Goal: Information Seeking & Learning: Find contact information

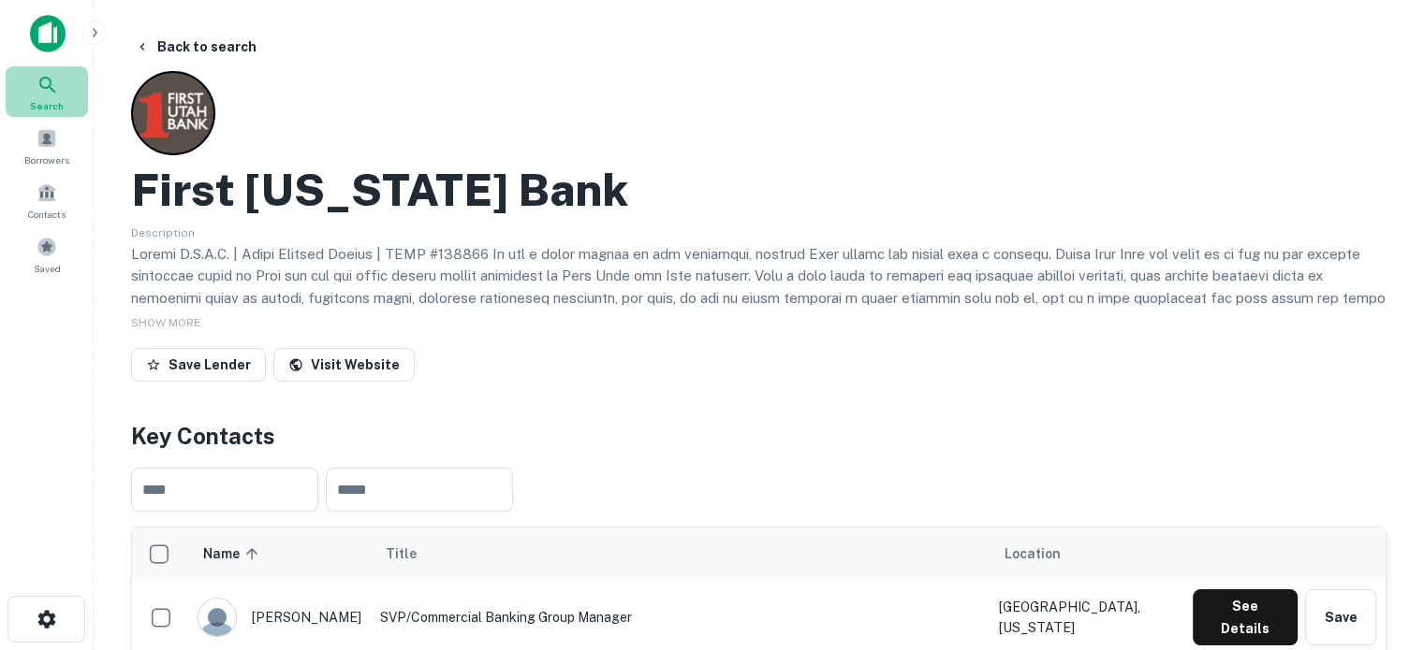
click at [37, 81] on icon at bounding box center [48, 85] width 22 height 22
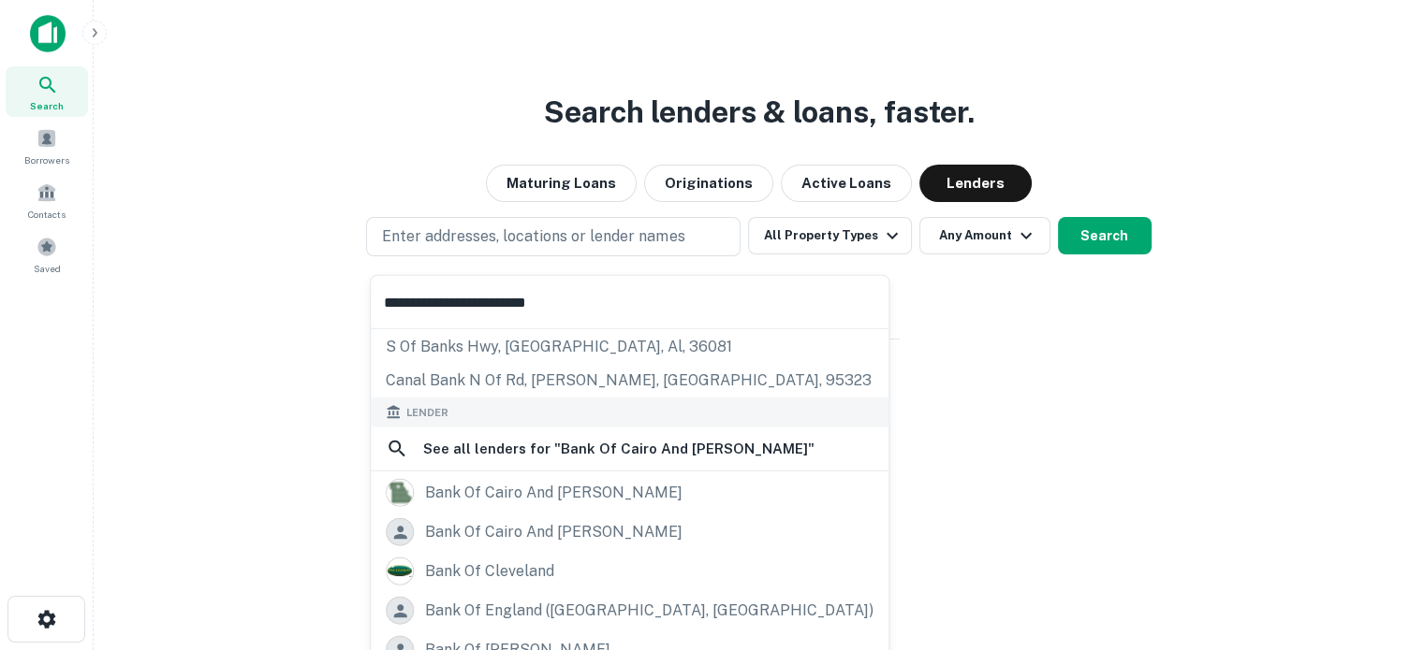
scroll to position [94, 0]
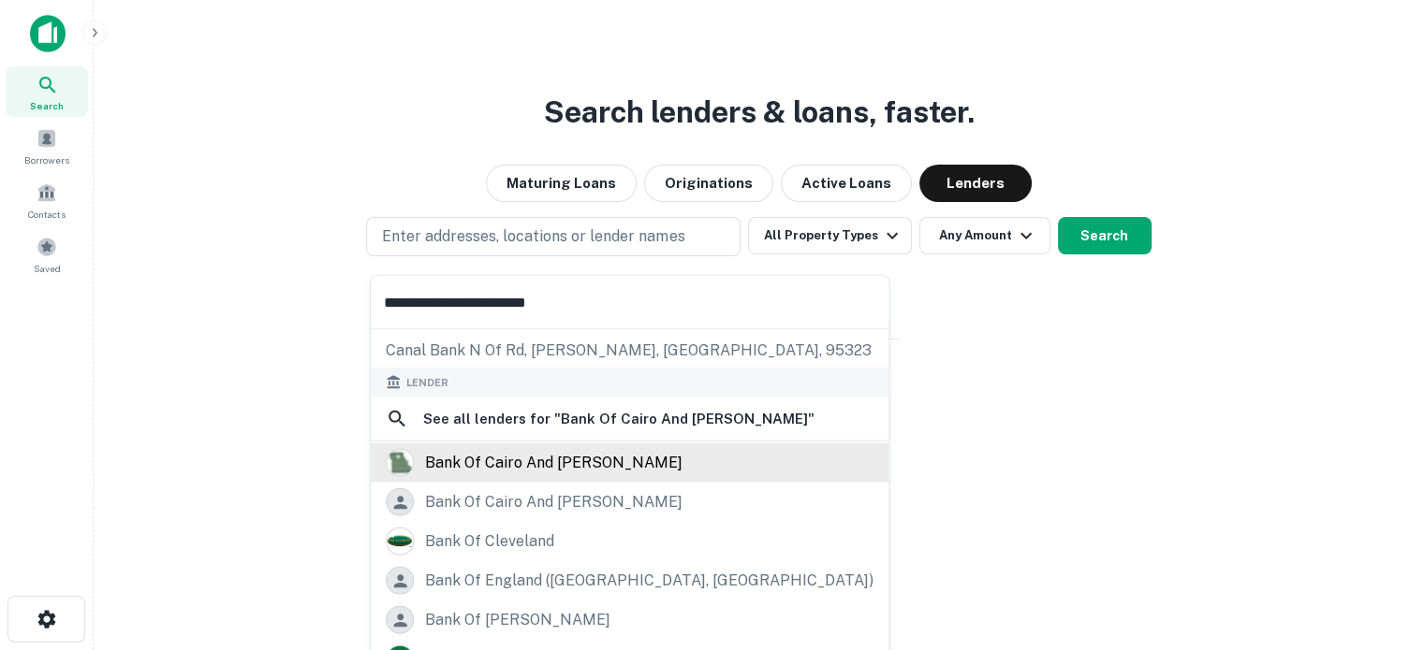
type input "**********"
click at [532, 468] on div "bank of cairo and moberly" at bounding box center [553, 463] width 257 height 28
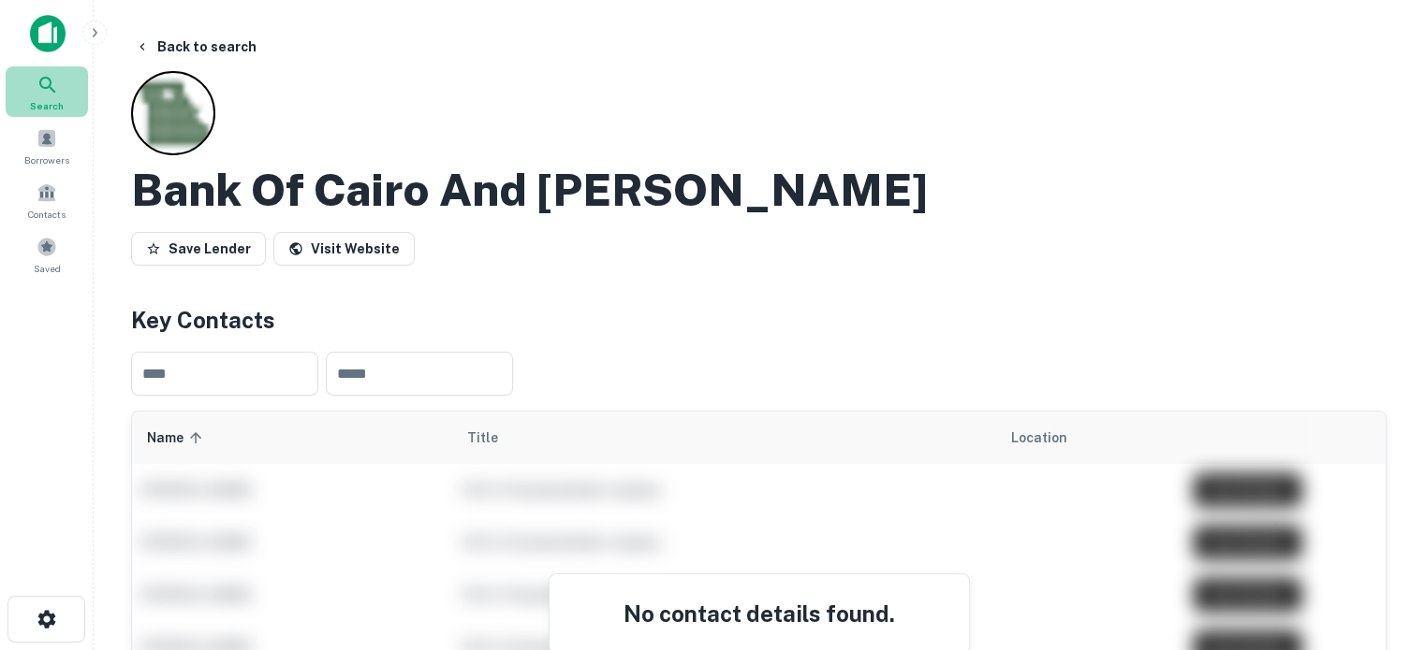
click at [50, 108] on span "Search" at bounding box center [47, 105] width 34 height 15
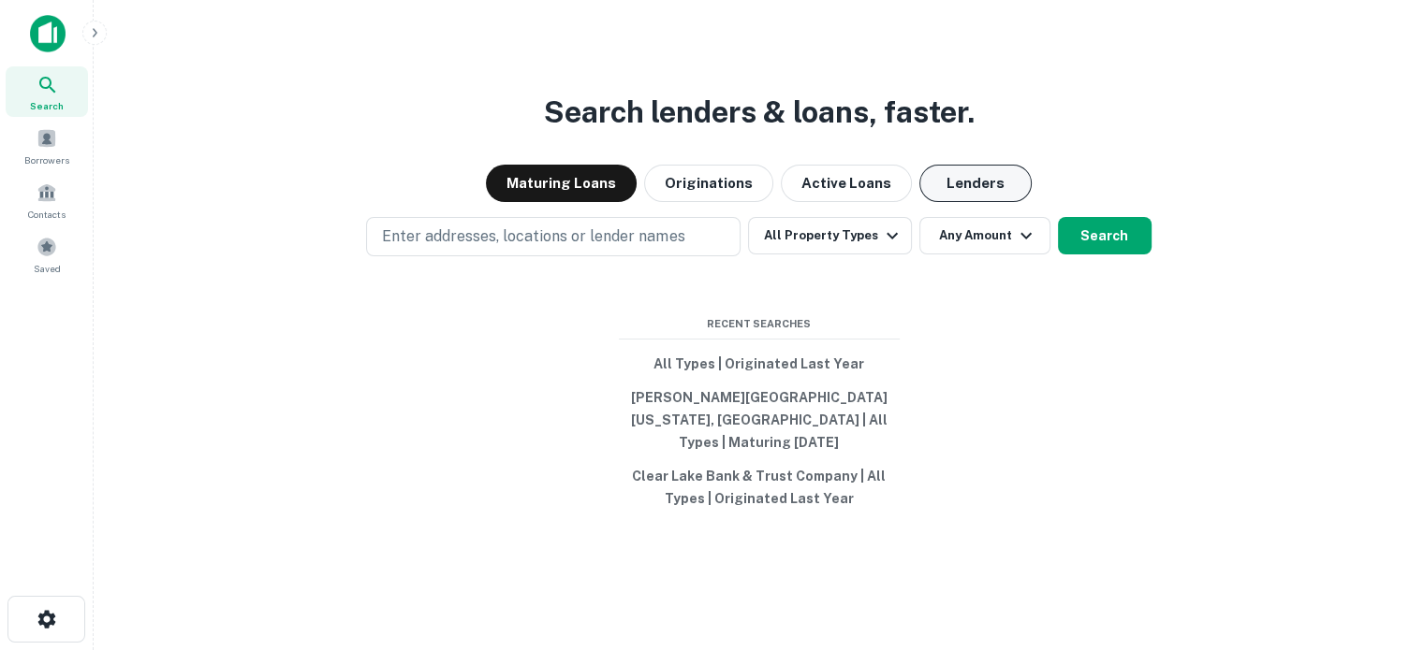
click at [983, 184] on button "Lenders" at bounding box center [975, 183] width 112 height 37
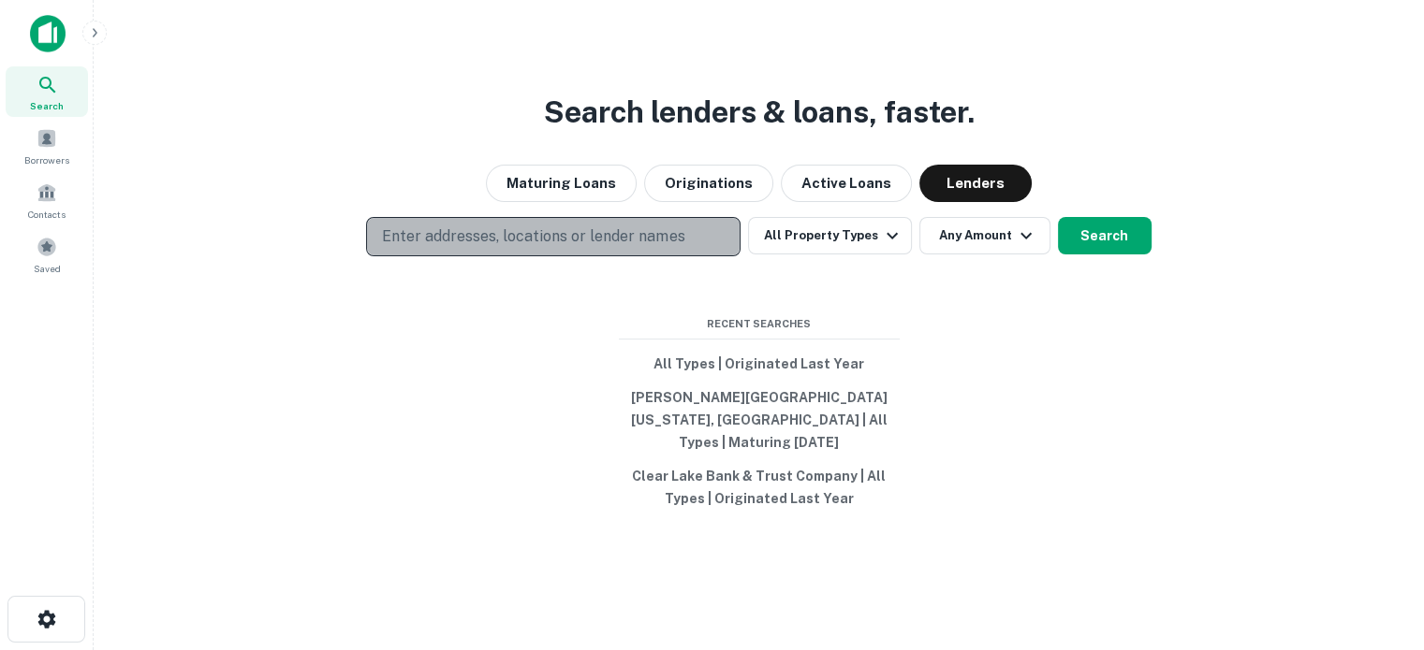
click at [631, 239] on p "Enter addresses, locations or lender names" at bounding box center [533, 237] width 302 height 22
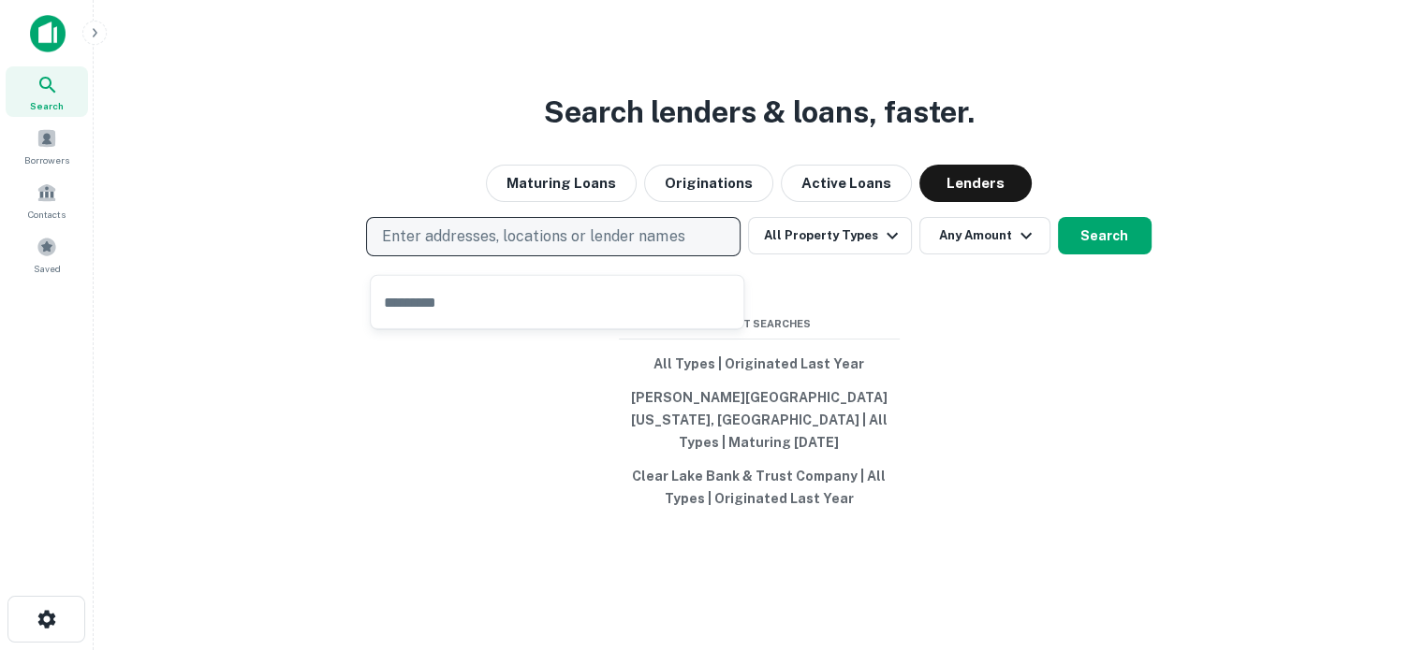
click at [613, 246] on p "Enter addresses, locations or lender names" at bounding box center [533, 237] width 302 height 22
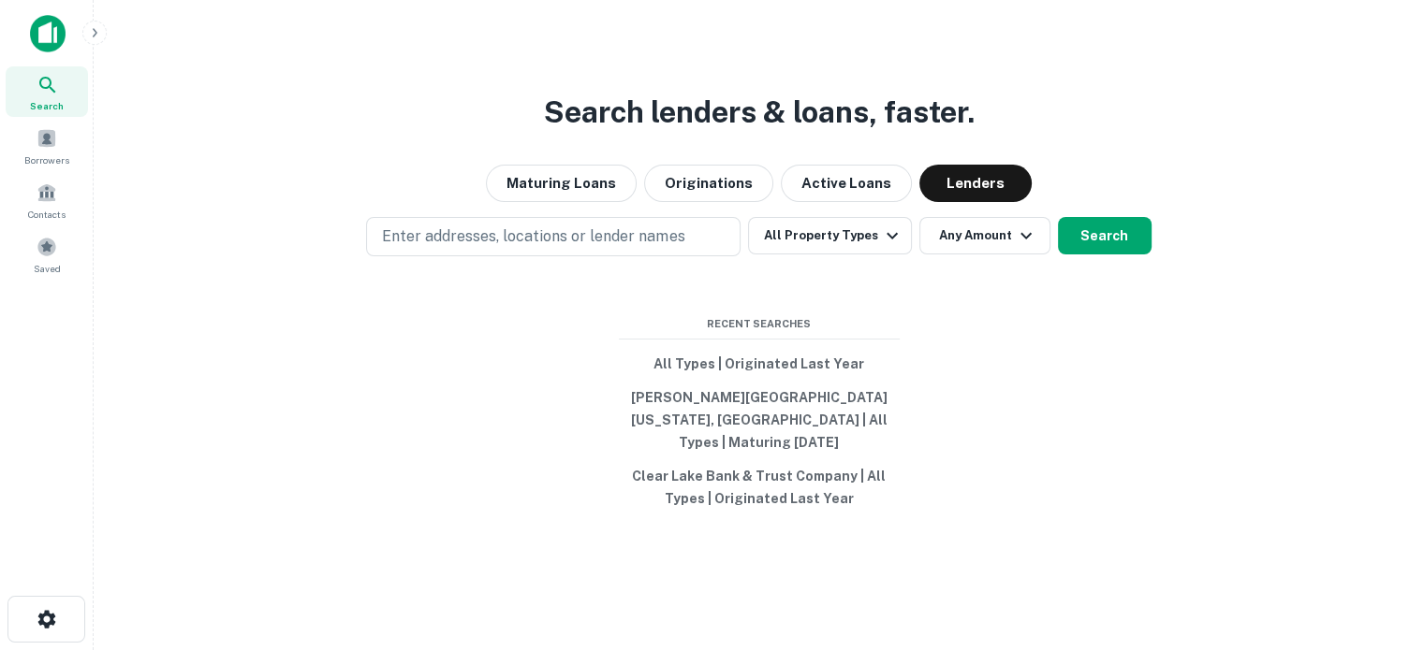
click at [1154, 386] on div "Search lenders & loans, faster. Maturing Loans Originations Active Loans Lender…" at bounding box center [759, 370] width 1300 height 650
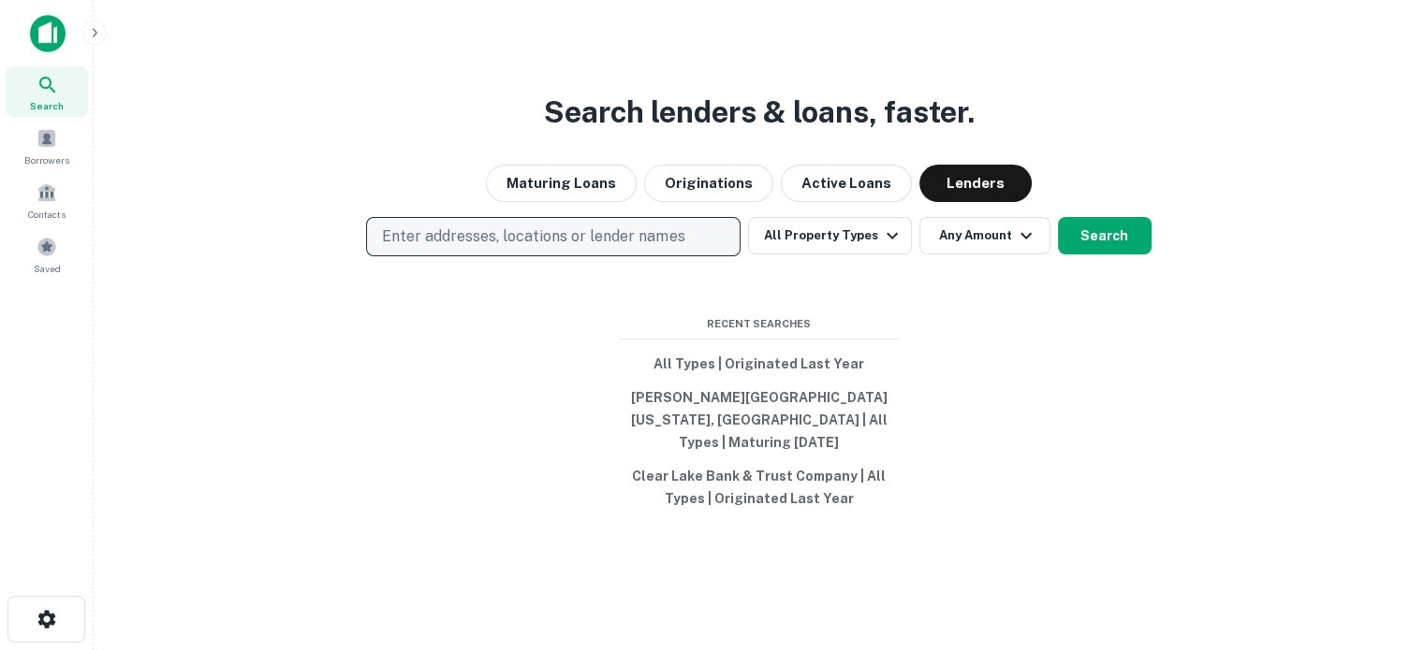
click at [549, 246] on p "Enter addresses, locations or lender names" at bounding box center [533, 237] width 302 height 22
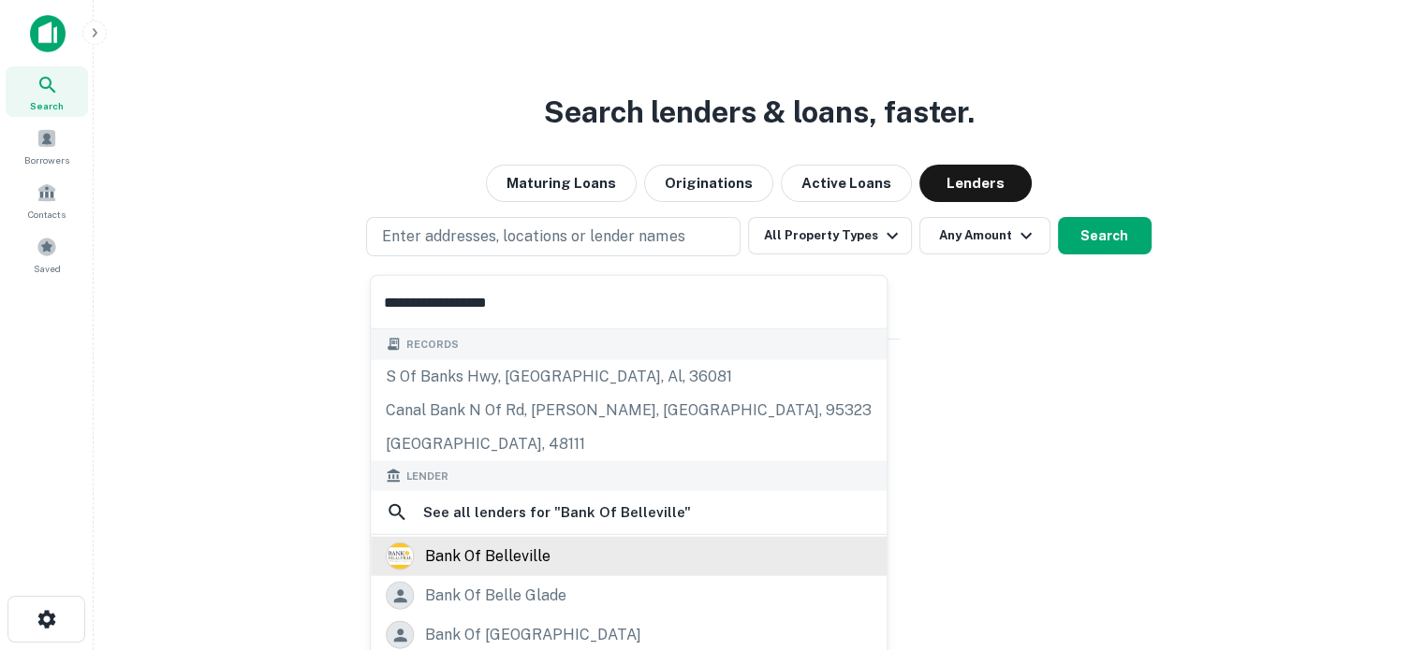
type input "**********"
click at [513, 560] on div "bank of belleville" at bounding box center [487, 557] width 125 height 28
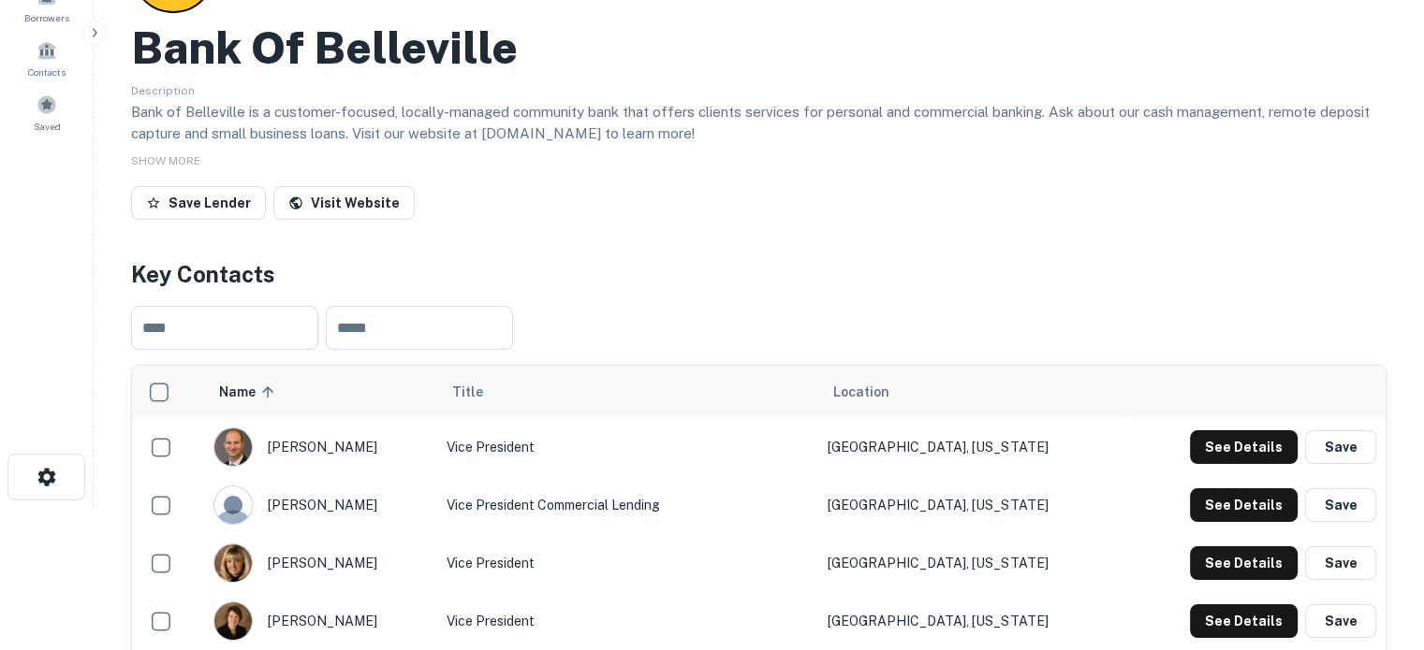
scroll to position [281, 0]
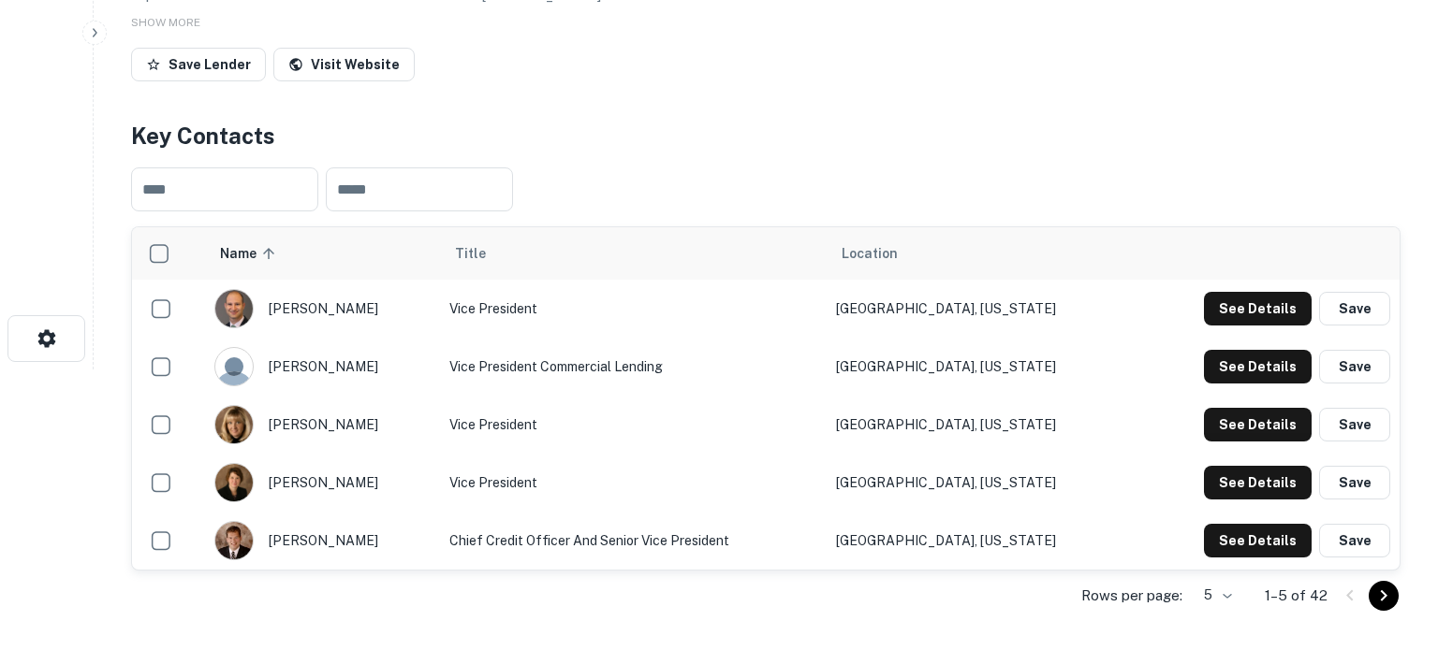
click at [1206, 370] on body "Search Borrowers Contacts Saved Back to search Bank Of Belleville Description B…" at bounding box center [719, 44] width 1438 height 650
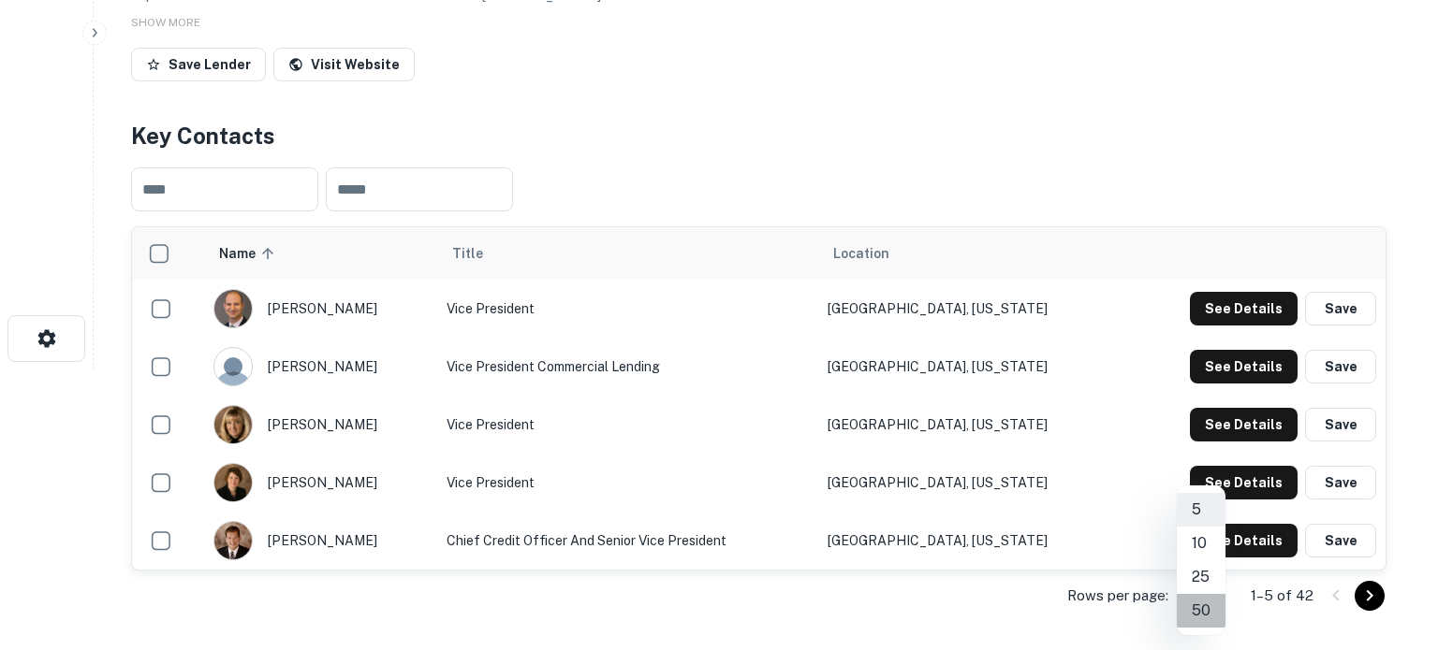
click at [1198, 602] on li "50" at bounding box center [1200, 611] width 49 height 34
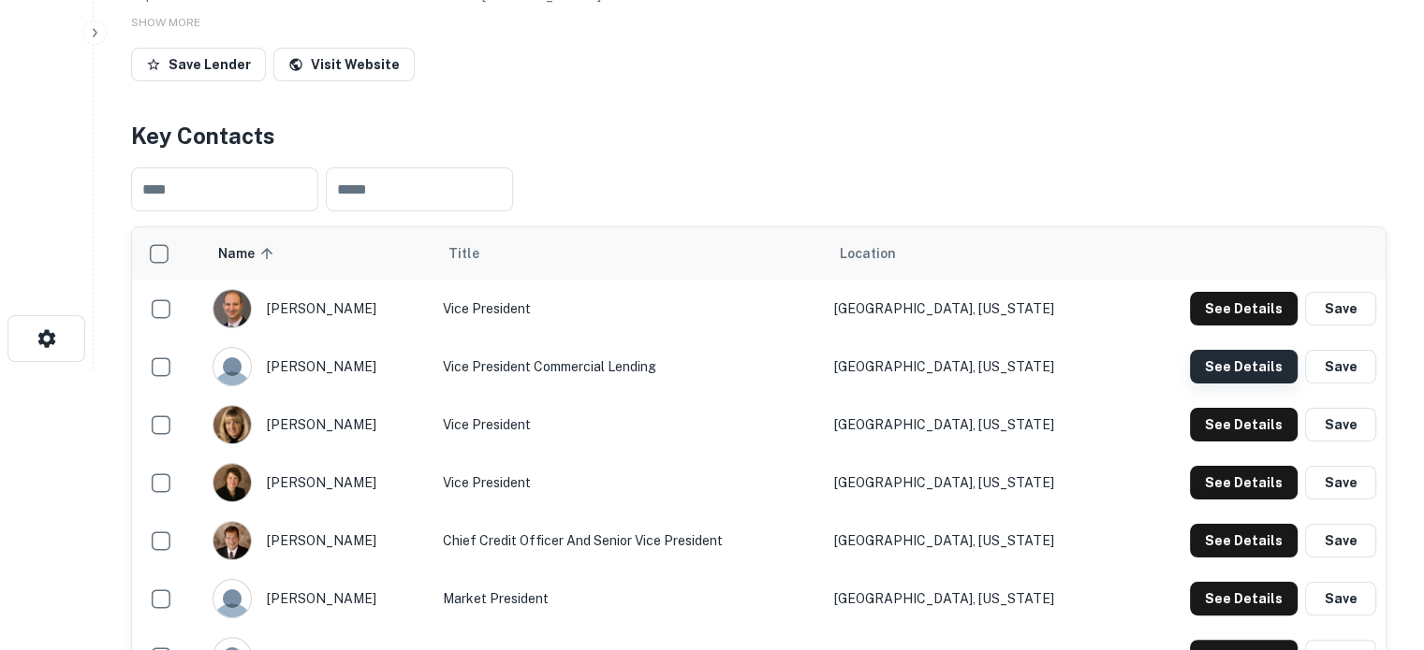
click at [1199, 375] on button "See Details" at bounding box center [1244, 367] width 108 height 34
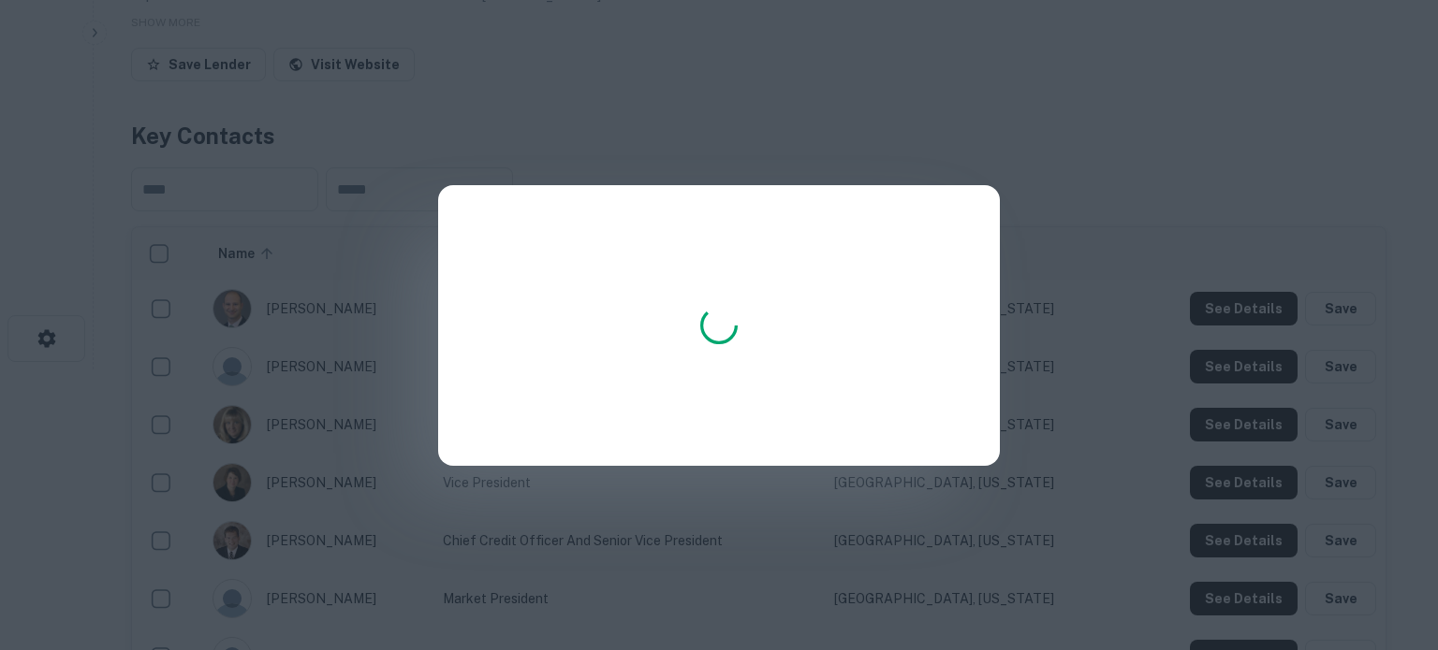
click at [1207, 373] on div at bounding box center [719, 325] width 1438 height 650
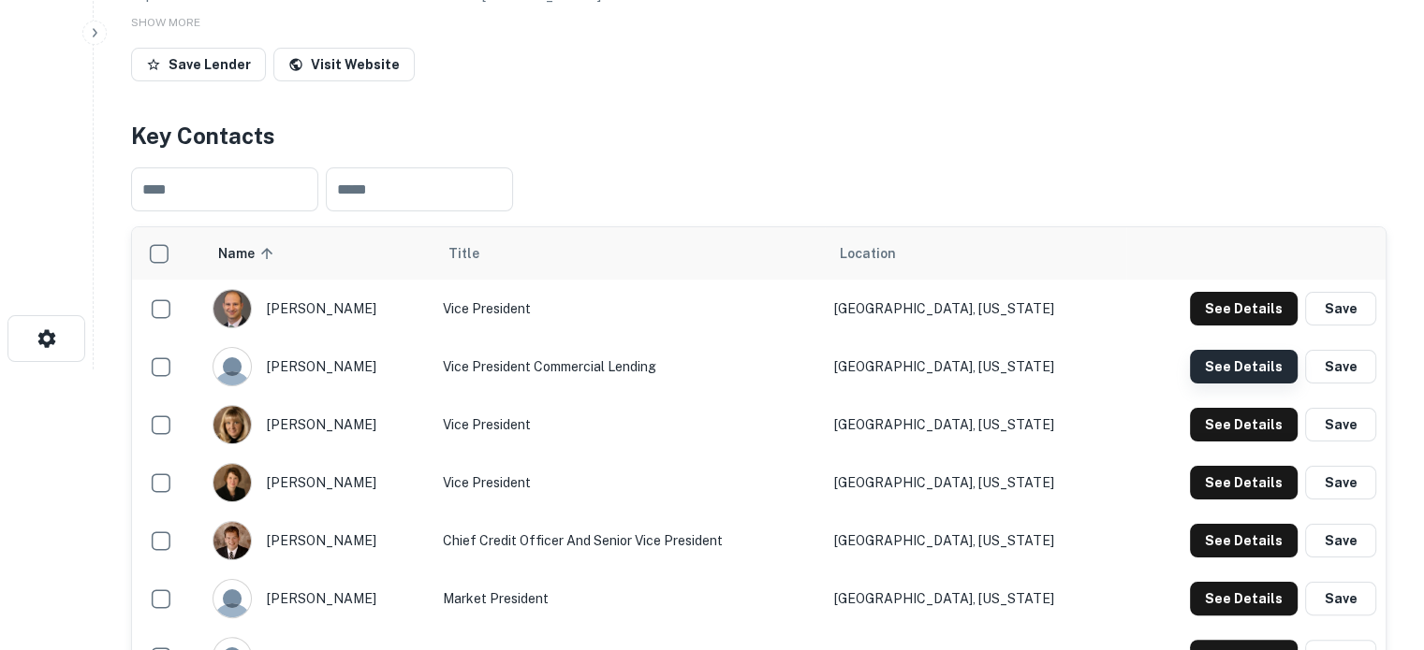
click at [1197, 371] on button "See Details" at bounding box center [1244, 367] width 108 height 34
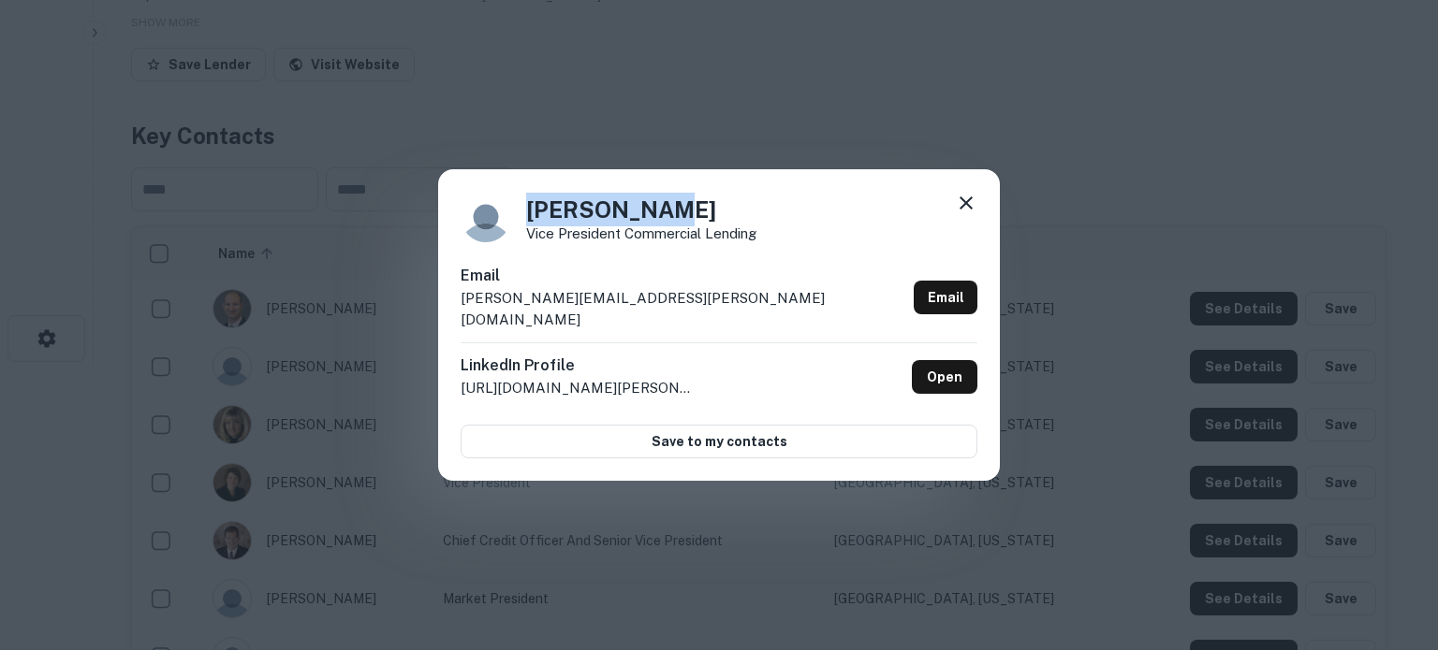
drag, startPoint x: 528, startPoint y: 222, endPoint x: 711, endPoint y: 229, distance: 183.6
click at [711, 226] on h4 "Greg Malone" at bounding box center [641, 210] width 230 height 34
copy h4 "Greg Malone"
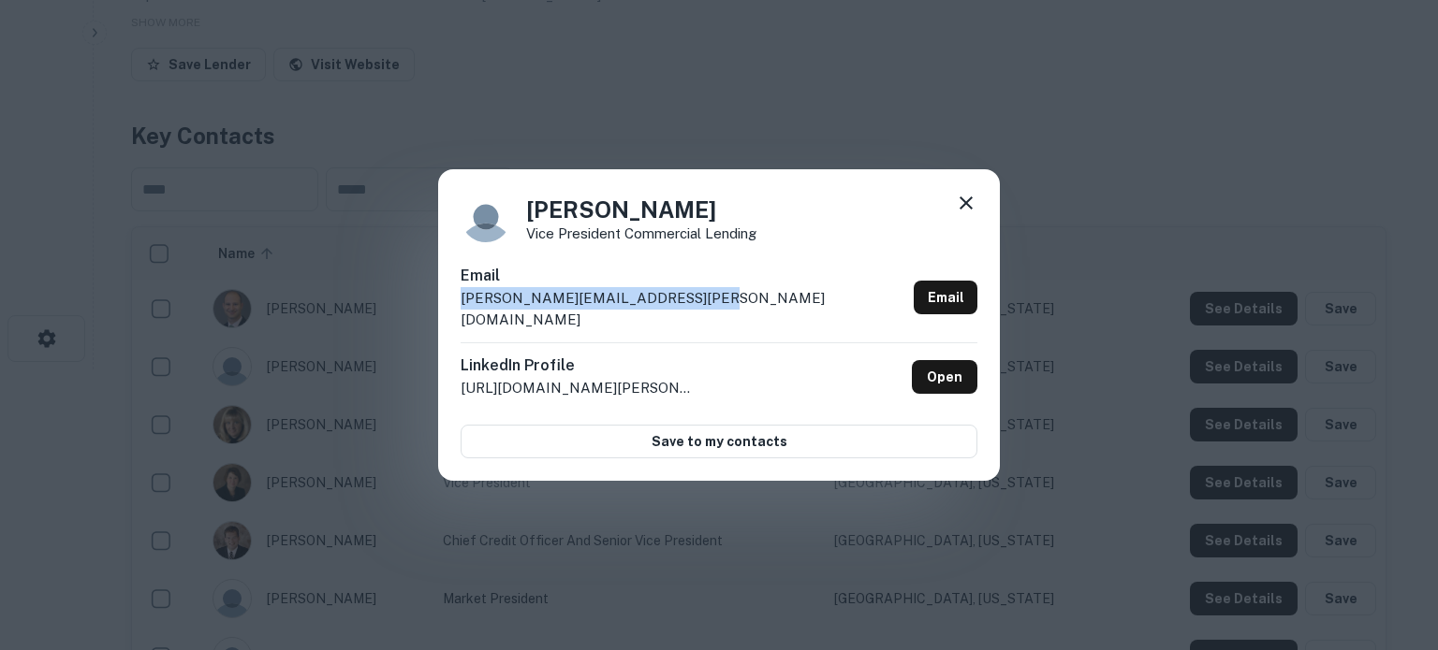
drag, startPoint x: 453, startPoint y: 312, endPoint x: 703, endPoint y: 300, distance: 250.2
click at [703, 300] on div "Greg Malone Vice President Commercial Lending Email greg.malone@bankofbellevill…" at bounding box center [719, 325] width 562 height 313
copy p "greg.malone@bankofbelleville.com"
click at [978, 223] on div "Greg Malone Vice President Commercial Lending Email greg.malone@bankofbellevill…" at bounding box center [719, 325] width 562 height 313
click at [970, 212] on icon at bounding box center [966, 203] width 22 height 22
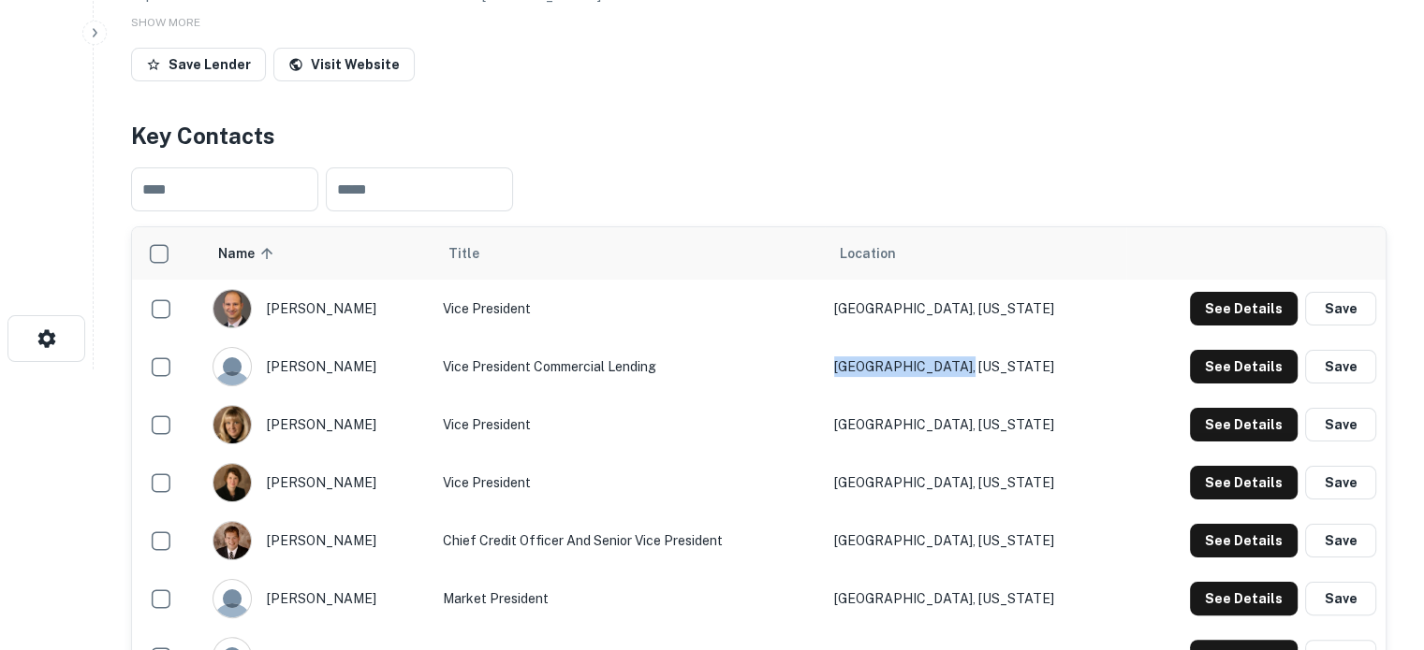
drag, startPoint x: 909, startPoint y: 372, endPoint x: 1047, endPoint y: 374, distance: 138.5
click at [1047, 374] on td "Columbia, Illinois" at bounding box center [975, 367] width 301 height 58
copy td "Columbia, Illinois"
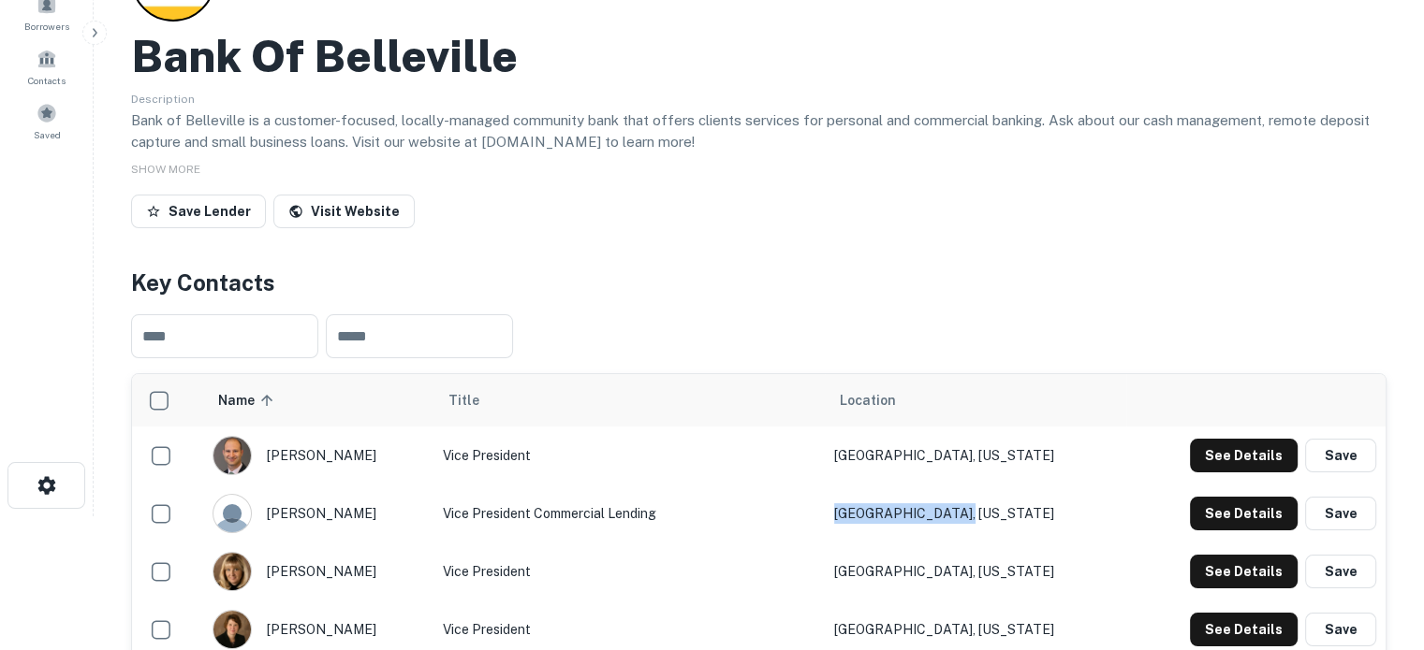
scroll to position [0, 0]
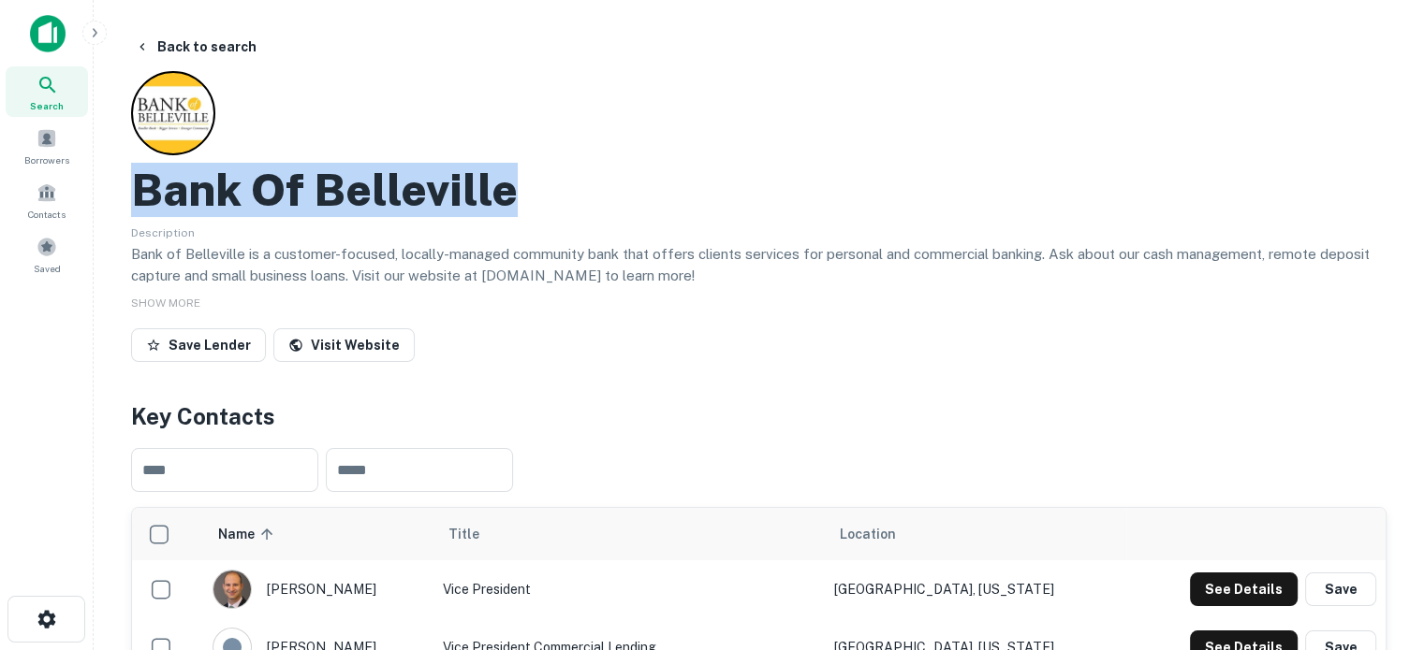
drag, startPoint x: 124, startPoint y: 186, endPoint x: 644, endPoint y: 214, distance: 521.1
copy h2 "Bank Of Belleville"
click at [56, 89] on icon at bounding box center [48, 85] width 22 height 22
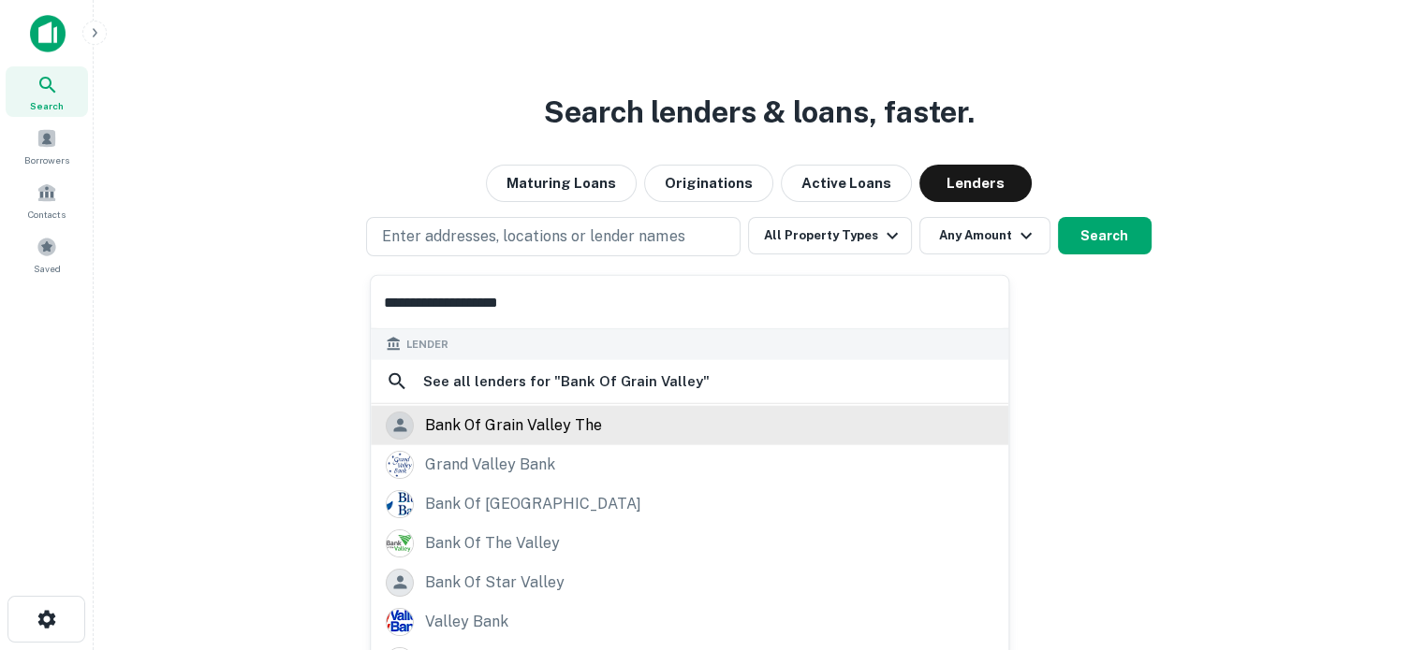
scroll to position [264, 0]
type input "**********"
click at [502, 430] on div "bank of grain valley the" at bounding box center [513, 424] width 177 height 28
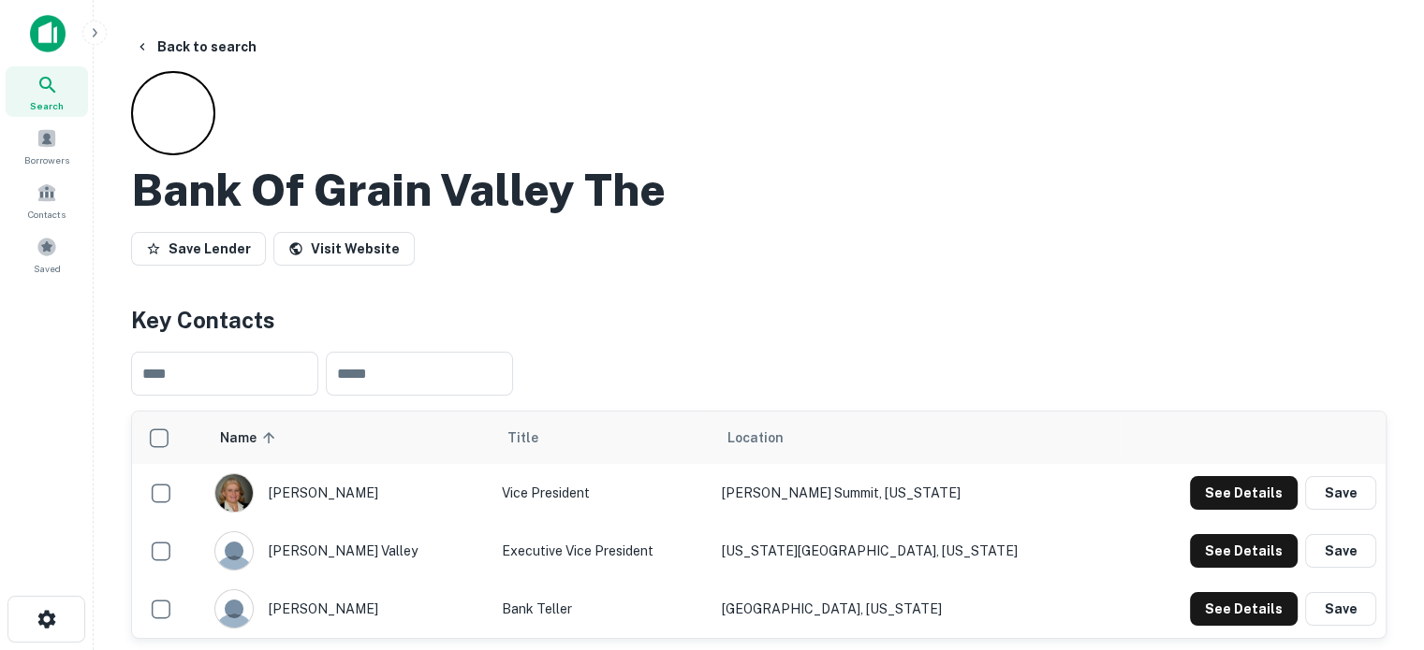
click at [63, 110] on div "Search" at bounding box center [47, 91] width 82 height 51
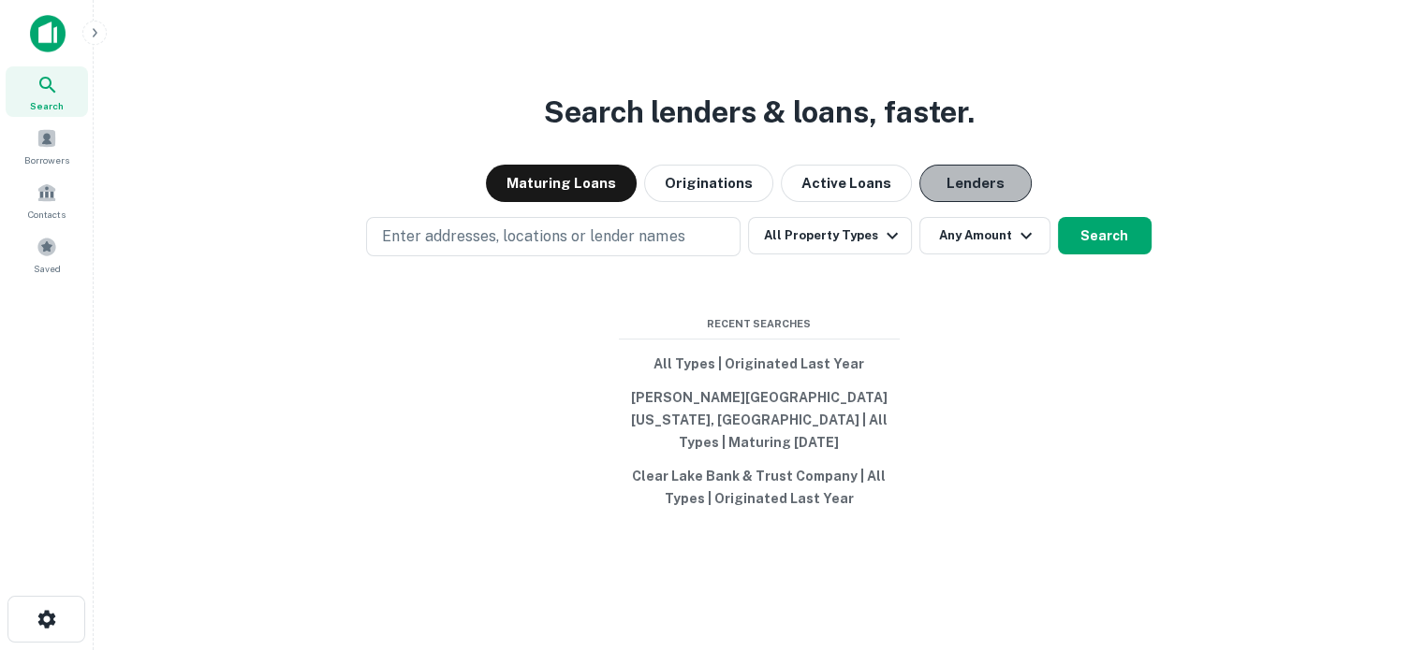
click at [970, 190] on button "Lenders" at bounding box center [975, 183] width 112 height 37
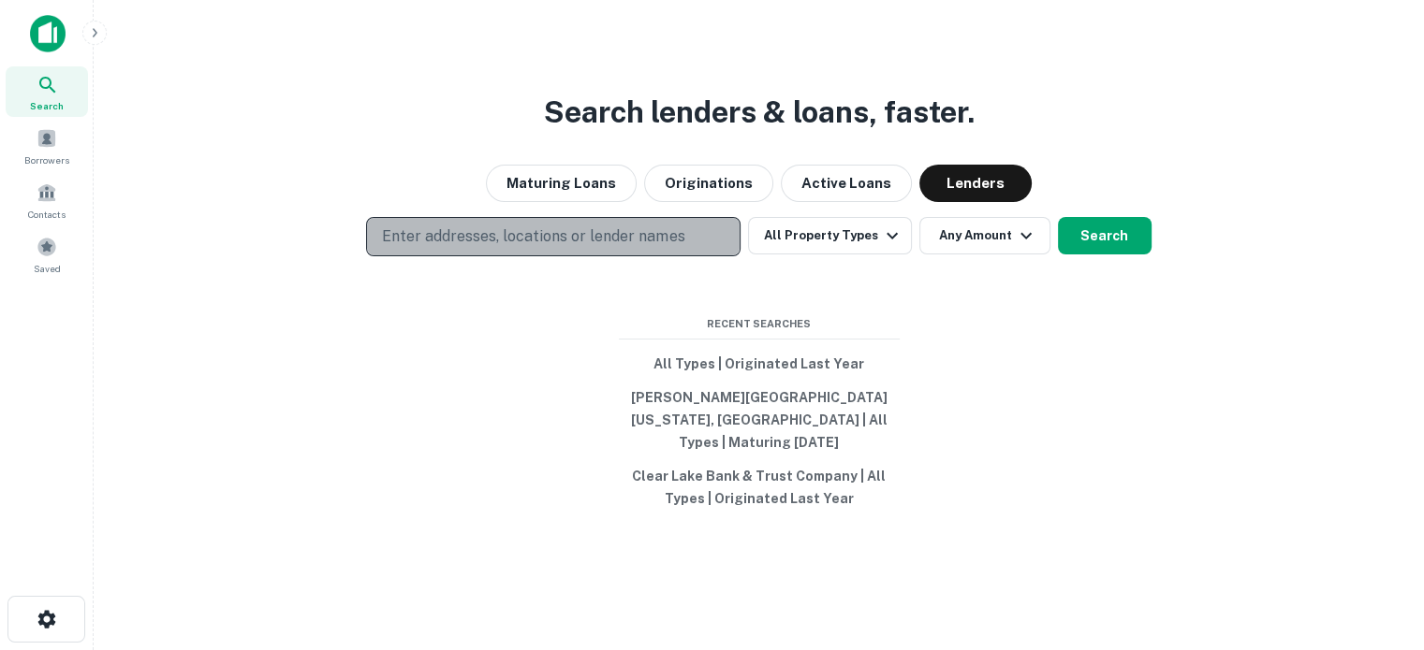
click at [724, 242] on button "Enter addresses, locations or lender names" at bounding box center [553, 236] width 374 height 39
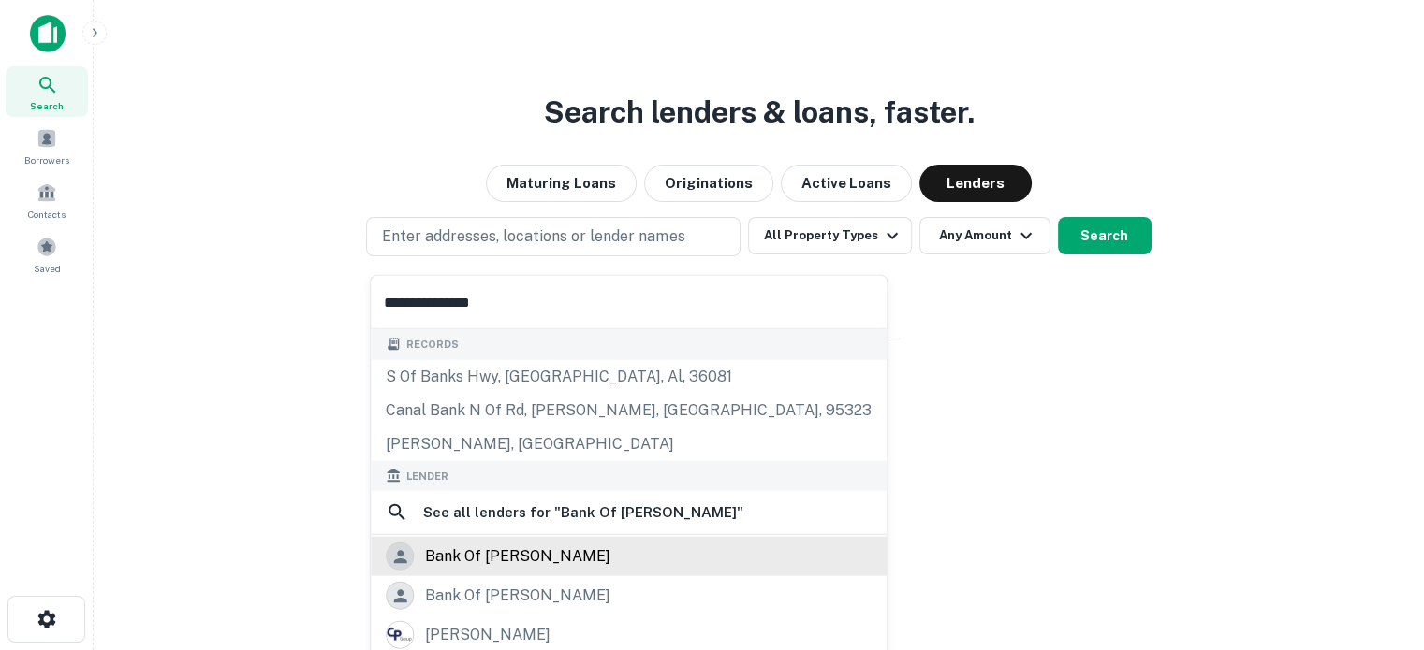
type input "**********"
click at [517, 543] on div "bank of crocker" at bounding box center [517, 557] width 185 height 28
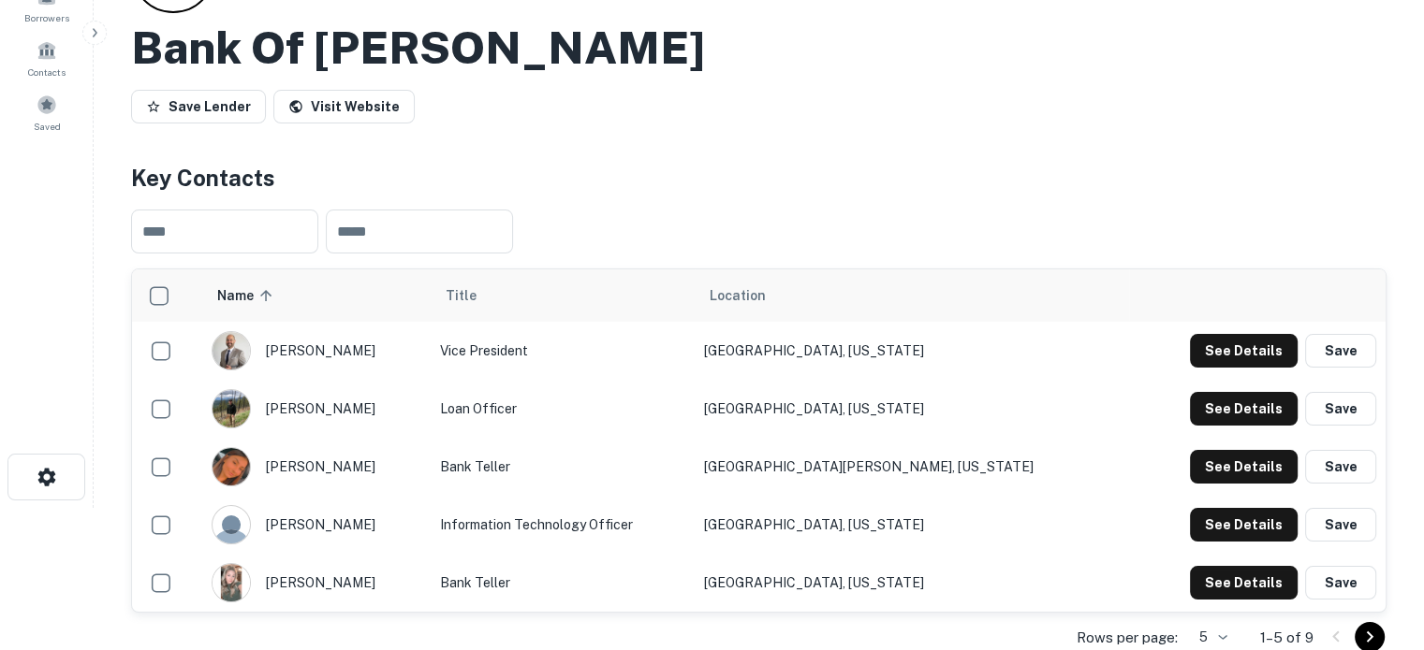
scroll to position [374, 0]
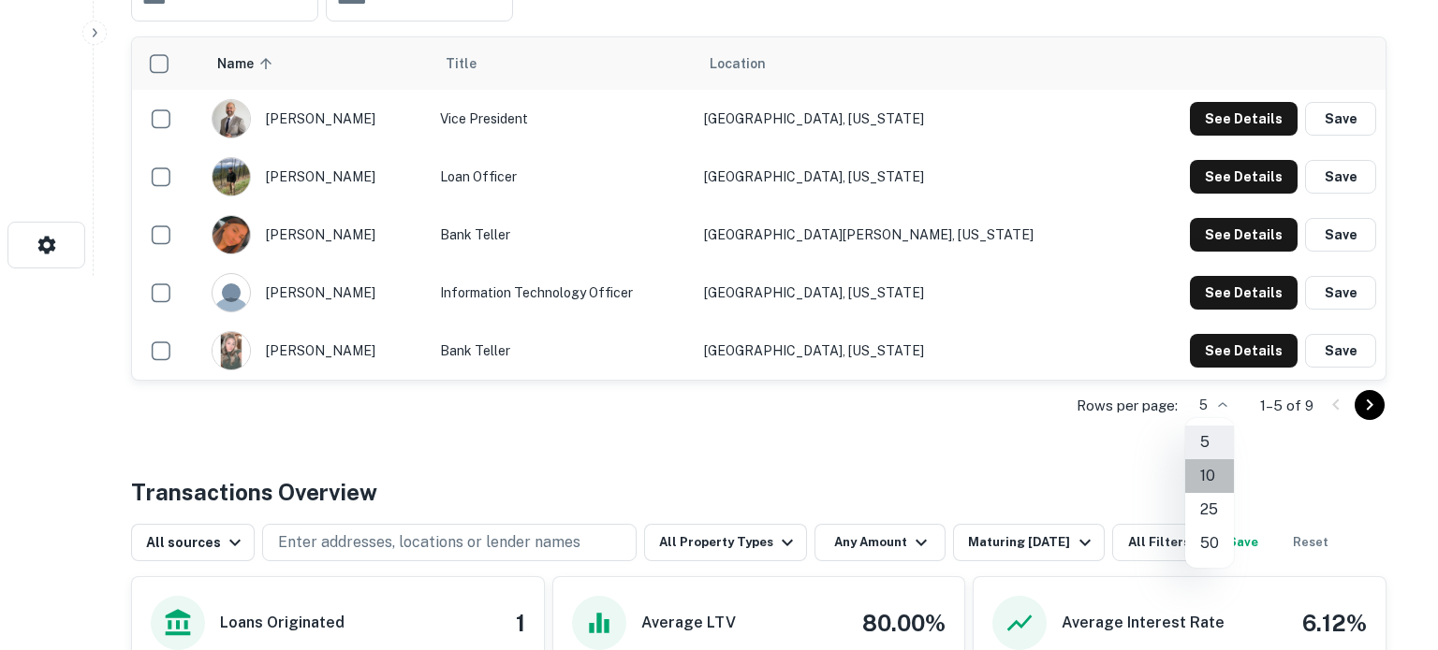
click at [1213, 477] on li "10" at bounding box center [1209, 477] width 49 height 34
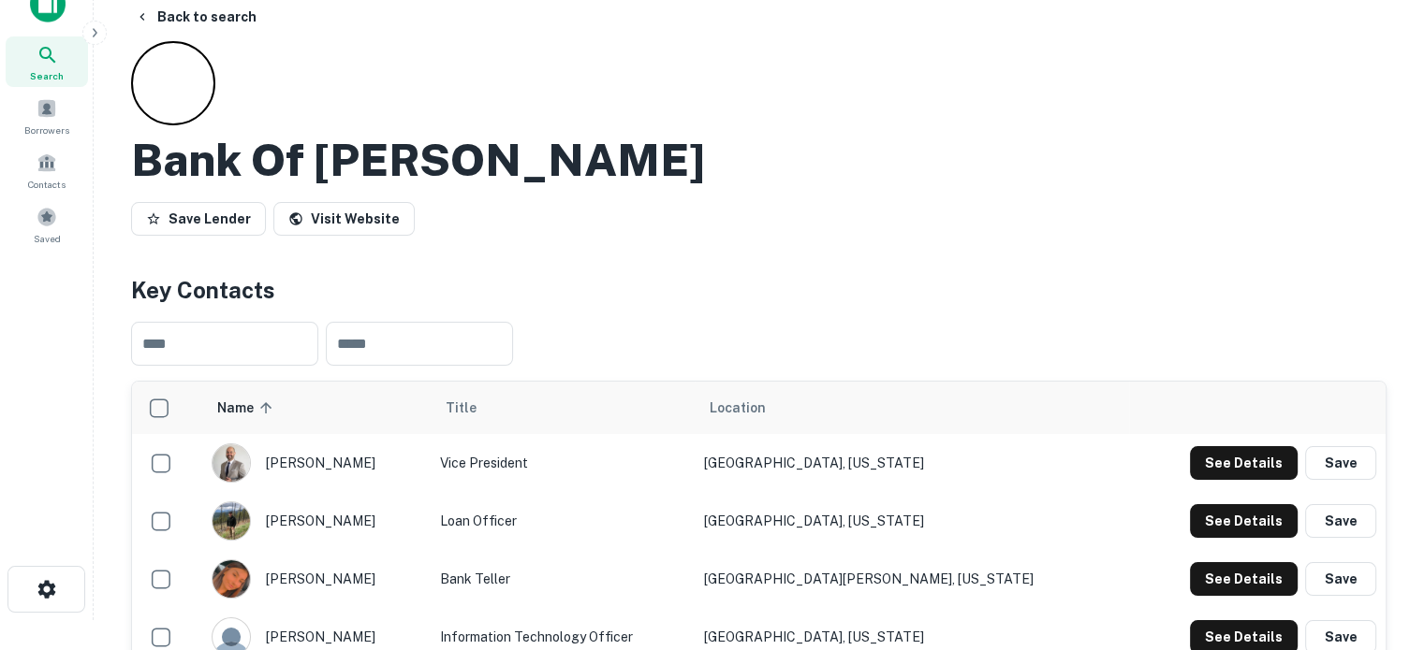
scroll to position [0, 0]
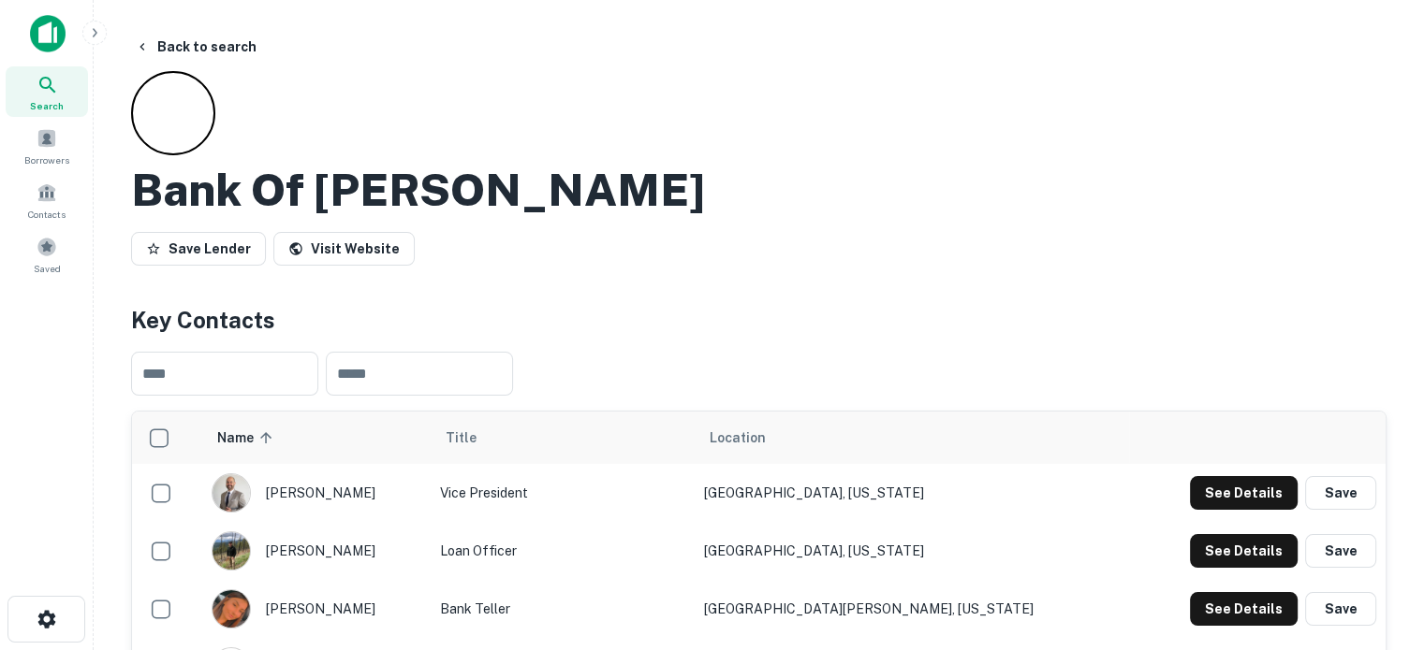
click at [74, 109] on div "Search" at bounding box center [47, 91] width 82 height 51
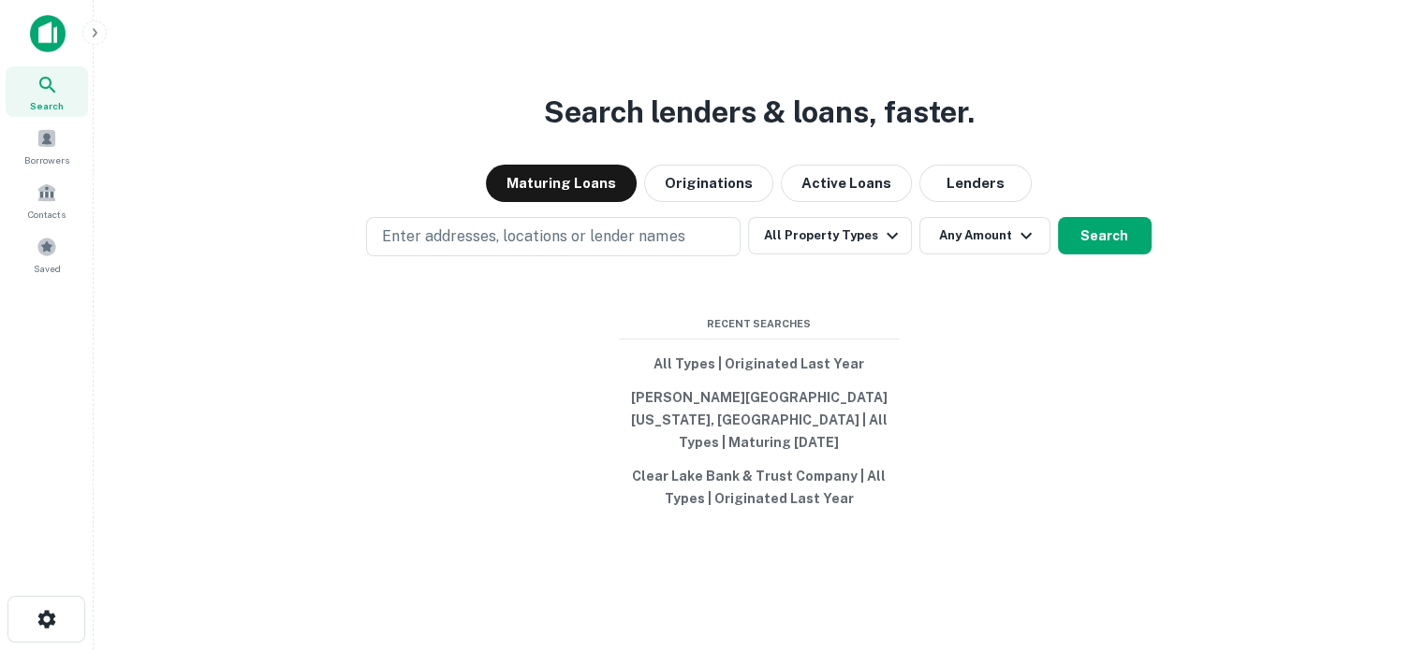
click at [951, 217] on div "Search lenders & loans, faster. Maturing Loans Originations Active Loans Lender…" at bounding box center [759, 370] width 1300 height 650
click at [954, 201] on button "Lenders" at bounding box center [975, 183] width 112 height 37
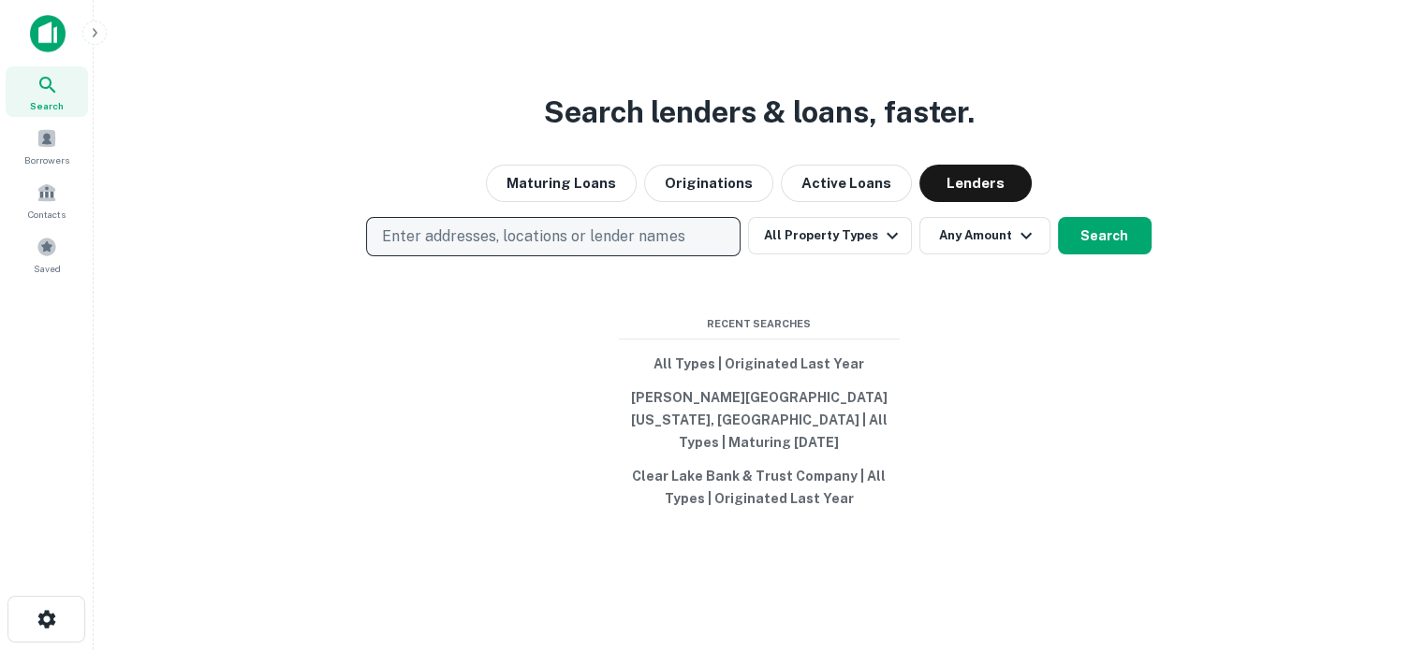
click at [648, 236] on p "Enter addresses, locations or lender names" at bounding box center [533, 237] width 302 height 22
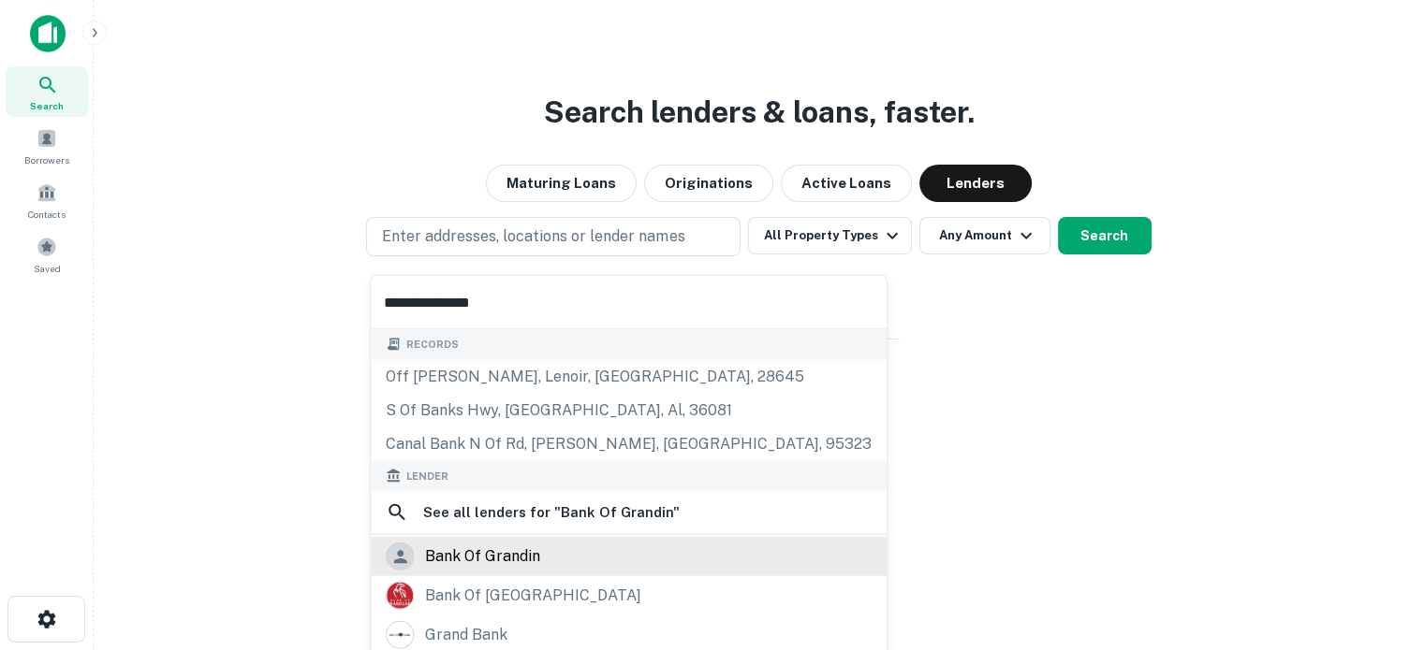
type input "**********"
click at [588, 543] on div "bank of grandin" at bounding box center [629, 557] width 486 height 28
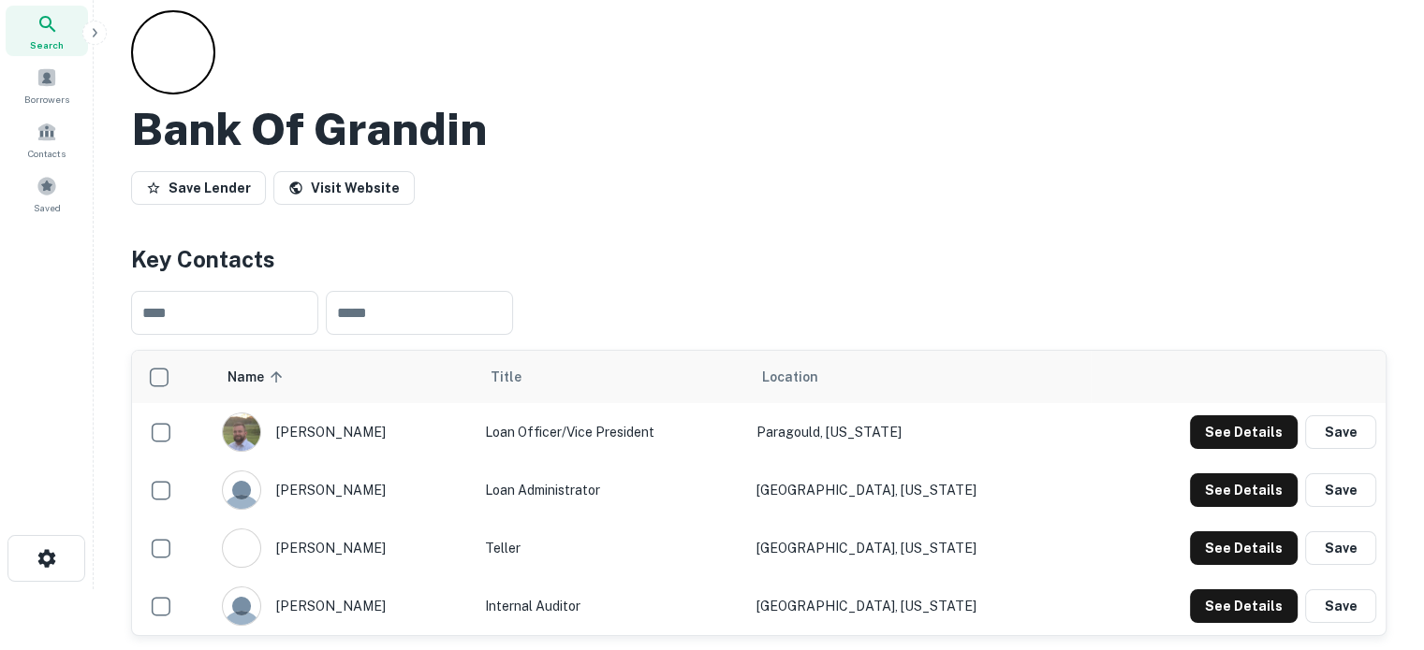
scroll to position [187, 0]
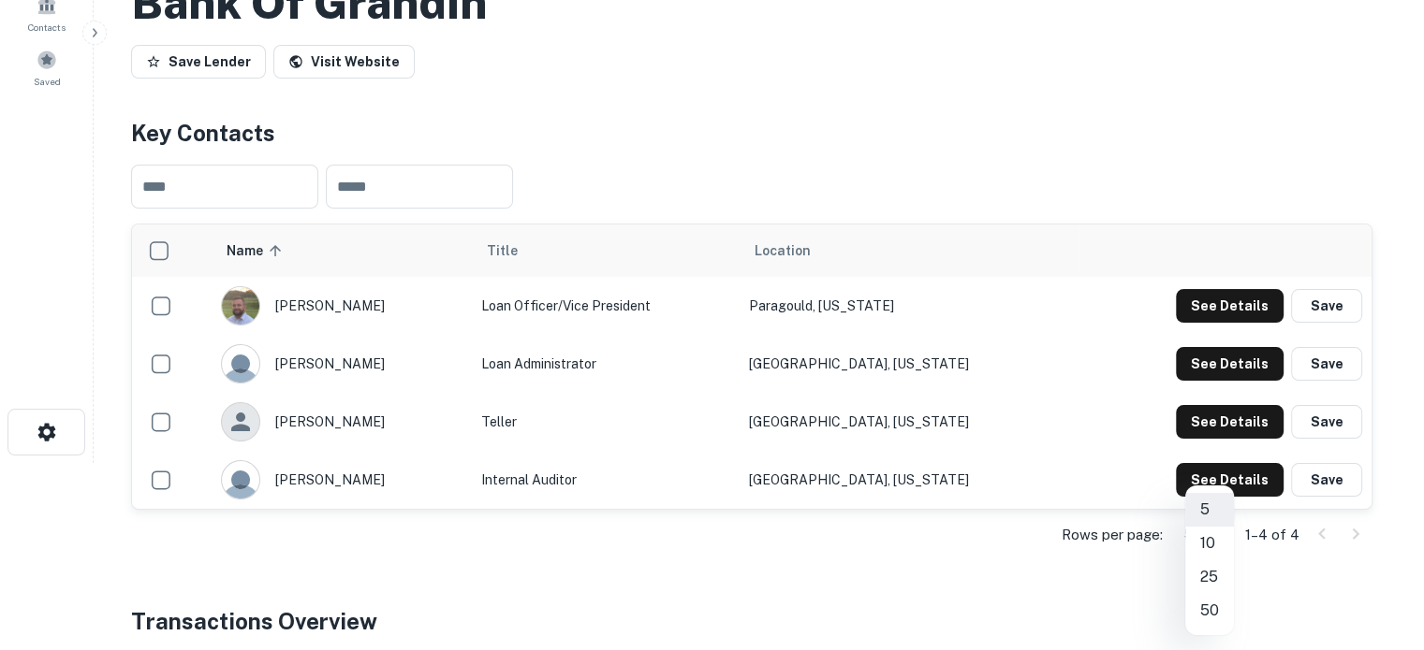
click at [1223, 463] on body "Search Borrowers Contacts Saved Back to search Bank Of Grandin Save Lender Visi…" at bounding box center [712, 138] width 1424 height 650
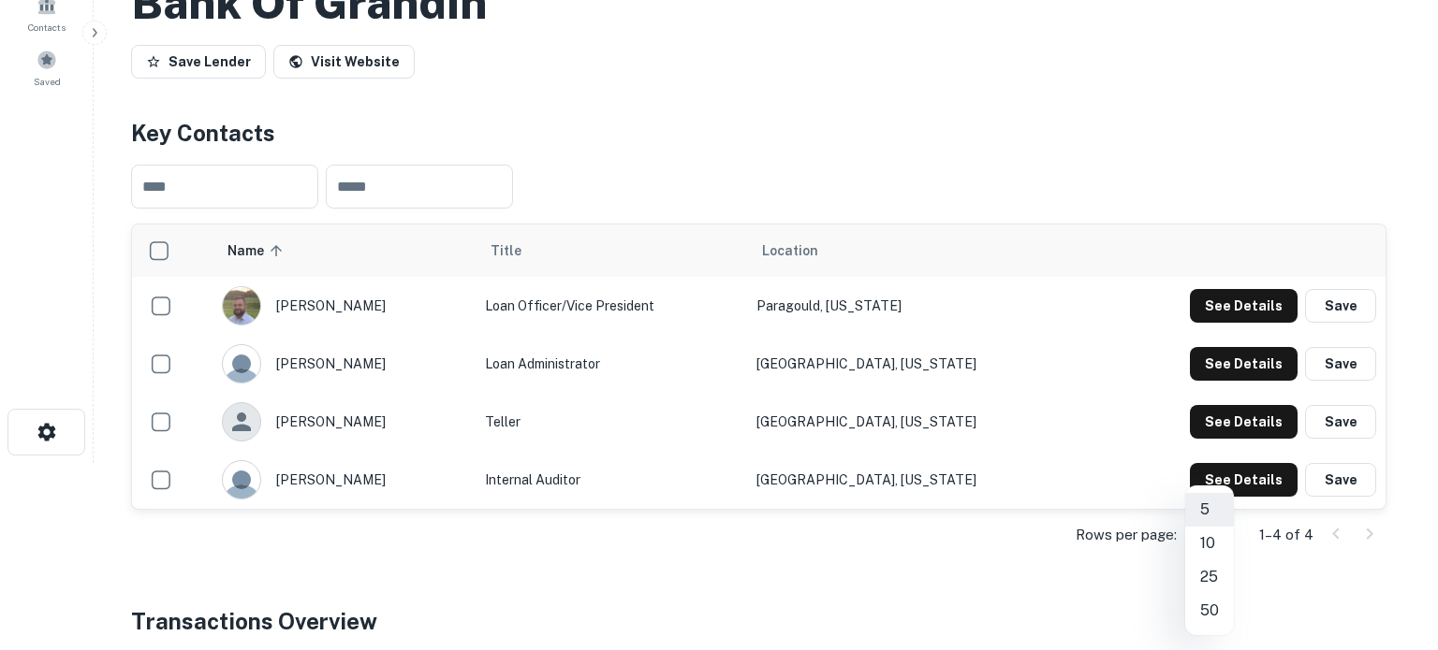
click at [1213, 579] on li "25" at bounding box center [1209, 578] width 49 height 34
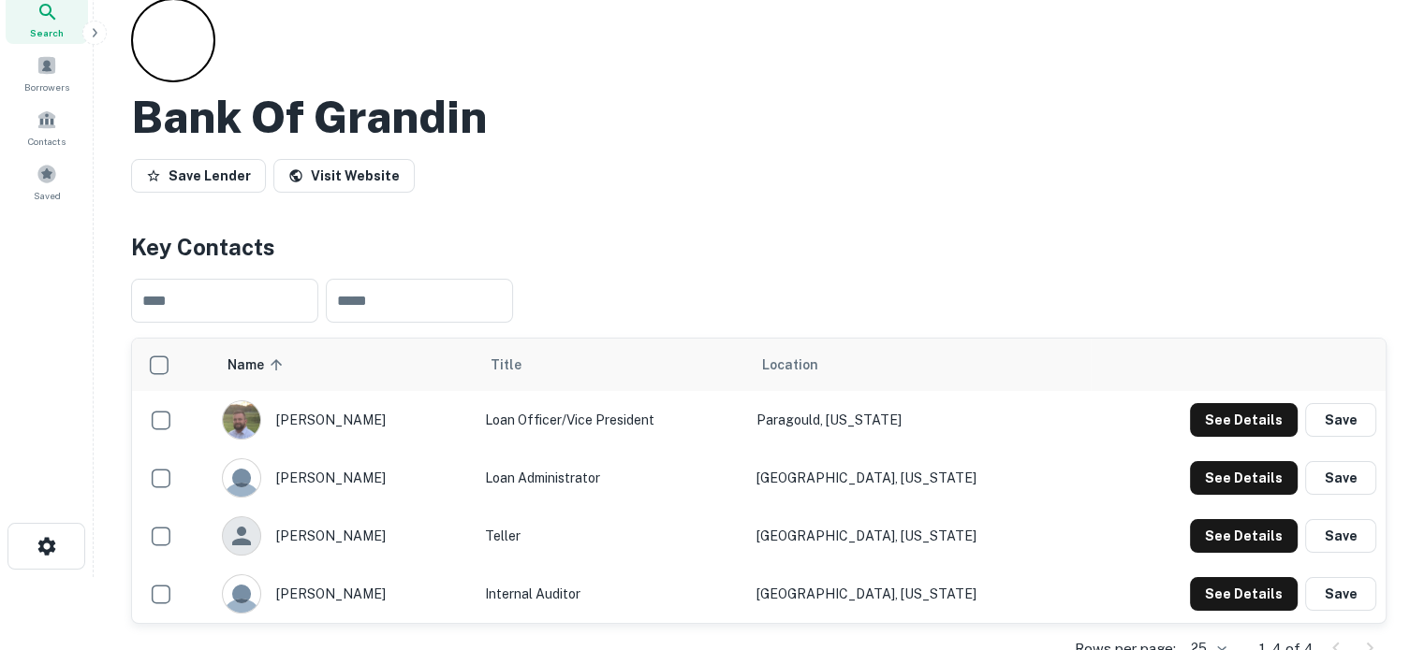
scroll to position [0, 0]
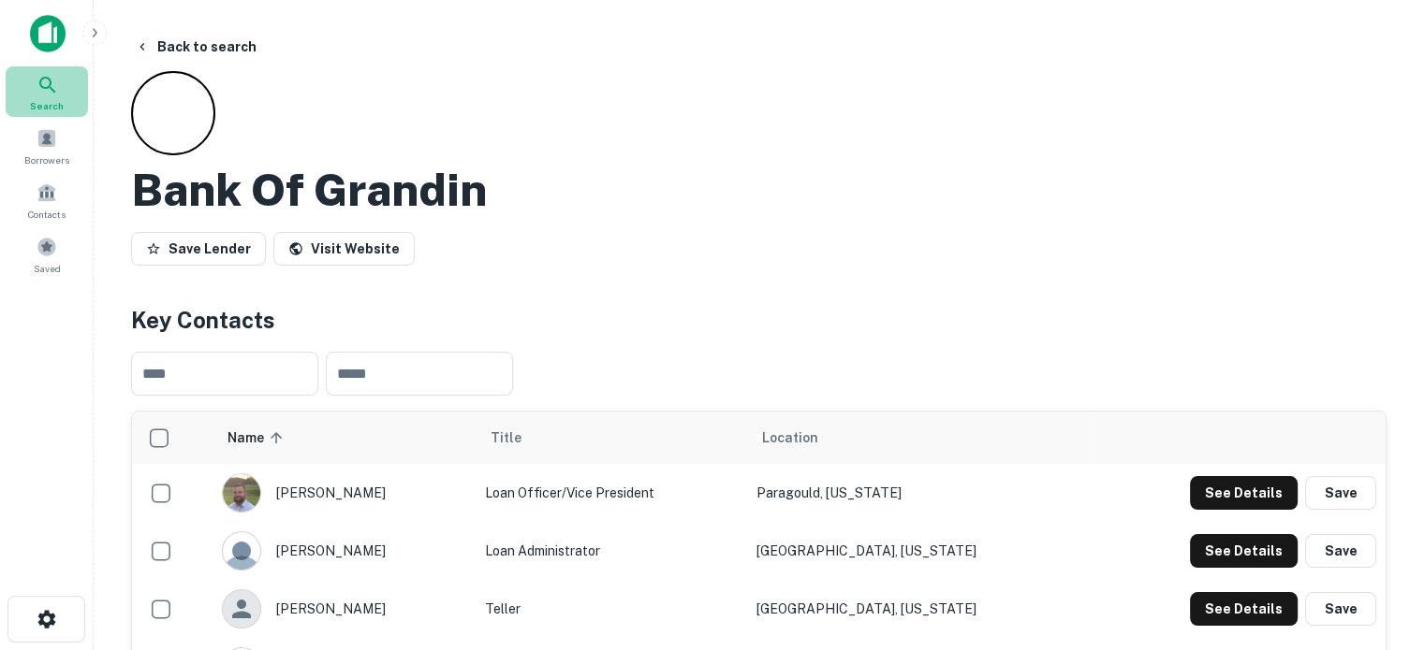
click at [46, 94] on icon at bounding box center [48, 85] width 22 height 22
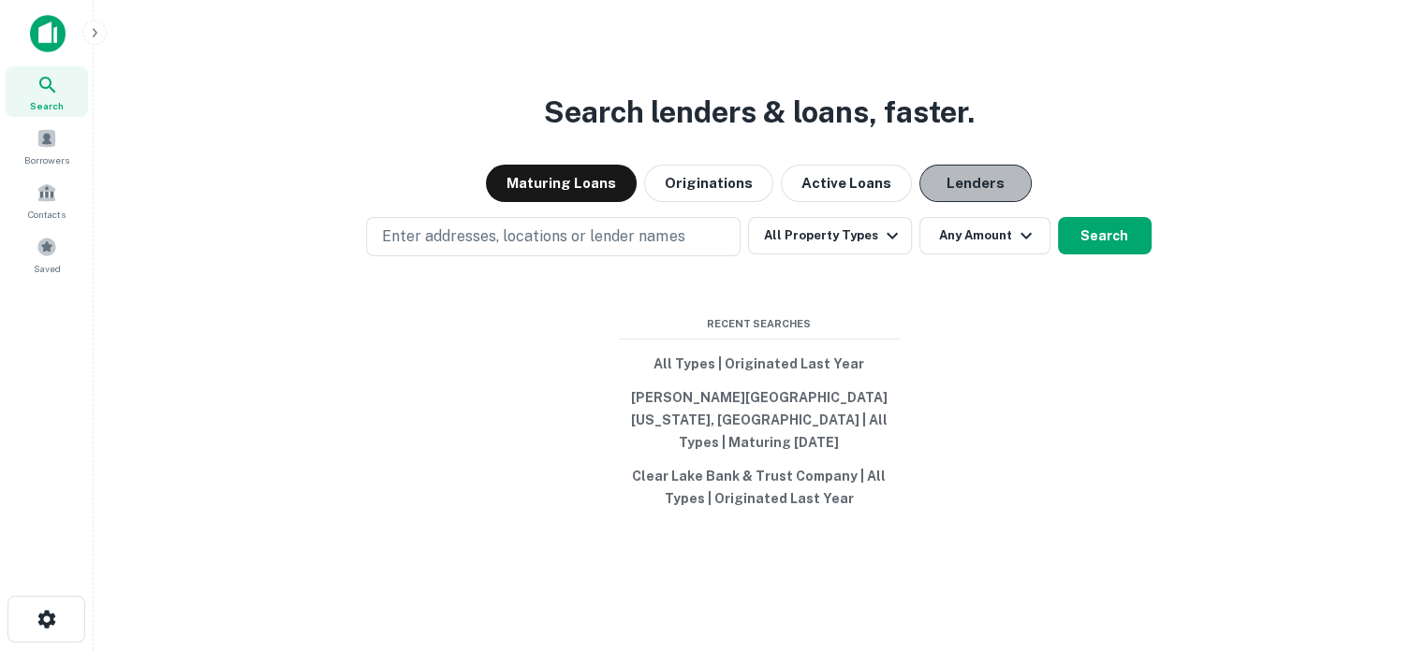
click at [957, 200] on button "Lenders" at bounding box center [975, 183] width 112 height 37
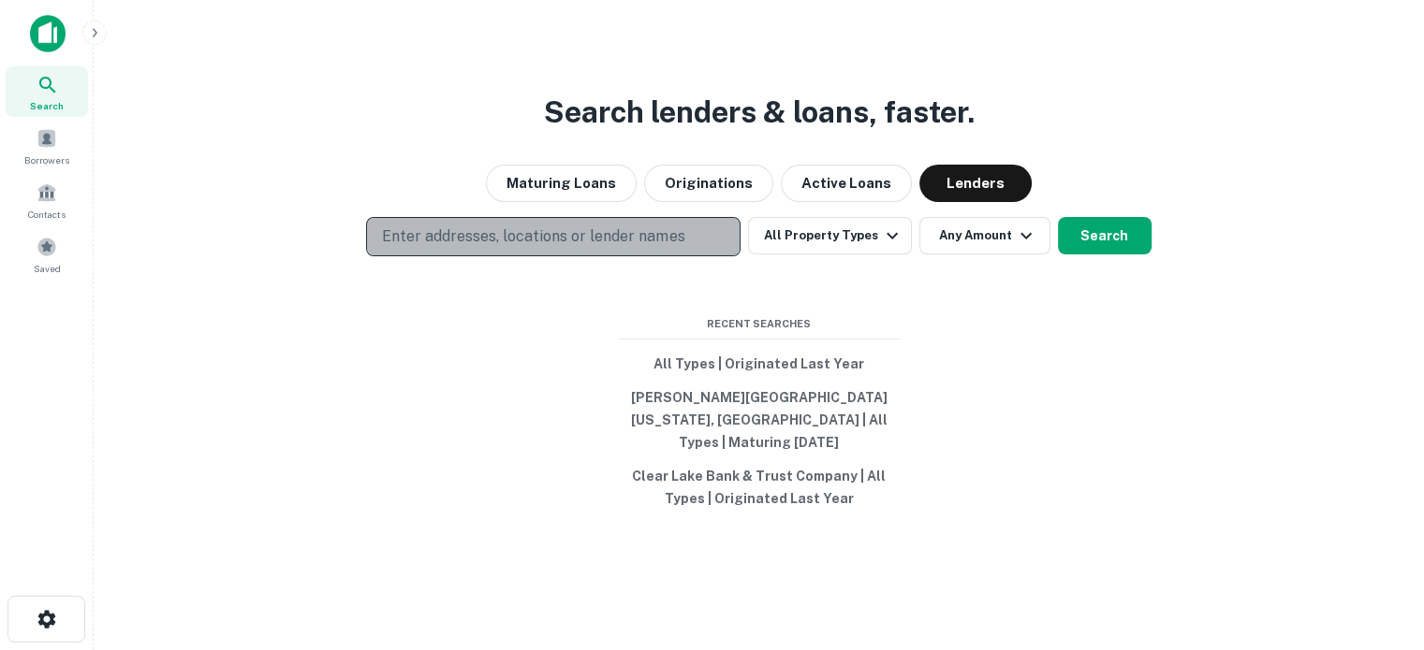
click at [672, 248] on p "Enter addresses, locations or lender names" at bounding box center [533, 237] width 302 height 22
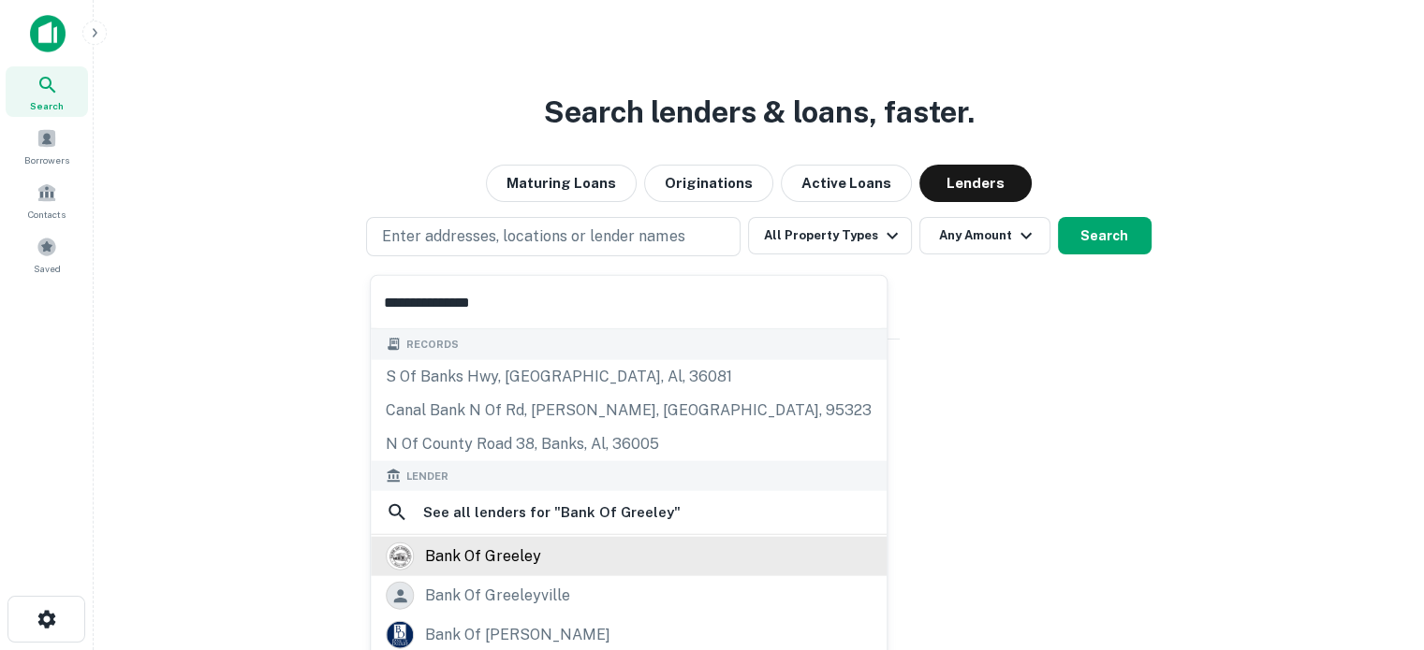
type input "**********"
click at [592, 547] on div "bank of greeley" at bounding box center [629, 557] width 486 height 28
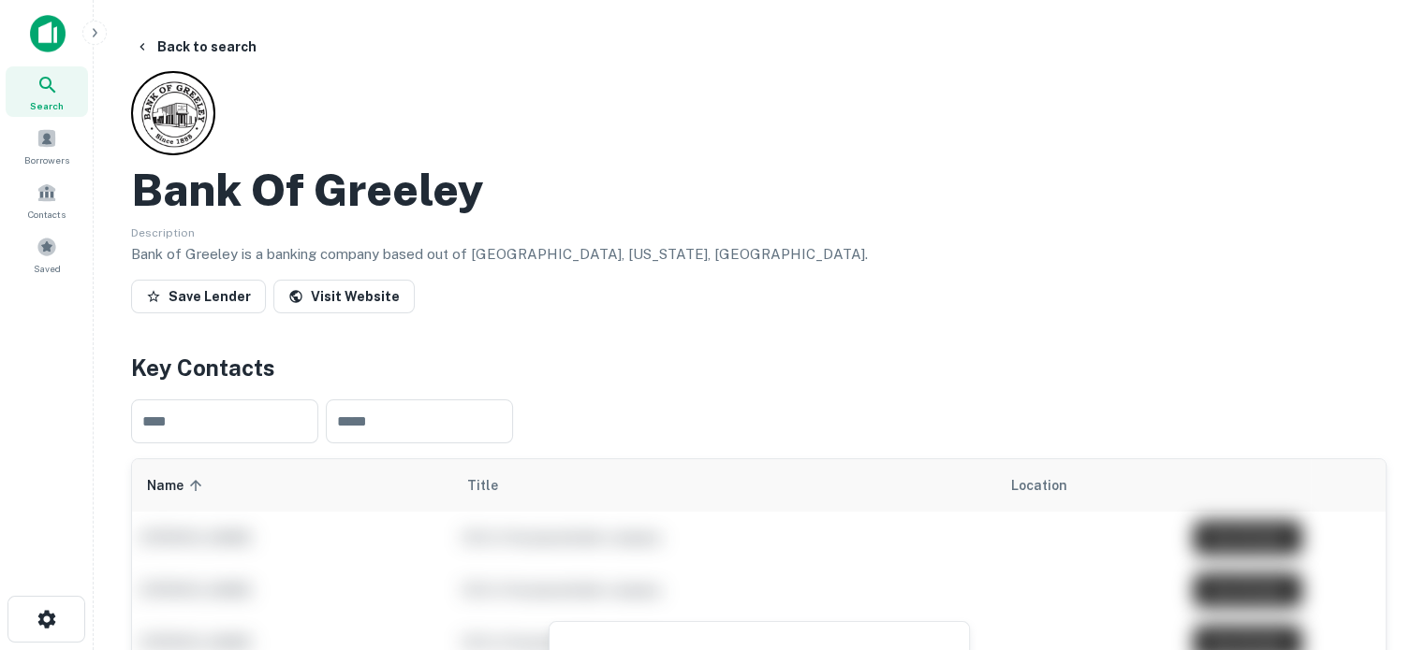
click at [60, 95] on div "Search" at bounding box center [47, 91] width 82 height 51
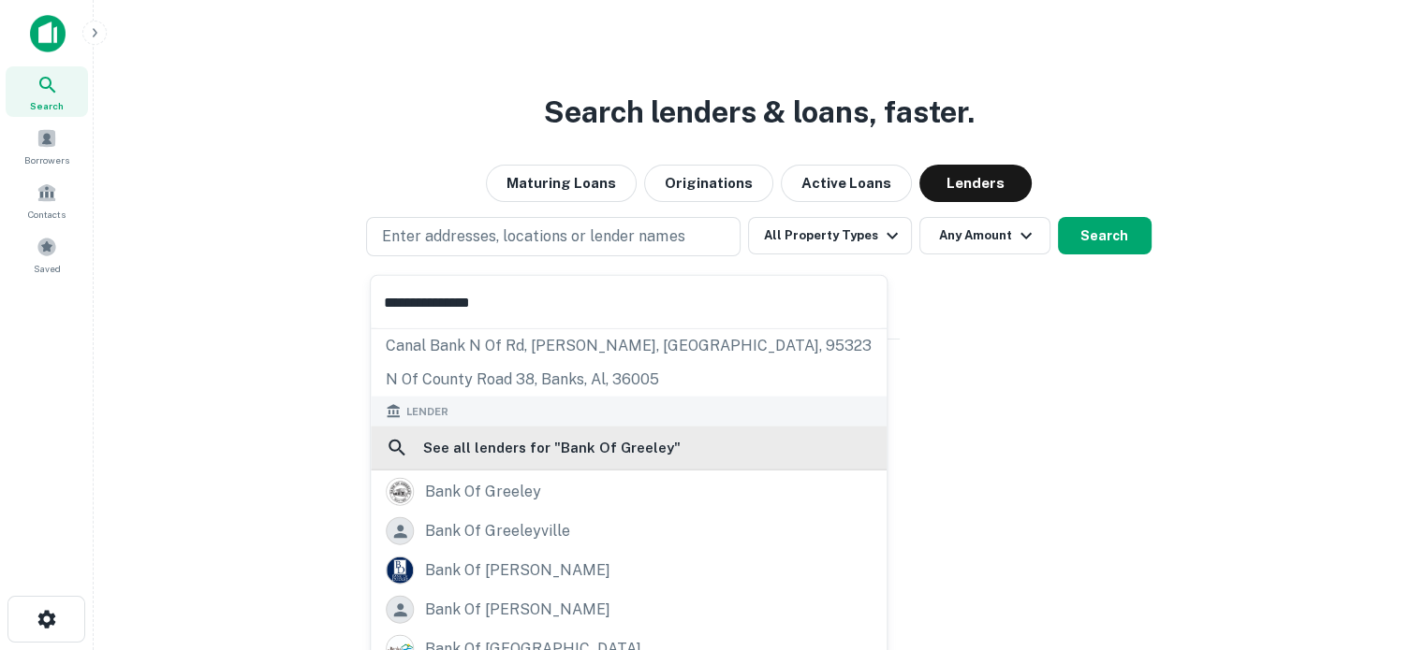
scroll to position [133, 0]
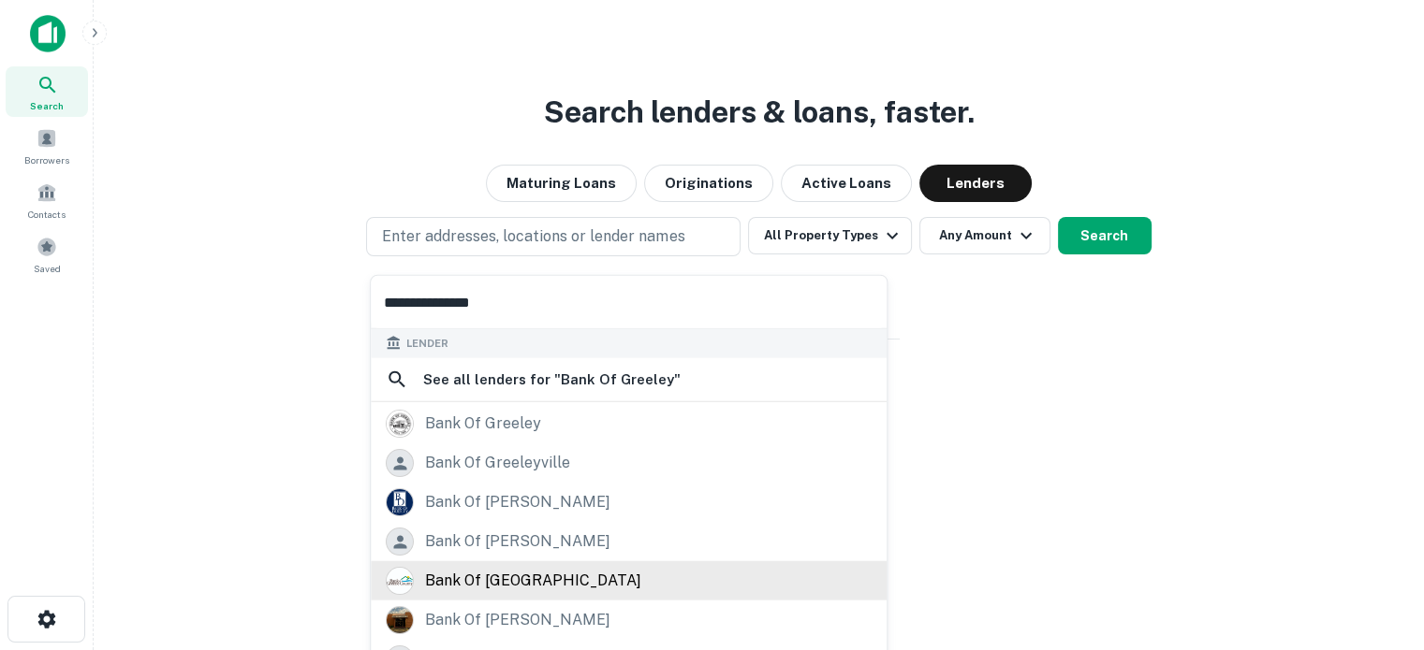
type input "**********"
click at [555, 585] on div "bank of greene county" at bounding box center [533, 581] width 216 height 28
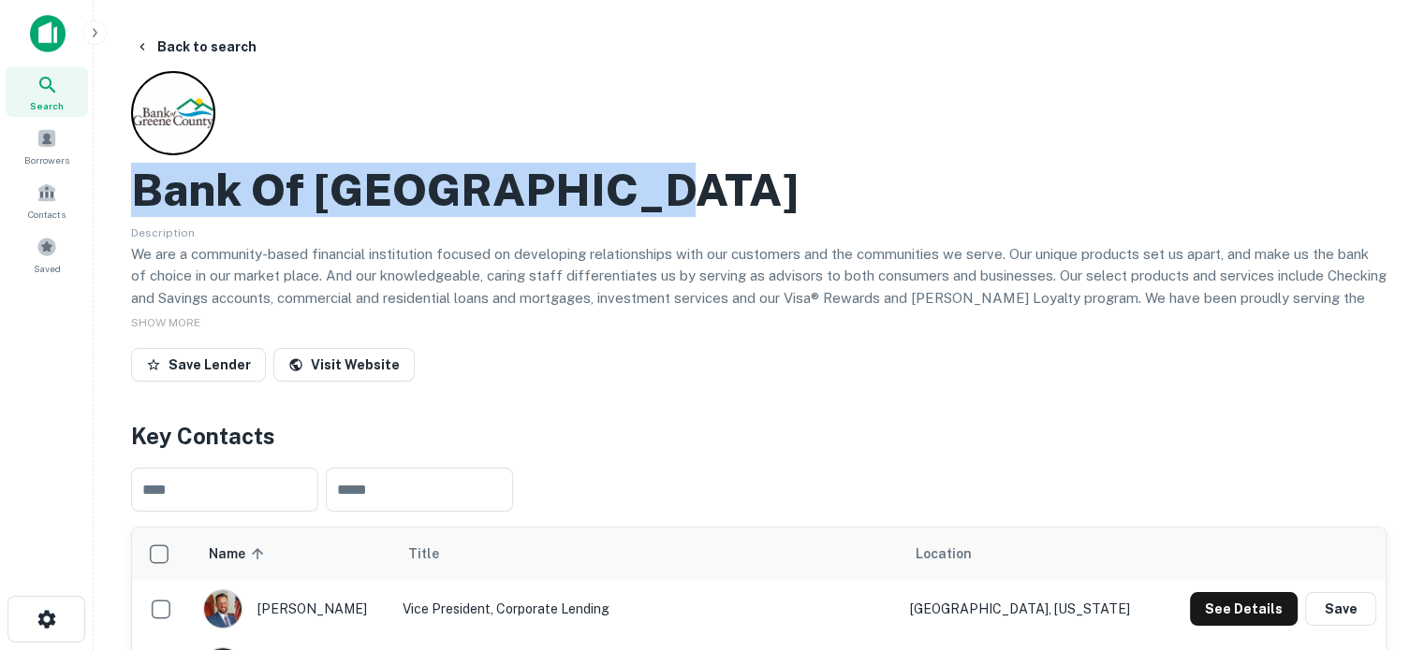
drag, startPoint x: 141, startPoint y: 203, endPoint x: 651, endPoint y: 196, distance: 510.1
click at [651, 196] on div "Bank Of Greene County" at bounding box center [758, 190] width 1255 height 54
copy h2 "Bank Of Greene County"
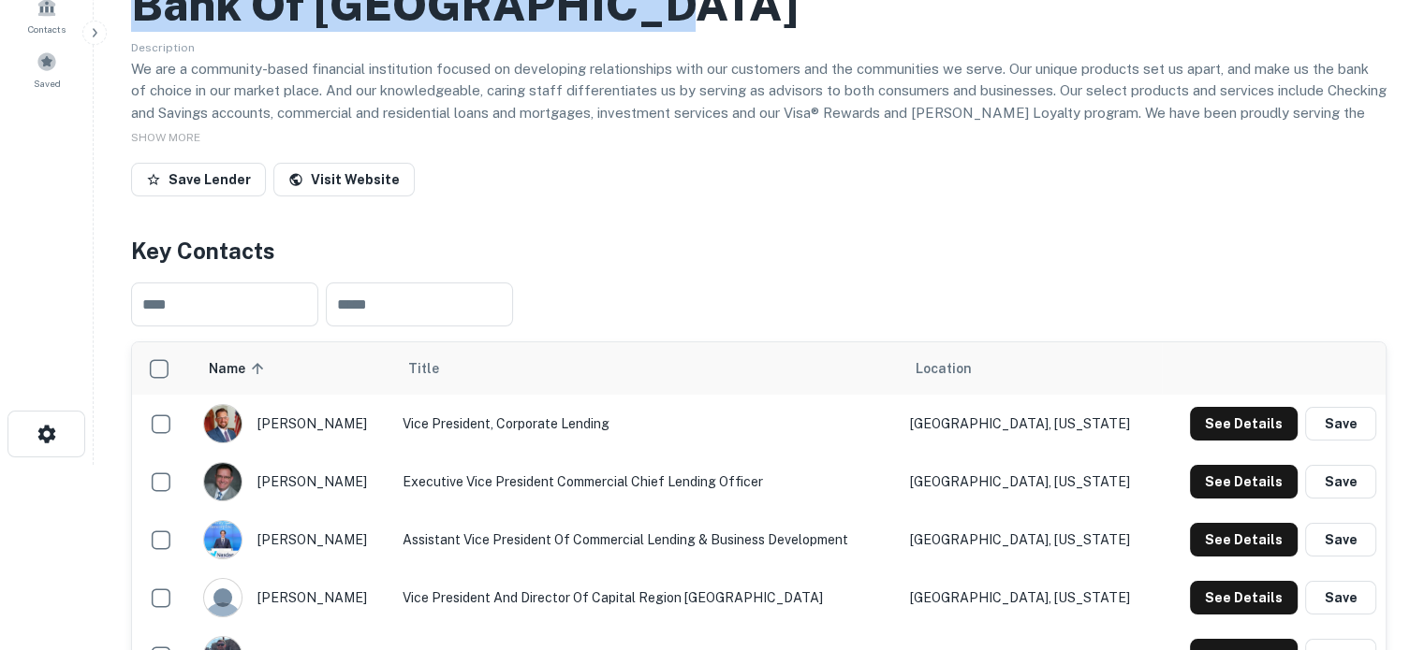
scroll to position [281, 0]
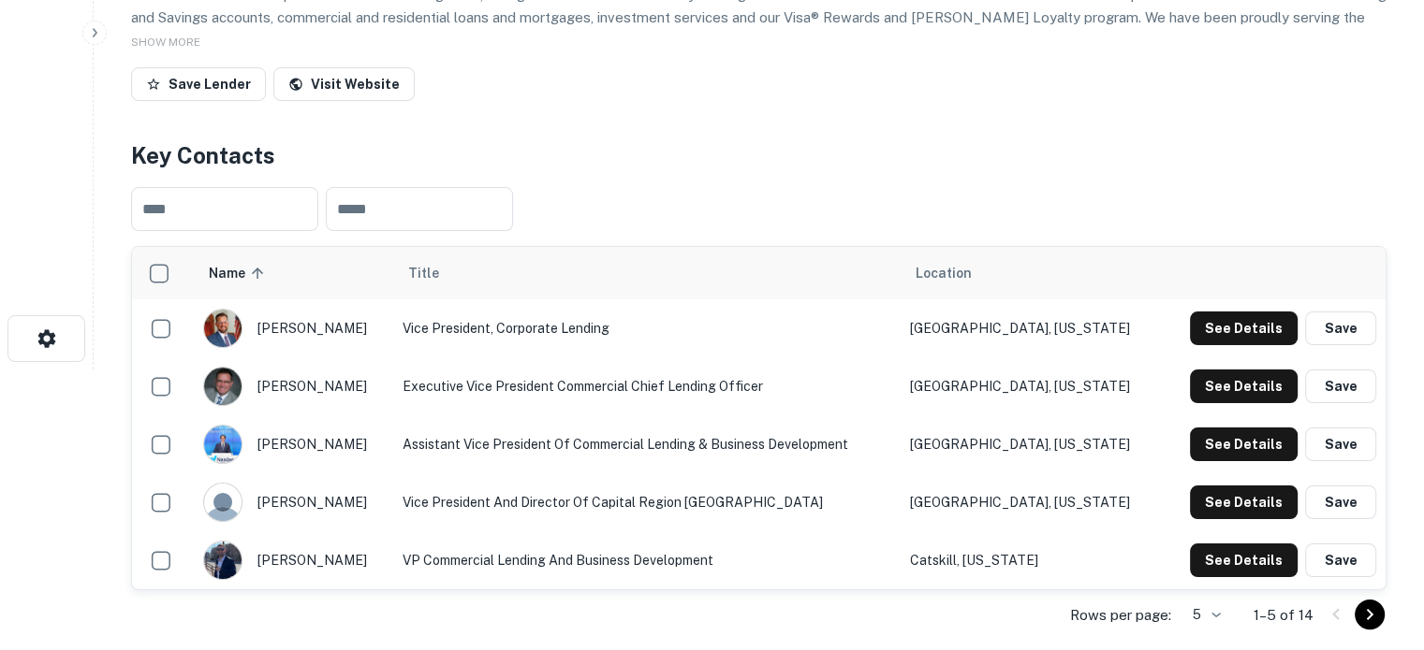
click at [1220, 370] on body "Search Borrowers Contacts Saved Back to search Bank Of Greene County Descriptio…" at bounding box center [712, 44] width 1424 height 650
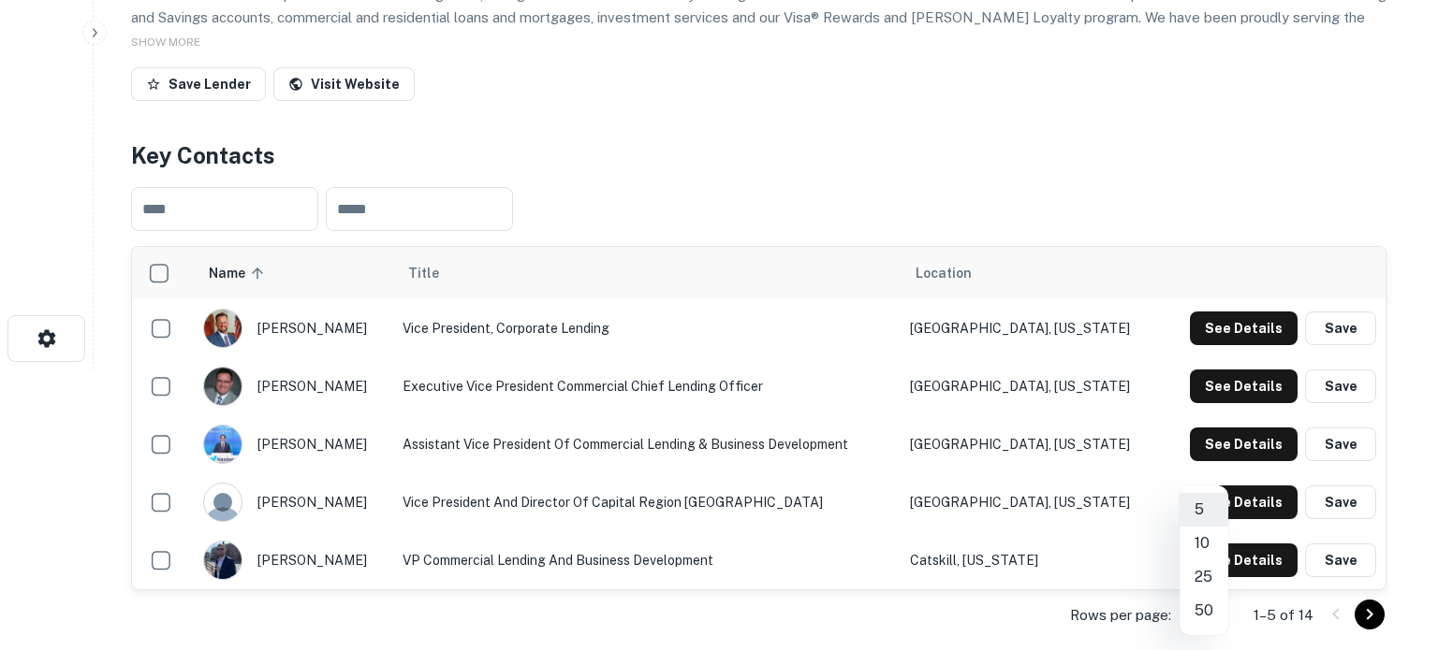
click at [1204, 583] on li "25" at bounding box center [1203, 578] width 49 height 34
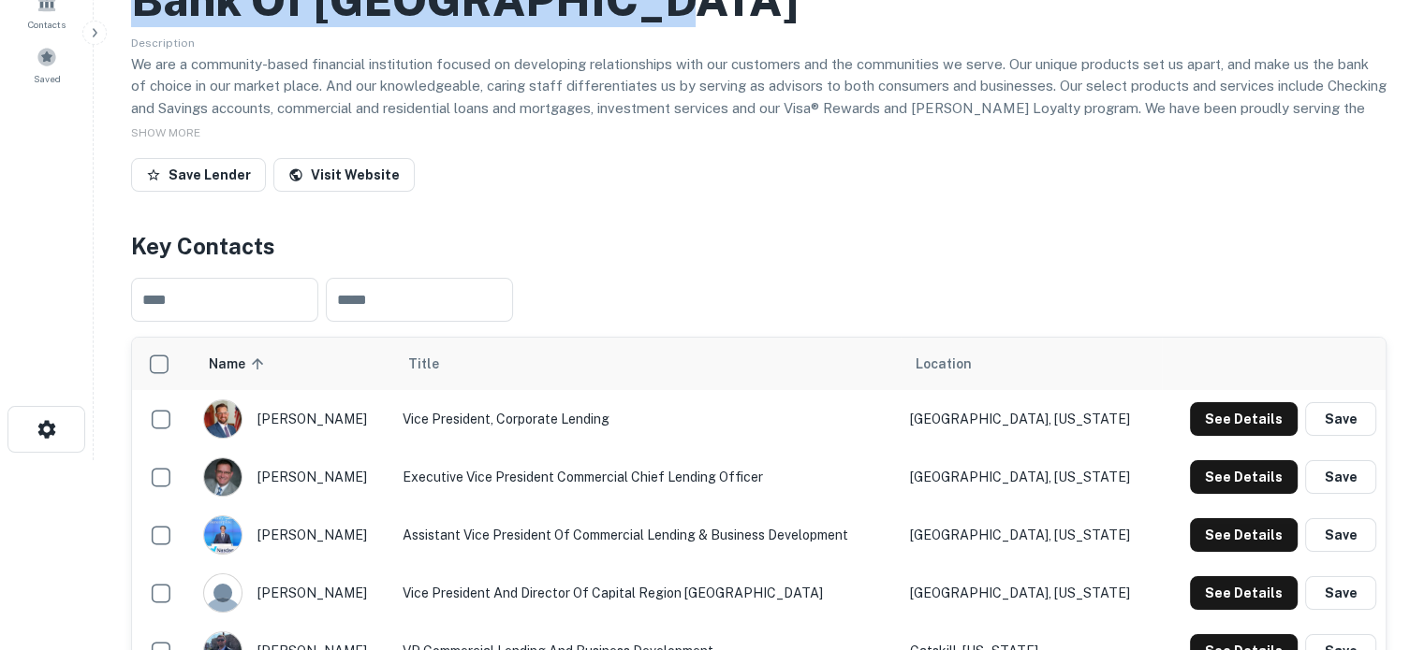
scroll to position [94, 0]
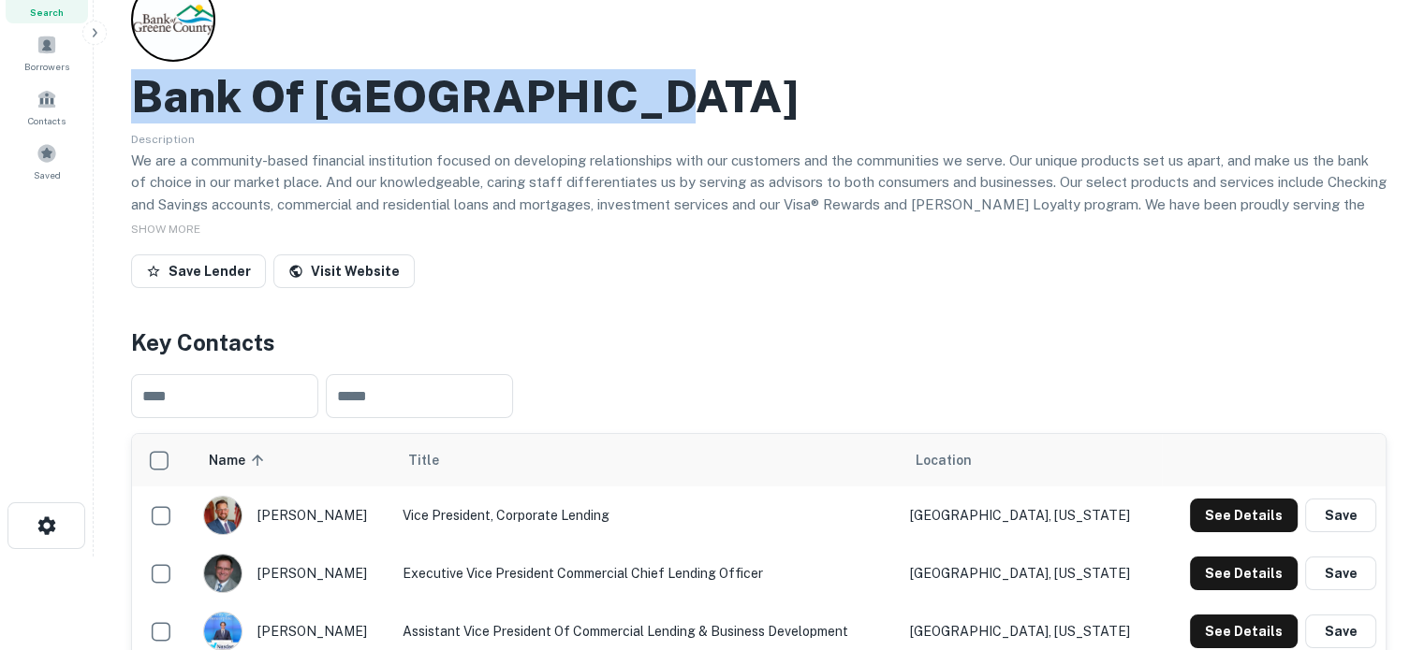
copy h2 "Bank Of Greene County"
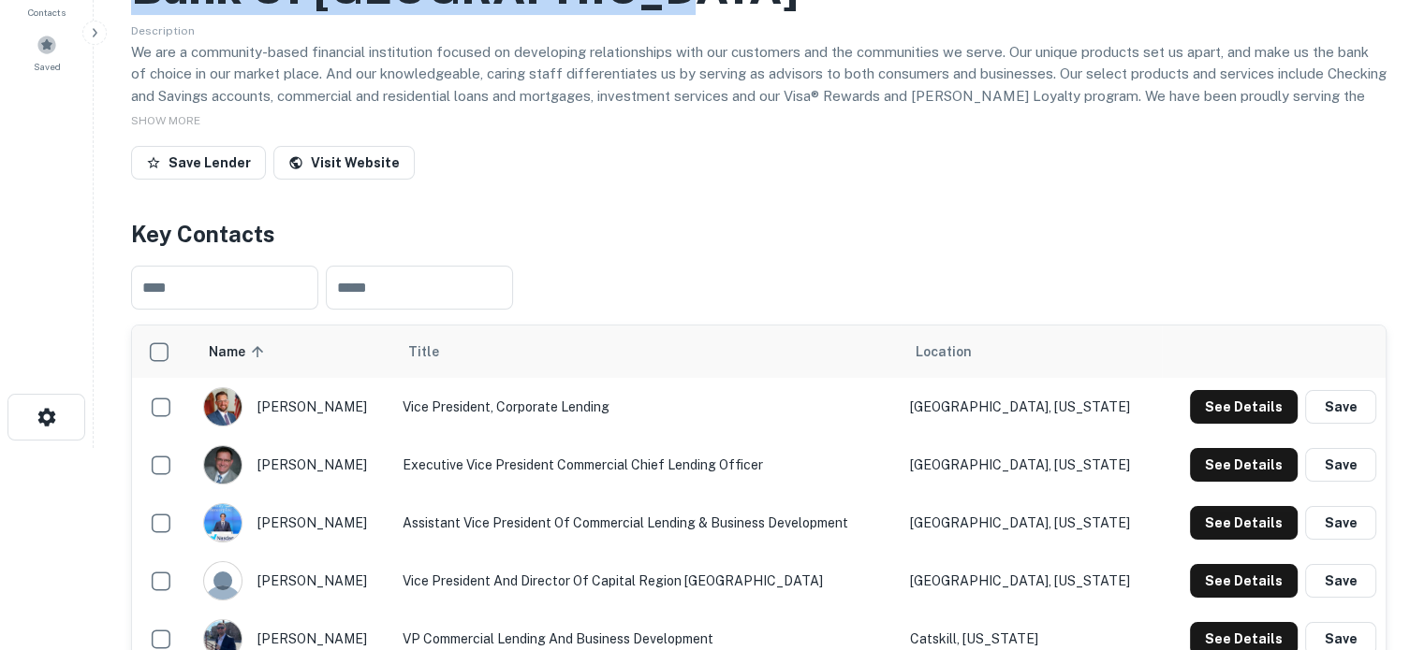
scroll to position [281, 0]
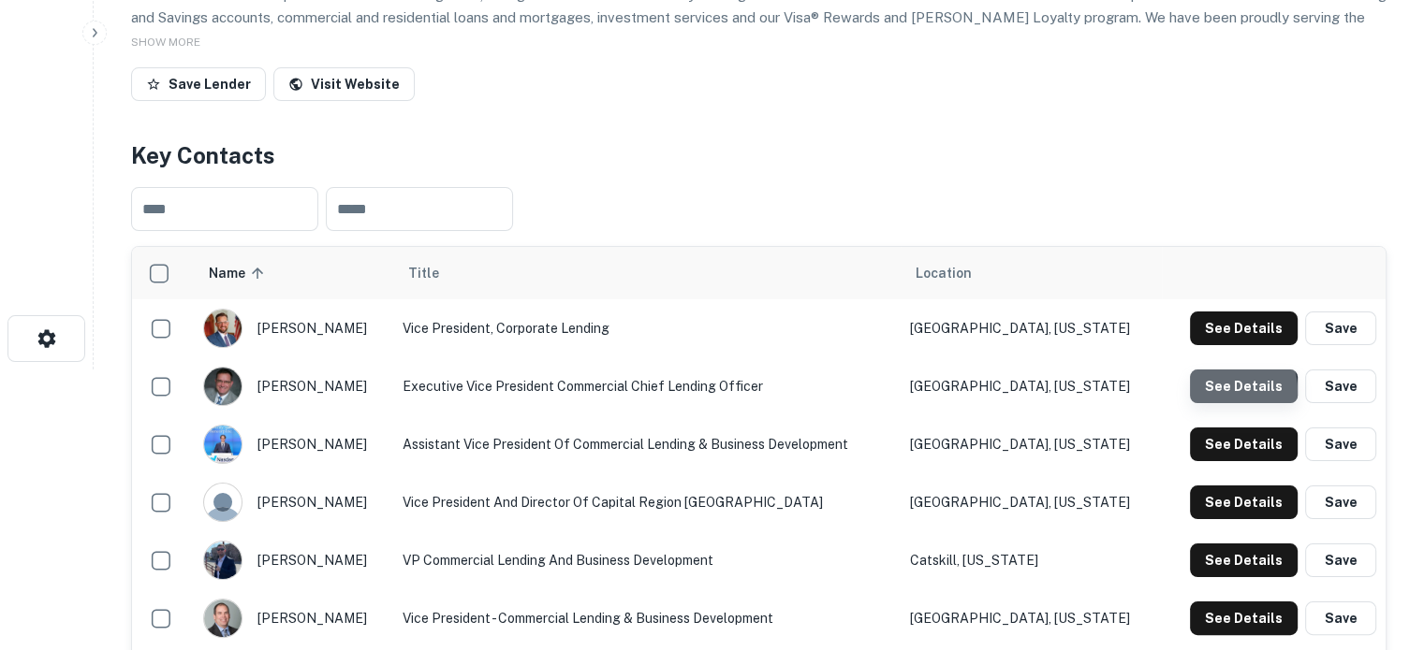
click at [1222, 392] on button "See Details" at bounding box center [1244, 387] width 108 height 34
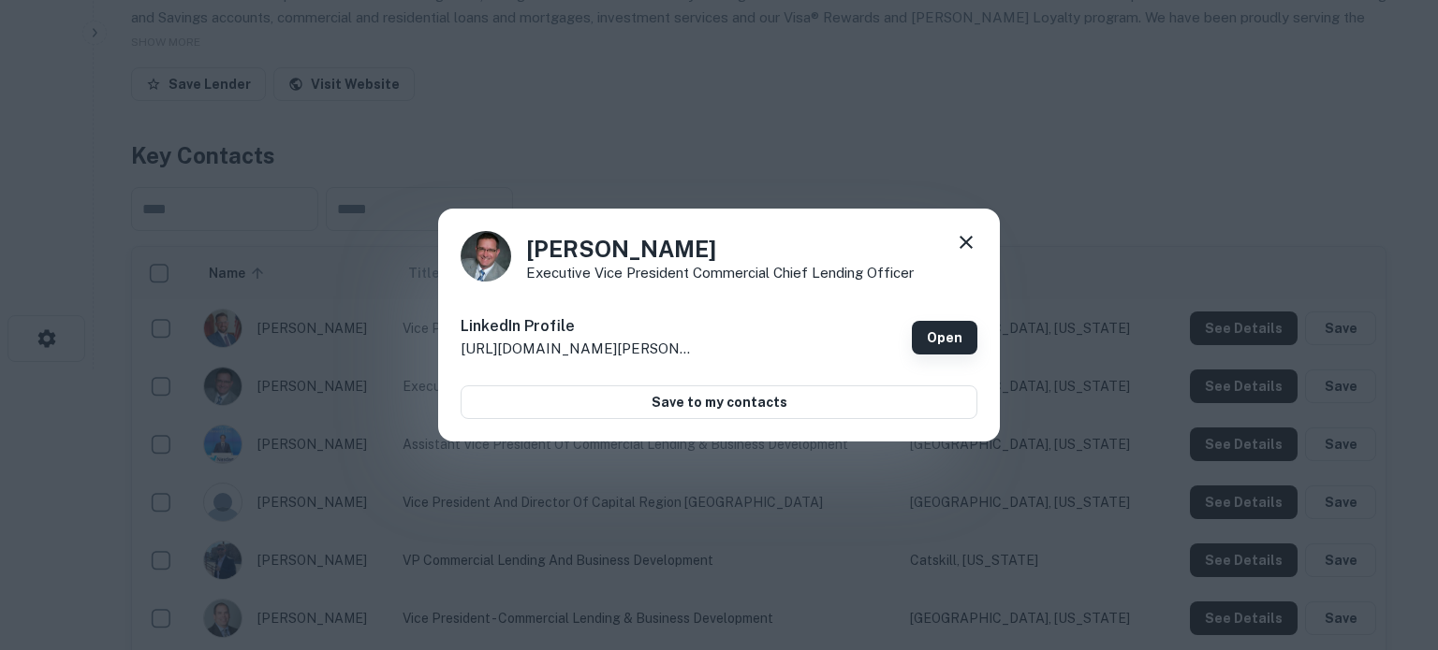
click at [928, 345] on link "Open" at bounding box center [945, 338] width 66 height 34
click at [970, 246] on icon at bounding box center [965, 242] width 13 height 13
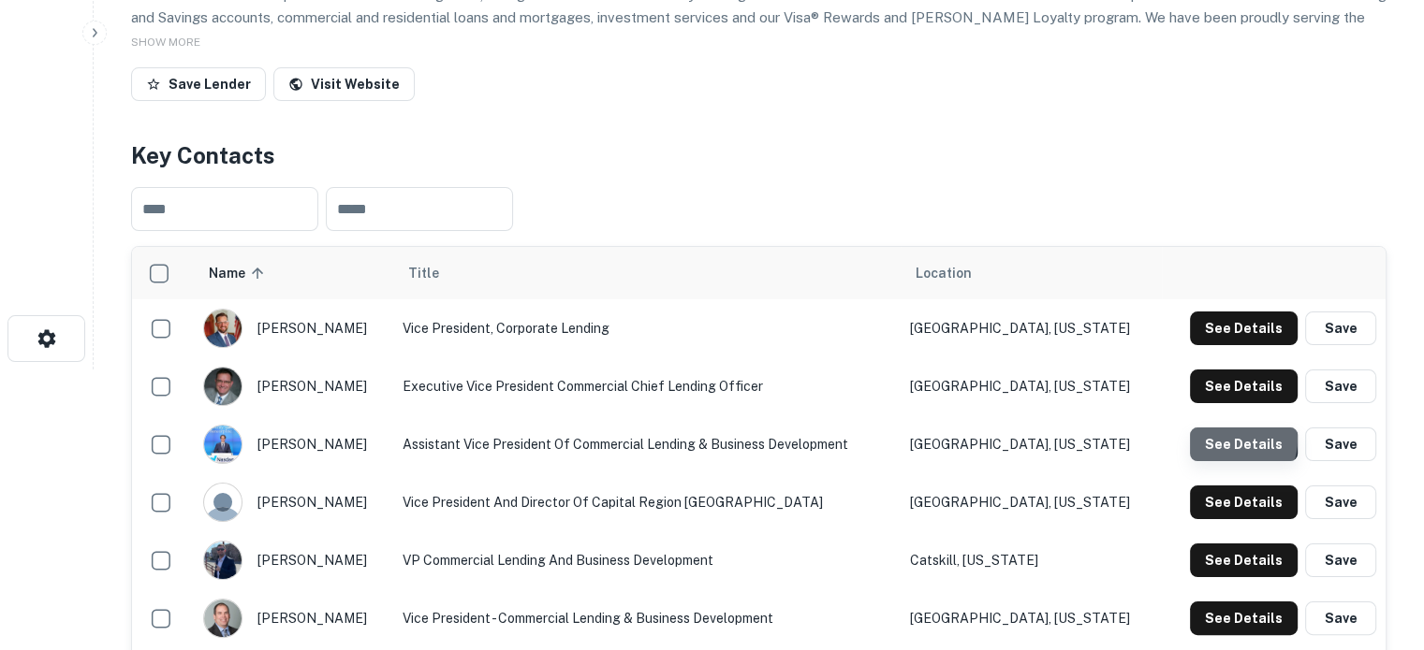
click at [1225, 441] on button "See Details" at bounding box center [1244, 445] width 108 height 34
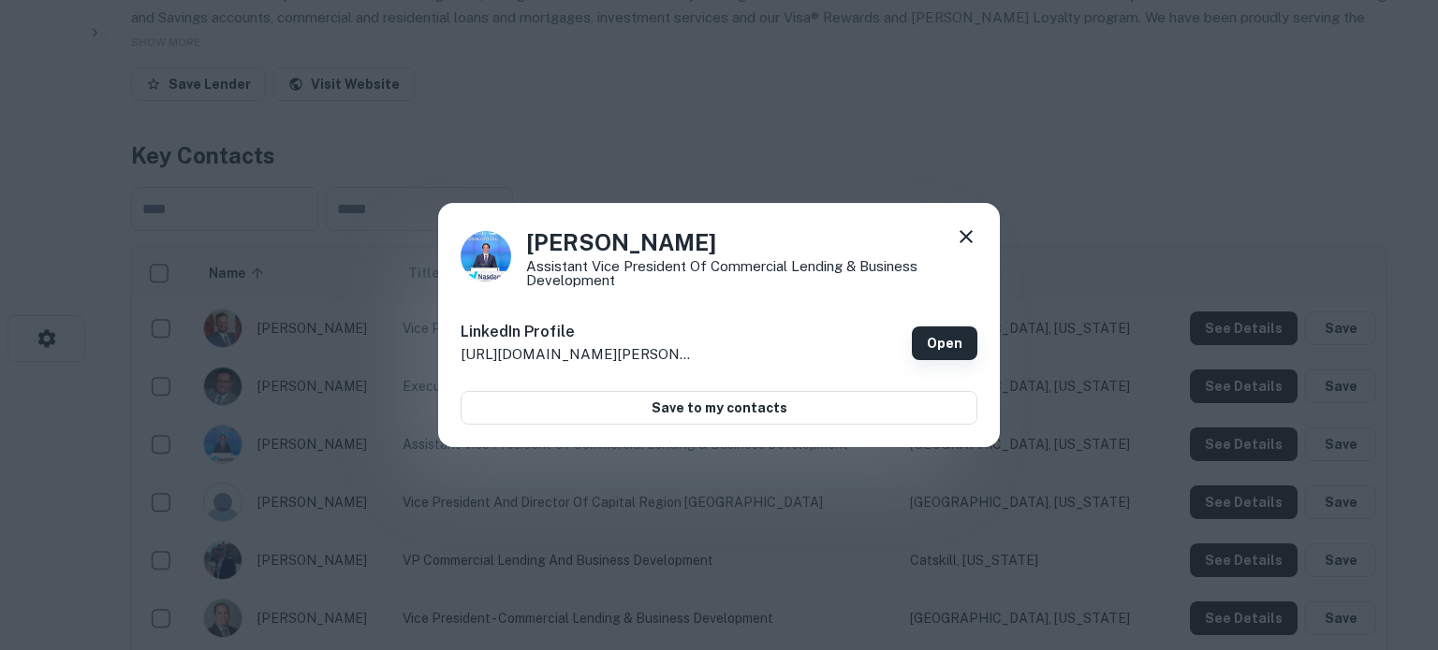
click at [953, 334] on link "Open" at bounding box center [945, 344] width 66 height 34
click at [970, 238] on icon at bounding box center [966, 237] width 22 height 22
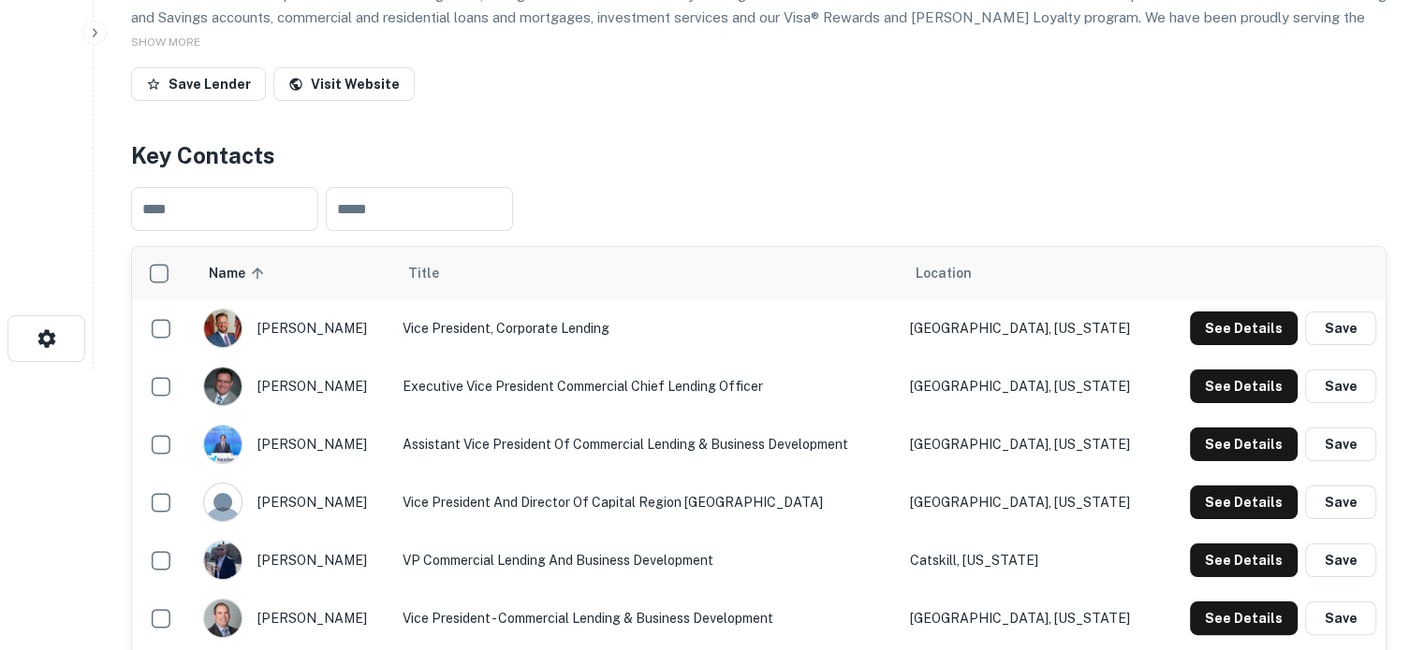
scroll to position [468, 0]
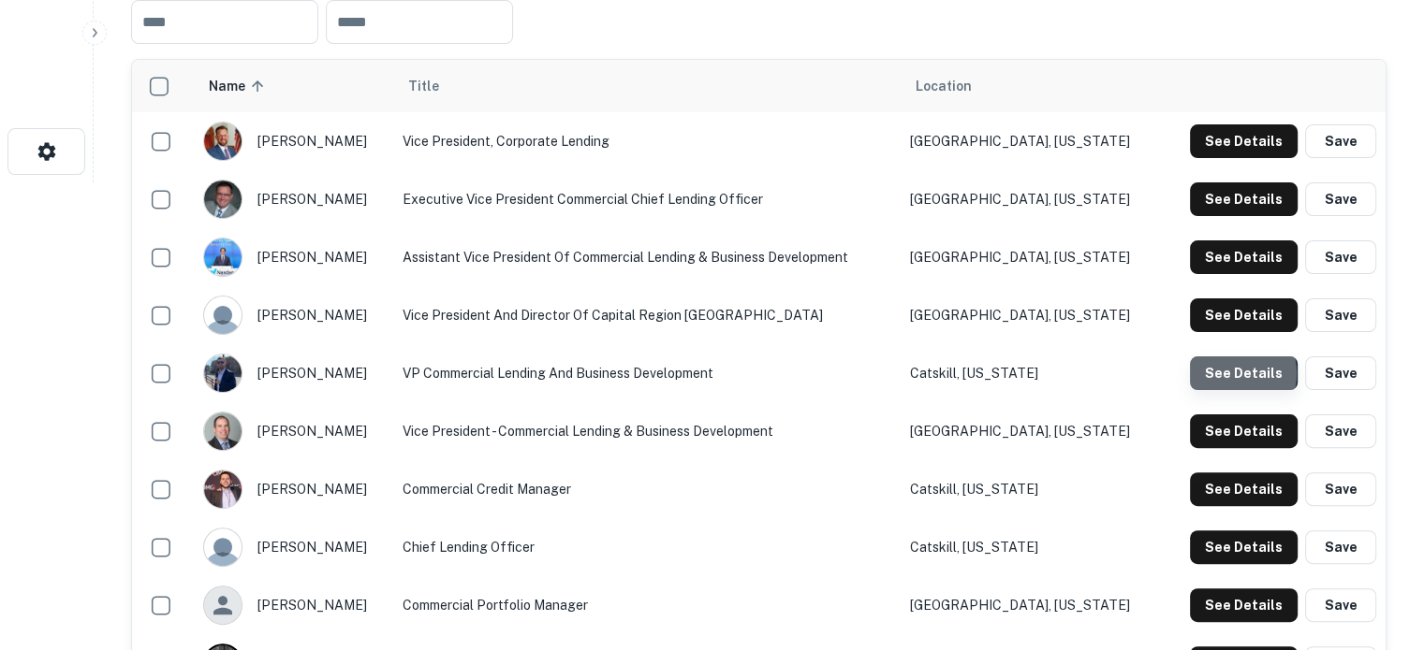
click at [1226, 375] on button "See Details" at bounding box center [1244, 374] width 108 height 34
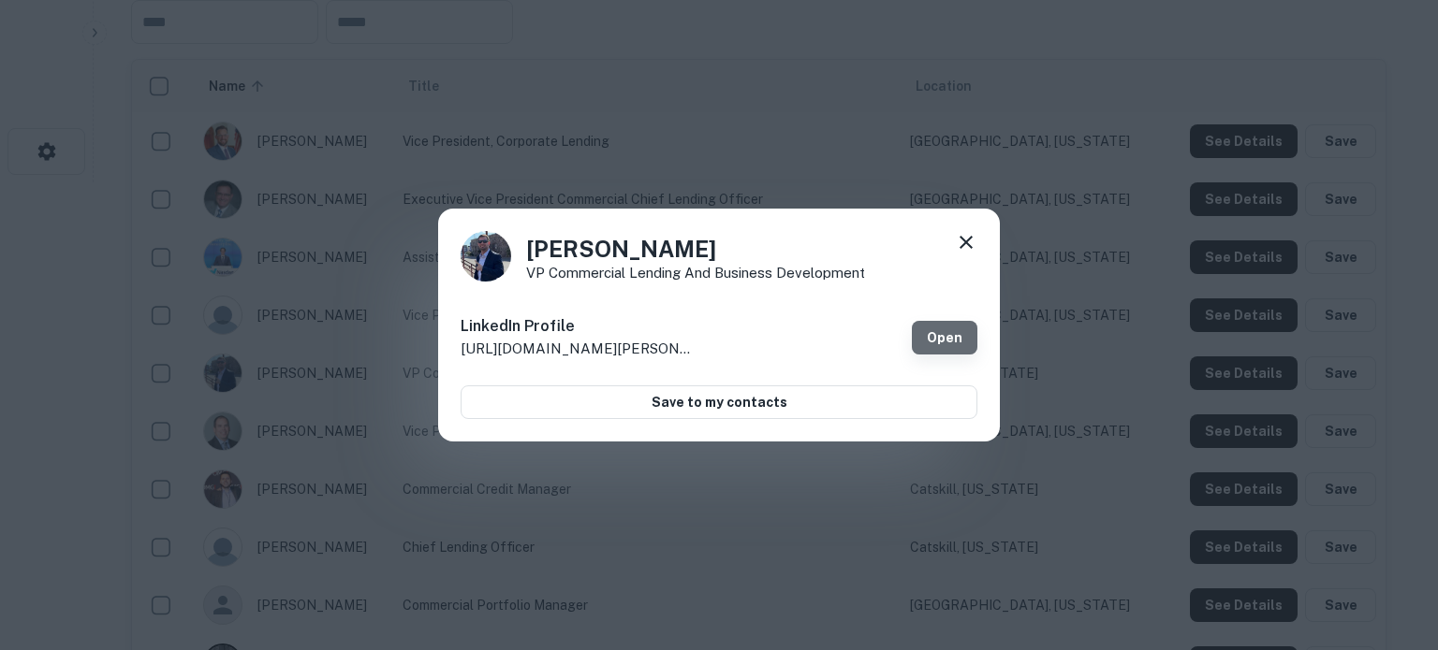
click at [929, 343] on link "Open" at bounding box center [945, 338] width 66 height 34
click at [972, 244] on icon at bounding box center [966, 242] width 22 height 22
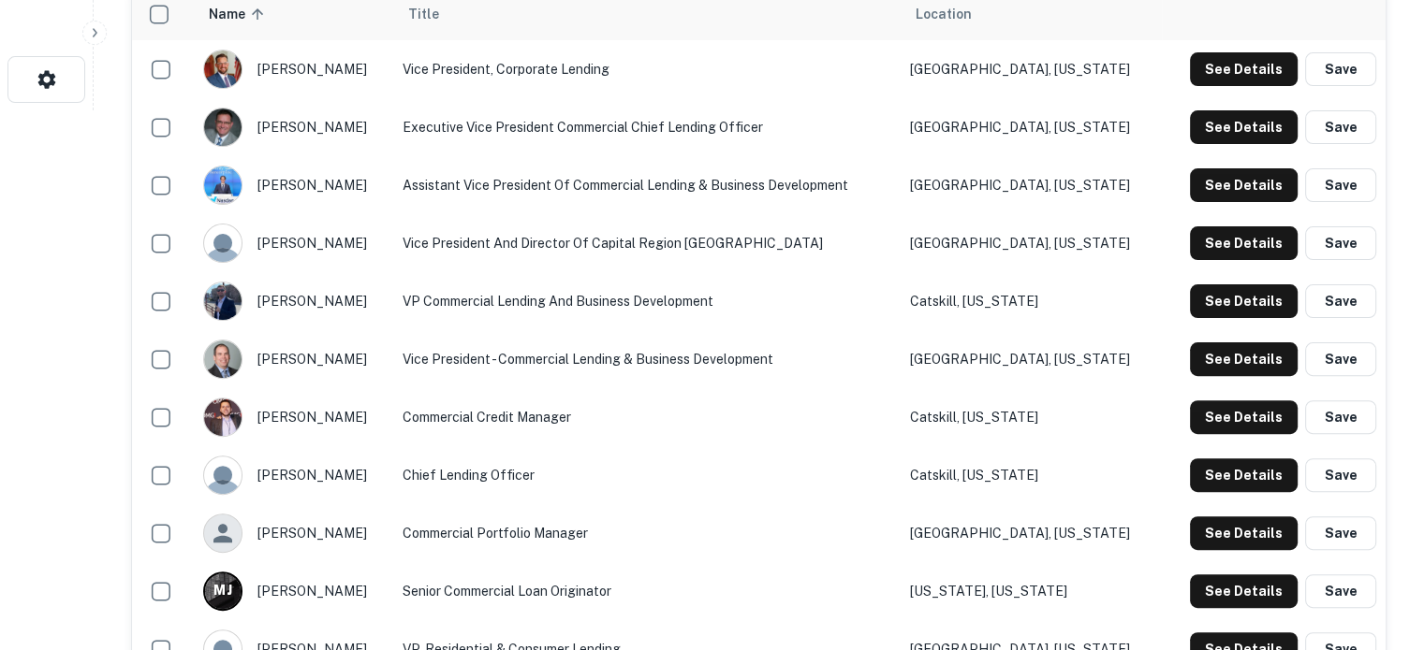
scroll to position [655, 0]
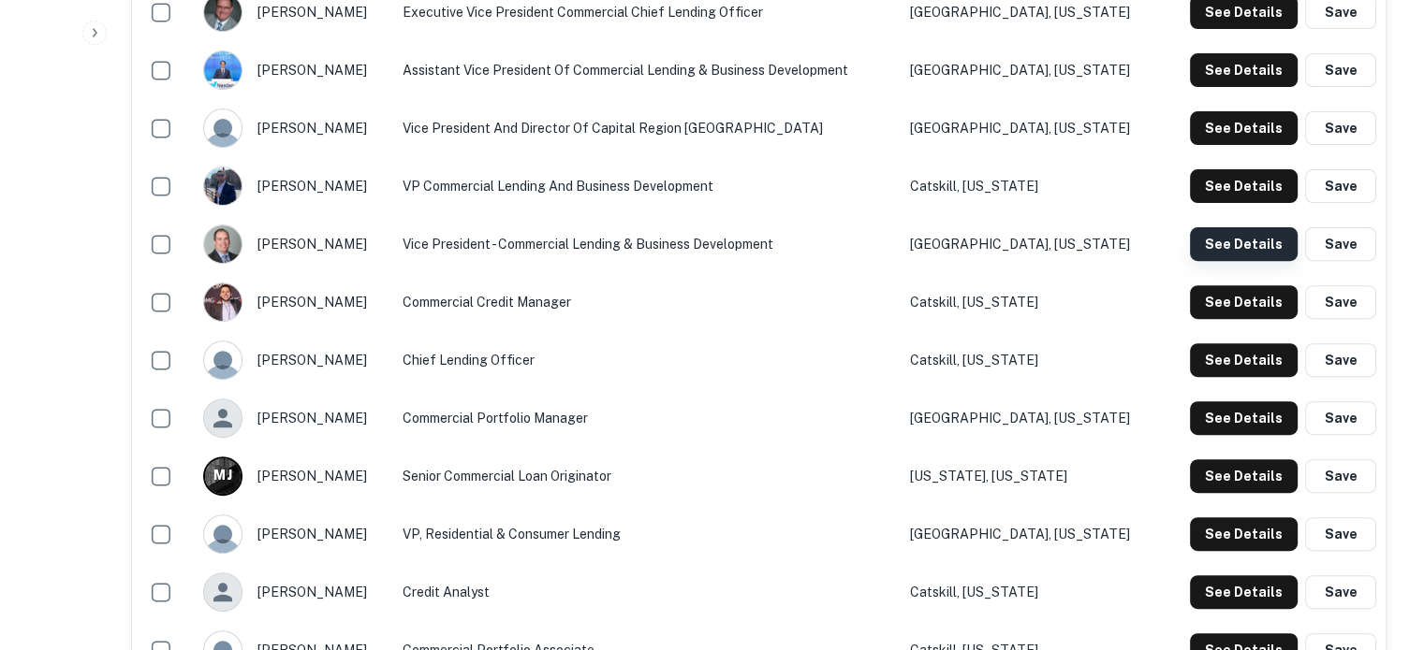
click at [1193, 237] on button "See Details" at bounding box center [1244, 244] width 108 height 34
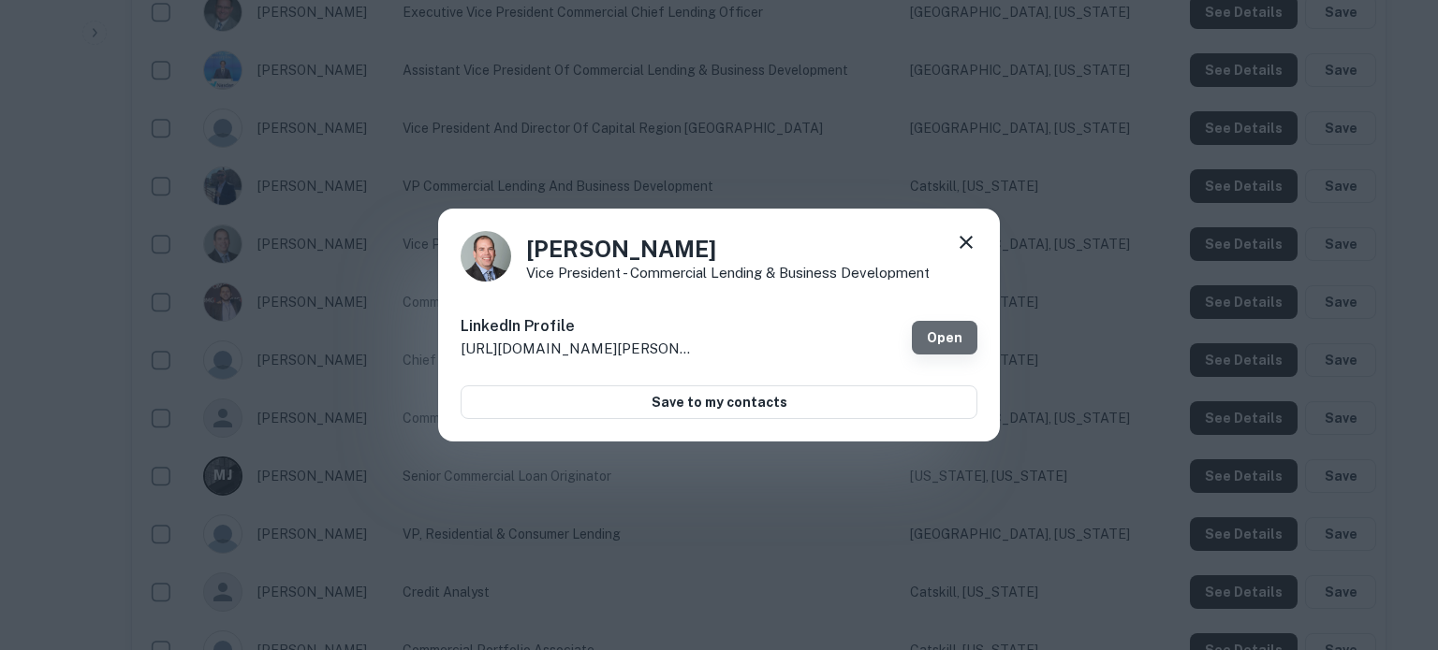
click at [936, 344] on link "Open" at bounding box center [945, 338] width 66 height 34
click at [964, 235] on icon at bounding box center [966, 242] width 22 height 22
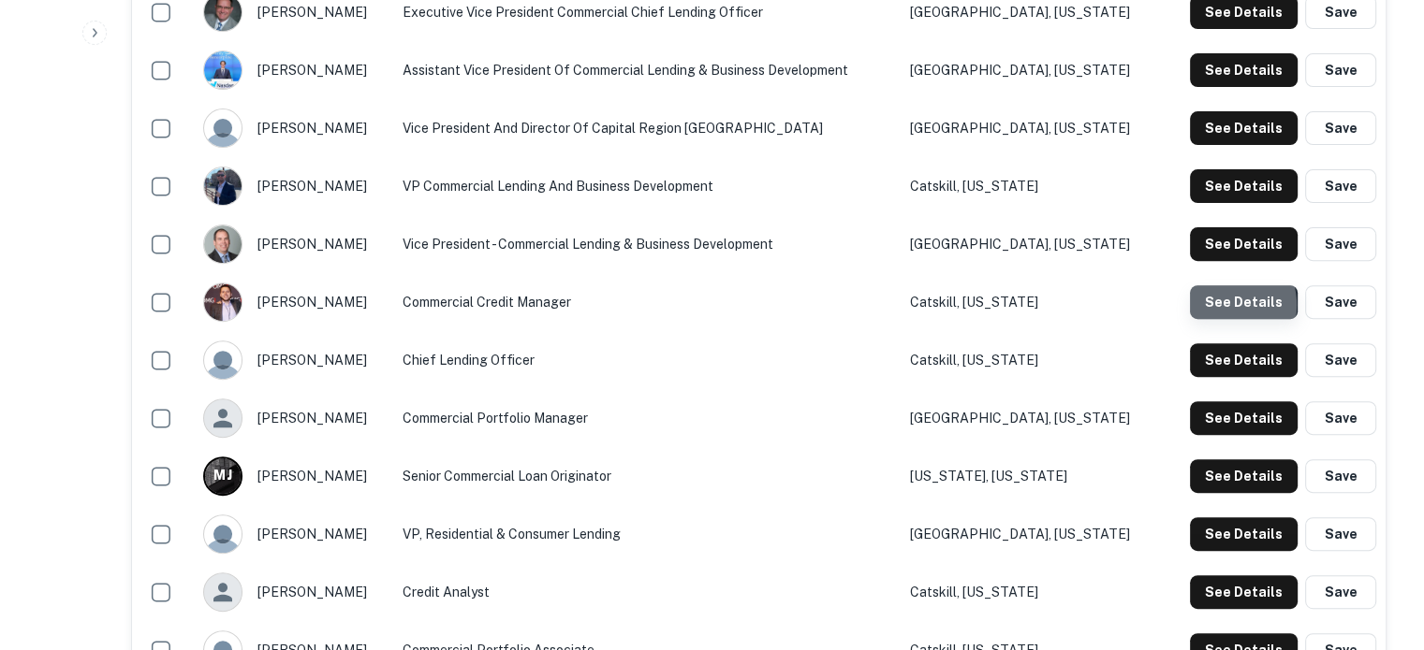
click at [1221, 306] on button "See Details" at bounding box center [1244, 302] width 108 height 34
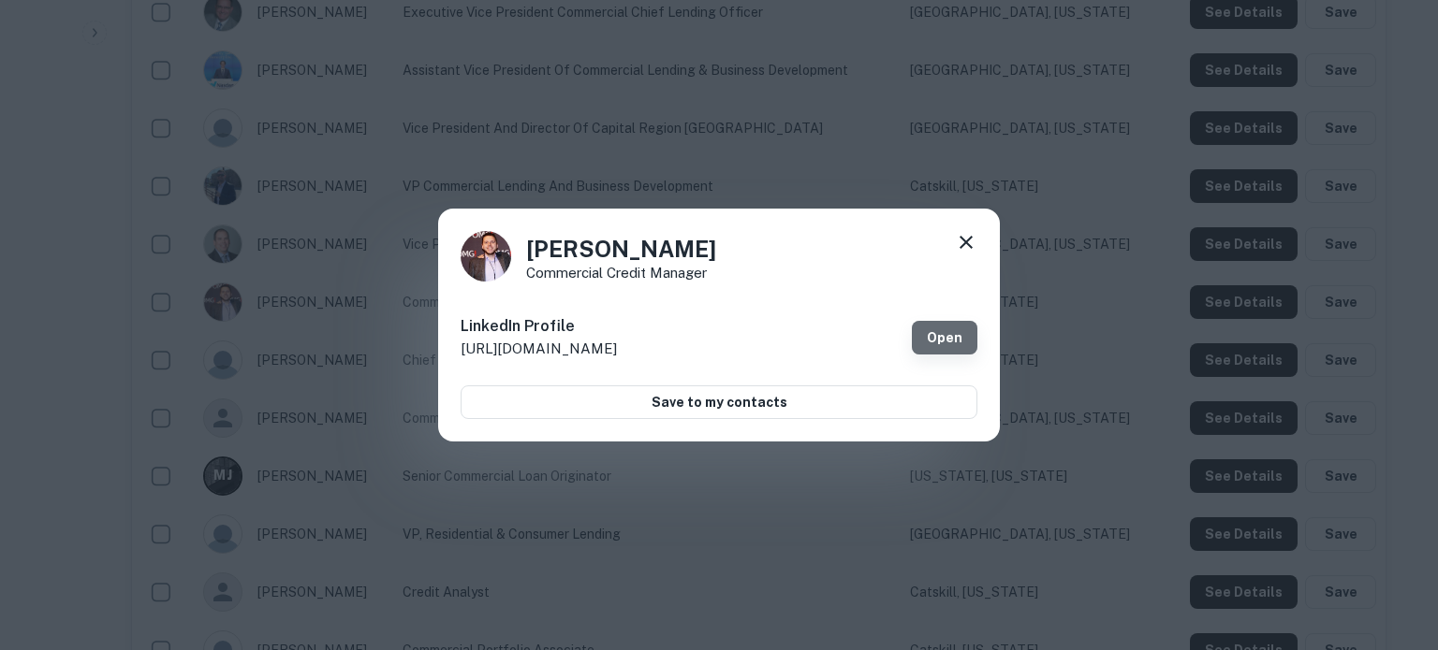
click at [948, 336] on link "Open" at bounding box center [945, 338] width 66 height 34
click at [975, 231] on icon at bounding box center [966, 242] width 22 height 22
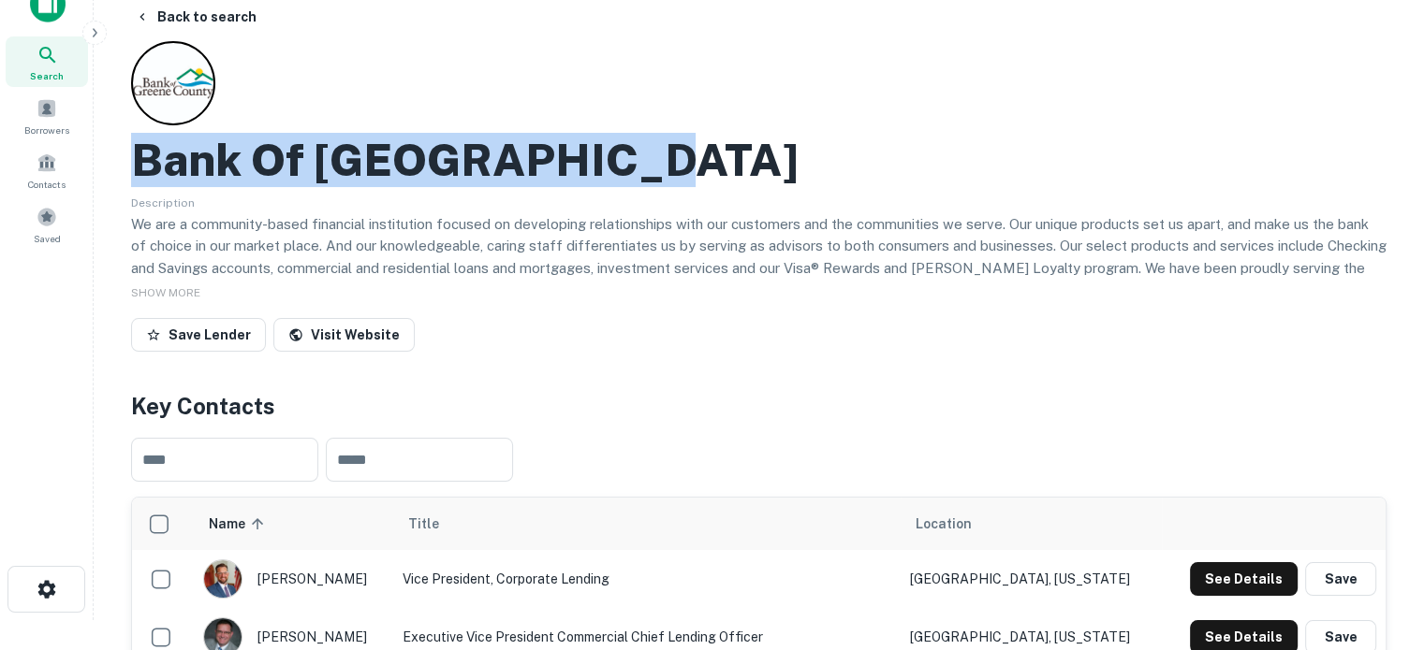
scroll to position [0, 0]
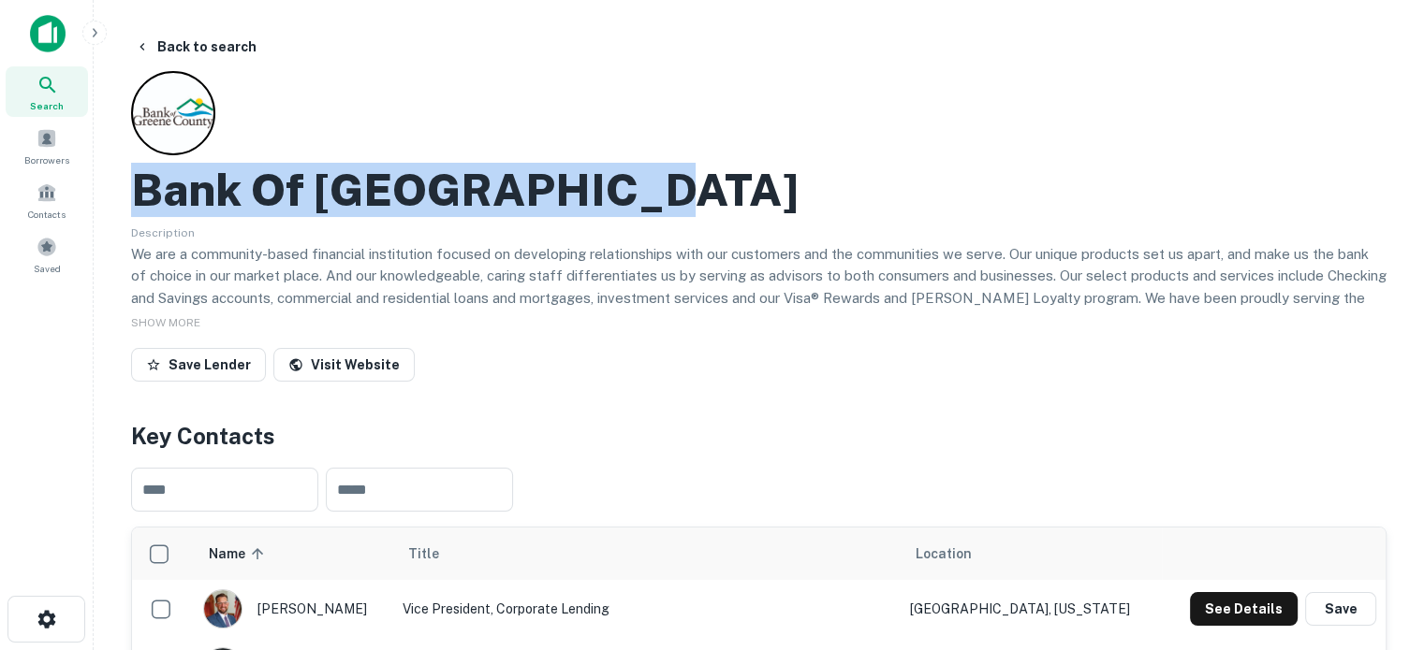
click at [71, 85] on div "Search" at bounding box center [47, 91] width 82 height 51
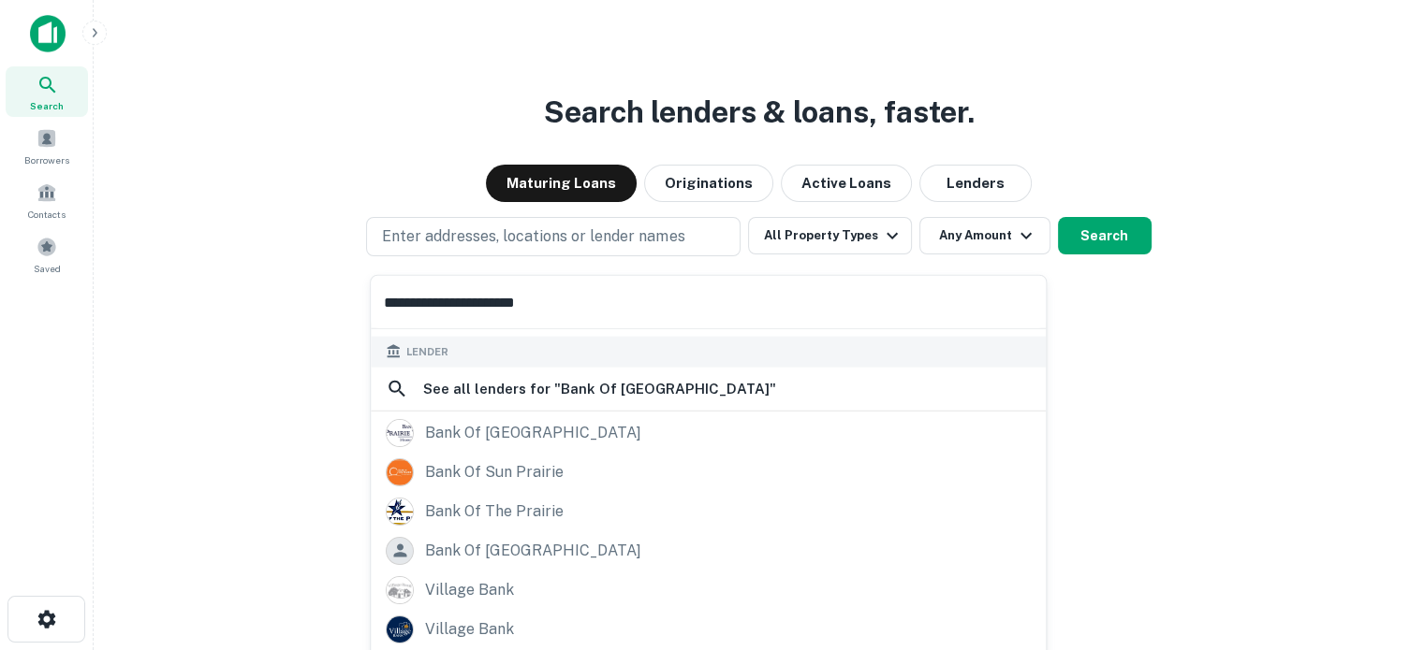
scroll to position [264, 0]
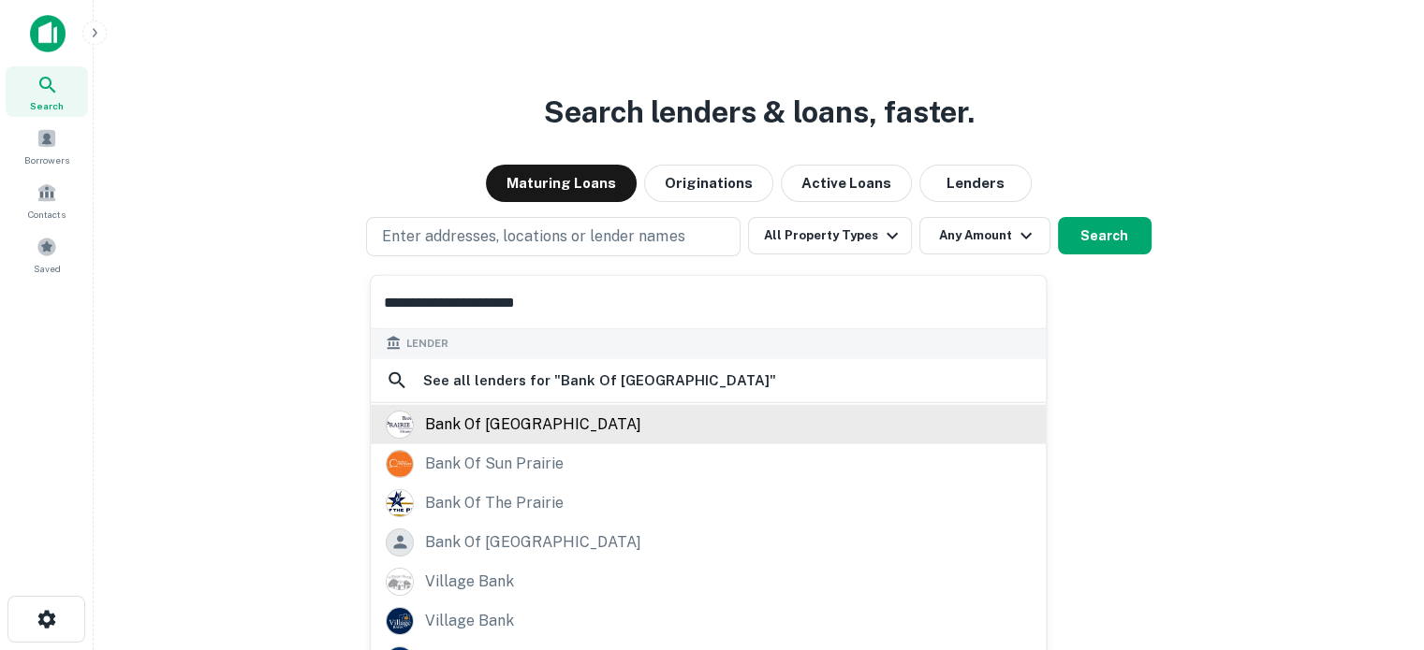
type input "**********"
click at [568, 430] on div "bank of [GEOGRAPHIC_DATA]" at bounding box center [533, 424] width 216 height 28
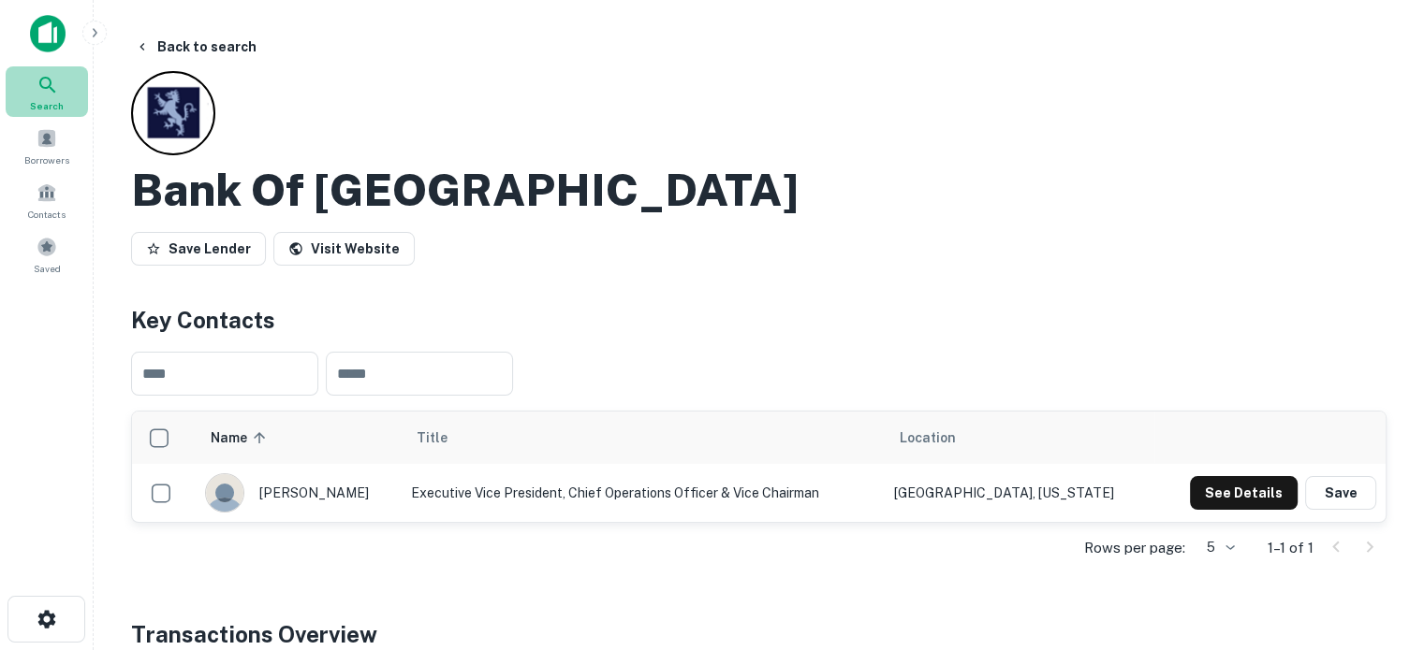
click at [34, 85] on div "Search" at bounding box center [47, 91] width 82 height 51
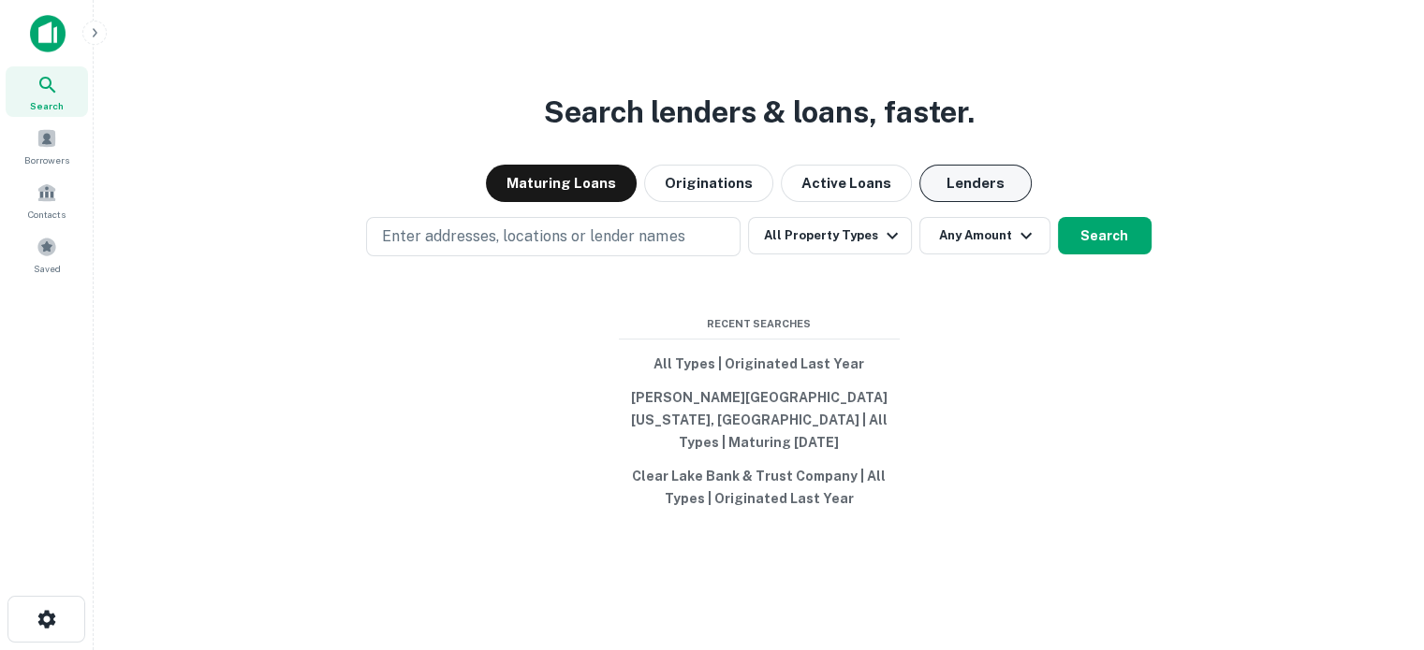
click at [948, 199] on button "Lenders" at bounding box center [975, 183] width 112 height 37
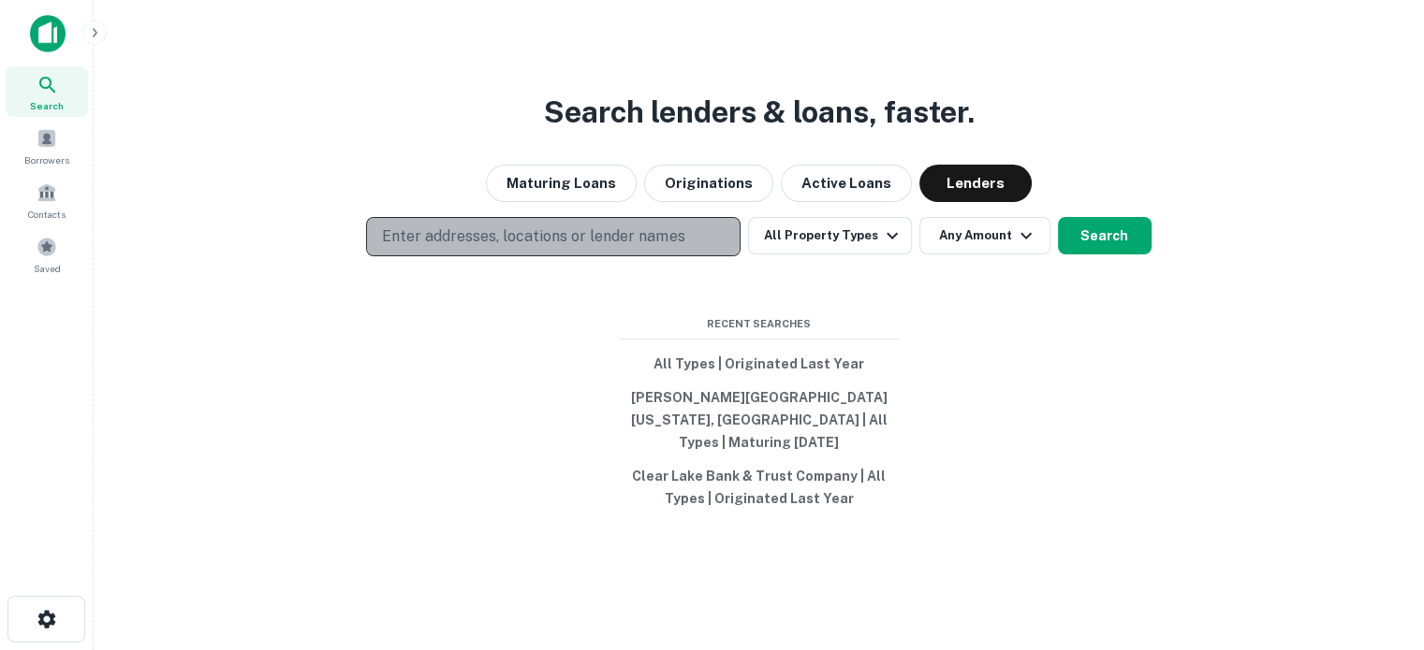
click at [688, 228] on button "Enter addresses, locations or lender names" at bounding box center [553, 236] width 374 height 39
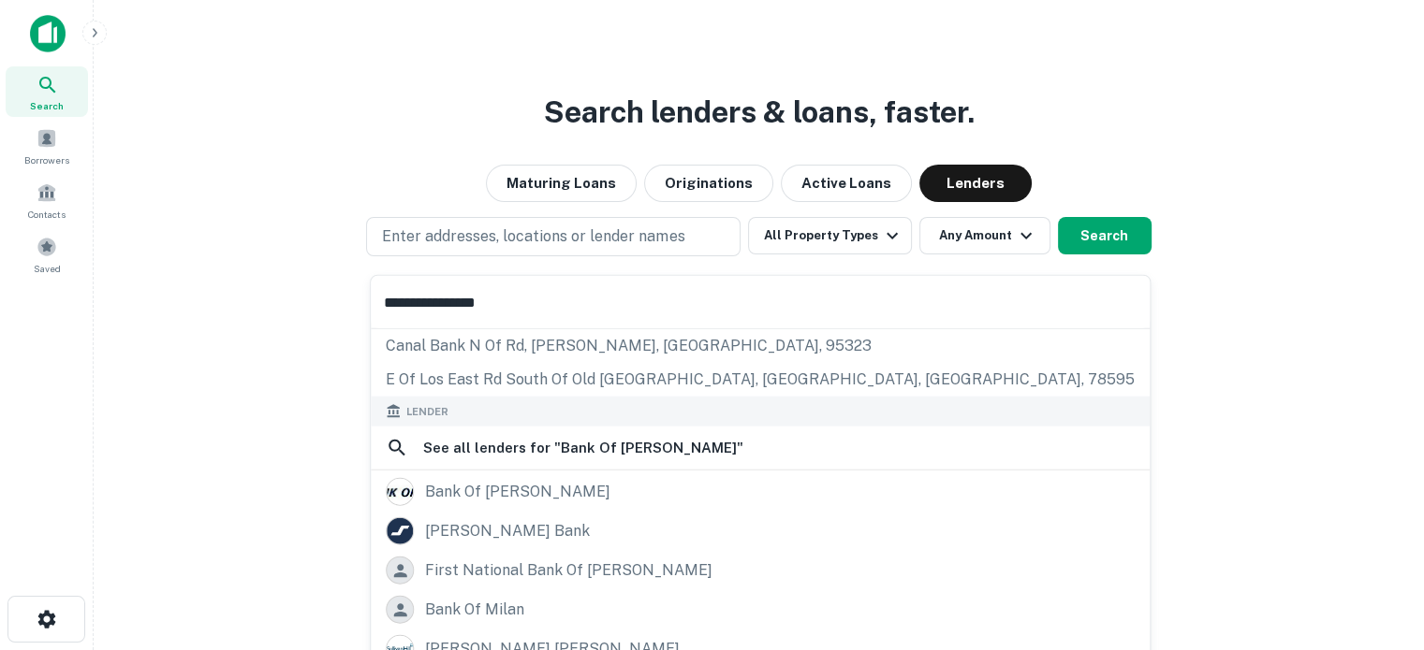
scroll to position [133, 0]
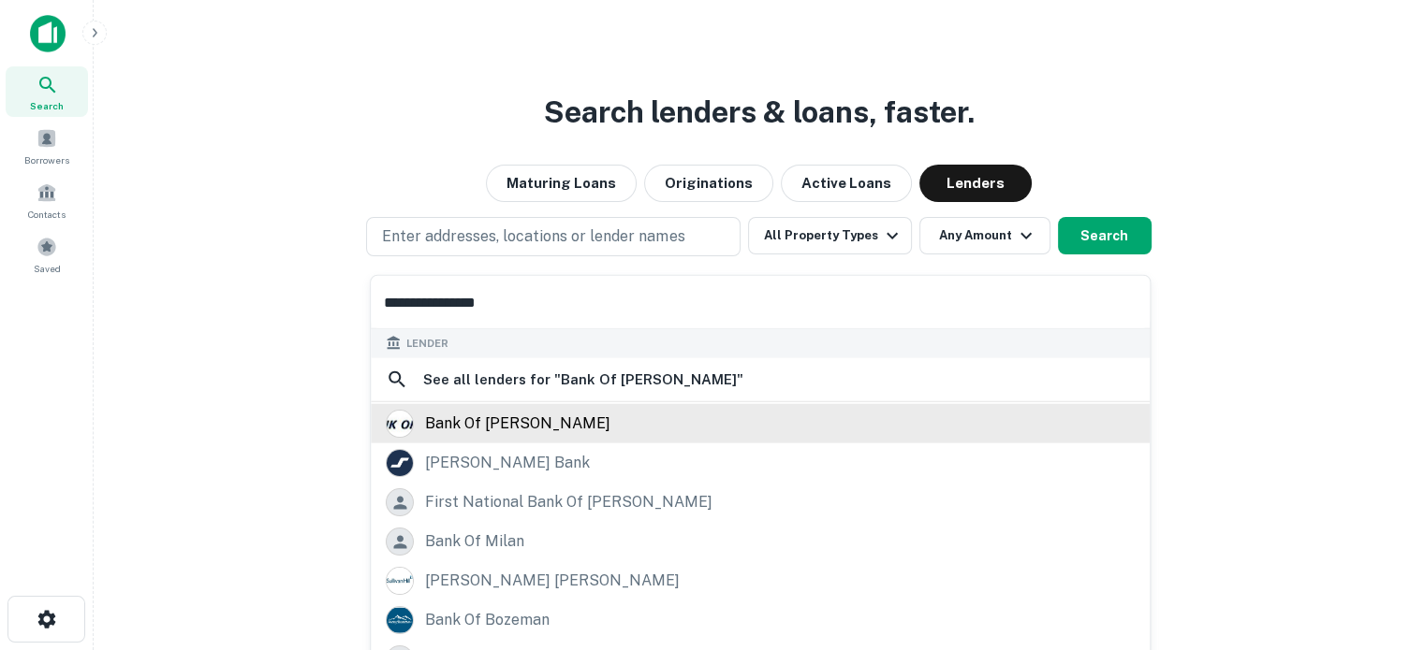
type input "**********"
click at [536, 431] on div "bank of [PERSON_NAME]" at bounding box center [517, 424] width 185 height 28
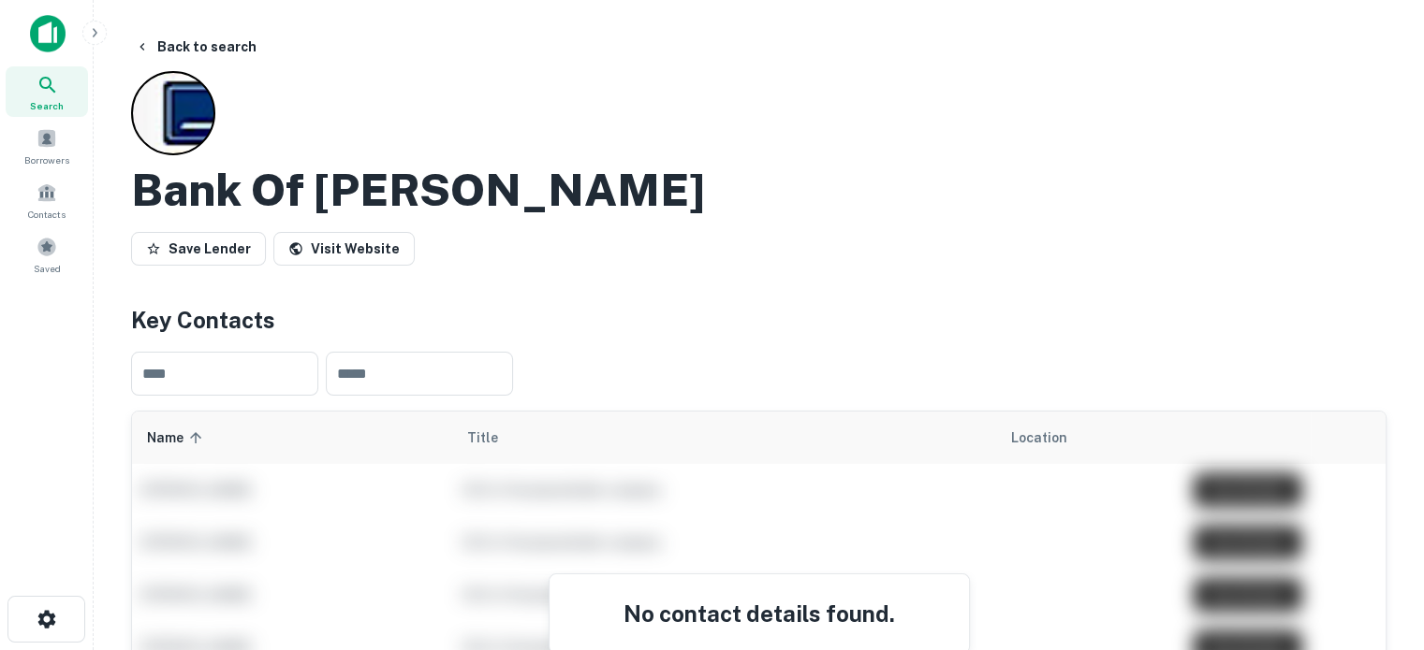
click at [45, 106] on span "Search" at bounding box center [47, 105] width 34 height 15
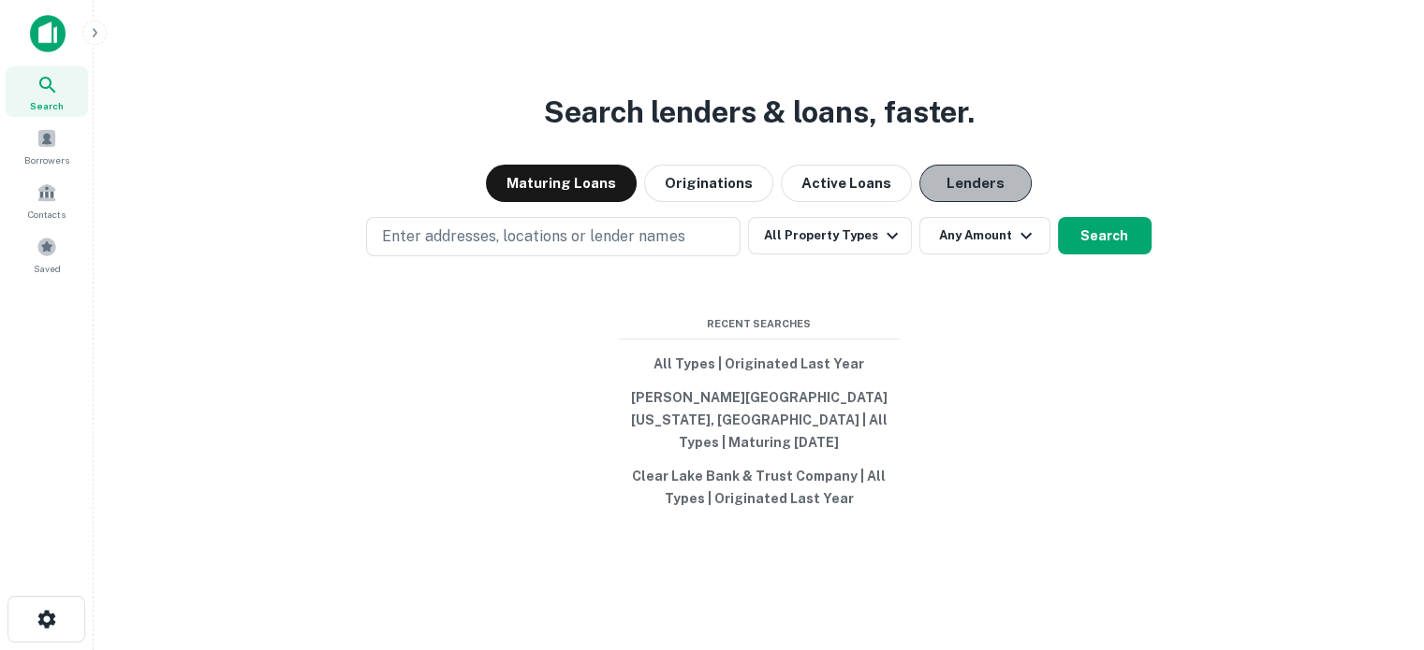
click at [973, 184] on button "Lenders" at bounding box center [975, 183] width 112 height 37
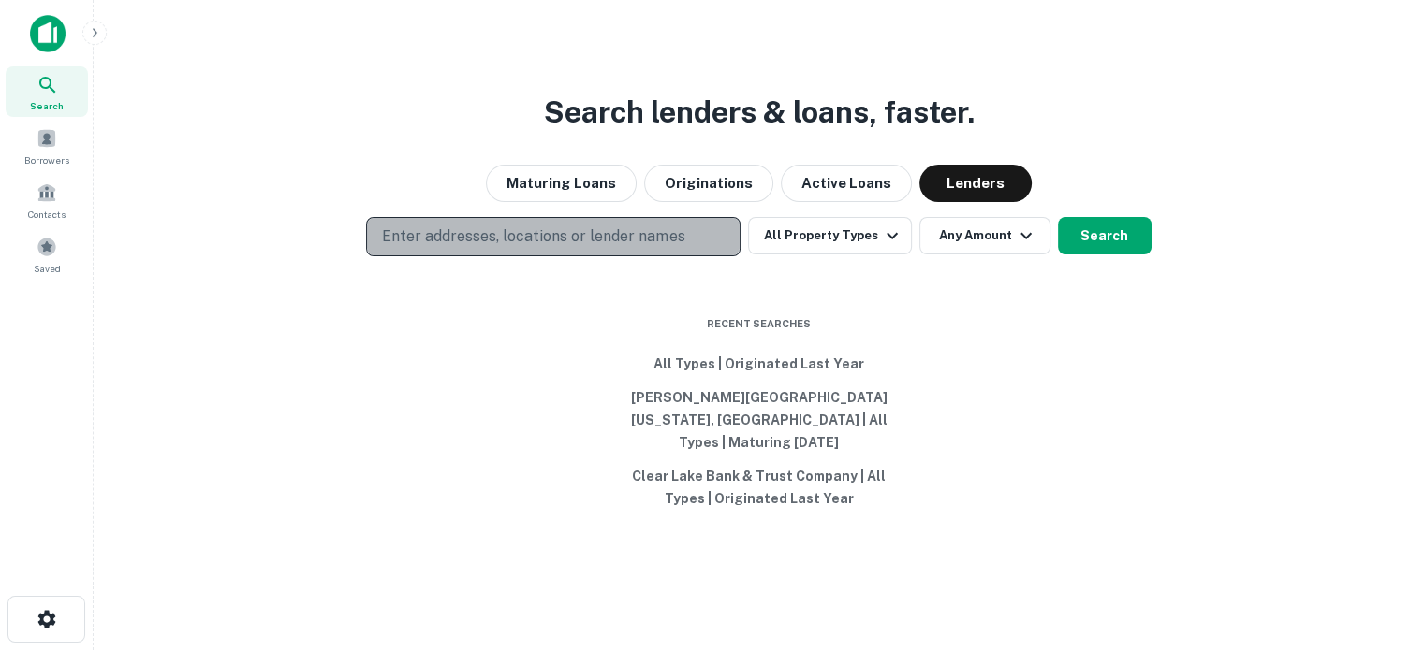
click at [631, 239] on p "Enter addresses, locations or lender names" at bounding box center [533, 237] width 302 height 22
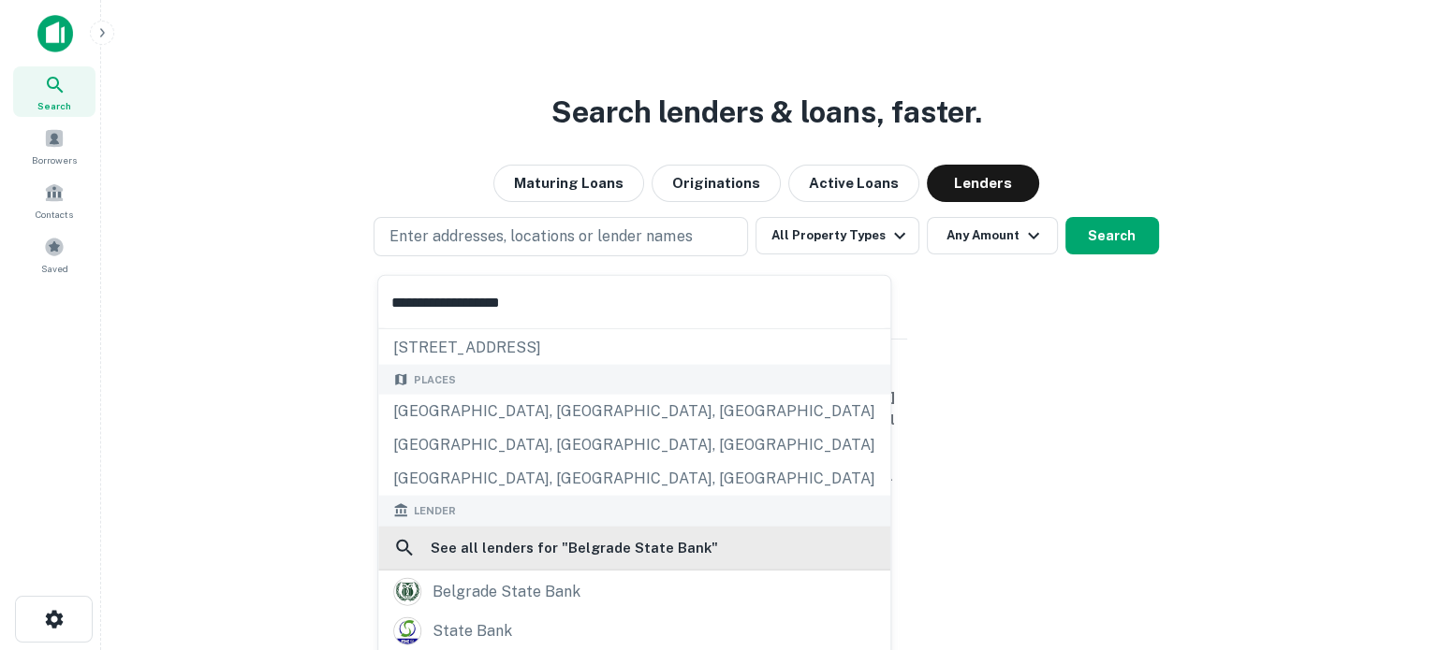
scroll to position [94, 0]
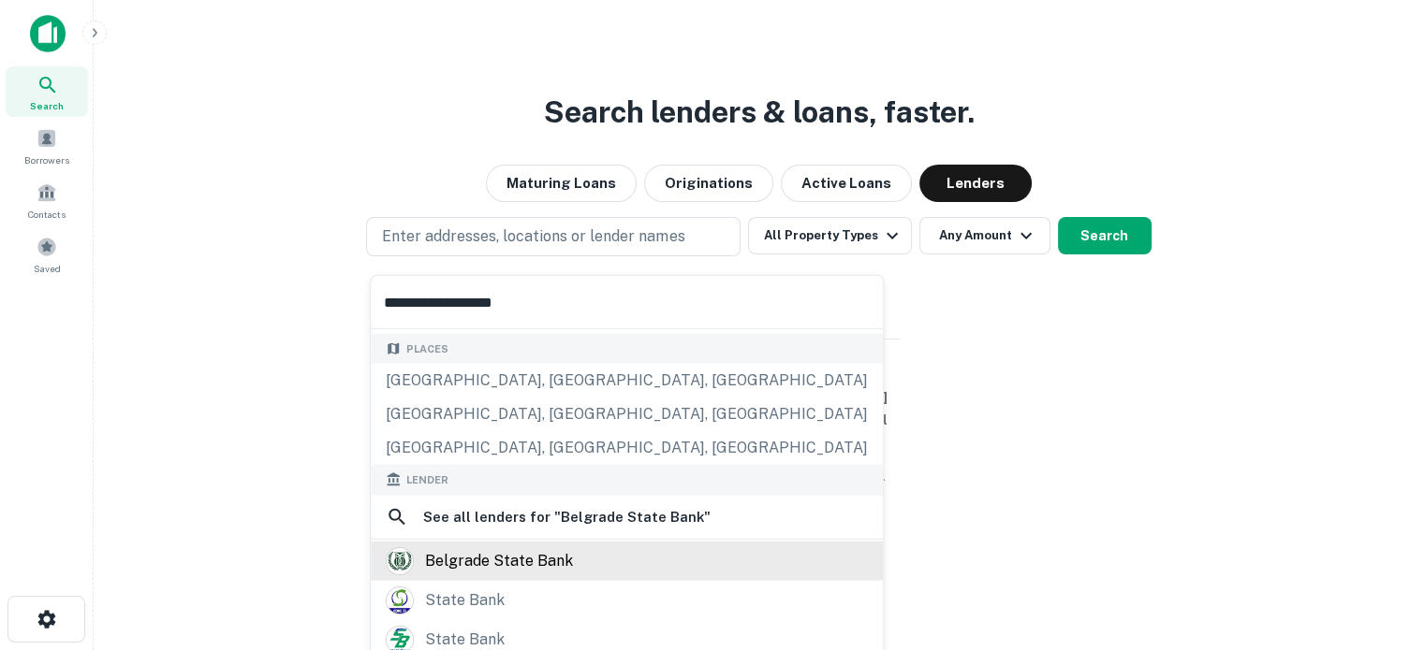
type input "**********"
click at [572, 557] on div "belgrade state bank" at bounding box center [627, 561] width 482 height 28
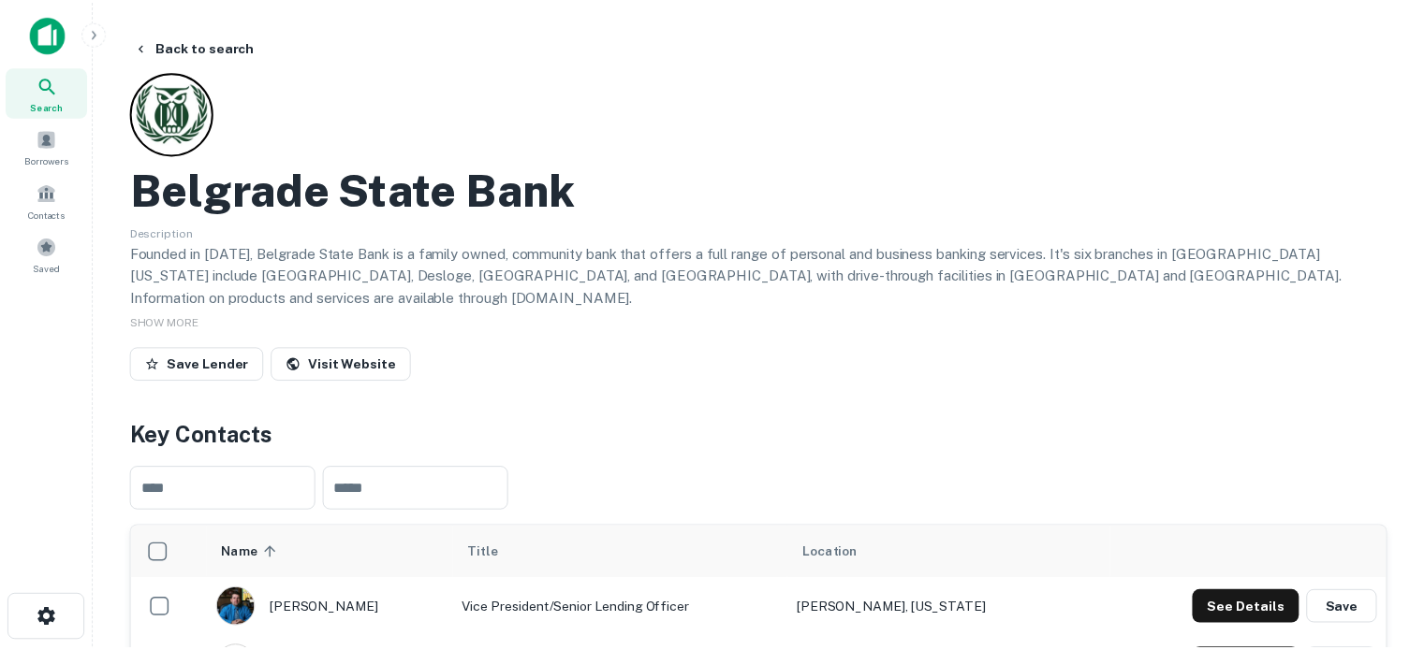
scroll to position [281, 0]
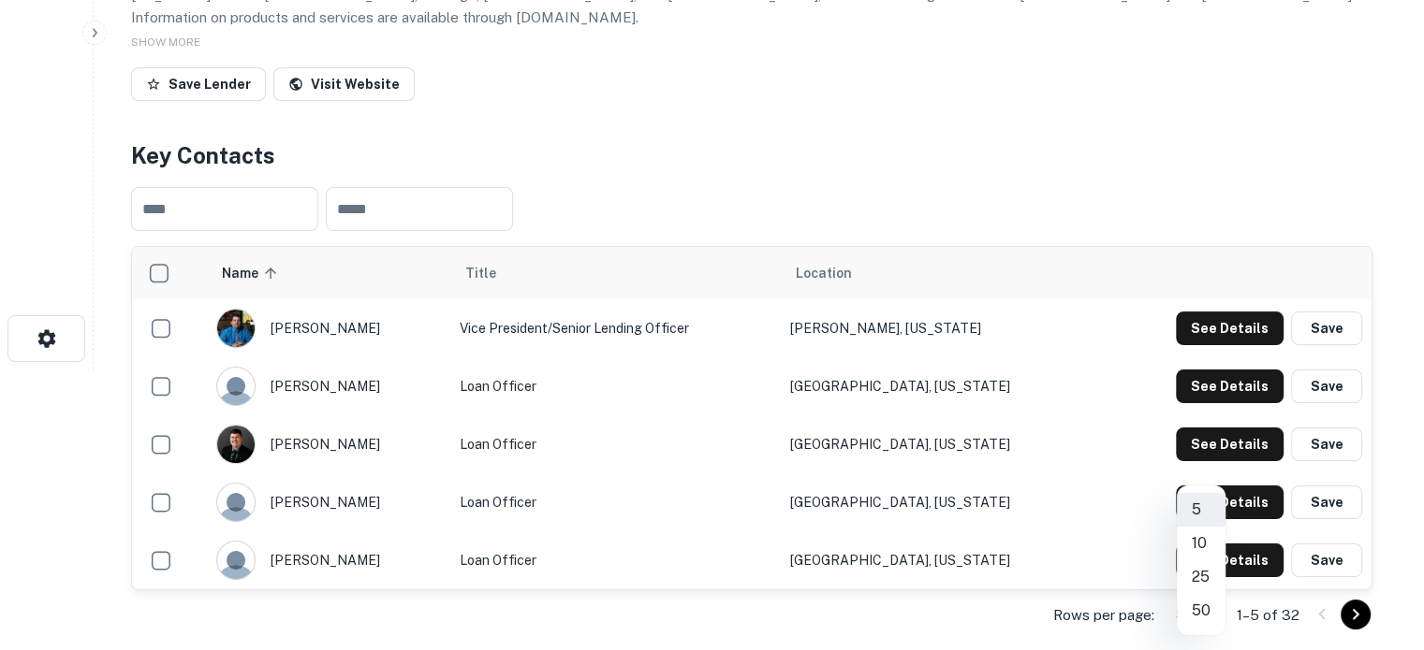
click at [1197, 370] on body "Search Borrowers Contacts Saved Back to search Belgrade State Bank Description …" at bounding box center [712, 44] width 1424 height 650
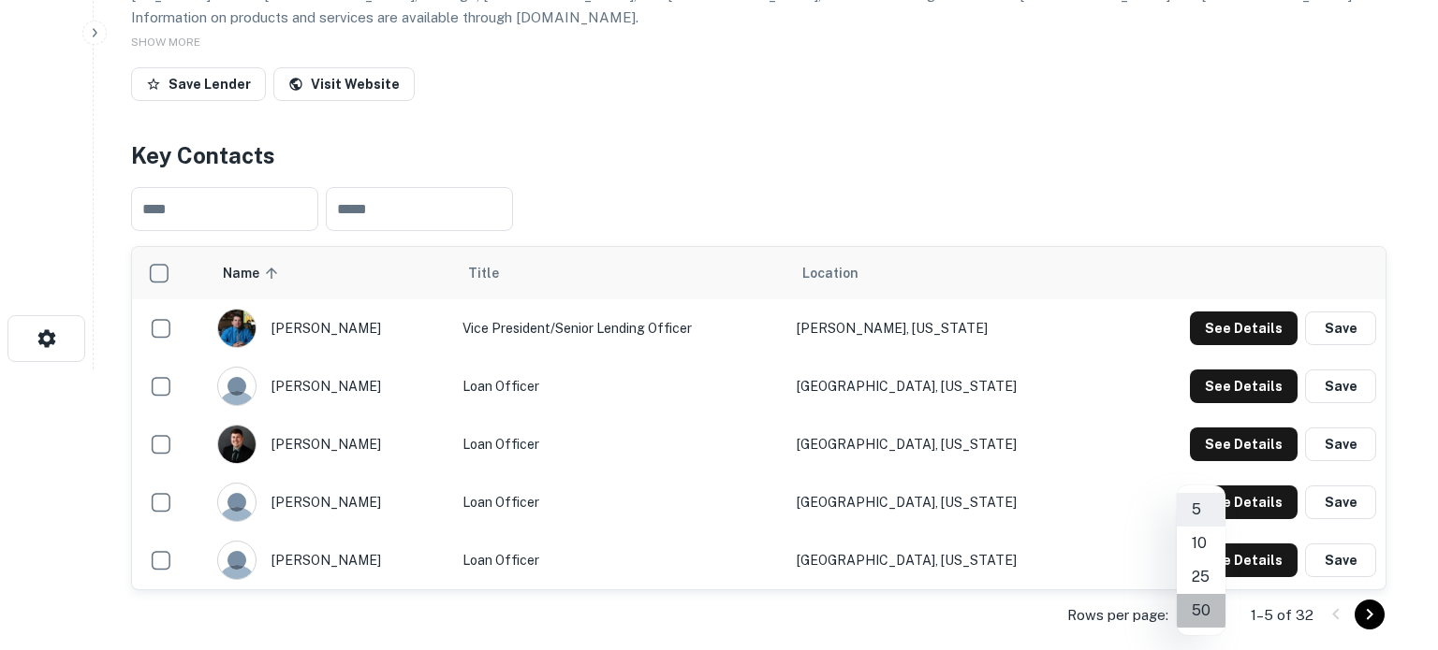
click at [1203, 614] on li "50" at bounding box center [1200, 611] width 49 height 34
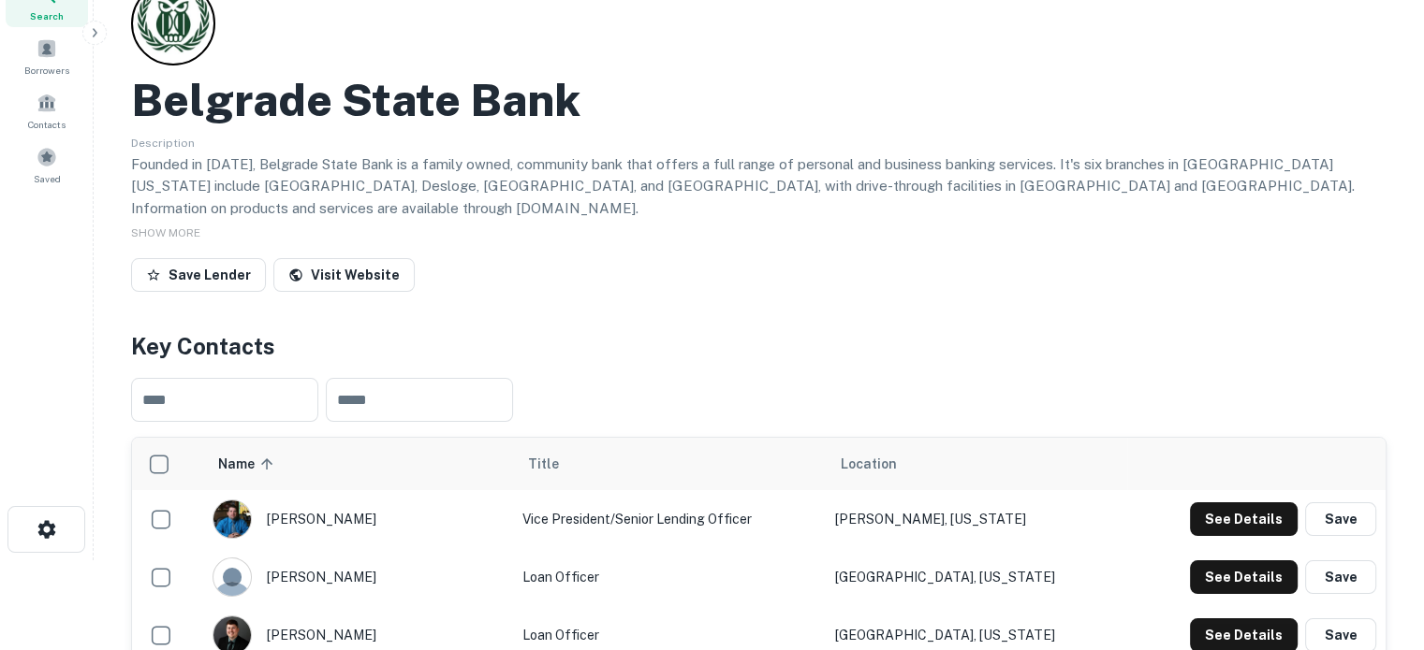
scroll to position [0, 0]
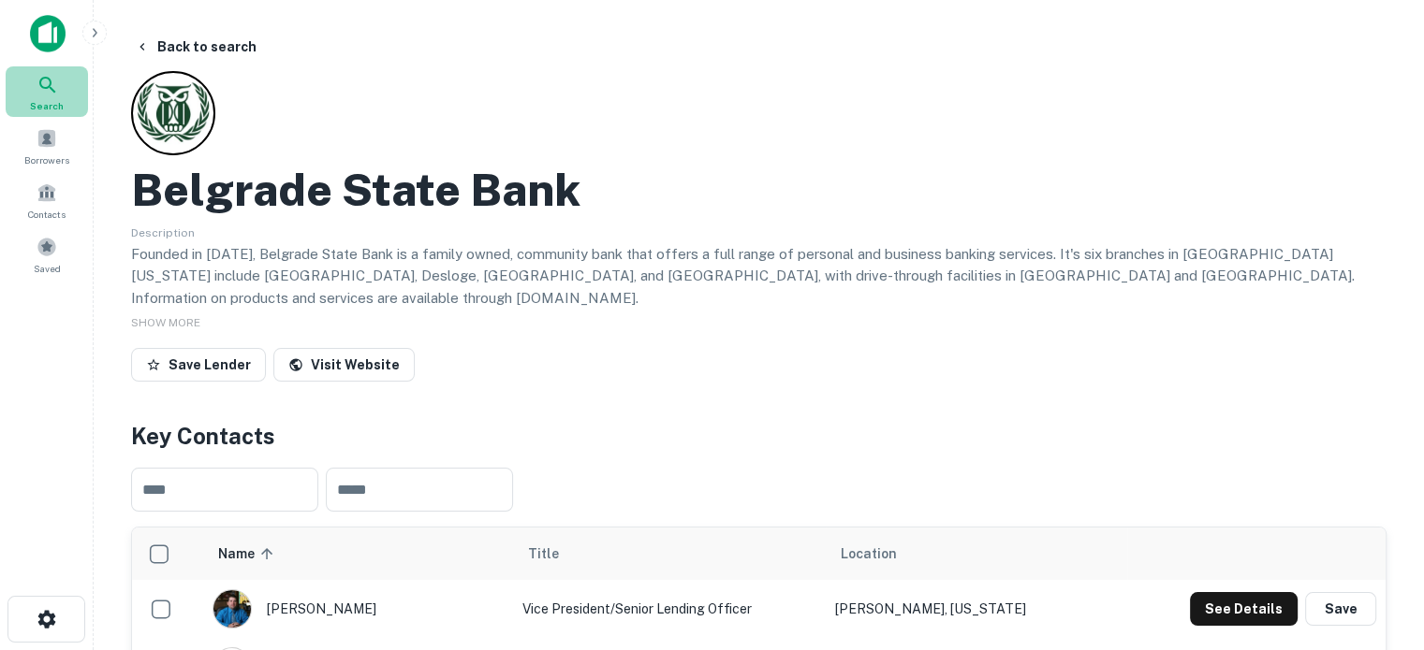
click at [59, 85] on div "Search" at bounding box center [47, 91] width 82 height 51
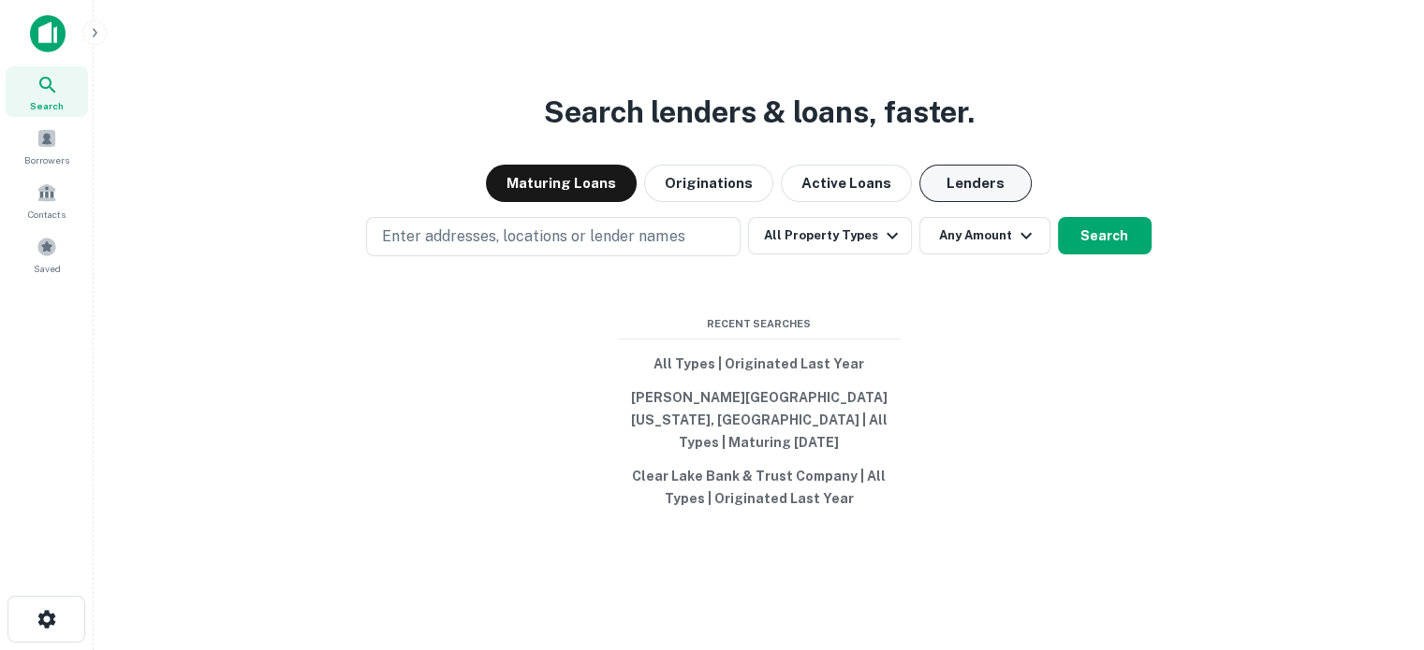
click at [974, 202] on button "Lenders" at bounding box center [975, 183] width 112 height 37
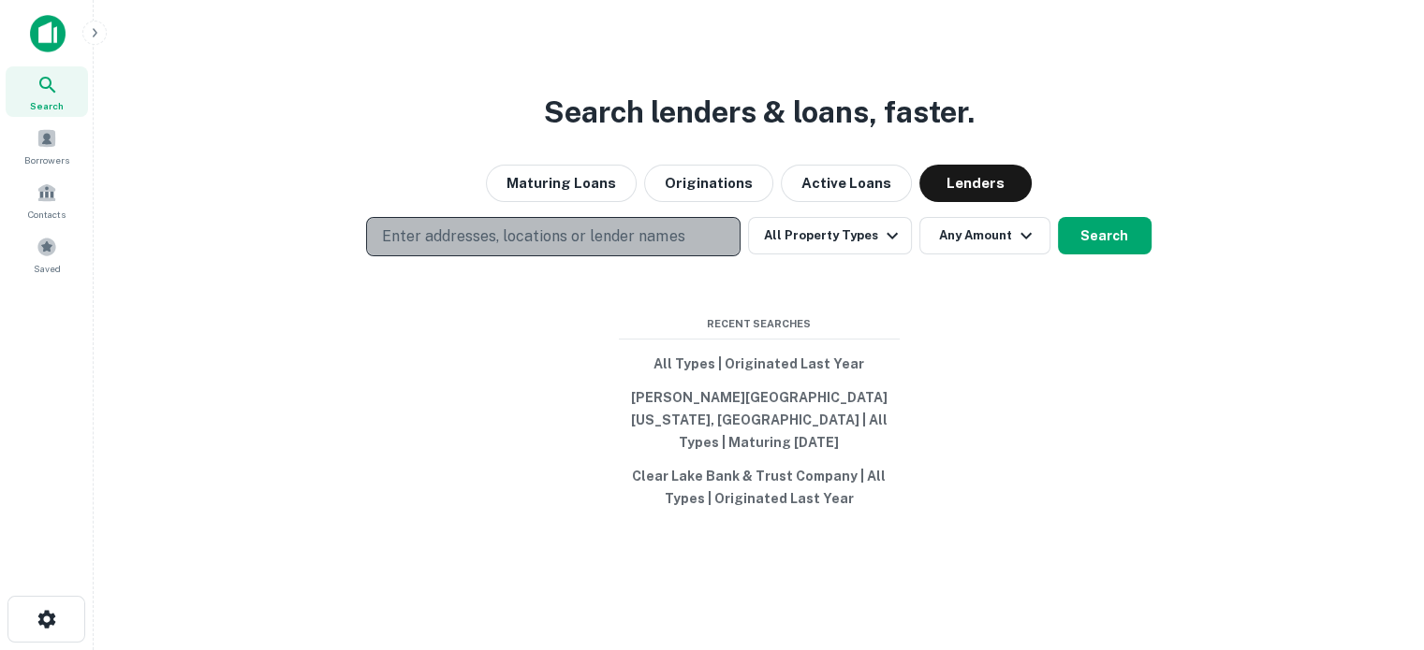
click at [617, 248] on p "Enter addresses, locations or lender names" at bounding box center [533, 237] width 302 height 22
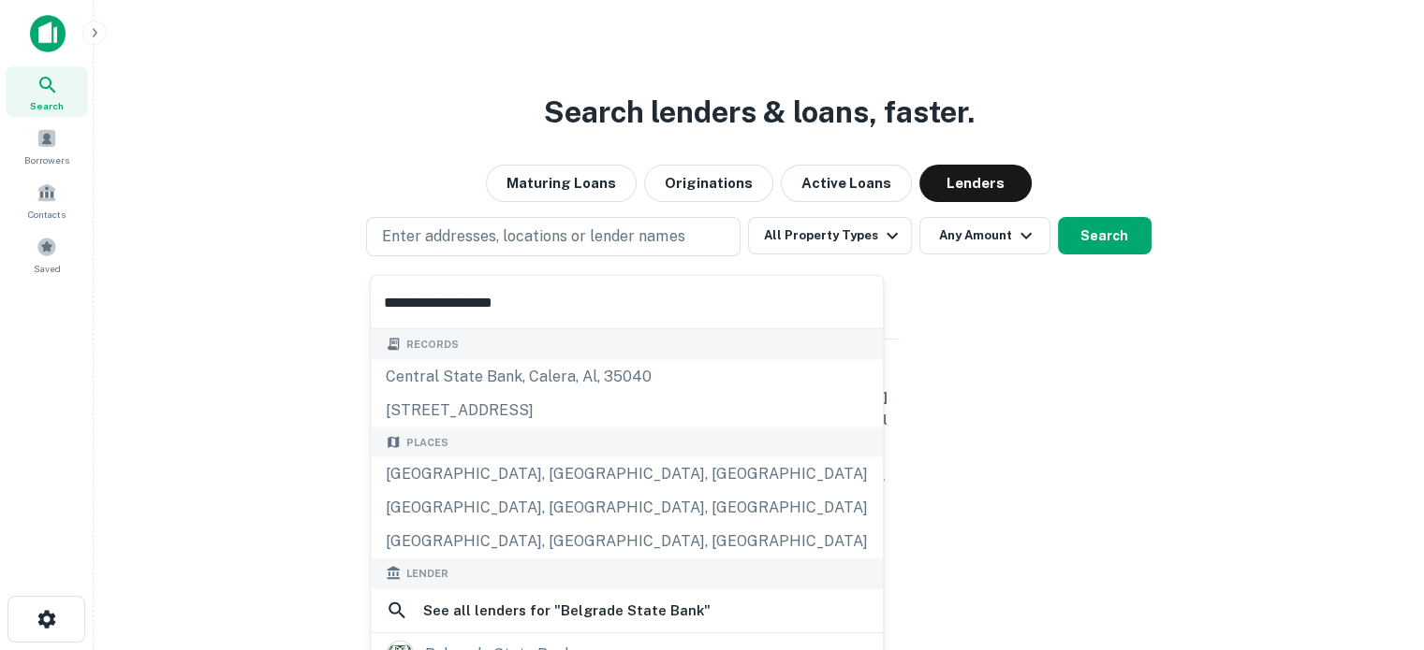
scroll to position [187, 0]
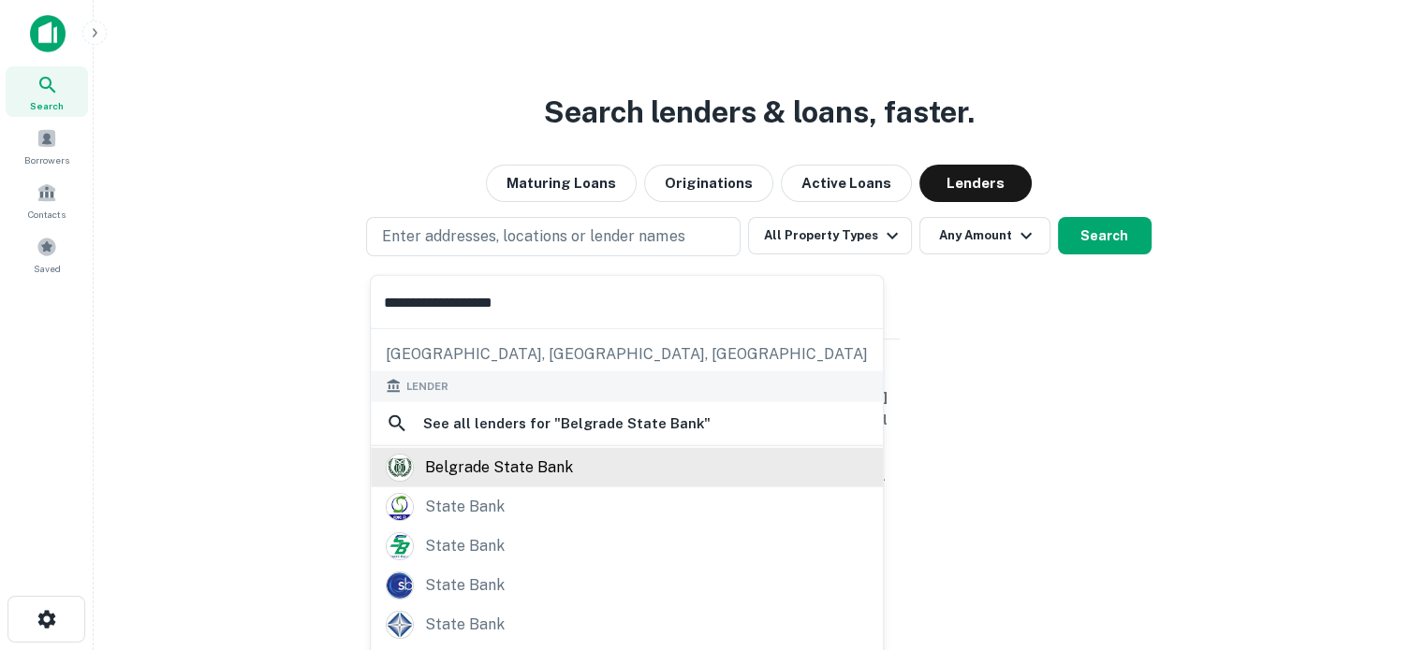
type input "**********"
click at [525, 475] on div "belgrade state bank" at bounding box center [499, 467] width 148 height 28
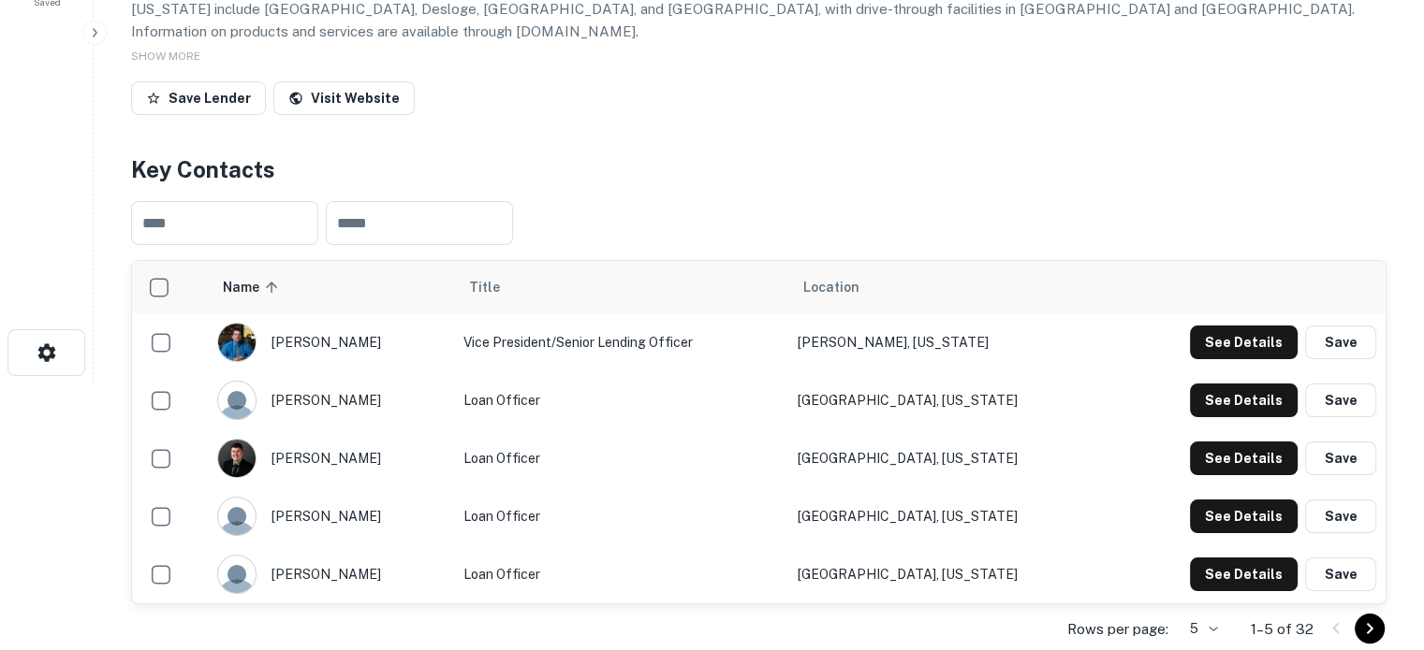
scroll to position [374, 0]
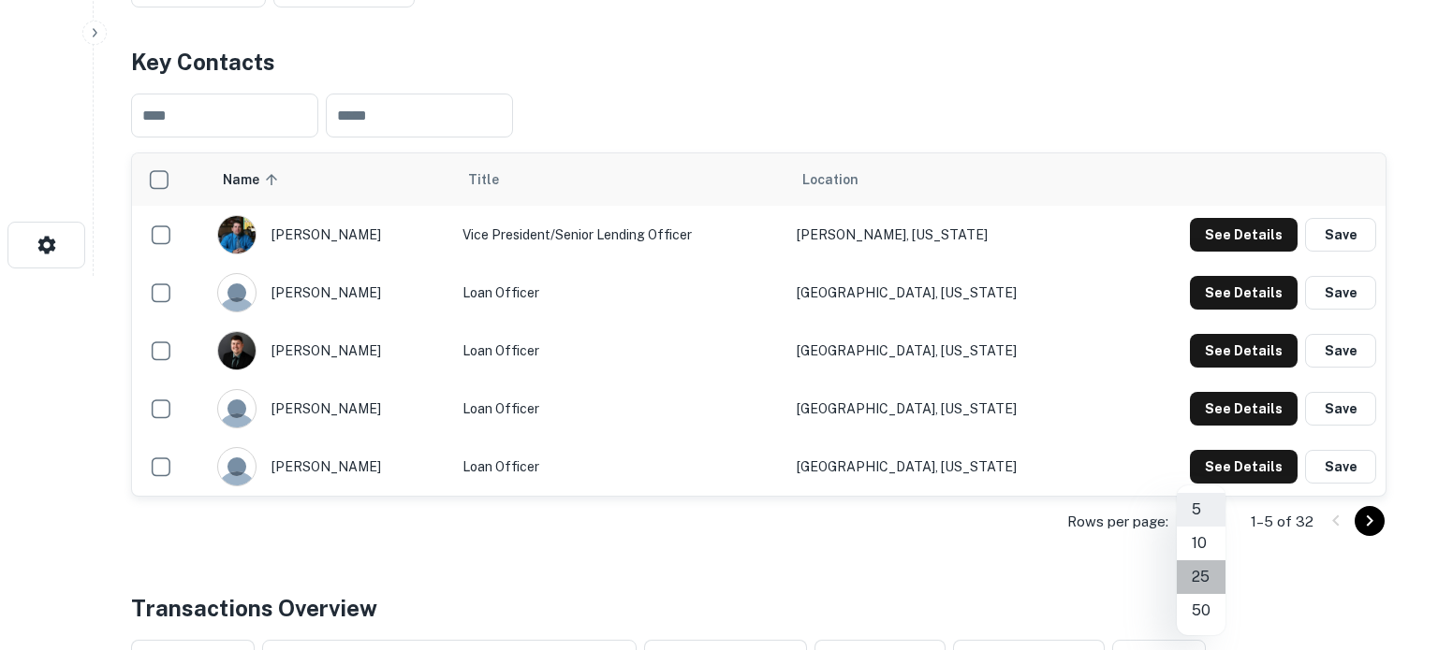
click at [1204, 576] on li "25" at bounding box center [1200, 578] width 49 height 34
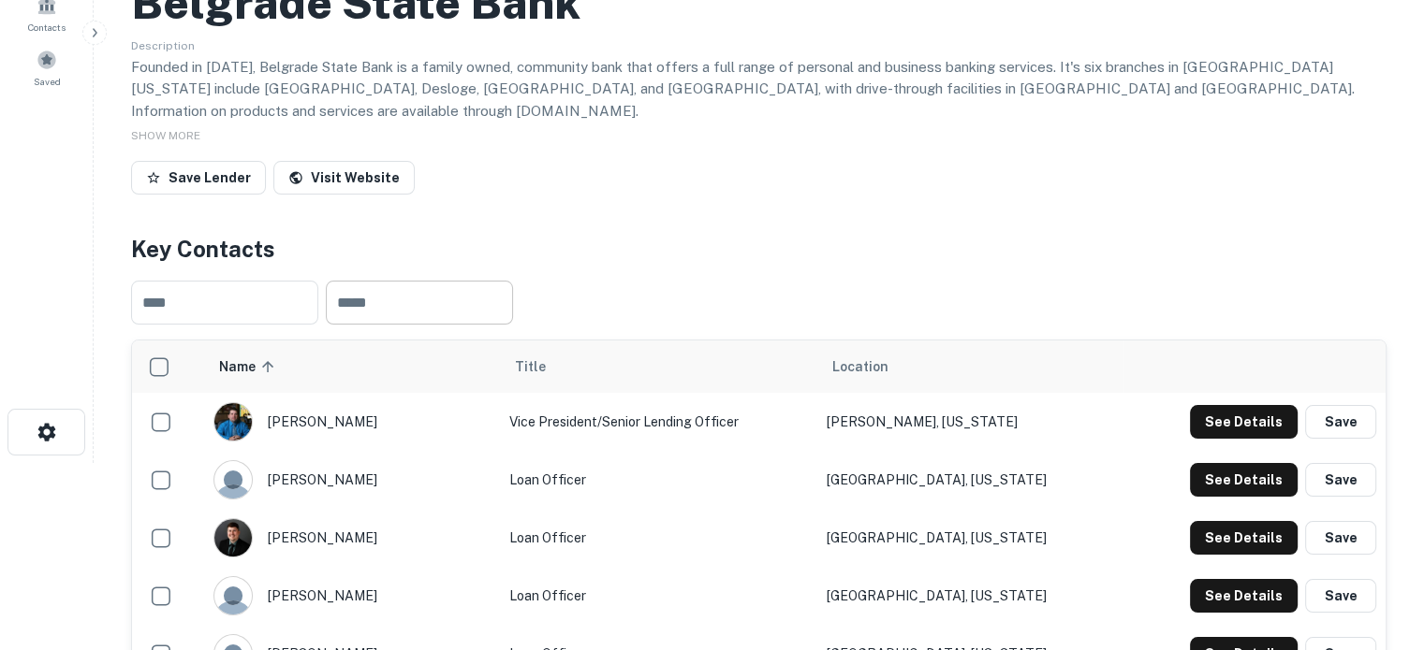
scroll to position [0, 0]
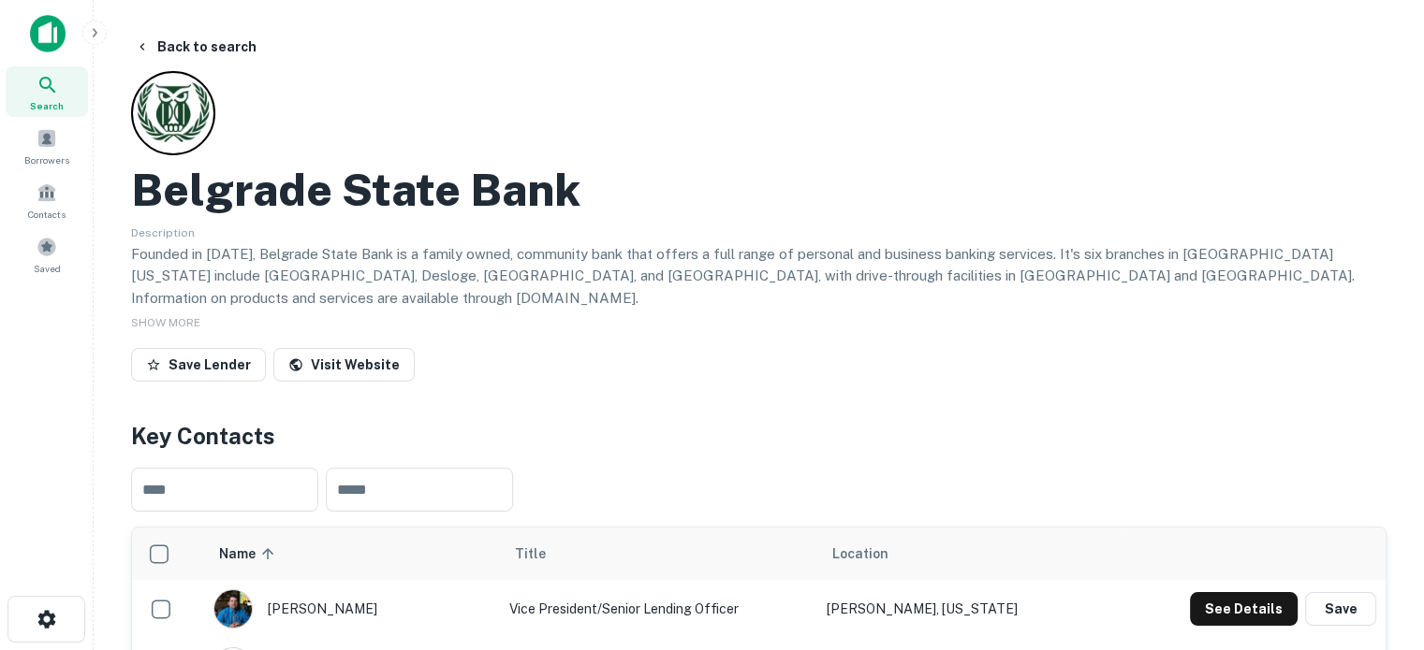
click at [74, 97] on div "Search" at bounding box center [47, 91] width 82 height 51
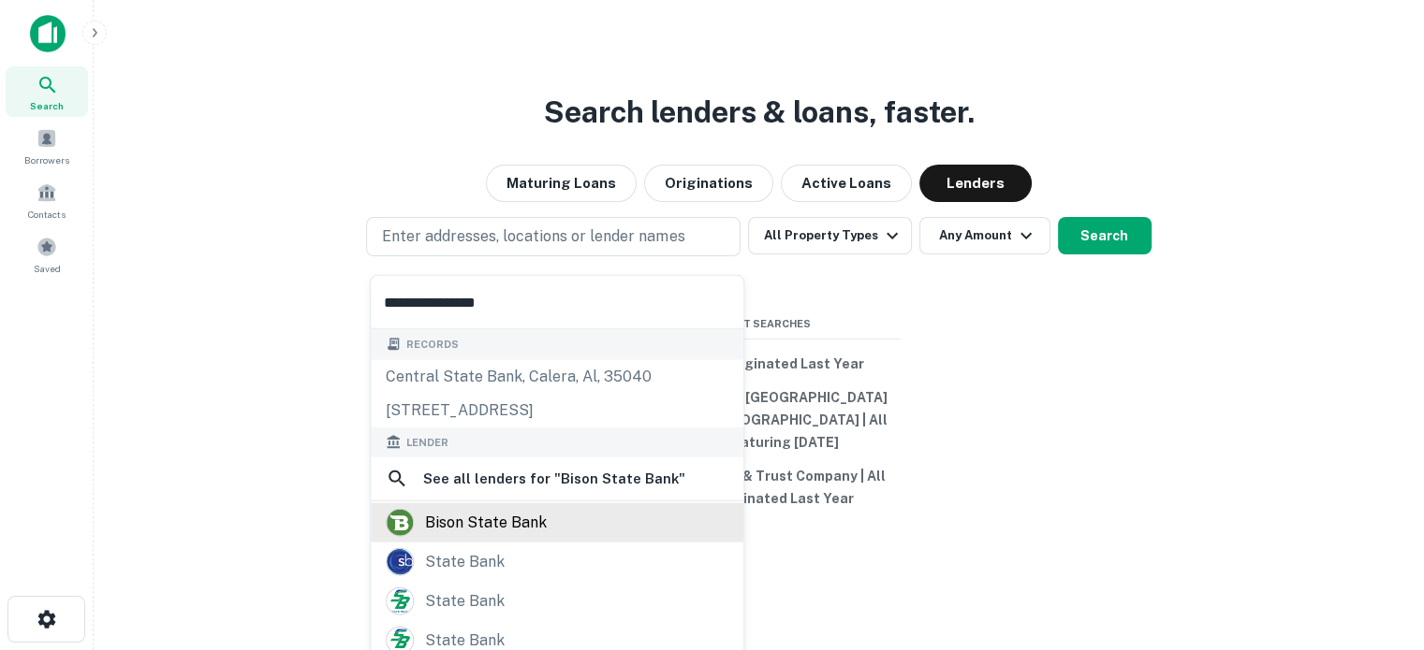
type input "**********"
click at [554, 519] on div "bison state bank" at bounding box center [557, 523] width 343 height 28
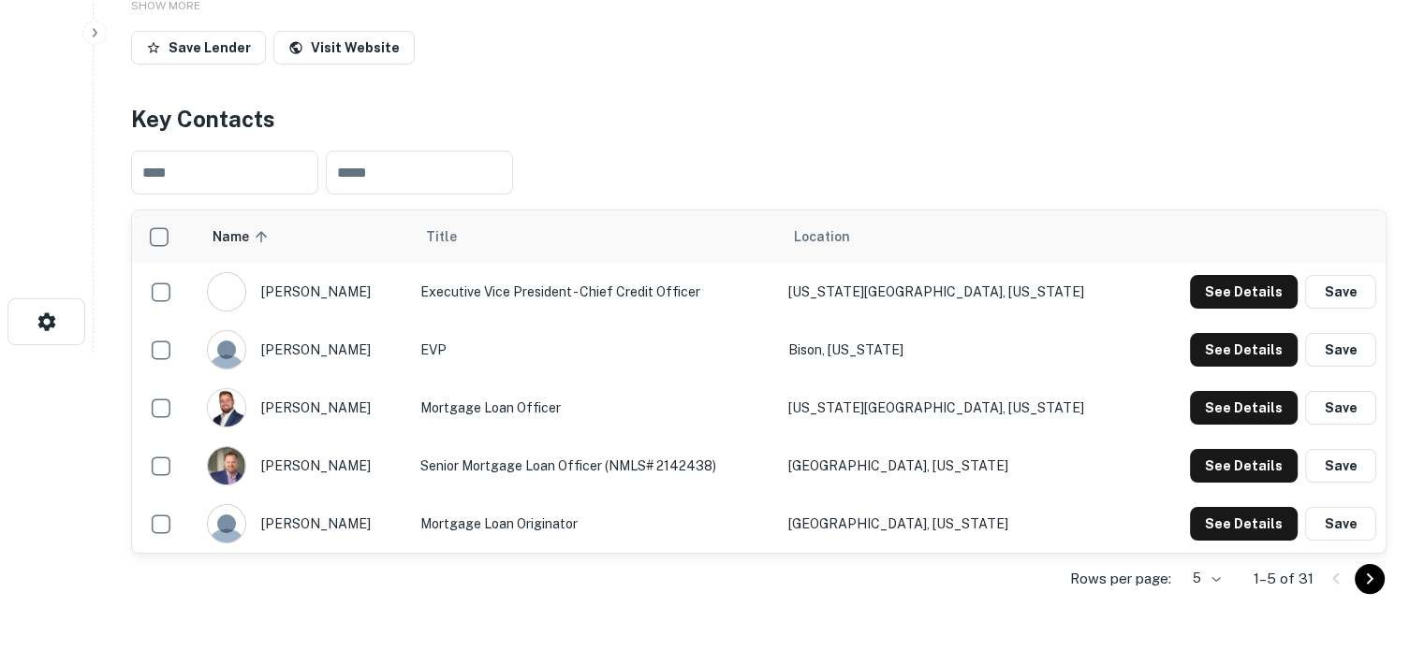
scroll to position [374, 0]
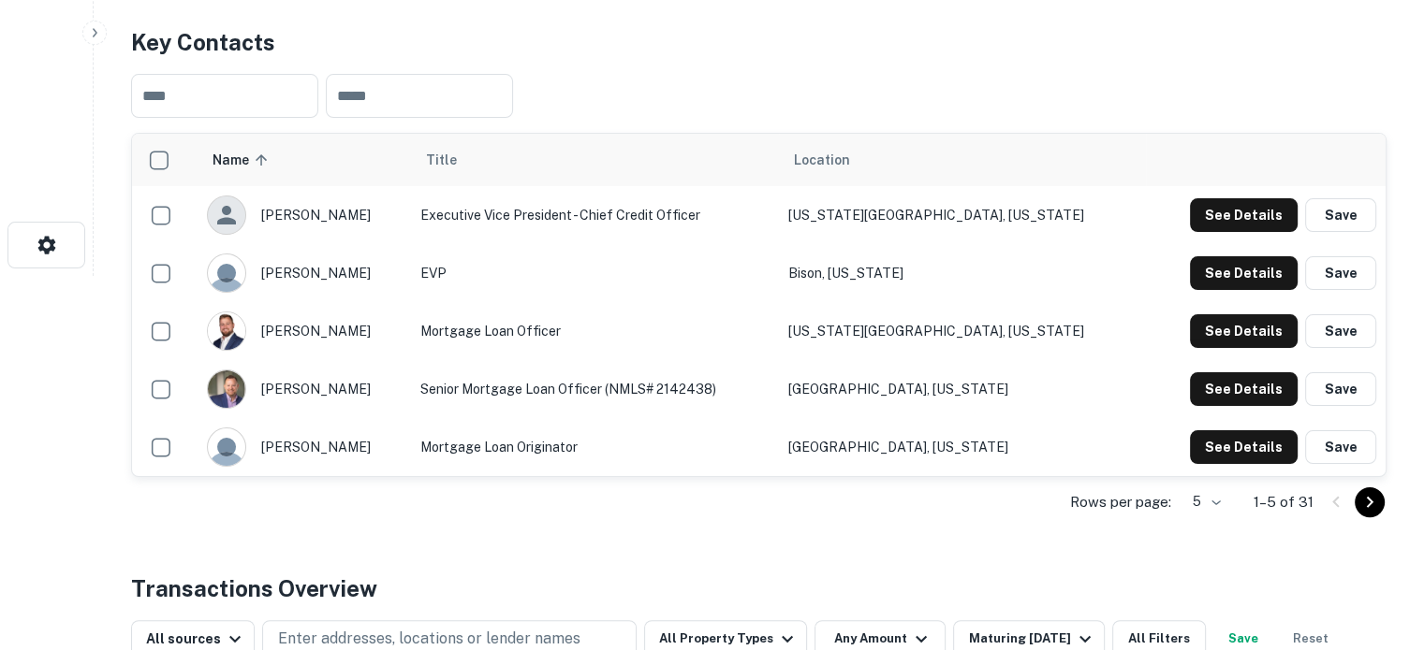
click at [1231, 502] on div "Rows per page: 5 * 1–5 of 31" at bounding box center [758, 502] width 1255 height 51
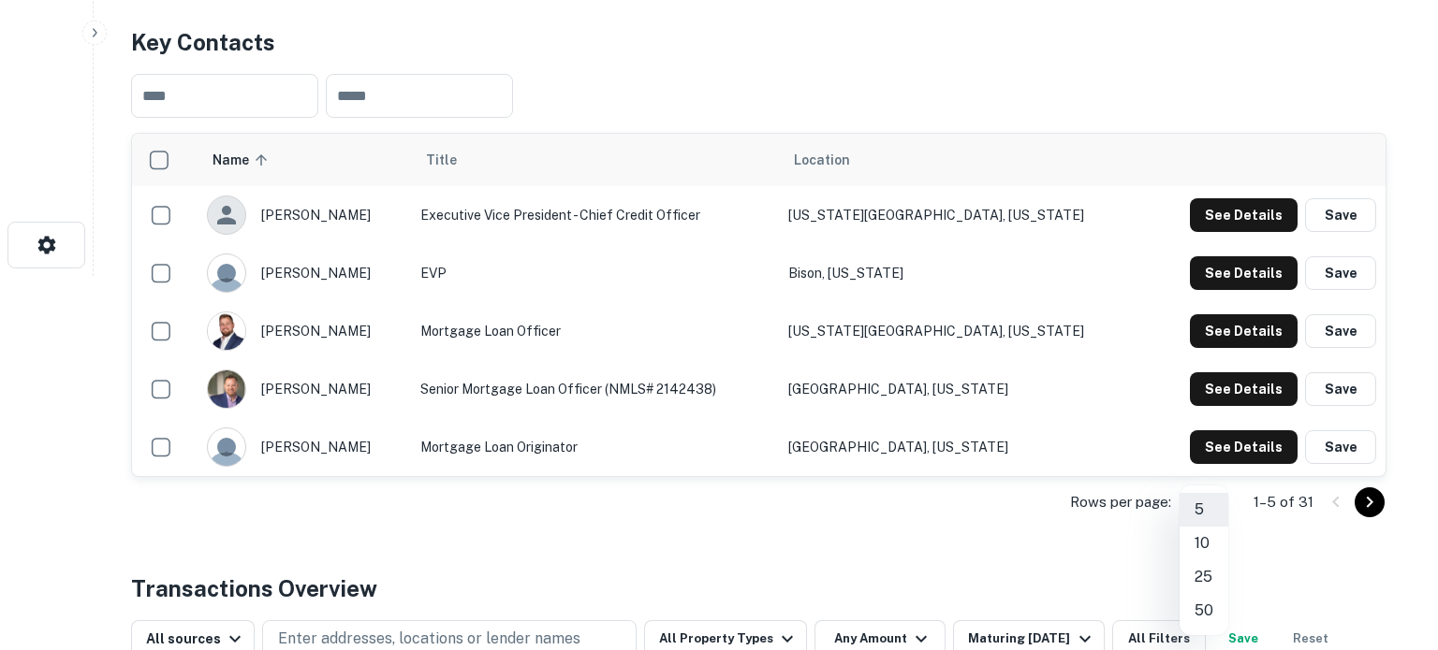
click at [1208, 579] on li "25" at bounding box center [1203, 578] width 49 height 34
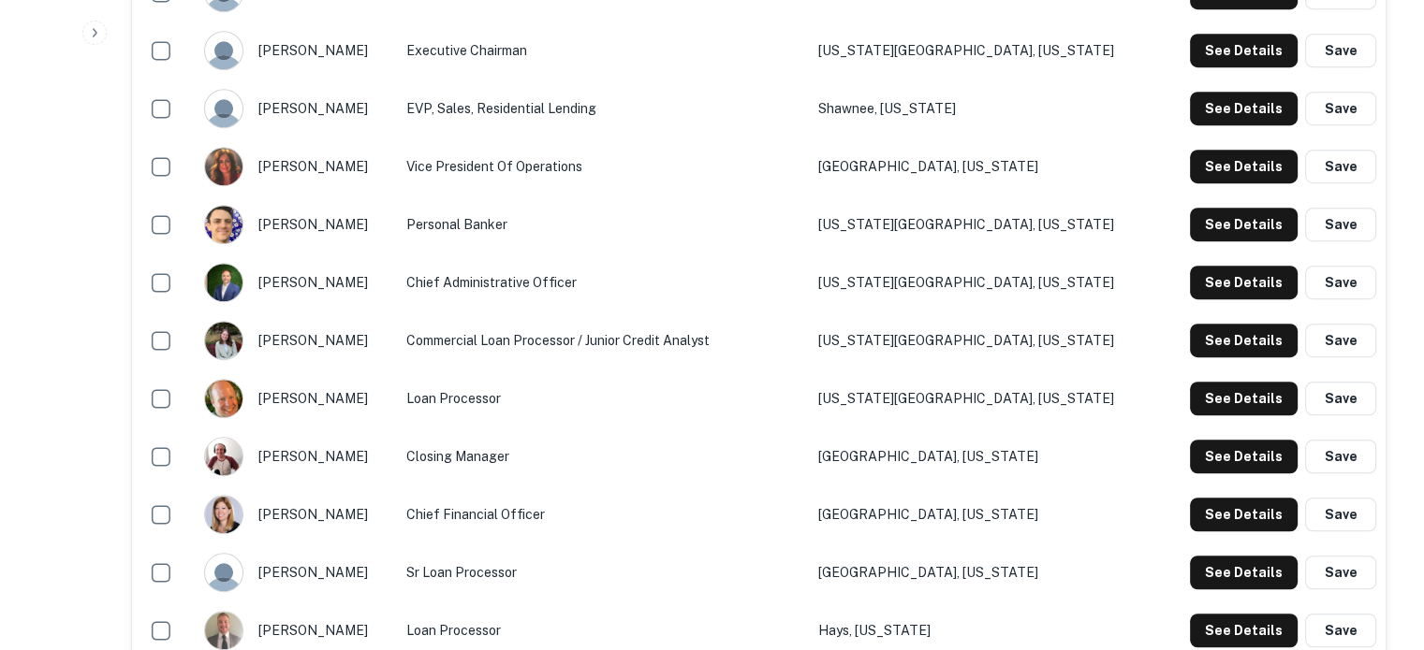
scroll to position [1217, 0]
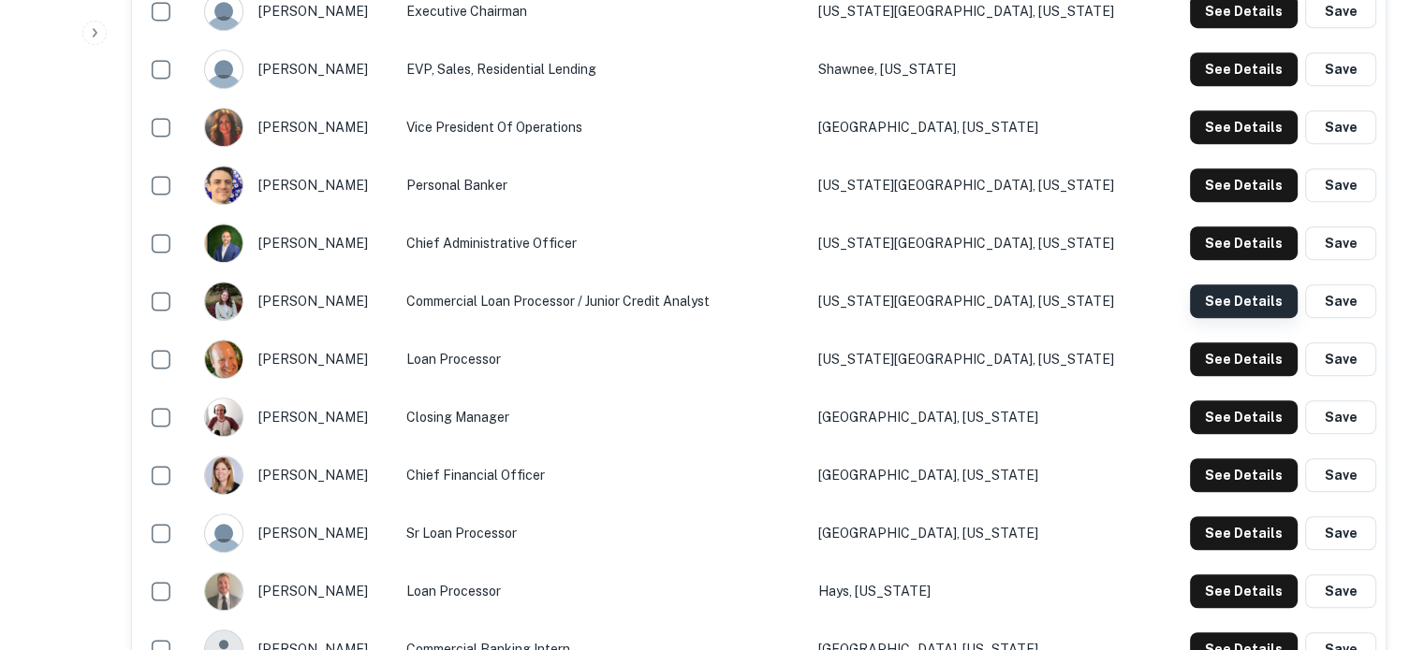
click at [1255, 302] on button "See Details" at bounding box center [1244, 302] width 108 height 34
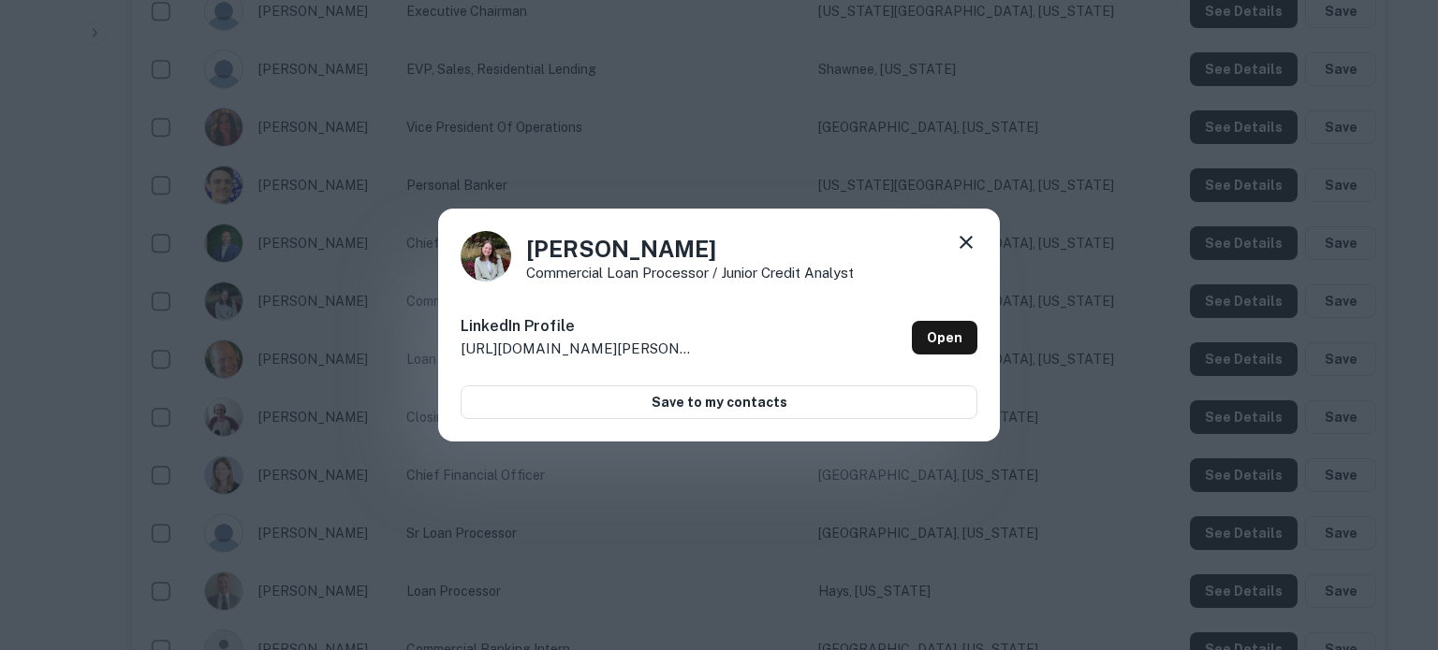
click at [973, 244] on icon at bounding box center [966, 242] width 22 height 22
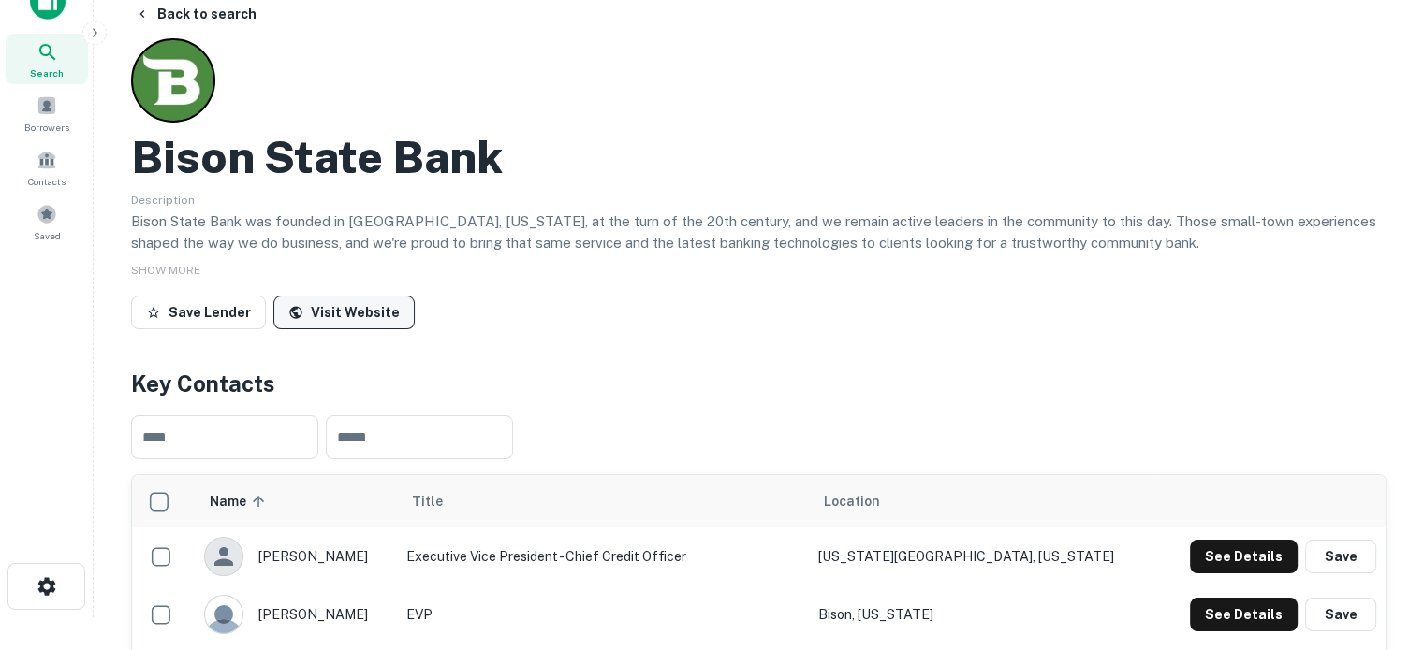
scroll to position [0, 0]
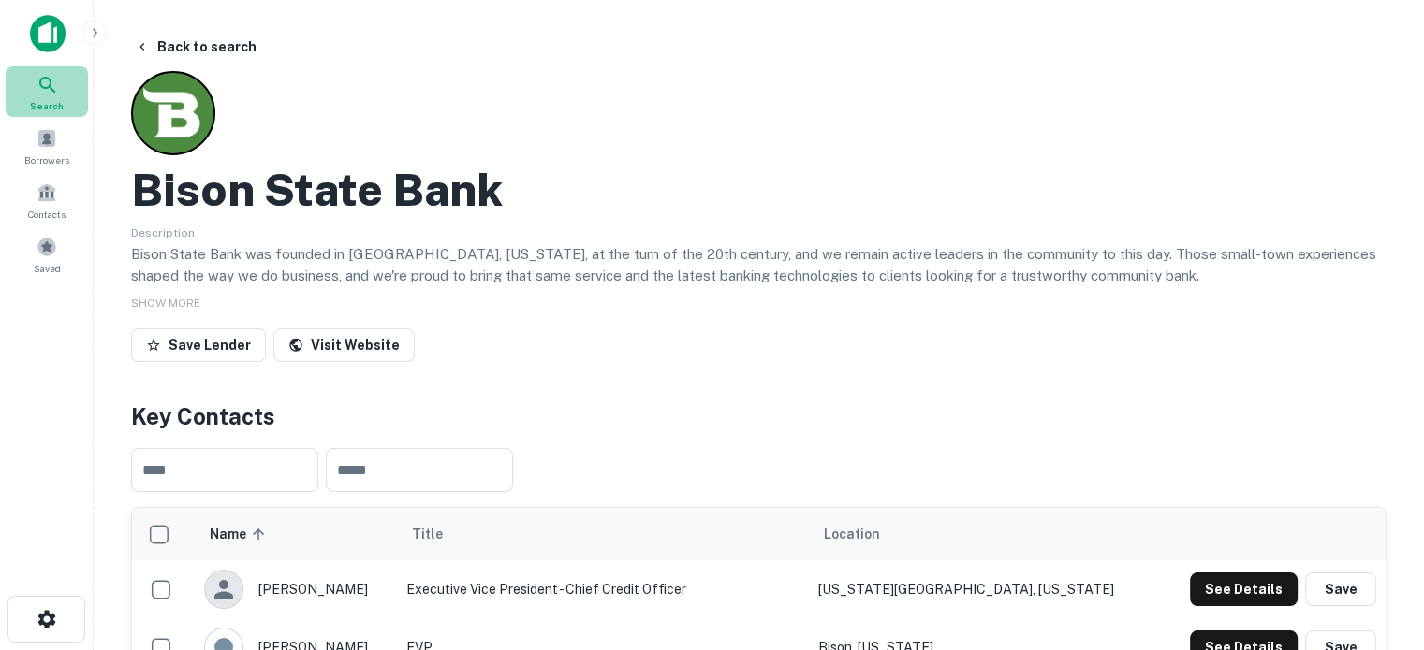
click at [63, 94] on div "Search" at bounding box center [47, 91] width 82 height 51
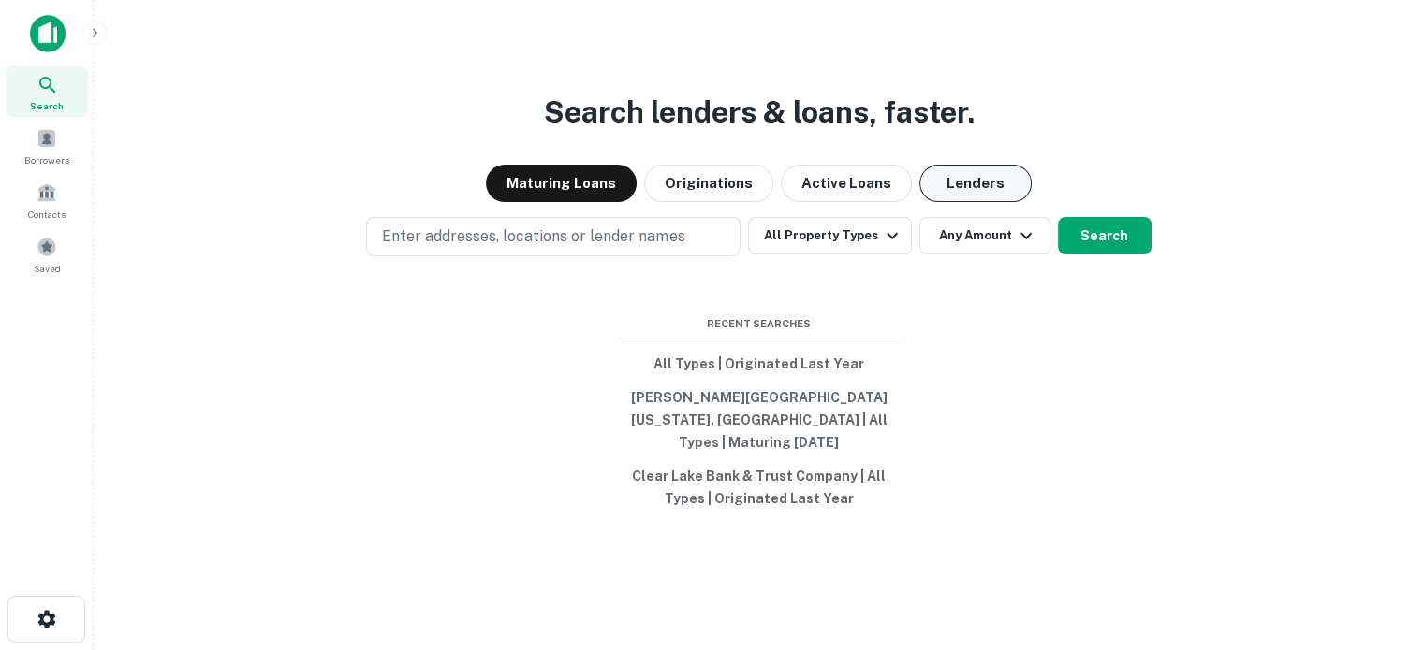
click at [957, 186] on button "Lenders" at bounding box center [975, 183] width 112 height 37
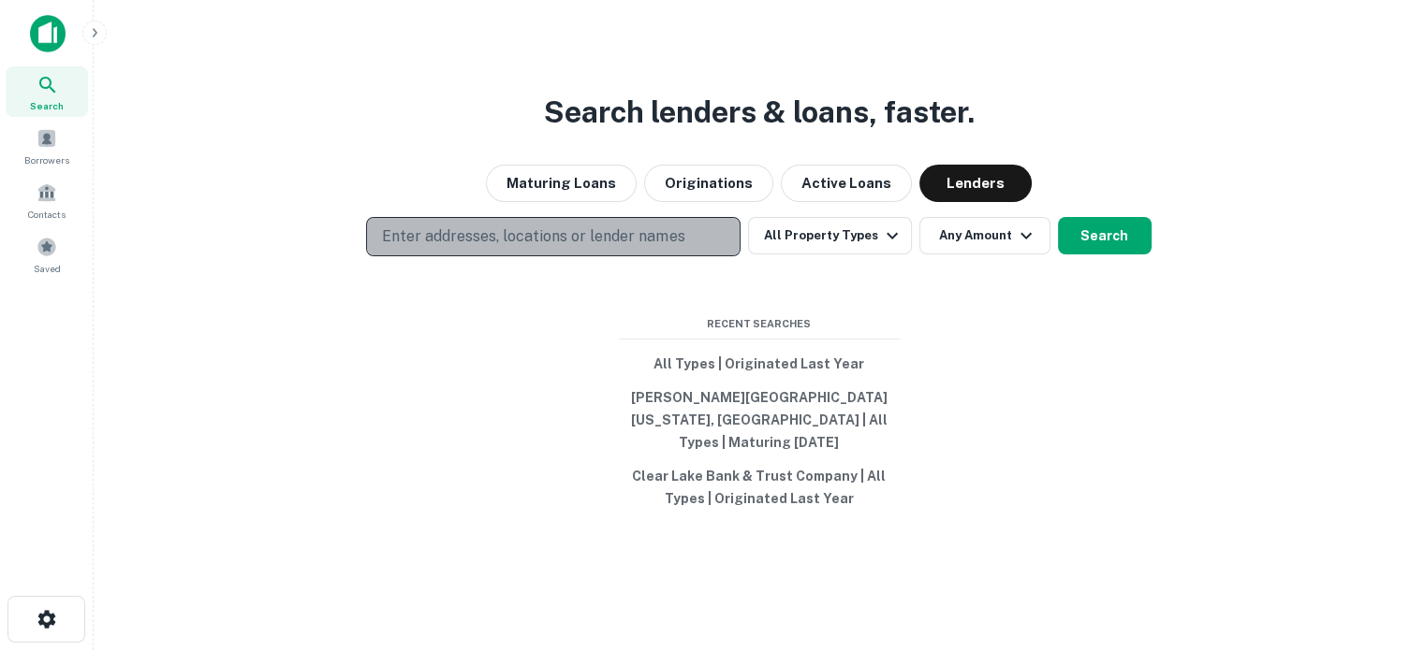
click at [672, 245] on p "Enter addresses, locations or lender names" at bounding box center [533, 237] width 302 height 22
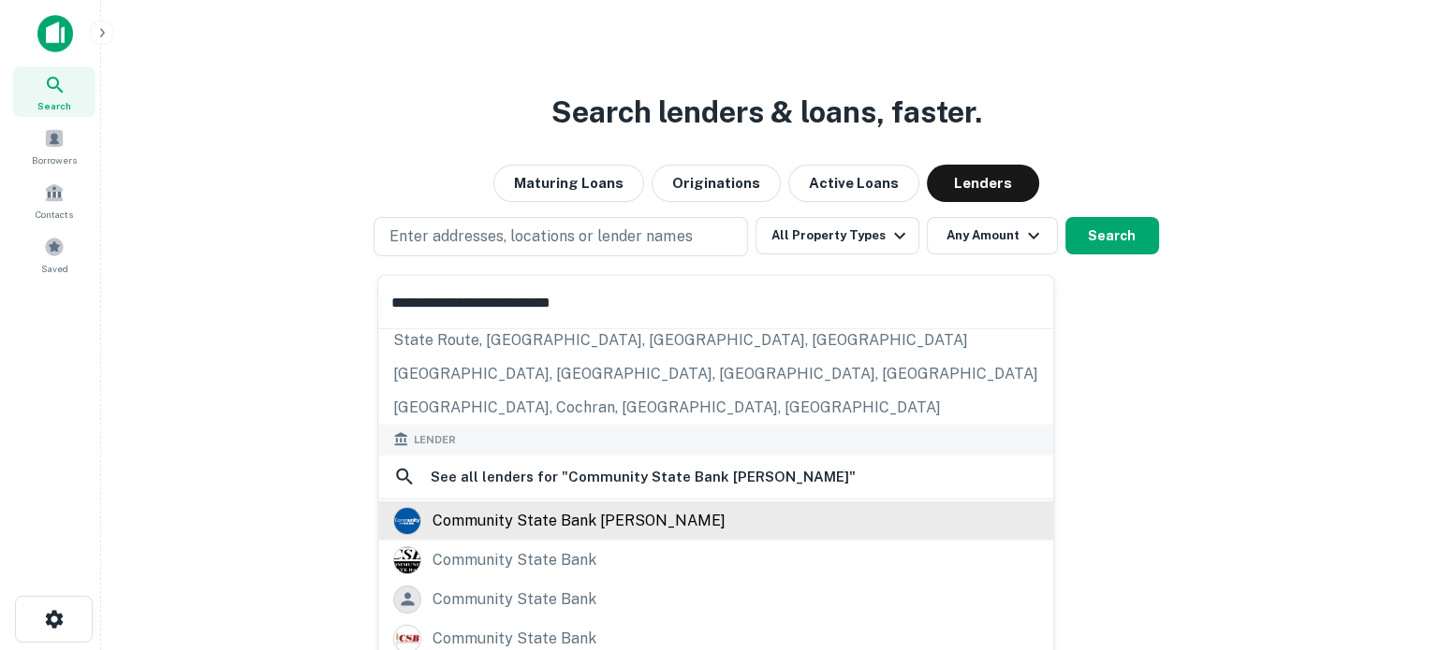
scroll to position [187, 0]
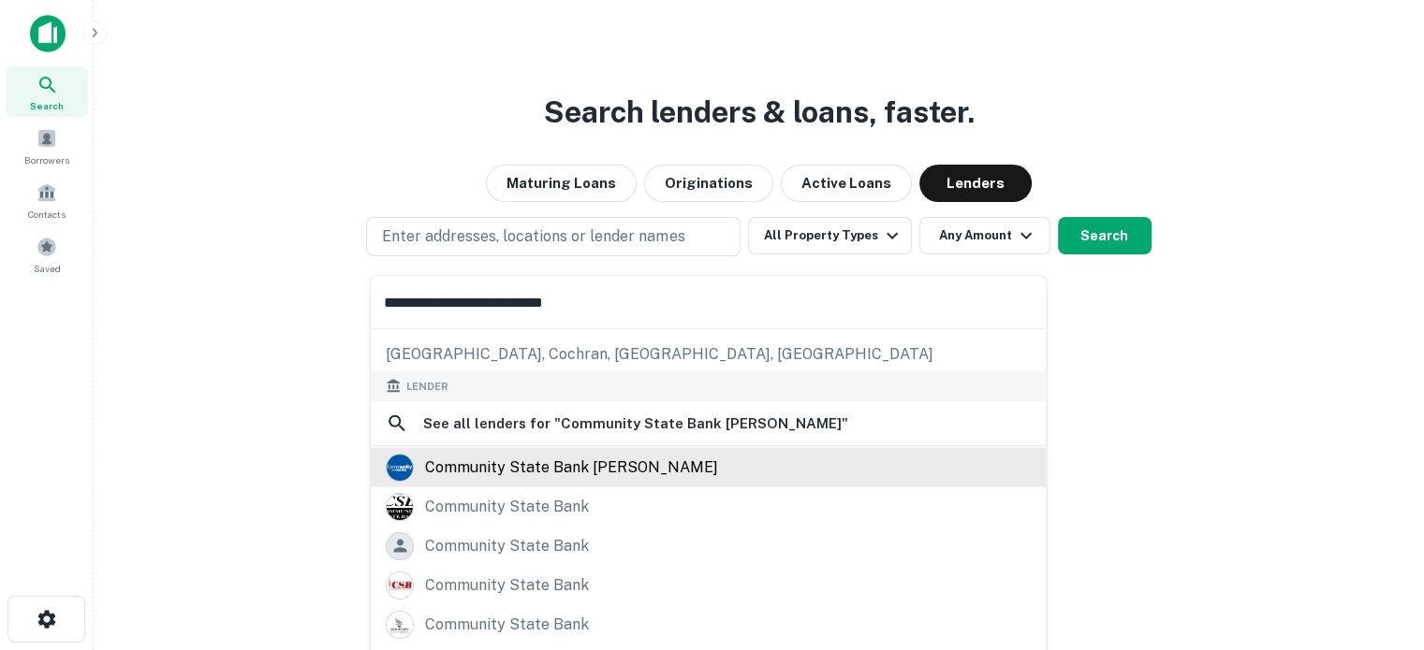
type input "**********"
click at [547, 461] on div "community state bank [PERSON_NAME]" at bounding box center [571, 467] width 293 height 28
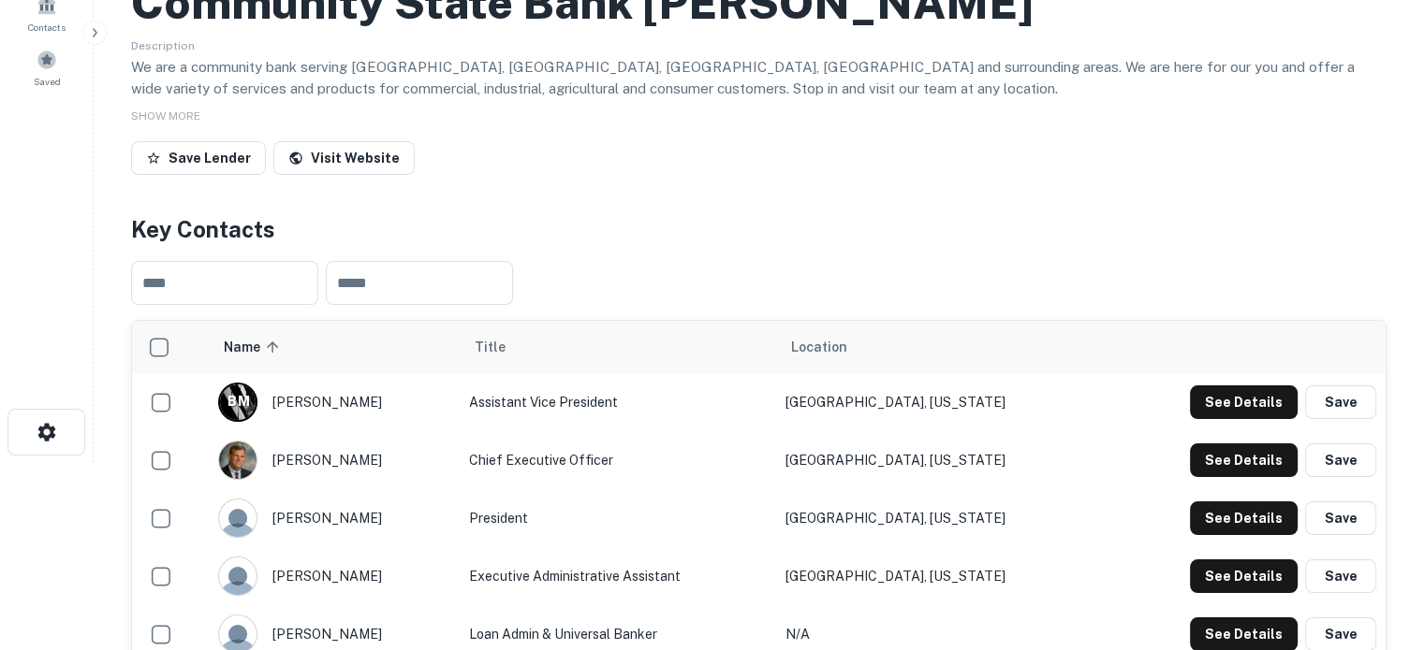
scroll to position [468, 0]
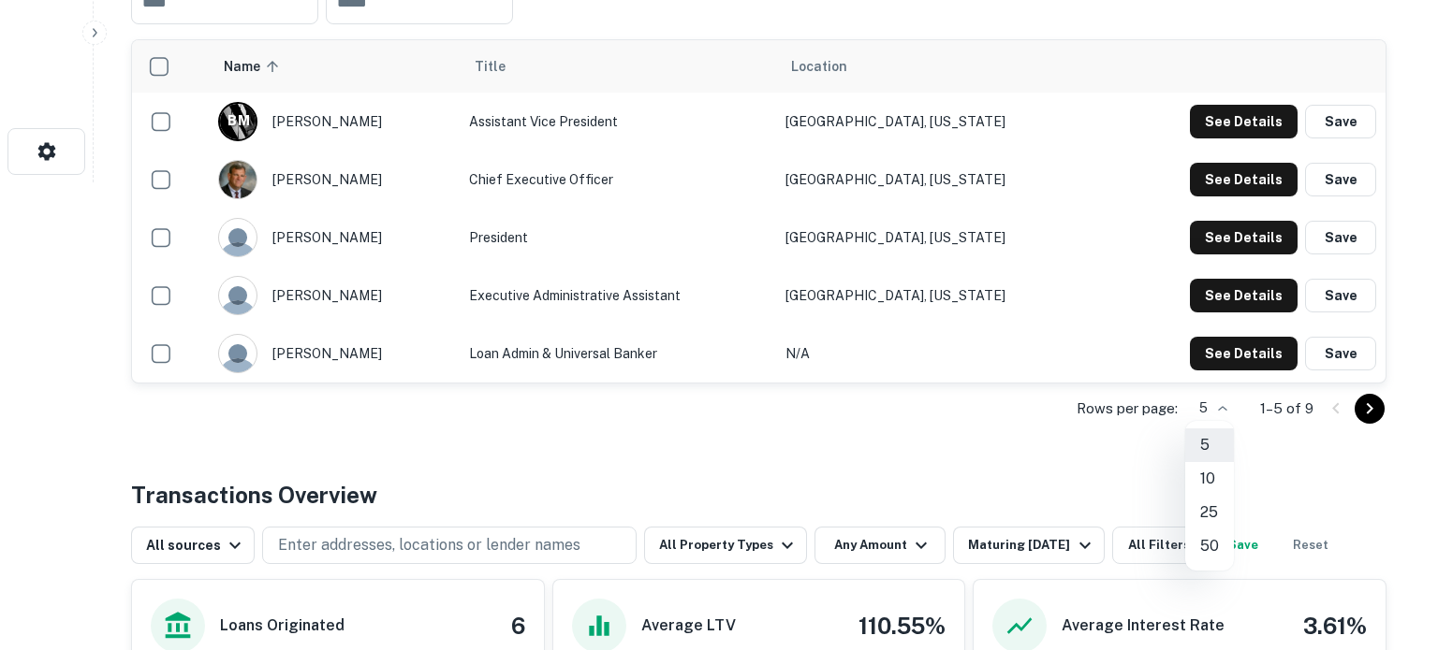
click at [1206, 485] on li "10" at bounding box center [1209, 479] width 49 height 34
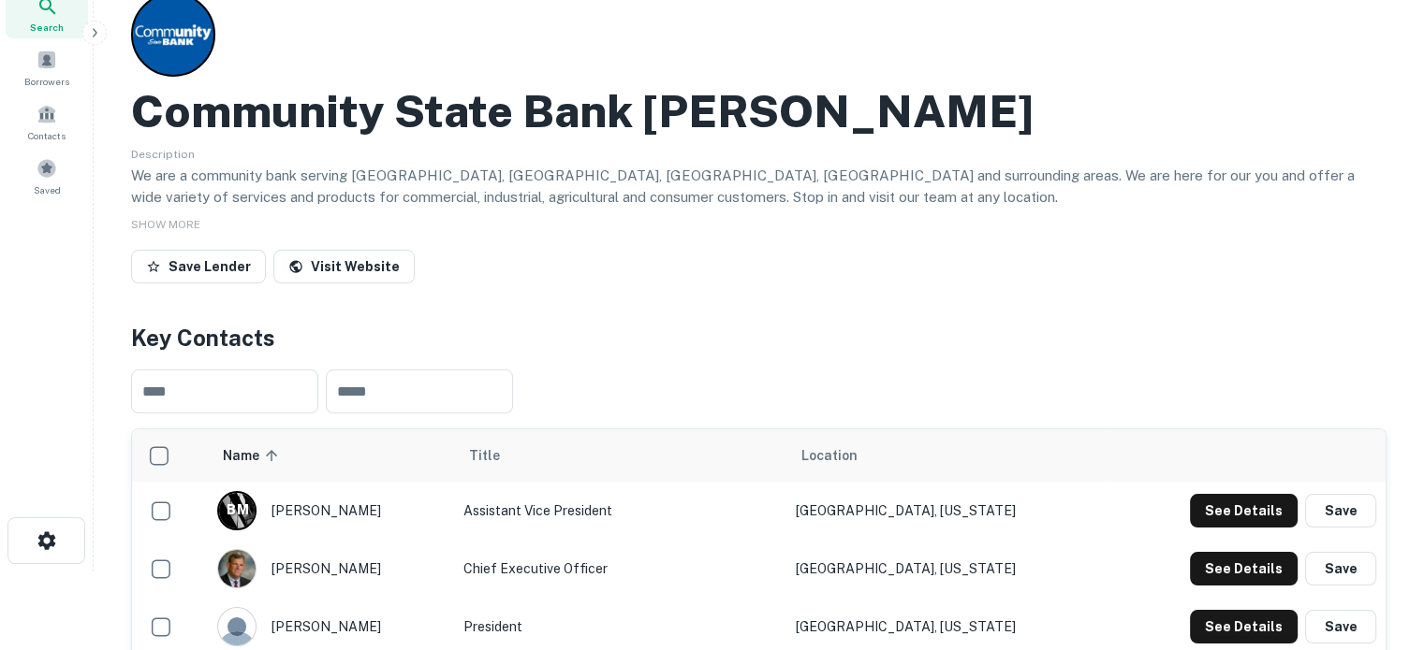
scroll to position [0, 0]
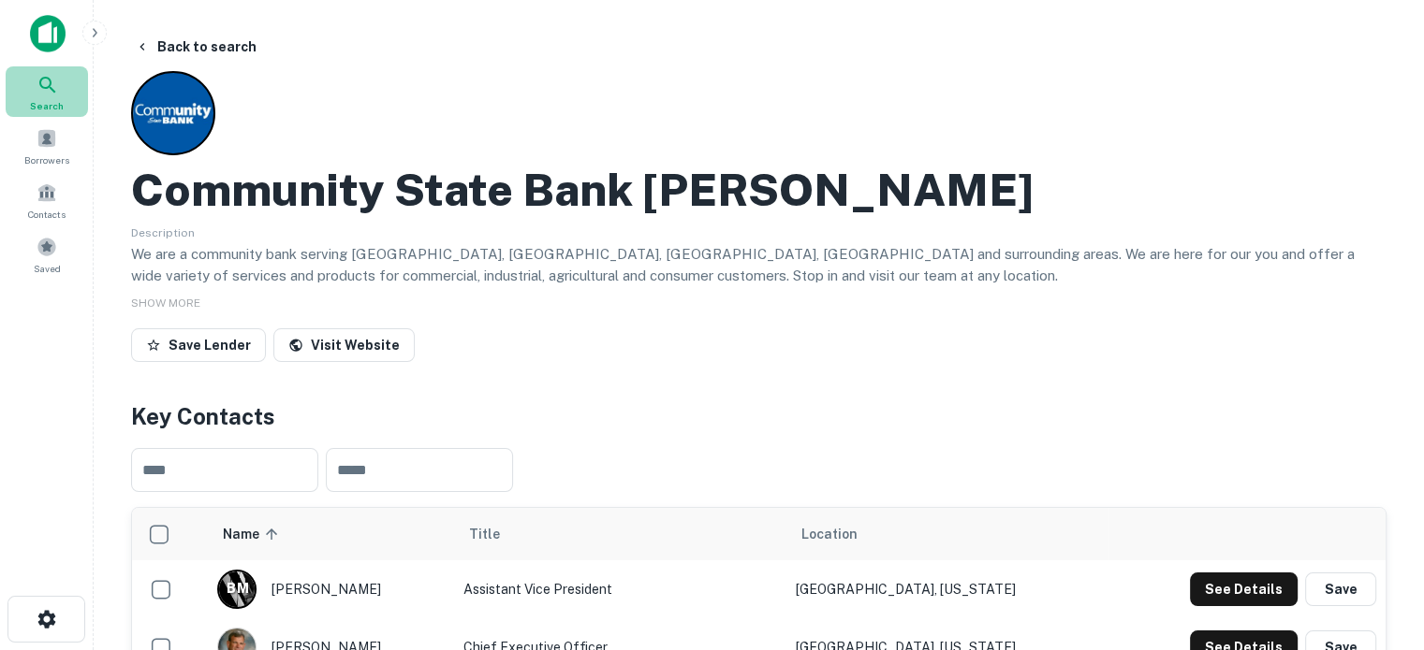
click at [56, 106] on span "Search" at bounding box center [47, 105] width 34 height 15
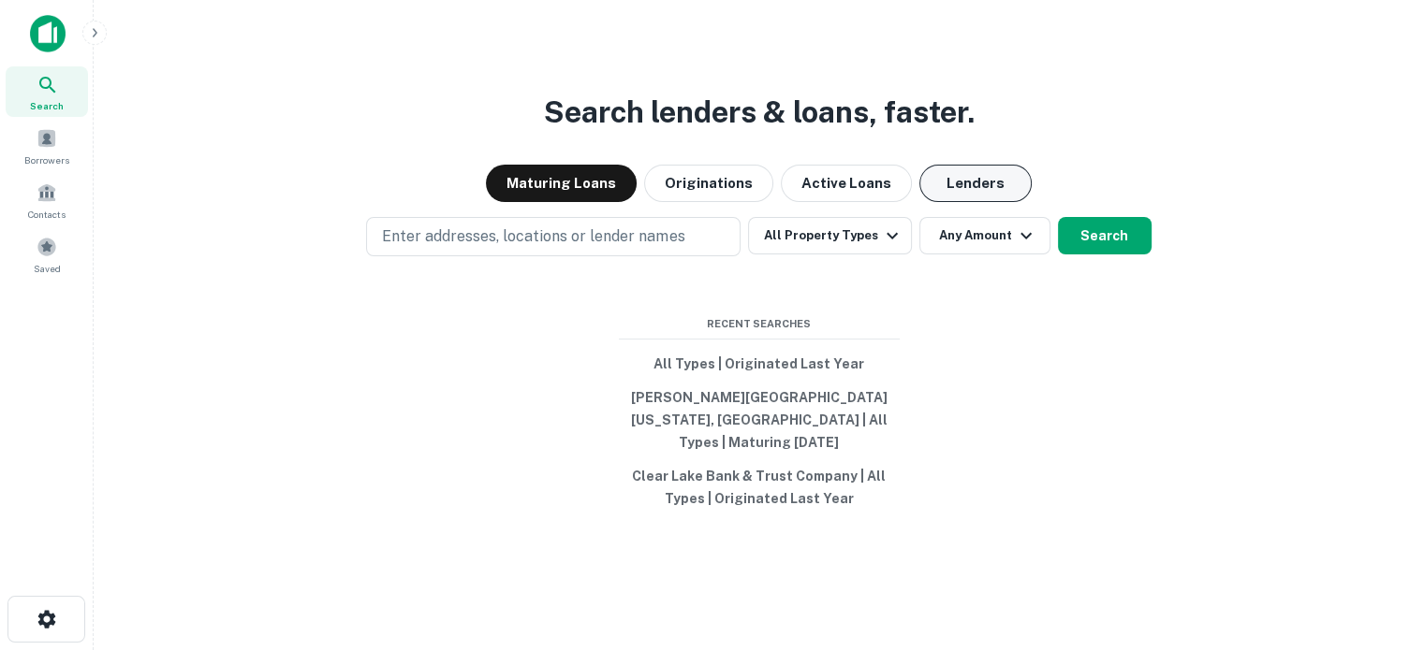
click at [977, 195] on button "Lenders" at bounding box center [975, 183] width 112 height 37
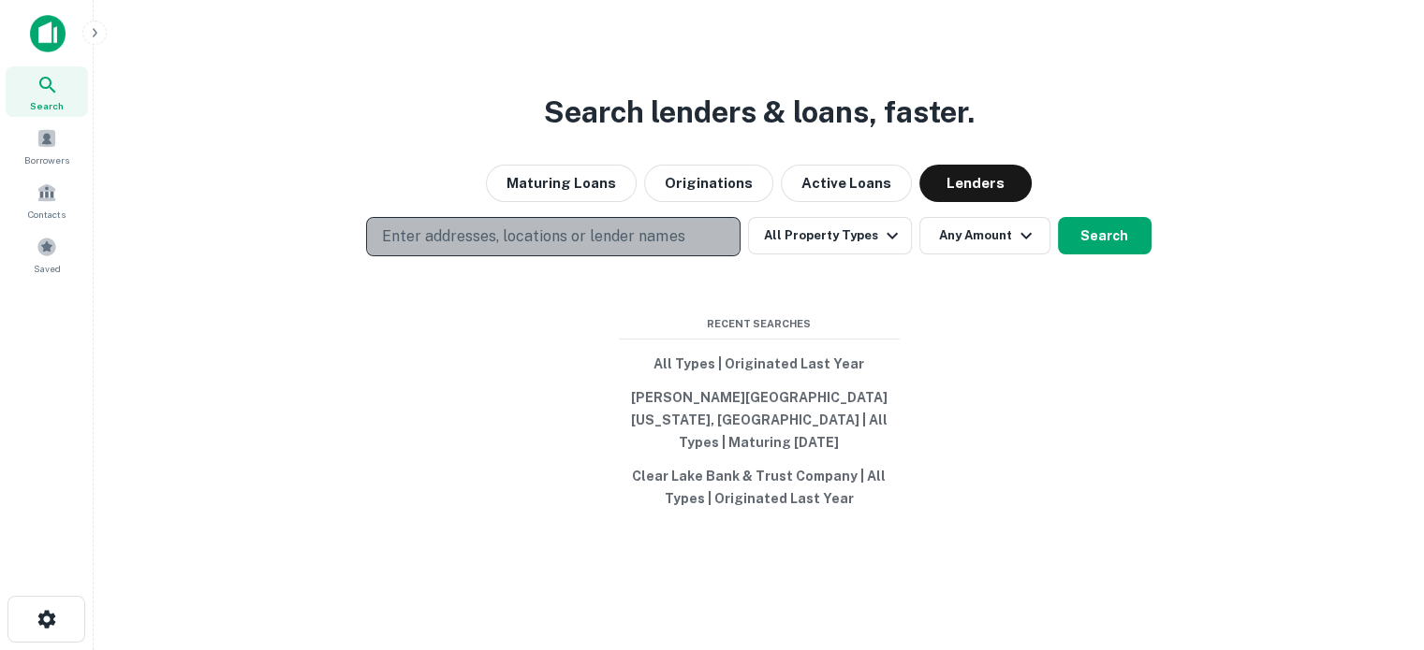
click at [707, 242] on button "Enter addresses, locations or lender names" at bounding box center [553, 236] width 374 height 39
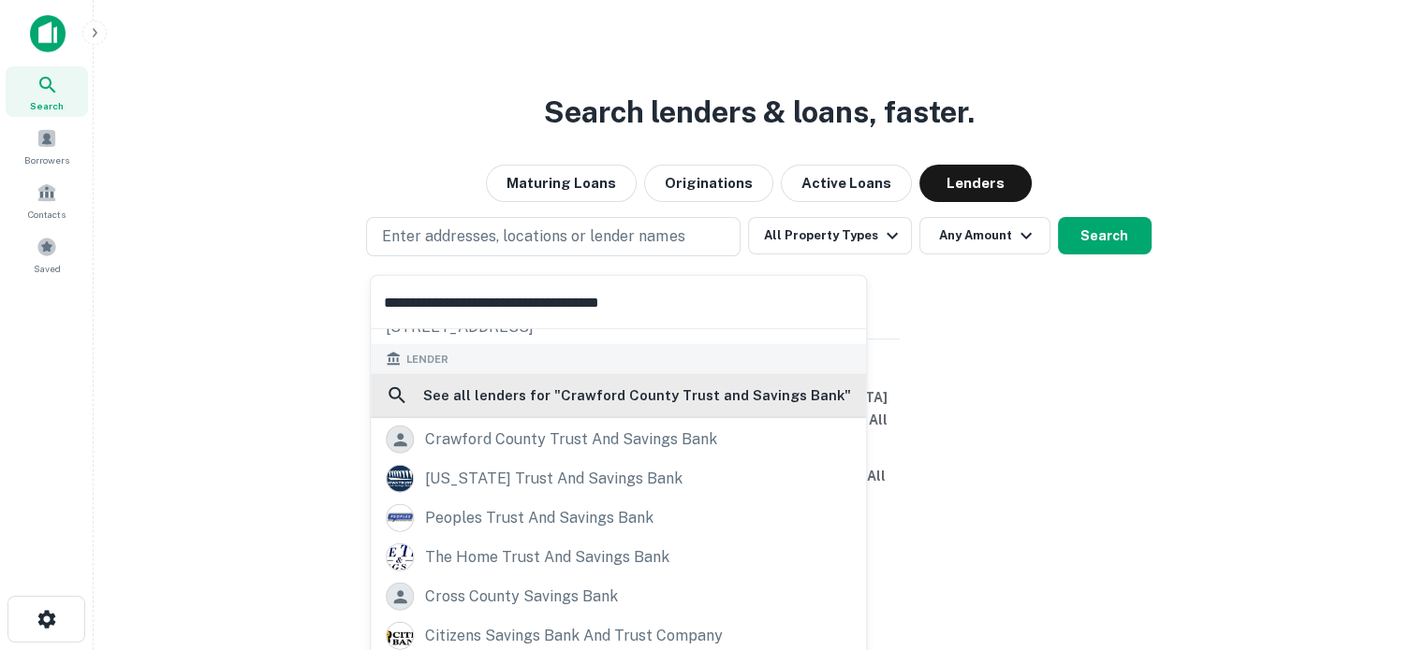
scroll to position [94, 0]
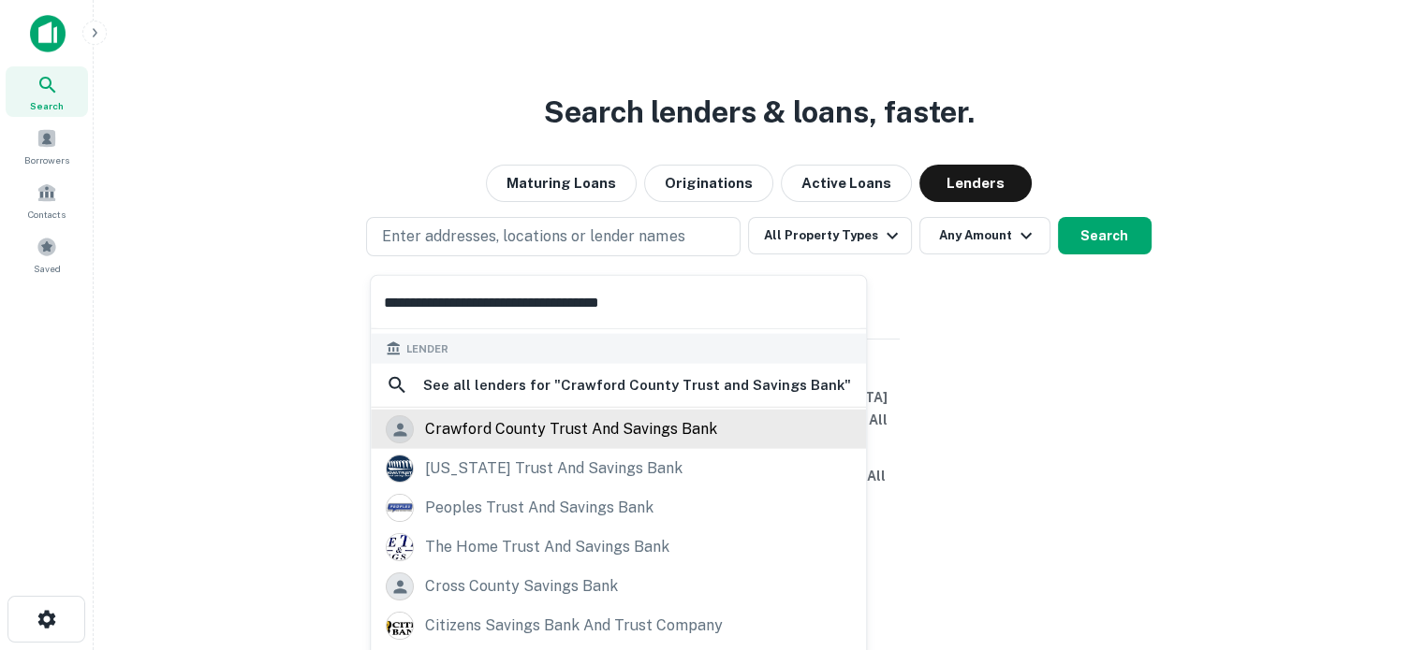
type input "**********"
click at [588, 433] on div "crawford county trust and savings bank" at bounding box center [571, 430] width 292 height 28
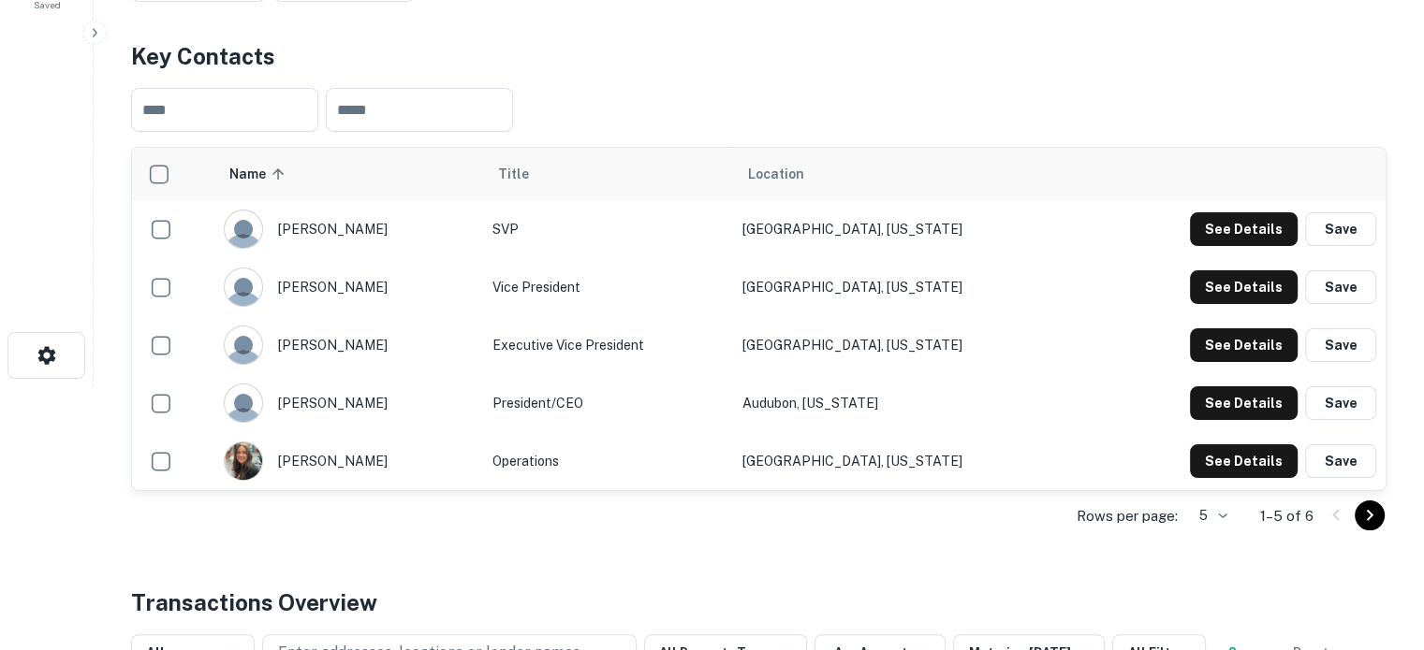
scroll to position [374, 0]
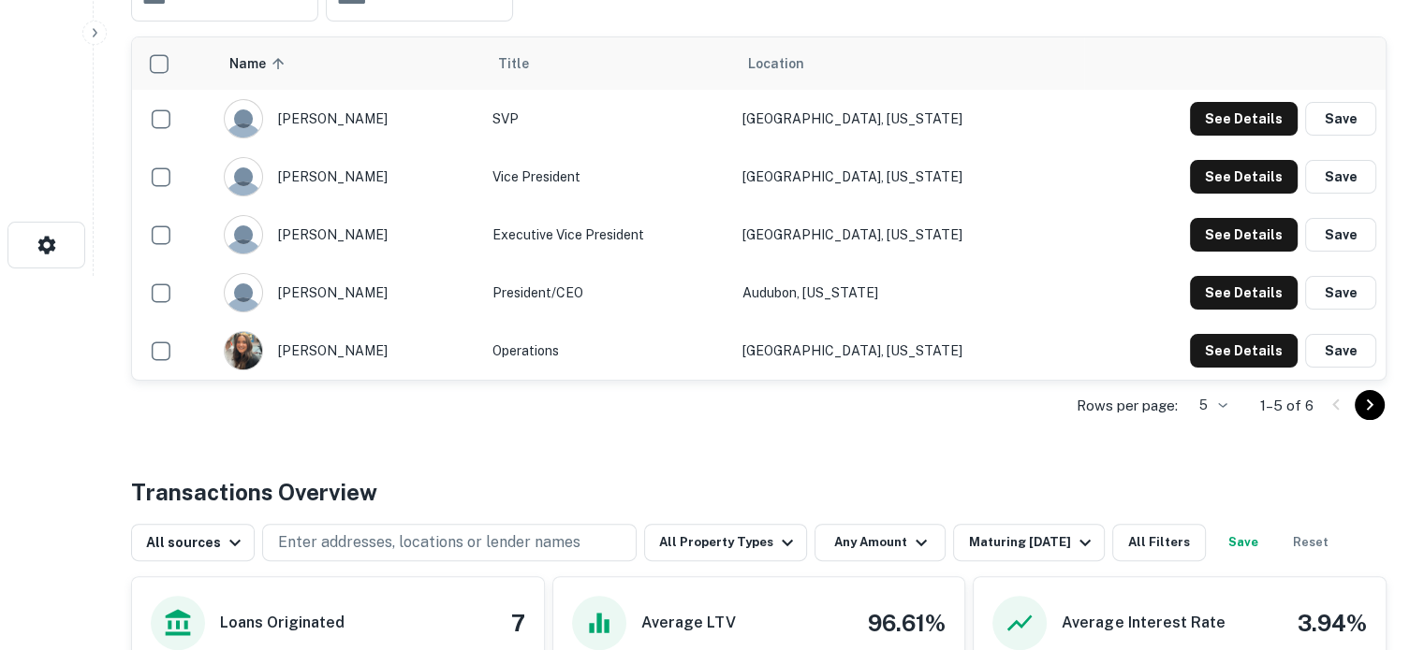
click at [1385, 229] on div "Name sorted ascending Title Location larry andersen SVP Denison, Iowa See Detai…" at bounding box center [758, 209] width 1255 height 344
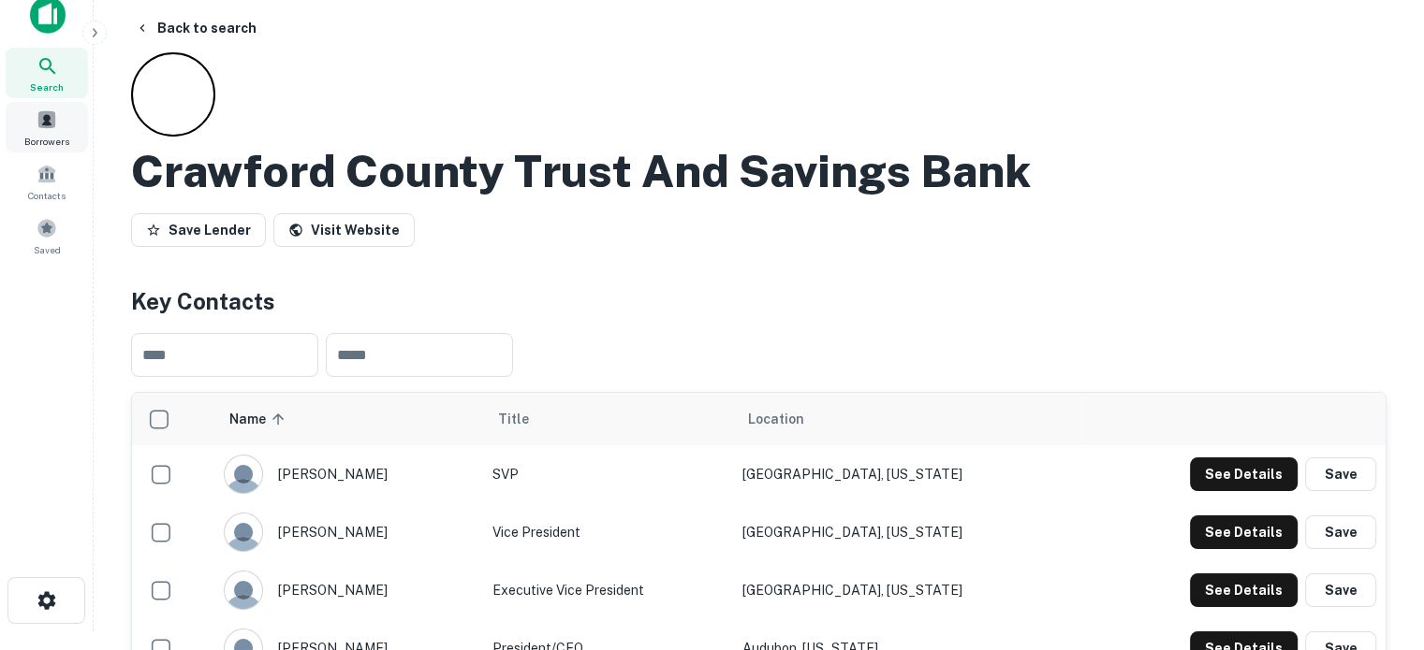
scroll to position [0, 0]
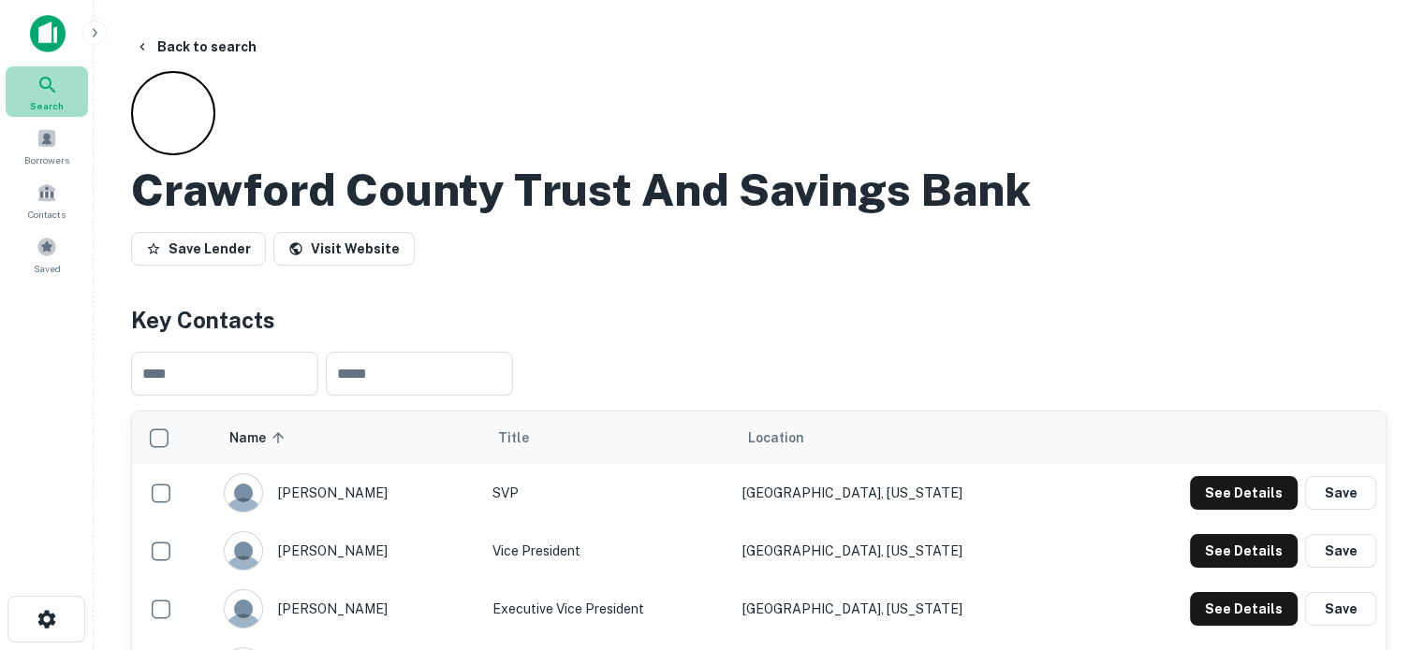
drag, startPoint x: 53, startPoint y: 104, endPoint x: 66, endPoint y: 104, distance: 12.2
click at [53, 104] on span "Search" at bounding box center [47, 105] width 34 height 15
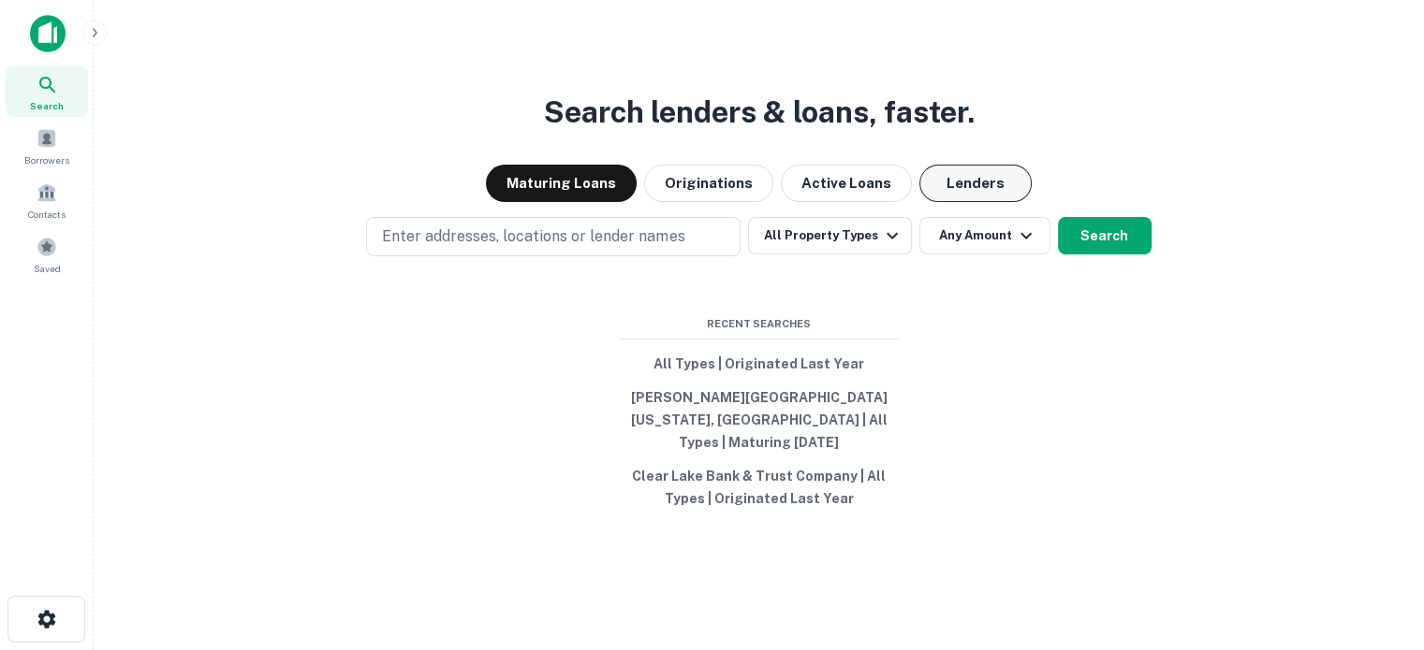
click at [958, 202] on button "Lenders" at bounding box center [975, 183] width 112 height 37
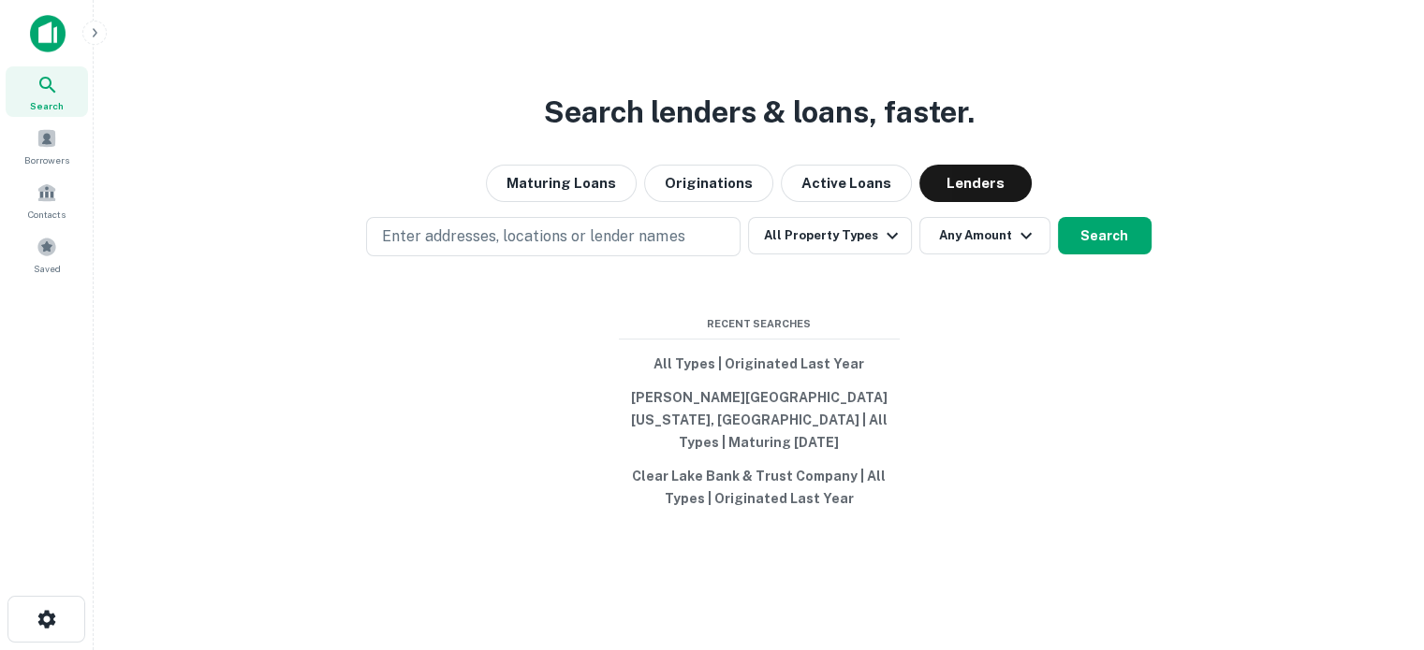
click at [589, 222] on div "Search lenders & loans, faster. Maturing Loans Originations Active Loans Lender…" at bounding box center [759, 370] width 1300 height 650
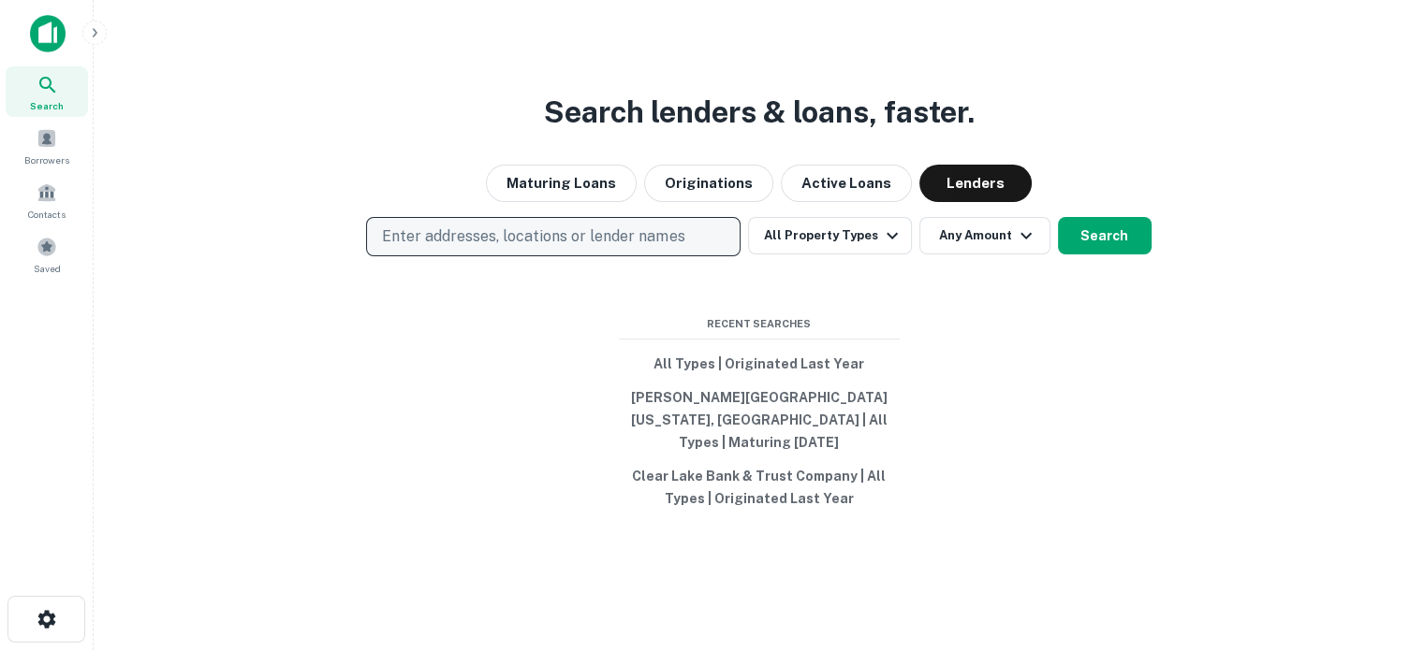
click at [589, 234] on button "Enter addresses, locations or lender names" at bounding box center [553, 236] width 374 height 39
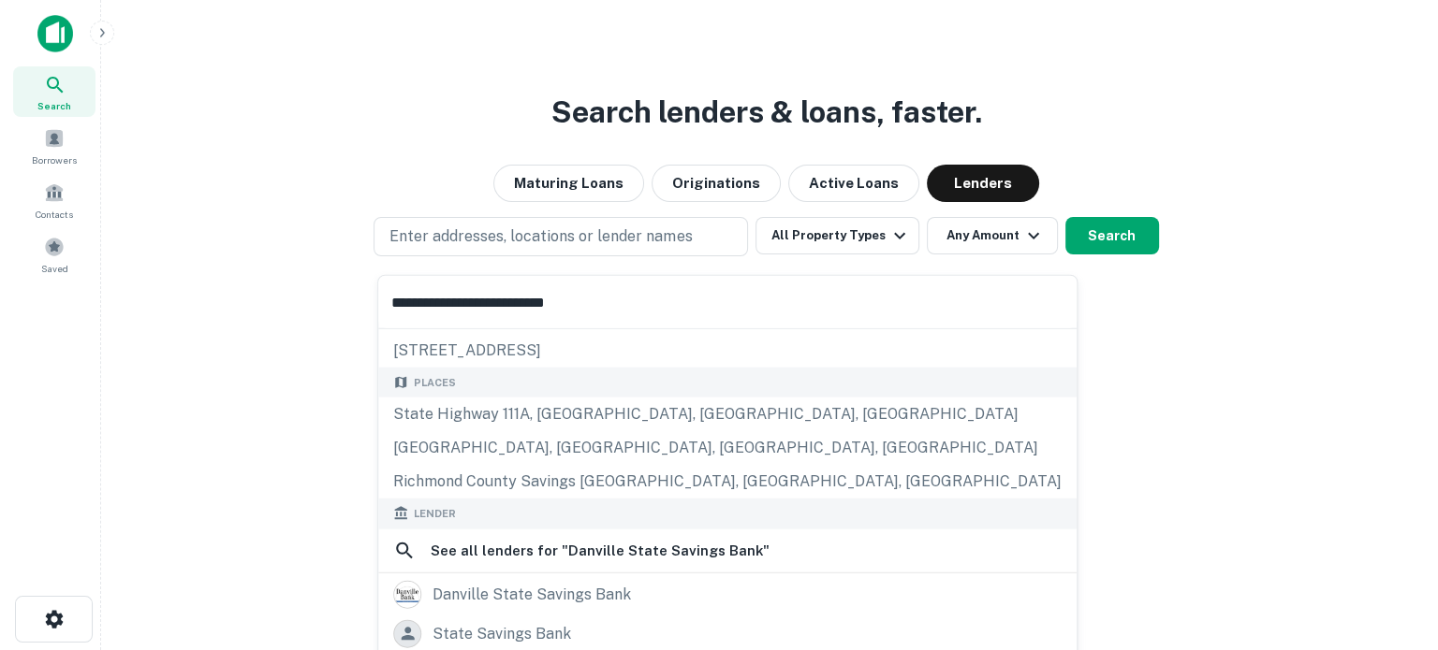
scroll to position [94, 0]
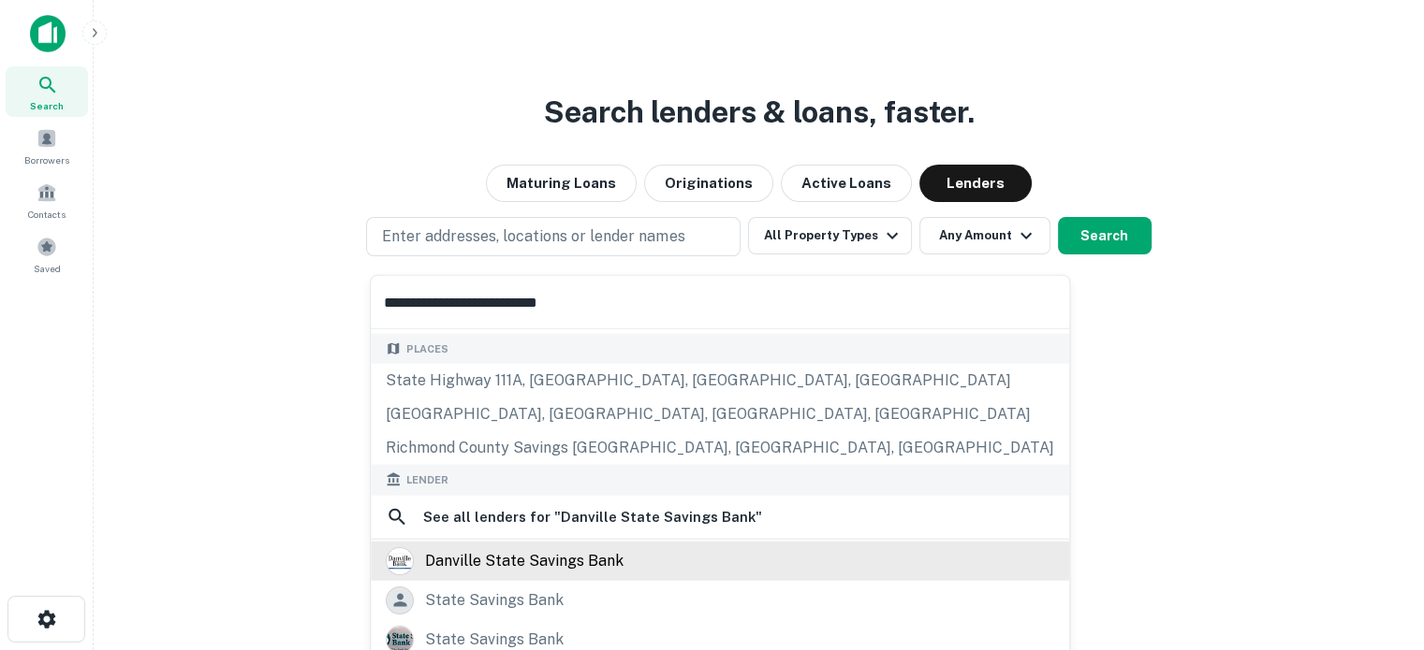
type input "**********"
click at [637, 563] on div "danville state savings bank" at bounding box center [720, 561] width 668 height 28
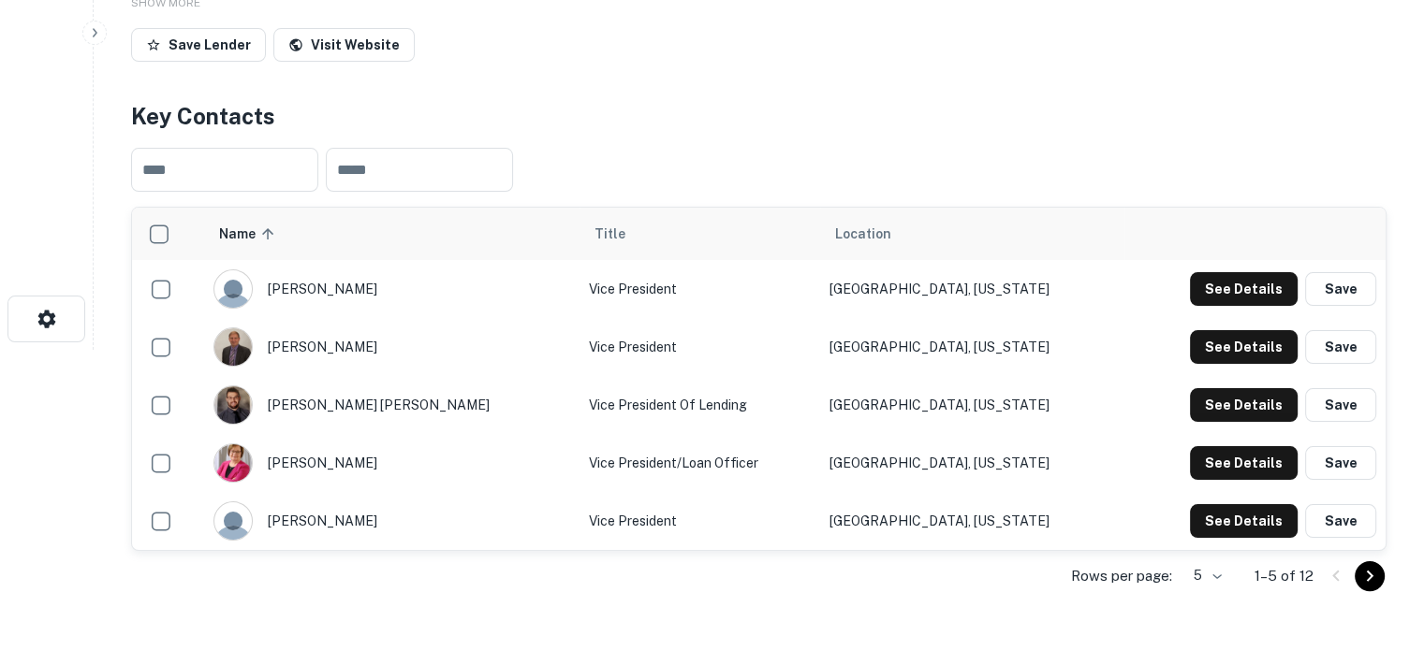
scroll to position [468, 0]
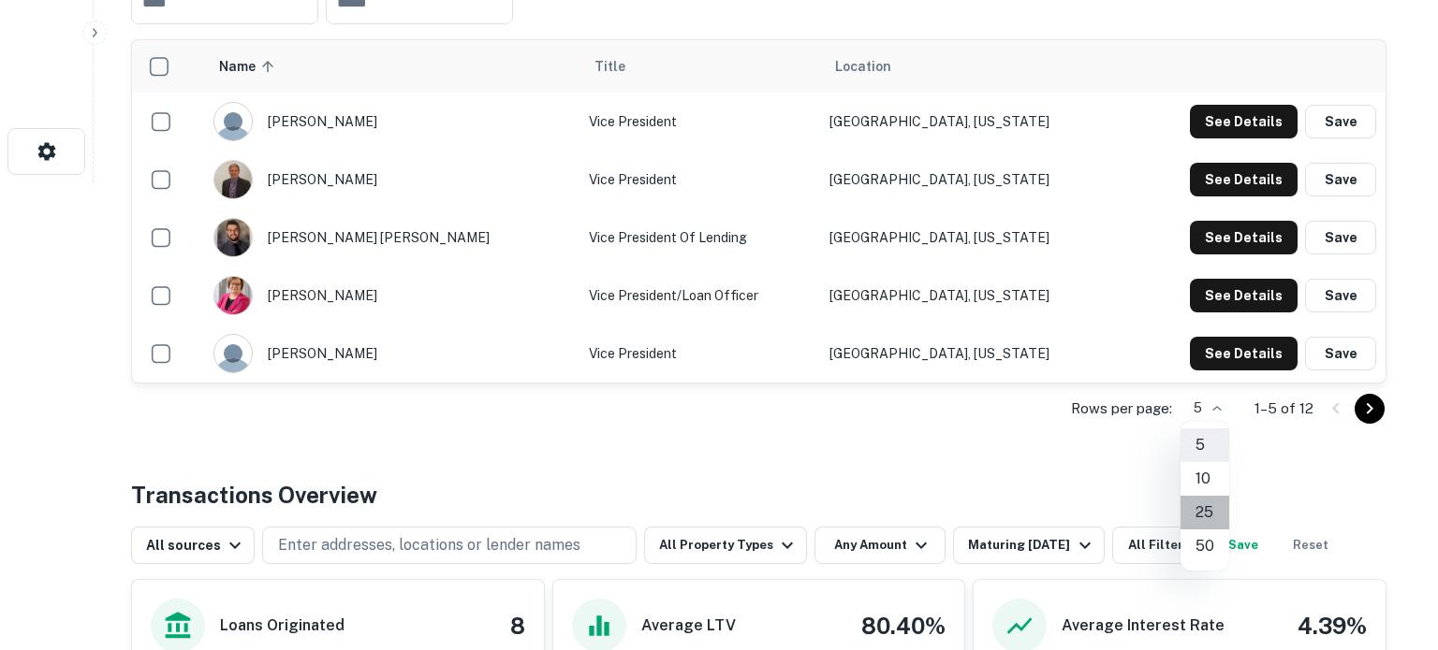
click at [1210, 508] on li "25" at bounding box center [1204, 513] width 49 height 34
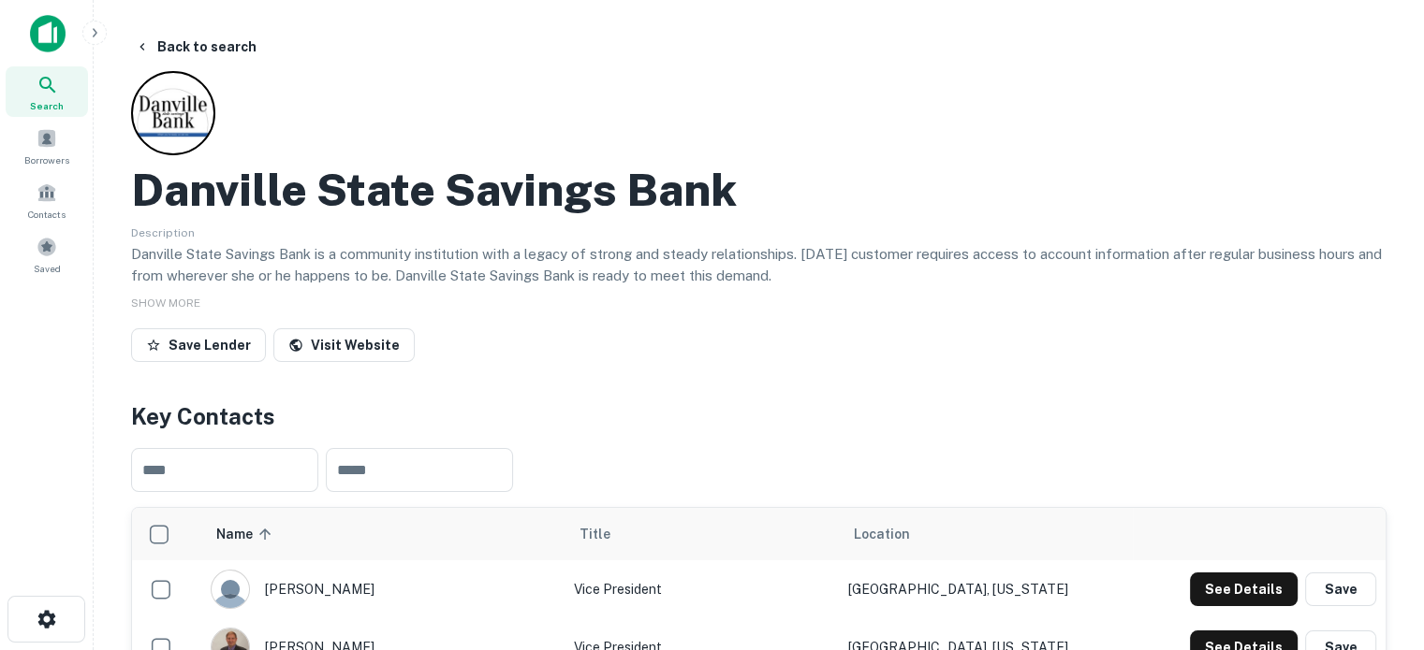
scroll to position [0, 0]
click at [34, 99] on span "Search" at bounding box center [47, 105] width 34 height 15
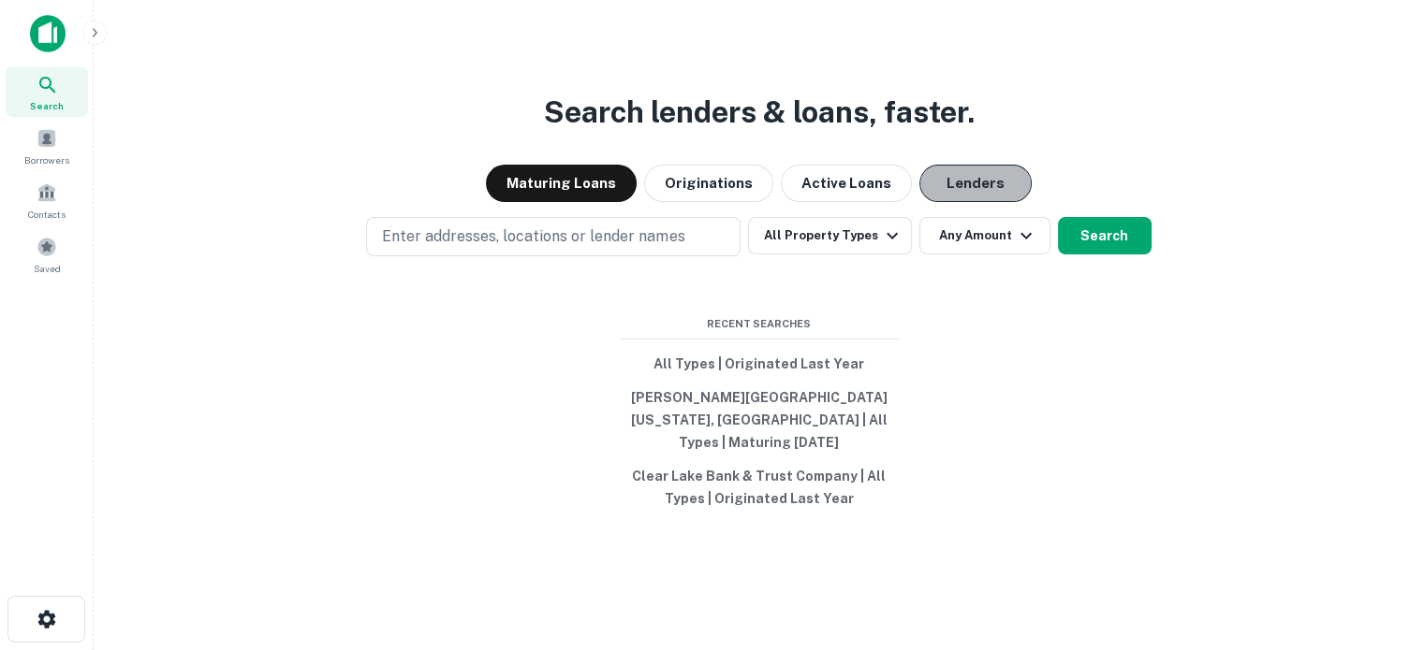
click at [974, 193] on button "Lenders" at bounding box center [975, 183] width 112 height 37
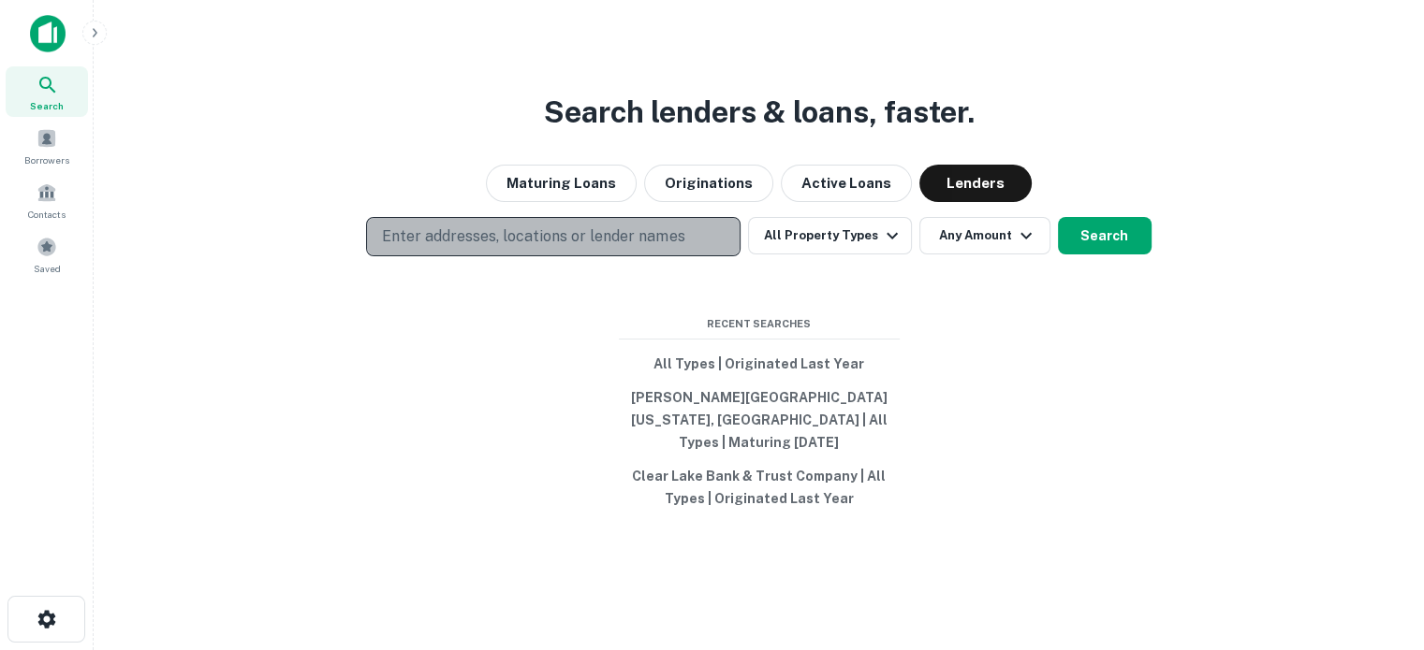
click at [633, 246] on p "Enter addresses, locations or lender names" at bounding box center [533, 237] width 302 height 22
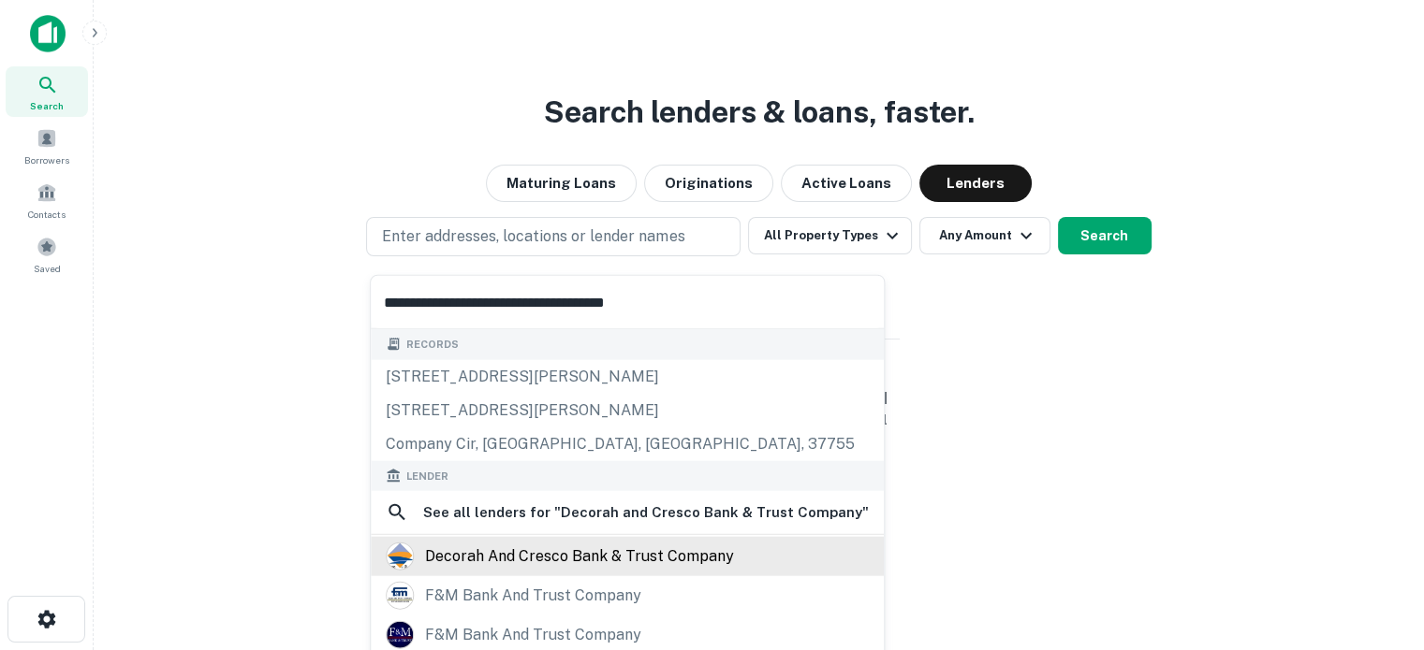
type input "**********"
click at [598, 550] on div "decorah and cresco bank & trust company" at bounding box center [579, 557] width 309 height 28
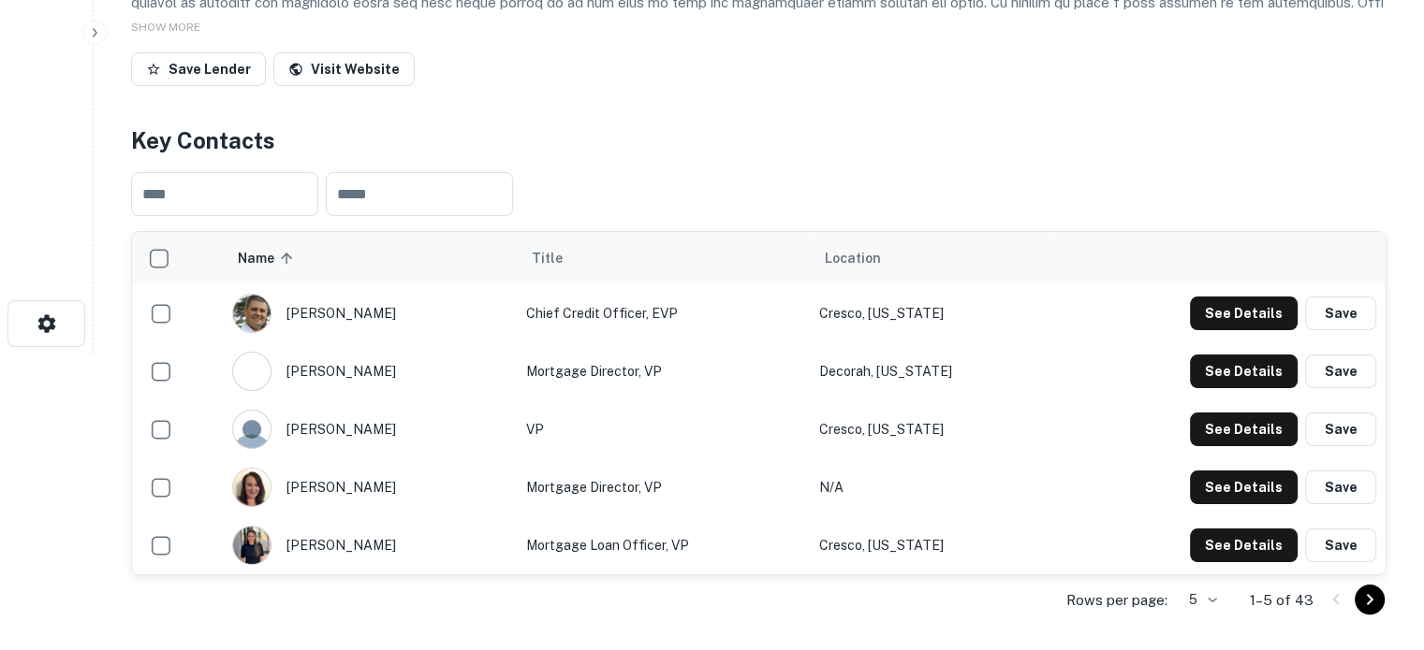
scroll to position [374, 0]
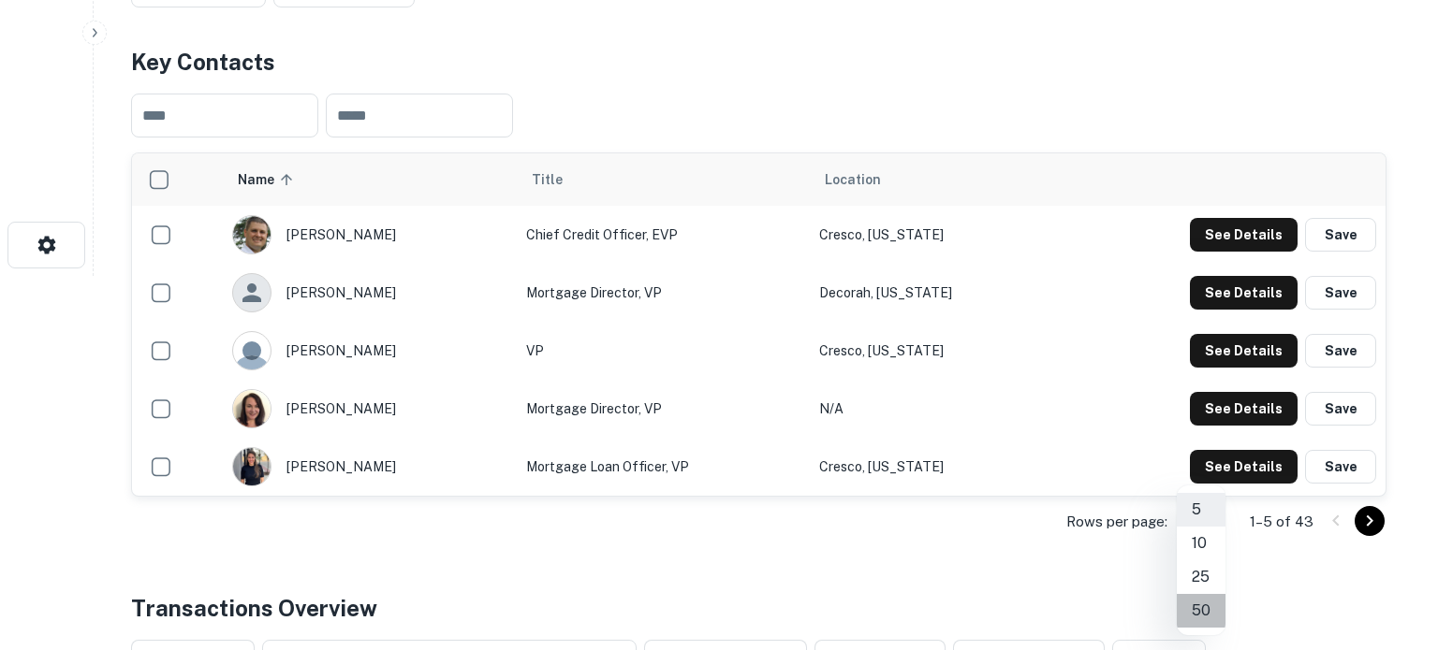
click at [1205, 603] on li "50" at bounding box center [1200, 611] width 49 height 34
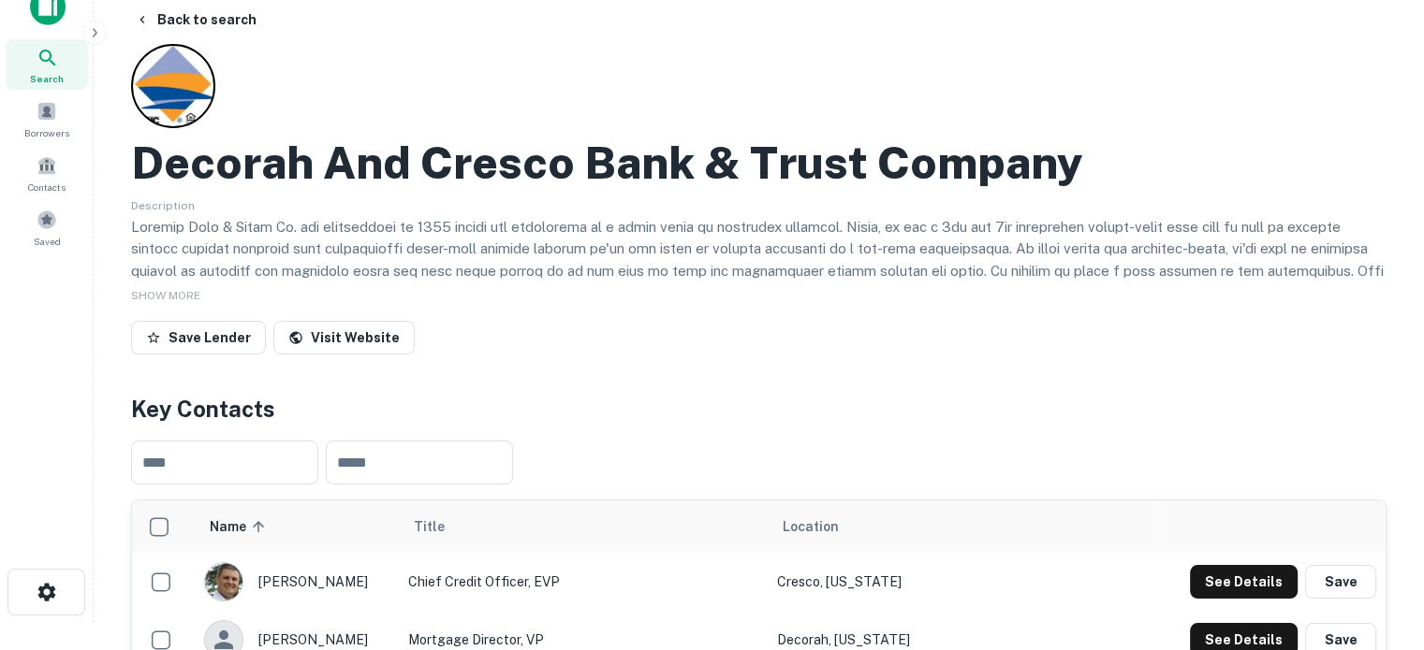
scroll to position [0, 0]
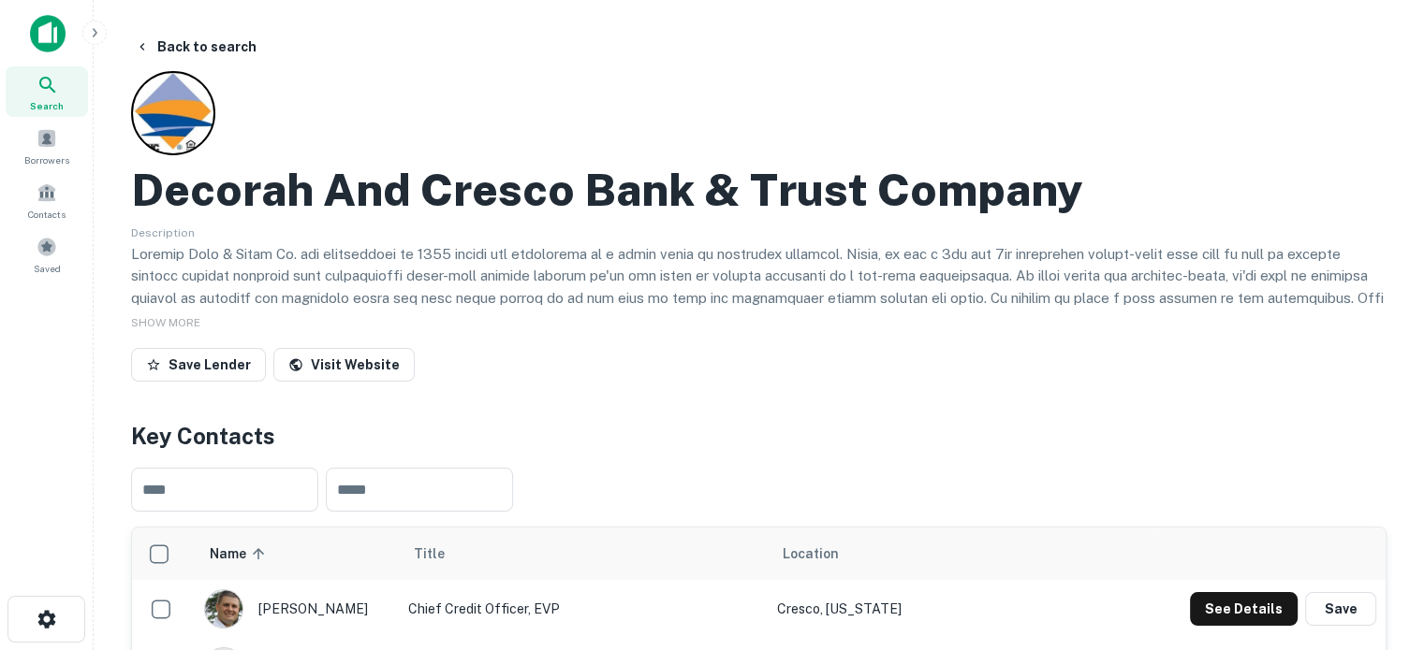
click at [33, 91] on div "Search" at bounding box center [47, 91] width 82 height 51
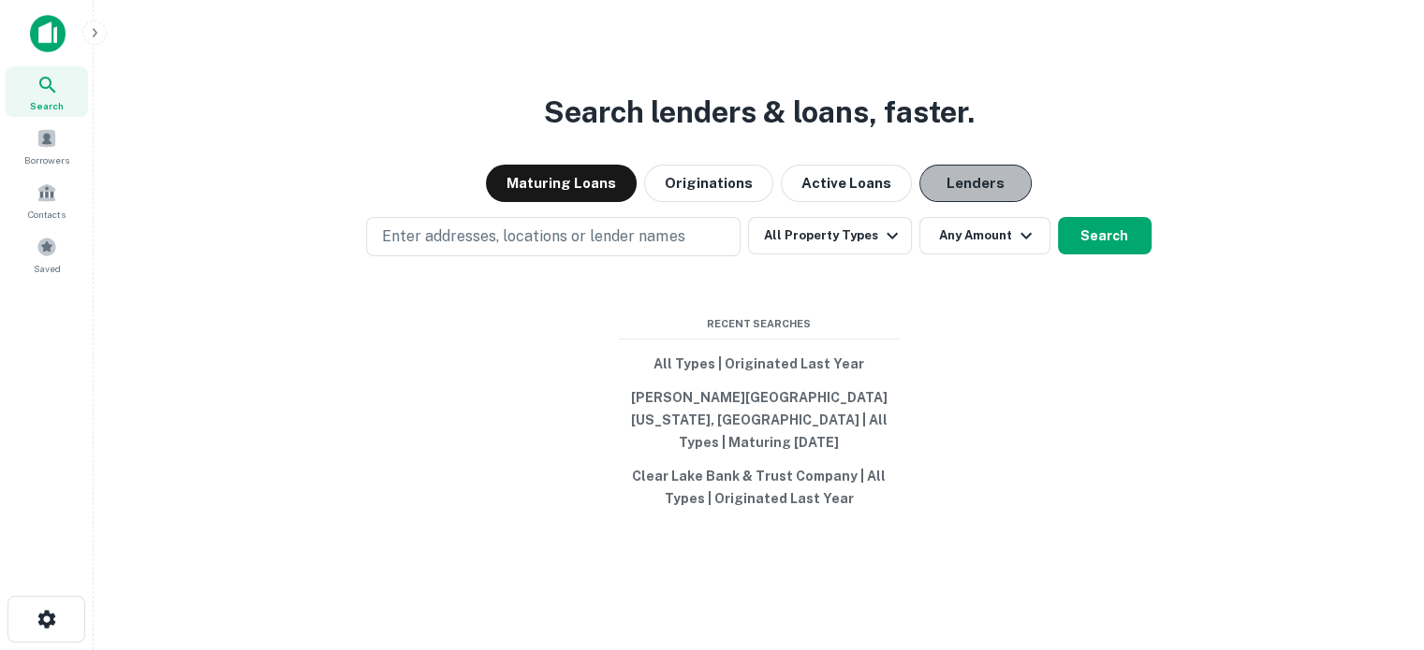
click at [979, 177] on button "Lenders" at bounding box center [975, 183] width 112 height 37
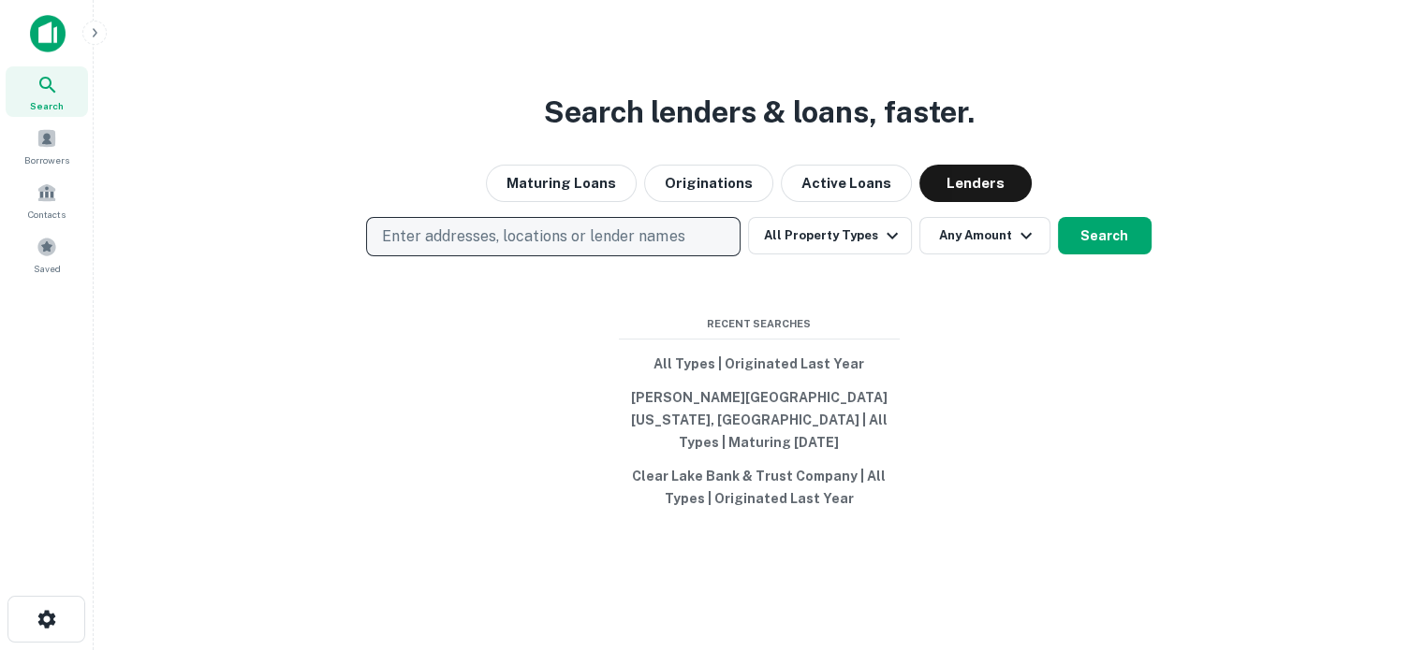
click at [646, 242] on p "Enter addresses, locations or lender names" at bounding box center [533, 237] width 302 height 22
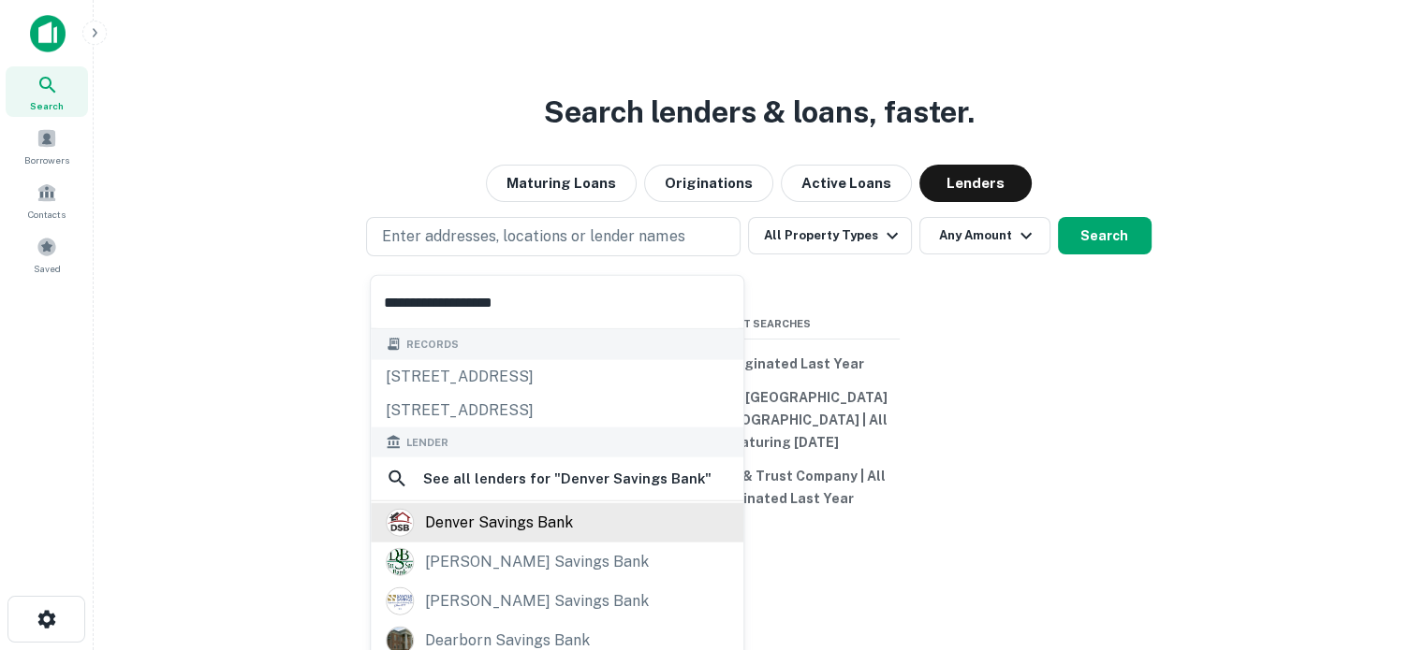
type input "**********"
click at [577, 519] on div "denver savings bank" at bounding box center [557, 523] width 343 height 28
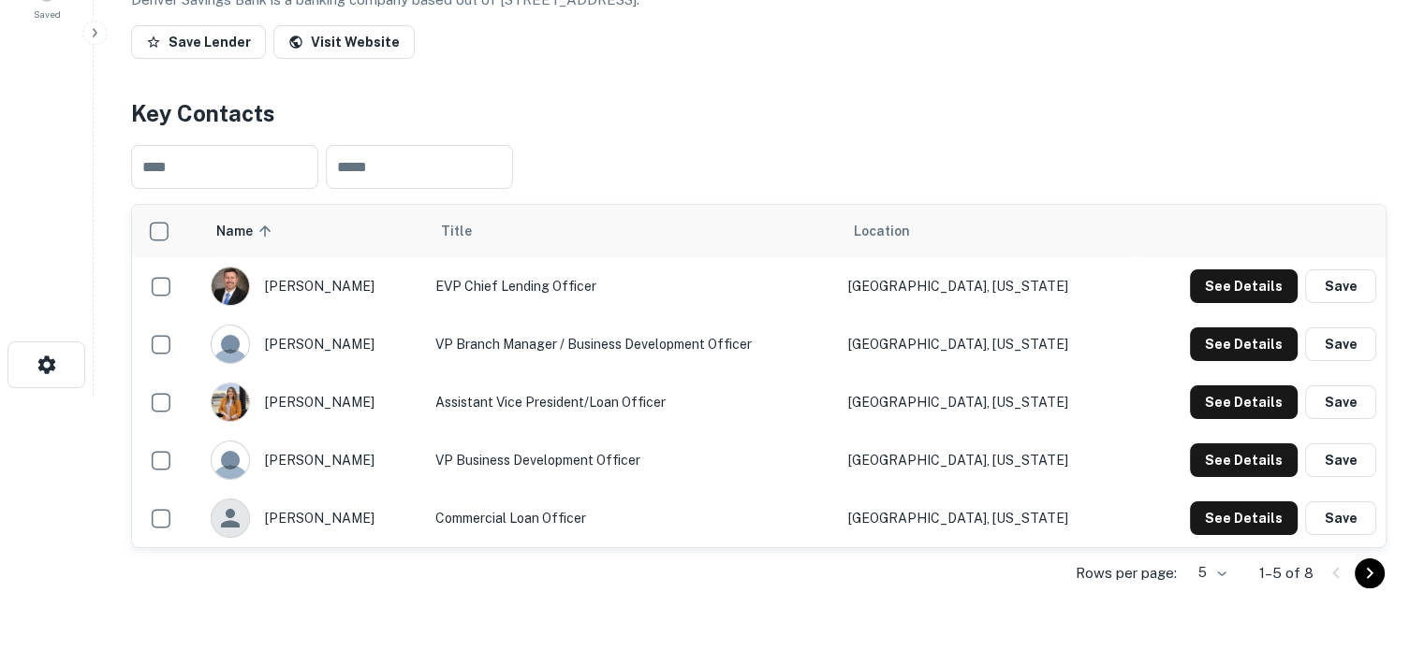
scroll to position [281, 0]
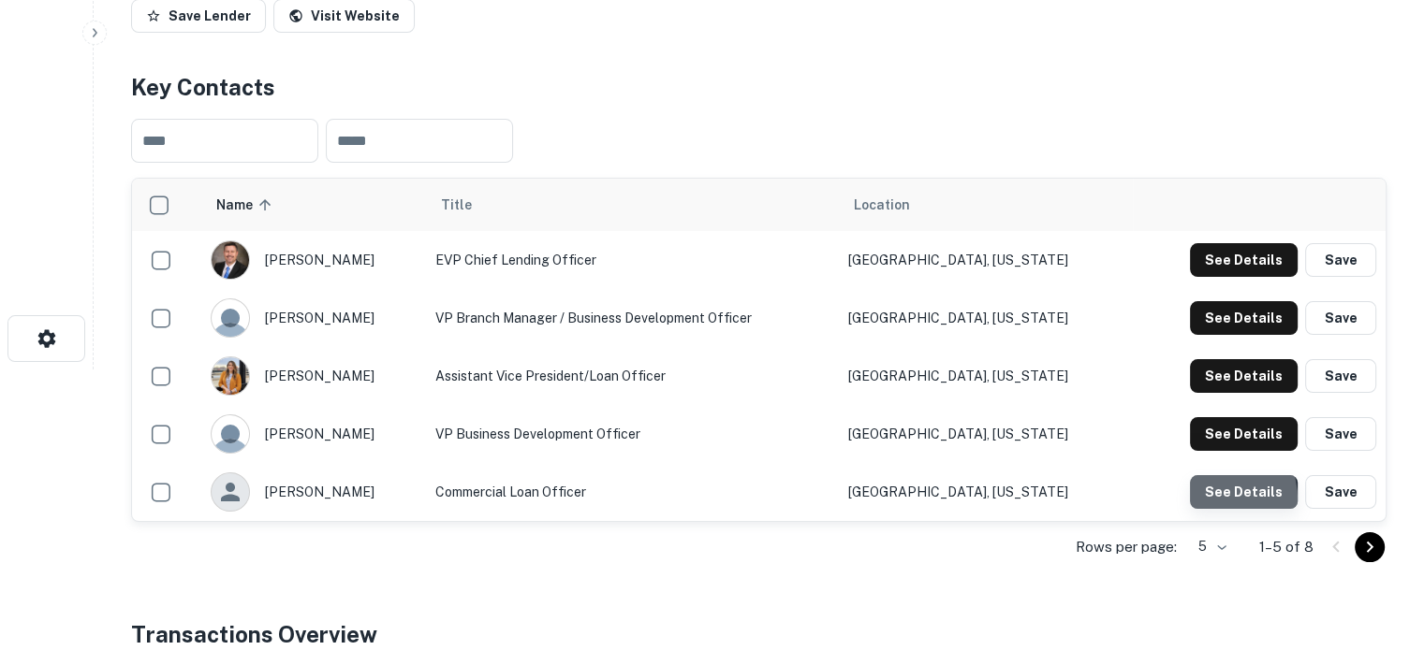
click at [1205, 500] on button "See Details" at bounding box center [1244, 492] width 108 height 34
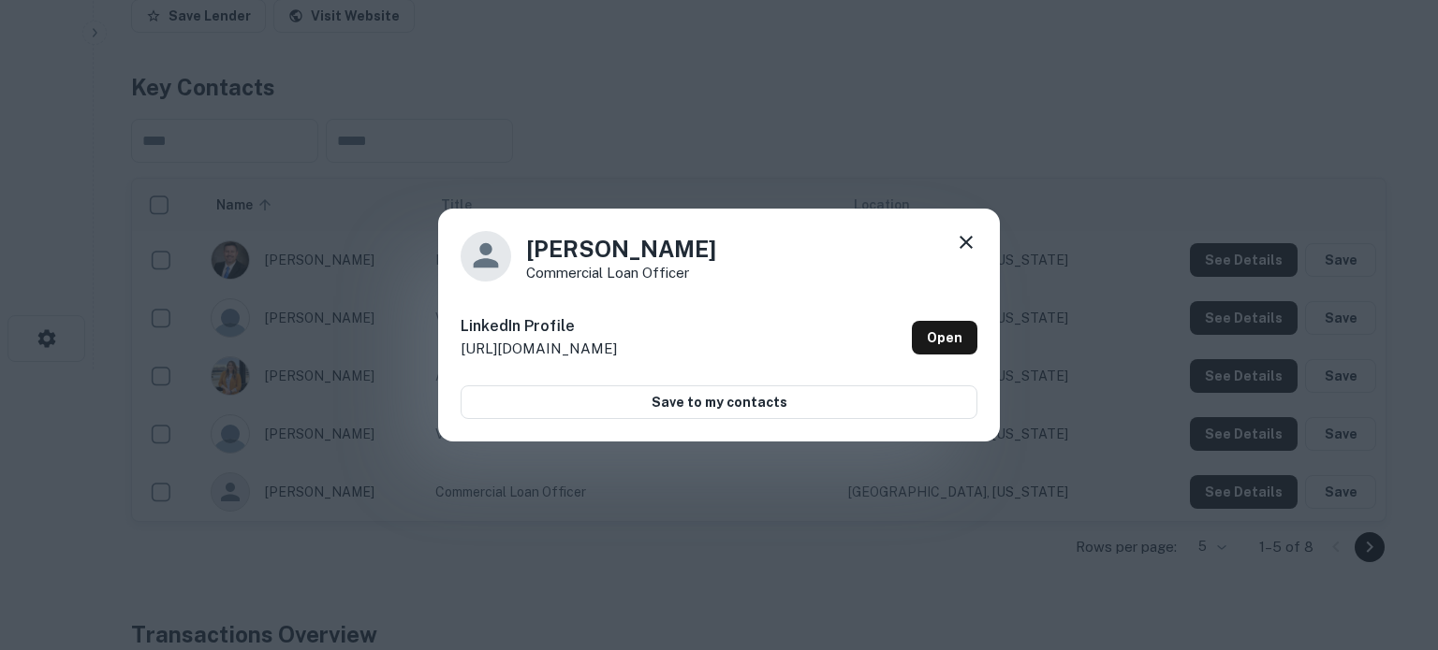
click at [964, 249] on icon at bounding box center [966, 242] width 22 height 22
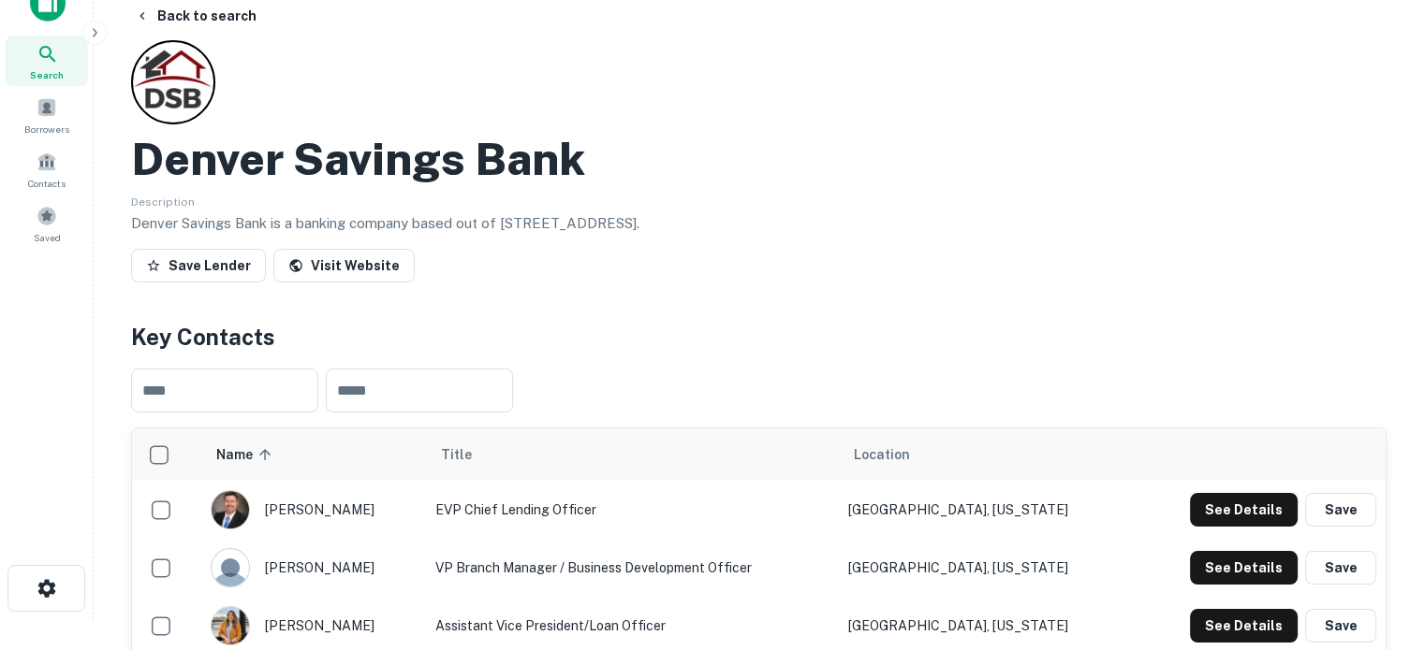
scroll to position [0, 0]
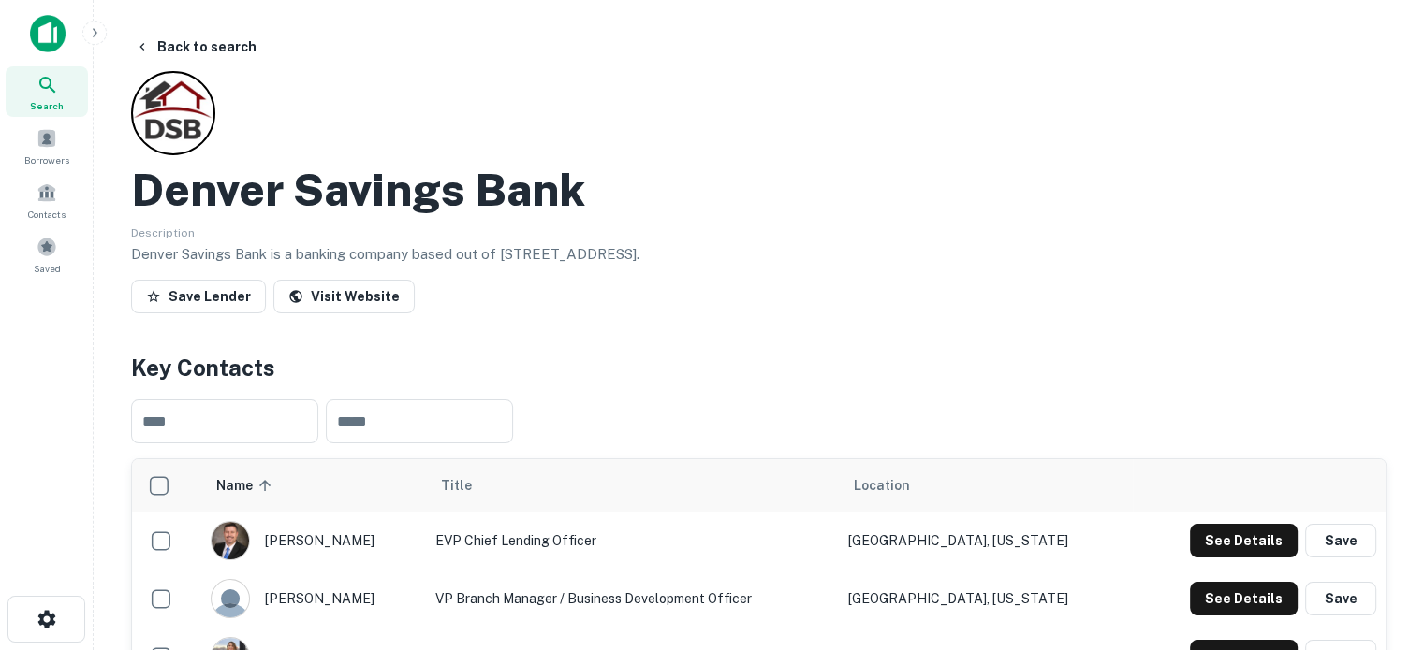
click at [36, 66] on div "Search" at bounding box center [47, 91] width 82 height 51
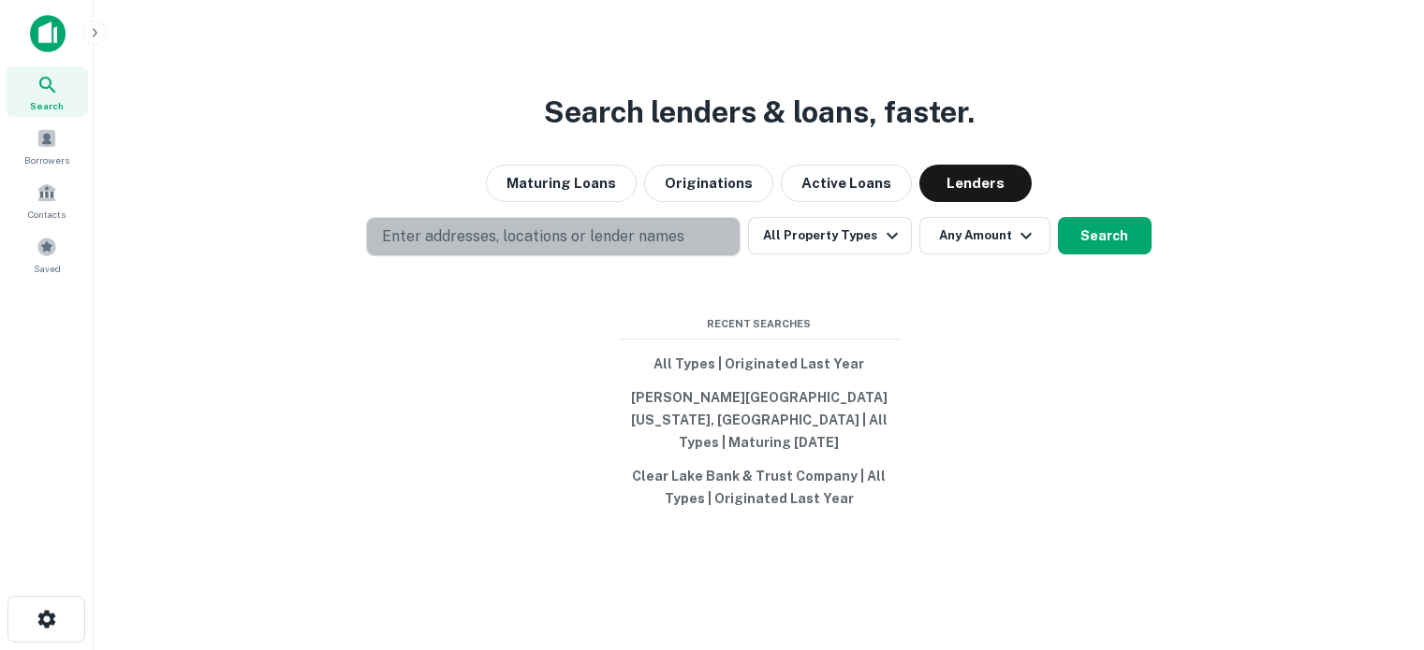
click at [592, 248] on p "Enter addresses, locations or lender names" at bounding box center [533, 237] width 302 height 22
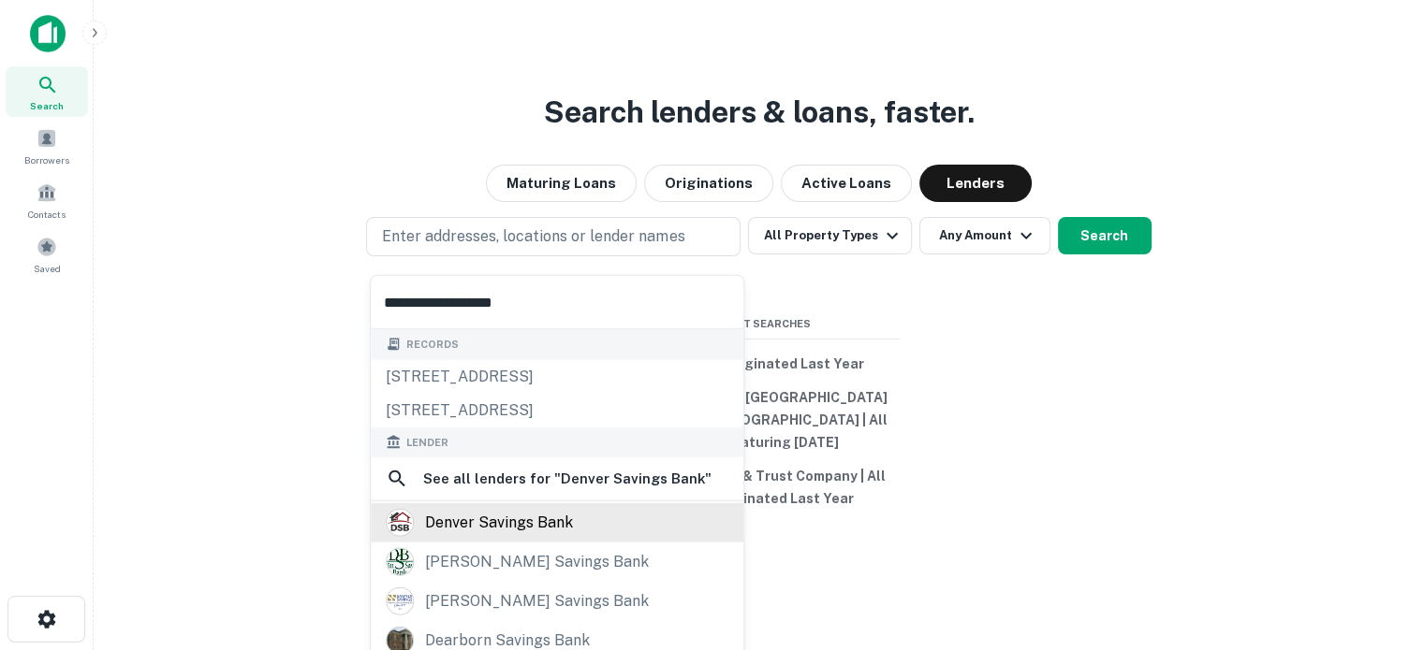
type input "**********"
click at [502, 513] on div "denver savings bank" at bounding box center [499, 523] width 148 height 28
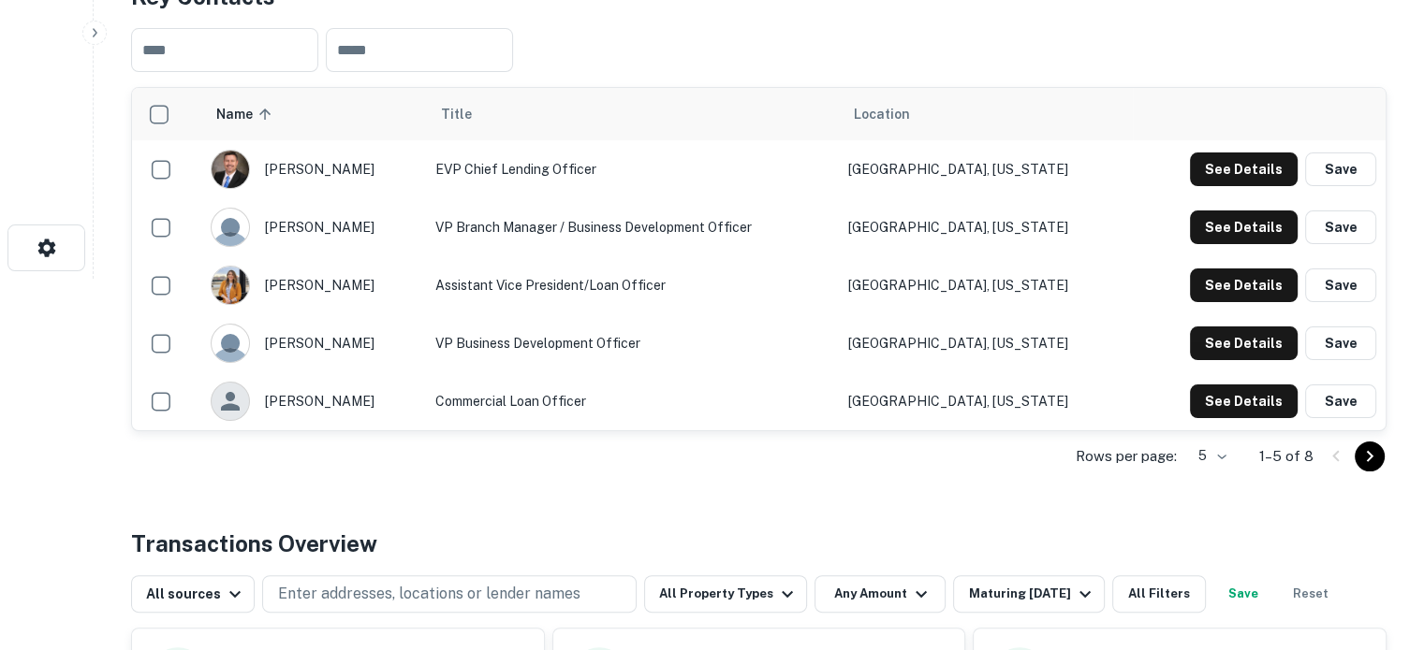
scroll to position [374, 0]
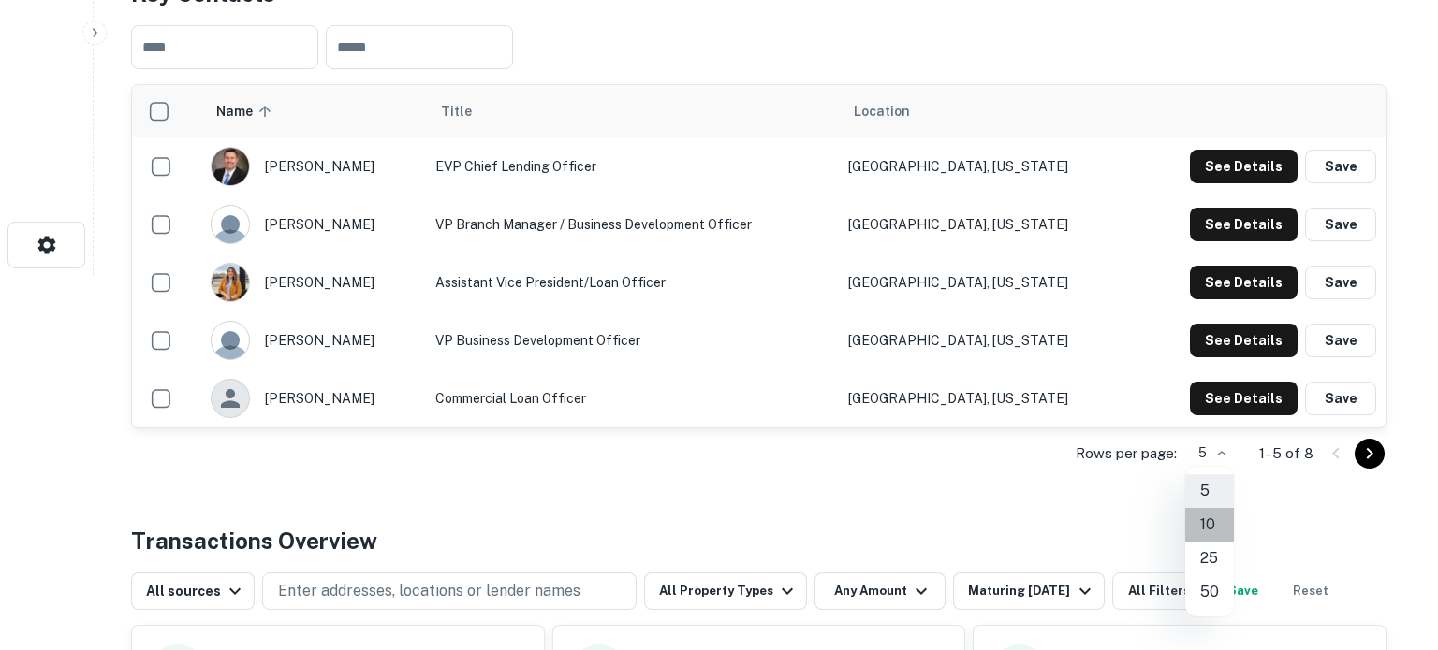
click at [1205, 523] on li "10" at bounding box center [1209, 525] width 49 height 34
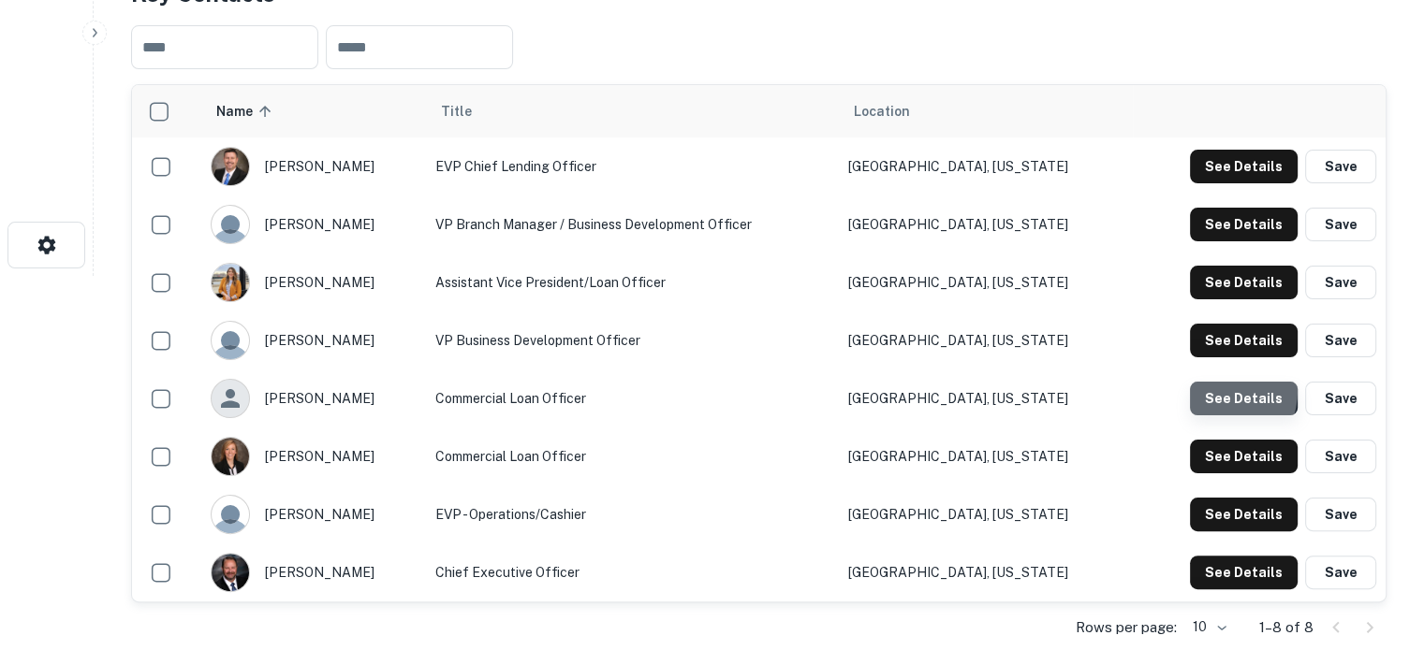
click at [1212, 390] on button "See Details" at bounding box center [1244, 399] width 108 height 34
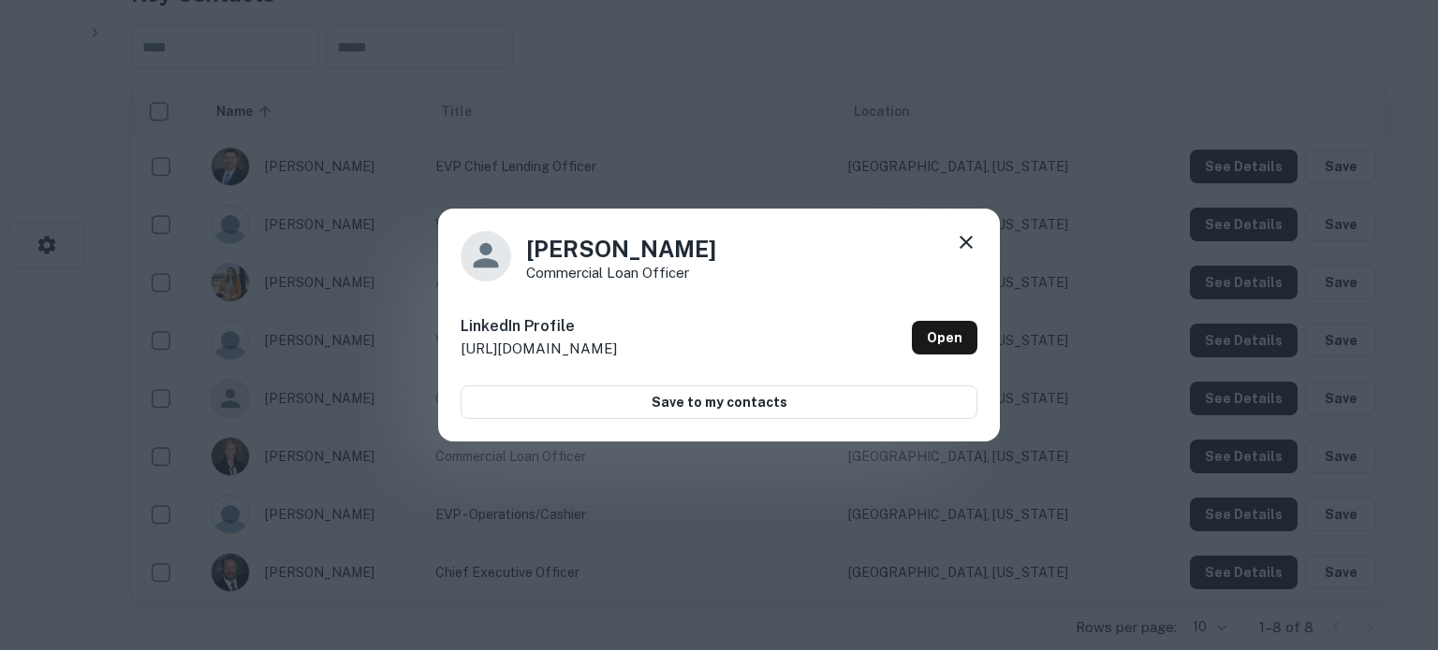
click at [973, 241] on icon at bounding box center [966, 242] width 22 height 22
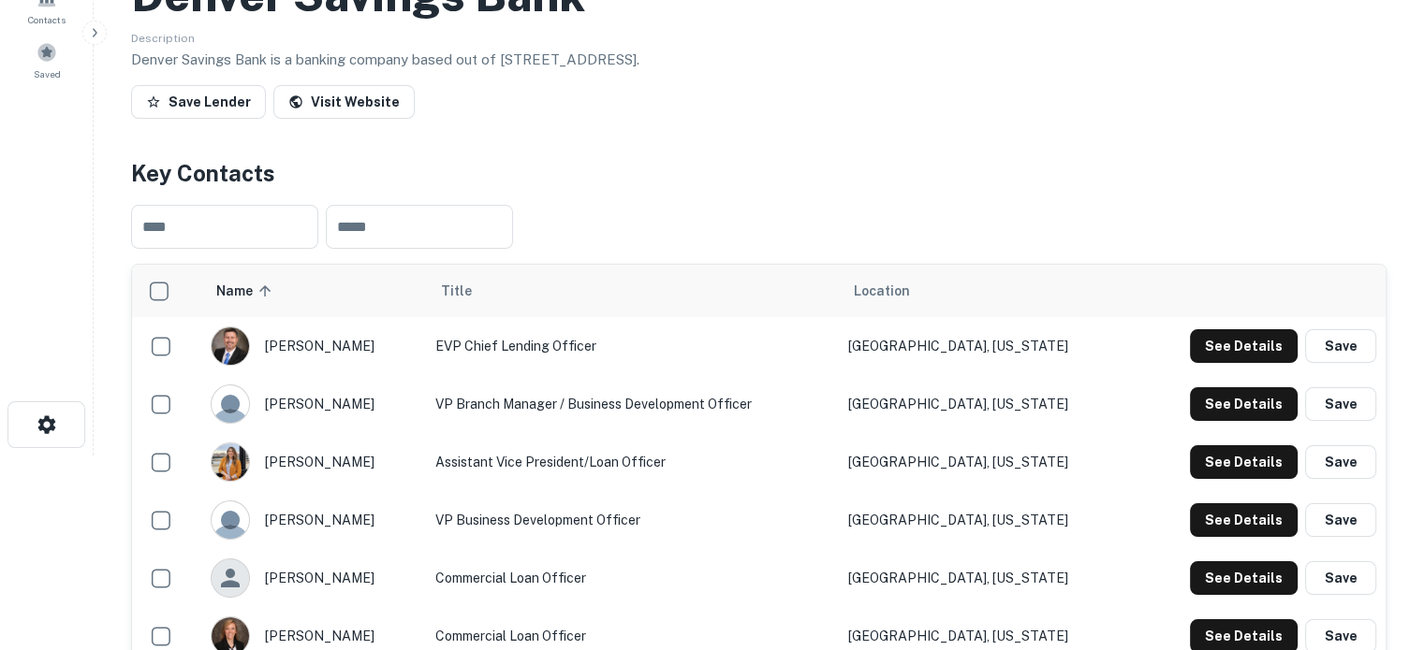
scroll to position [0, 0]
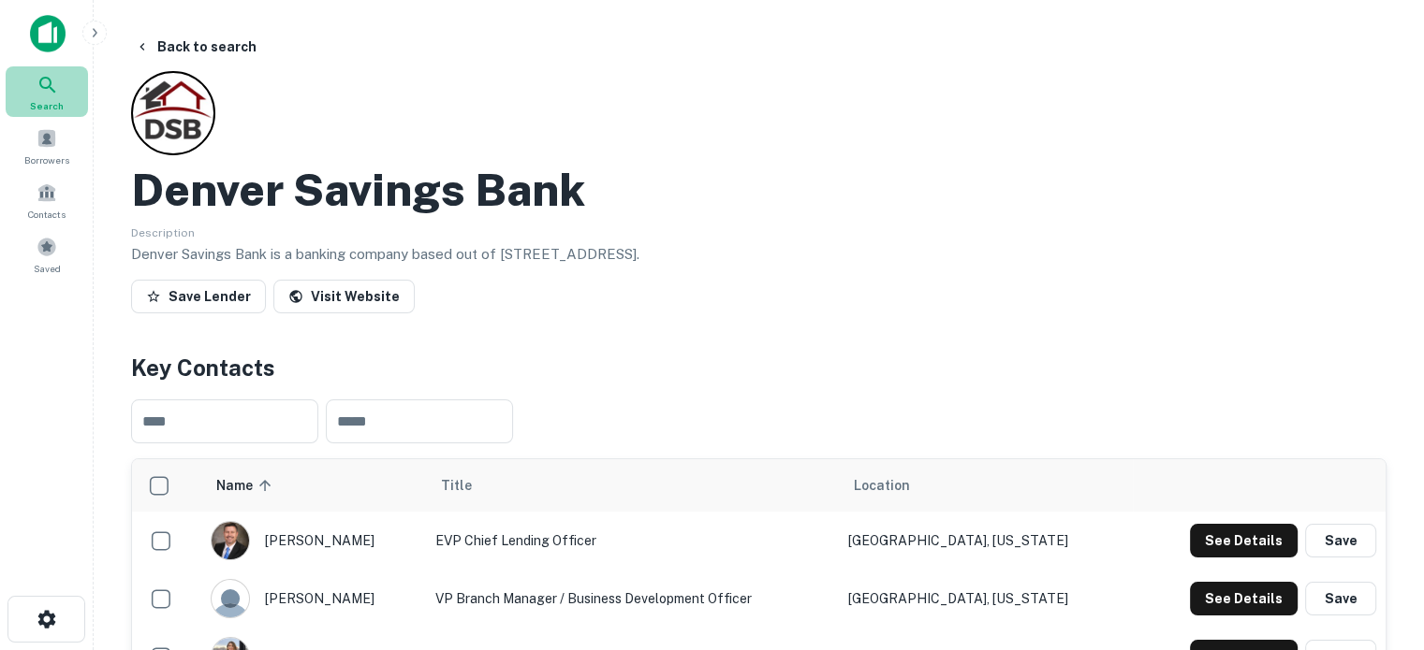
click at [51, 98] on span "Search" at bounding box center [47, 105] width 34 height 15
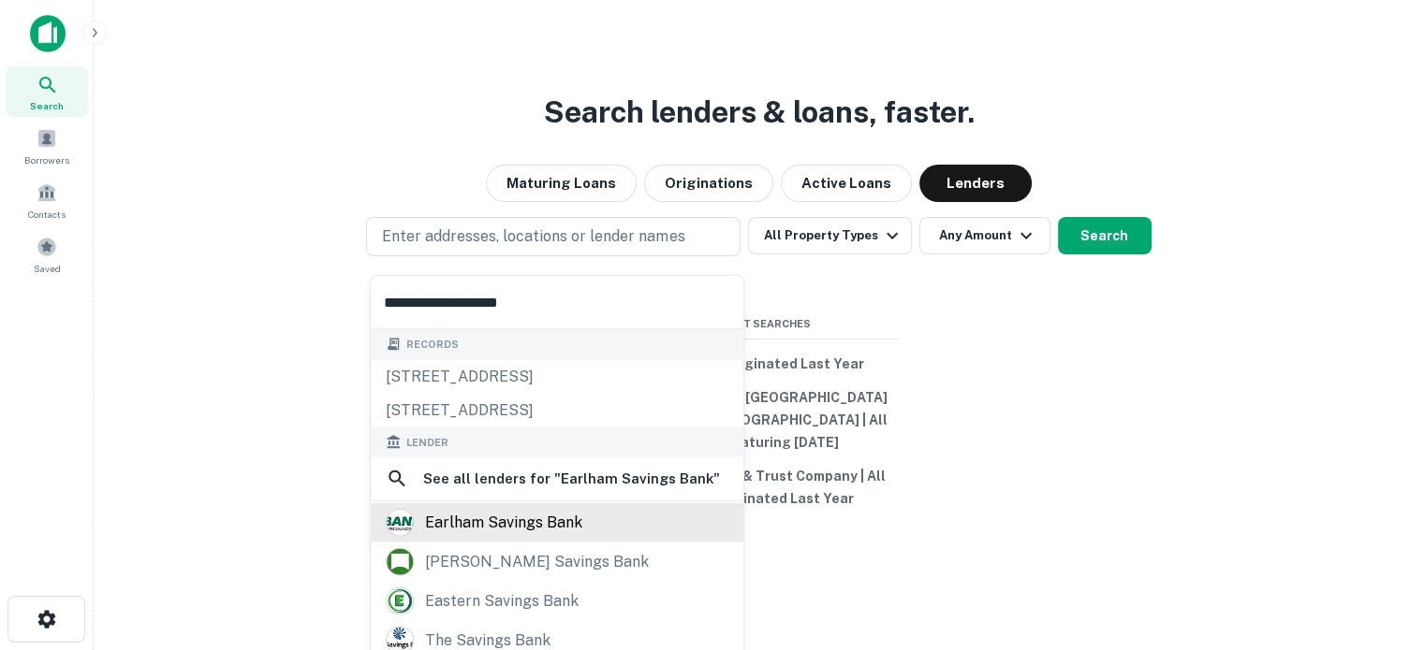
type input "**********"
click at [599, 527] on div "earlham savings bank" at bounding box center [557, 523] width 343 height 28
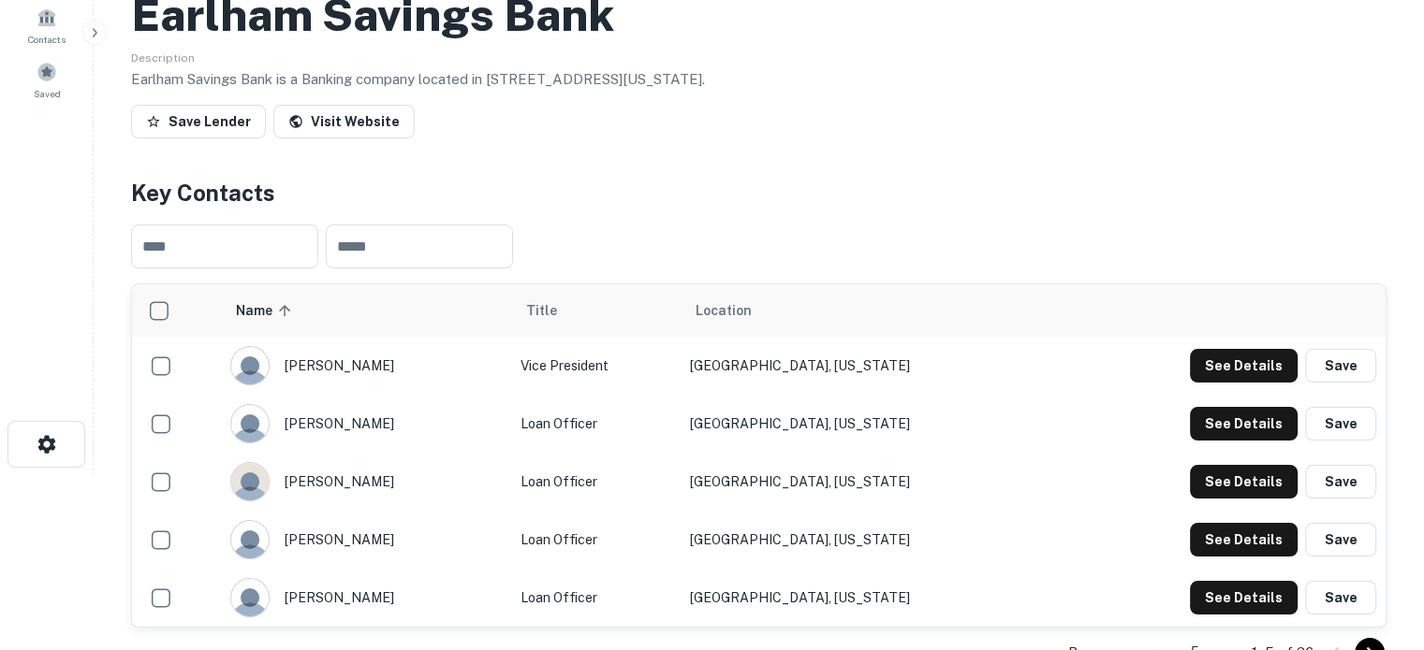
scroll to position [281, 0]
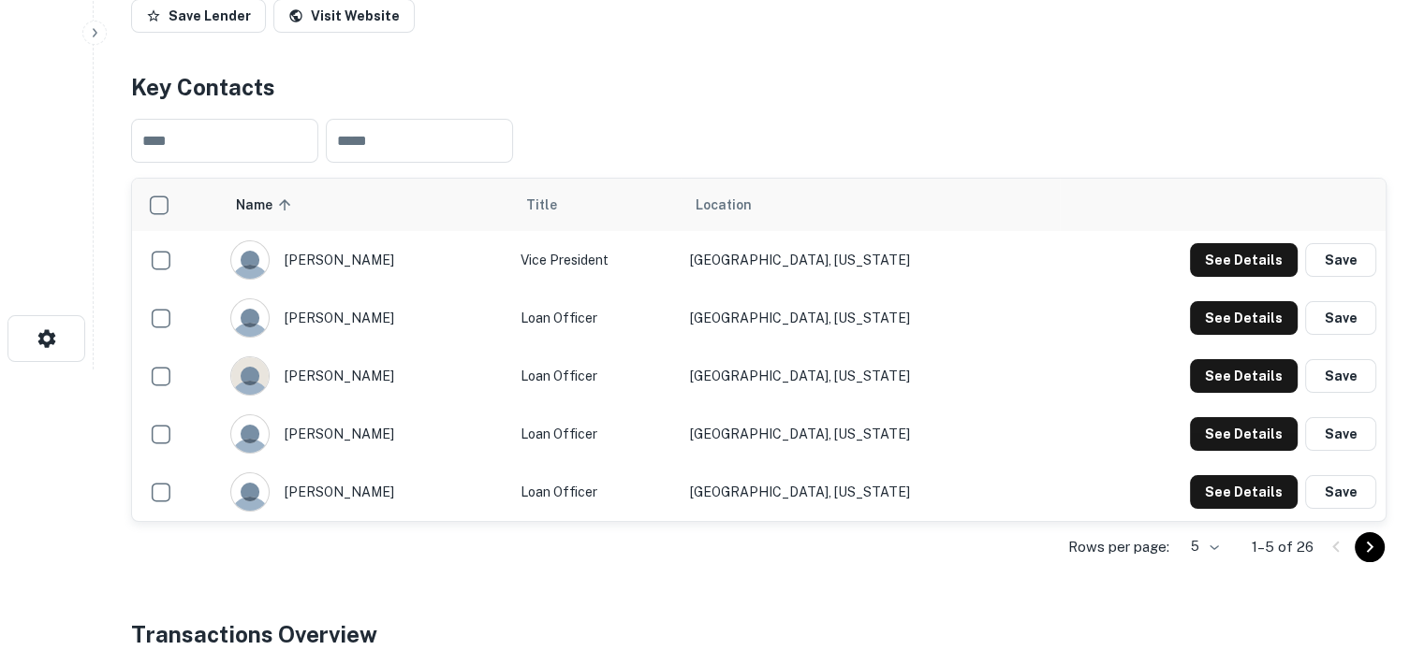
click at [1220, 370] on body "Search Borrowers Contacts Saved Back to search Earlham Savings Bank Description…" at bounding box center [712, 44] width 1424 height 650
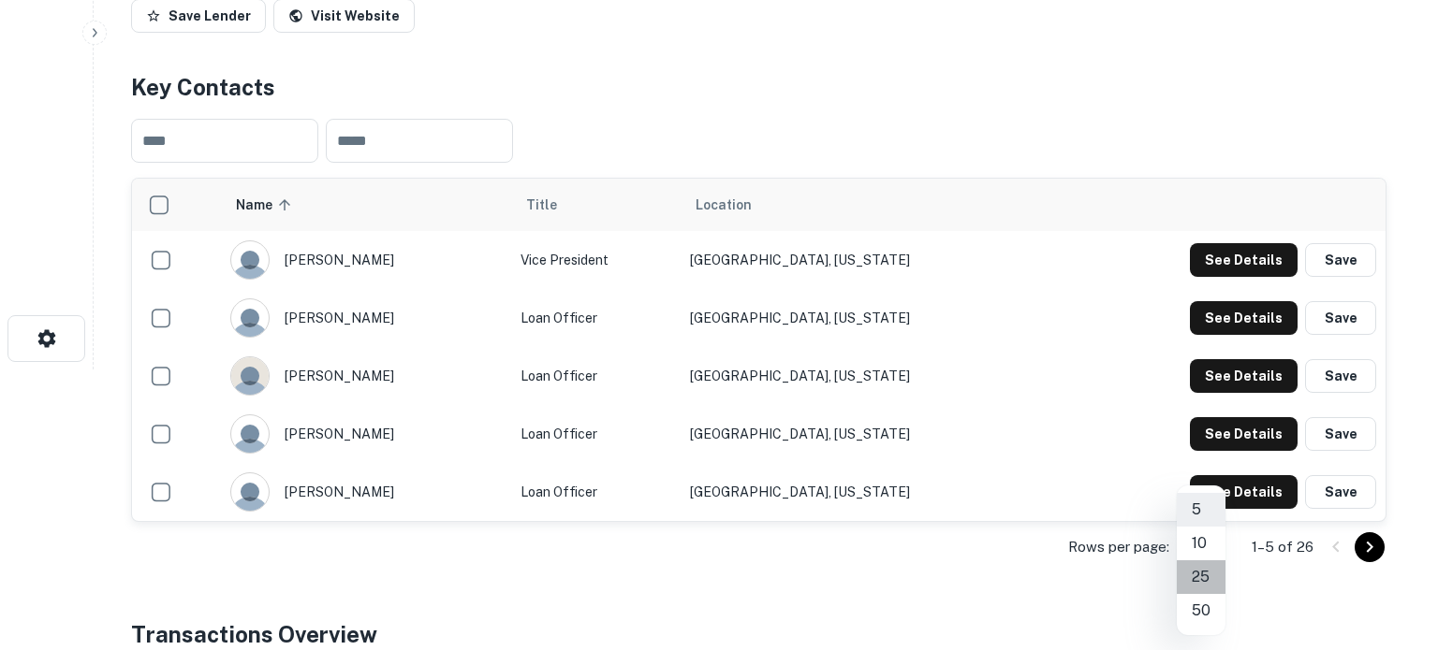
click at [1202, 585] on li "25" at bounding box center [1200, 578] width 49 height 34
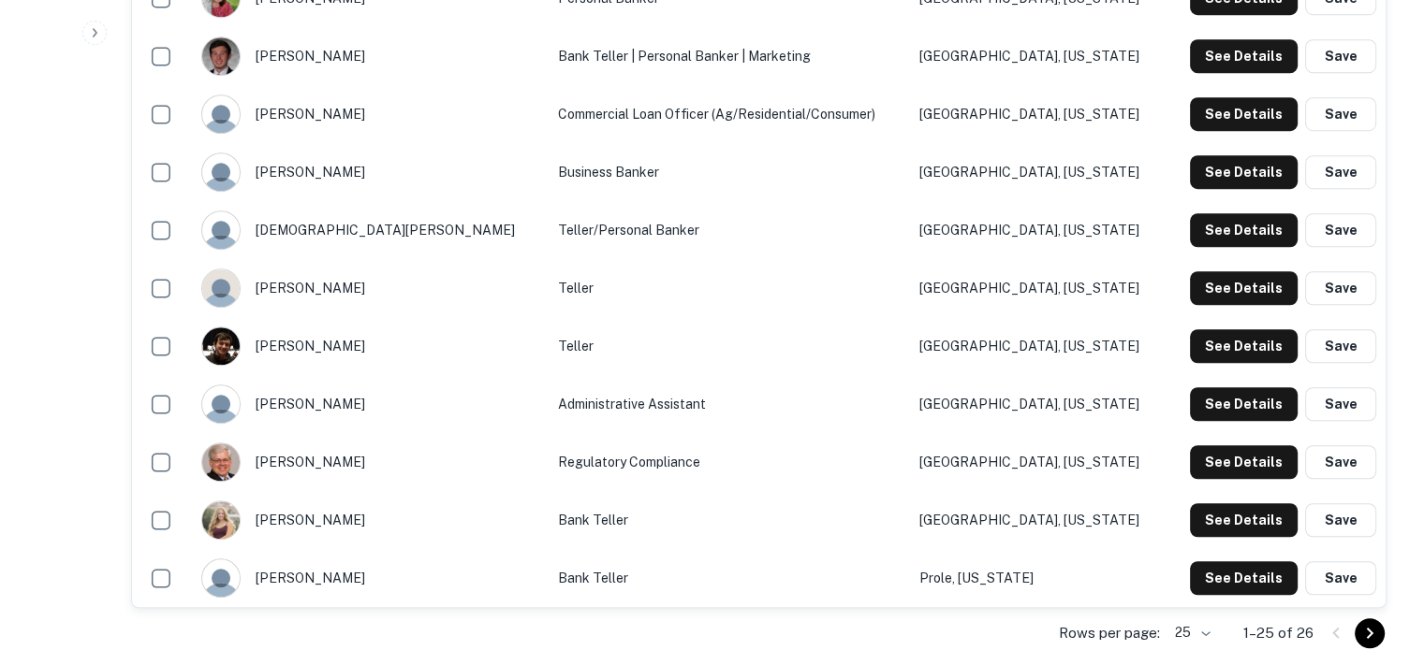
scroll to position [1498, 0]
